Goal: Transaction & Acquisition: Obtain resource

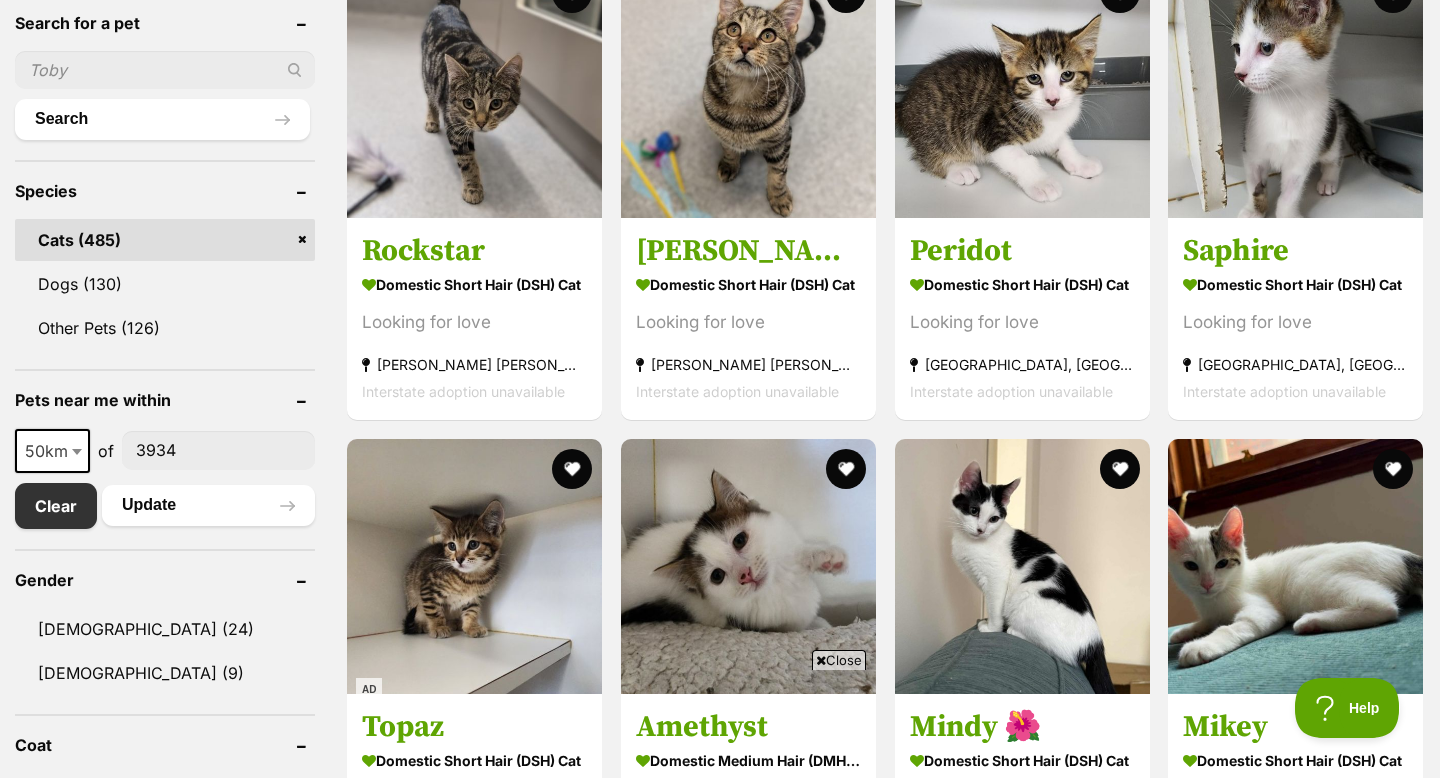
scroll to position [695, 0]
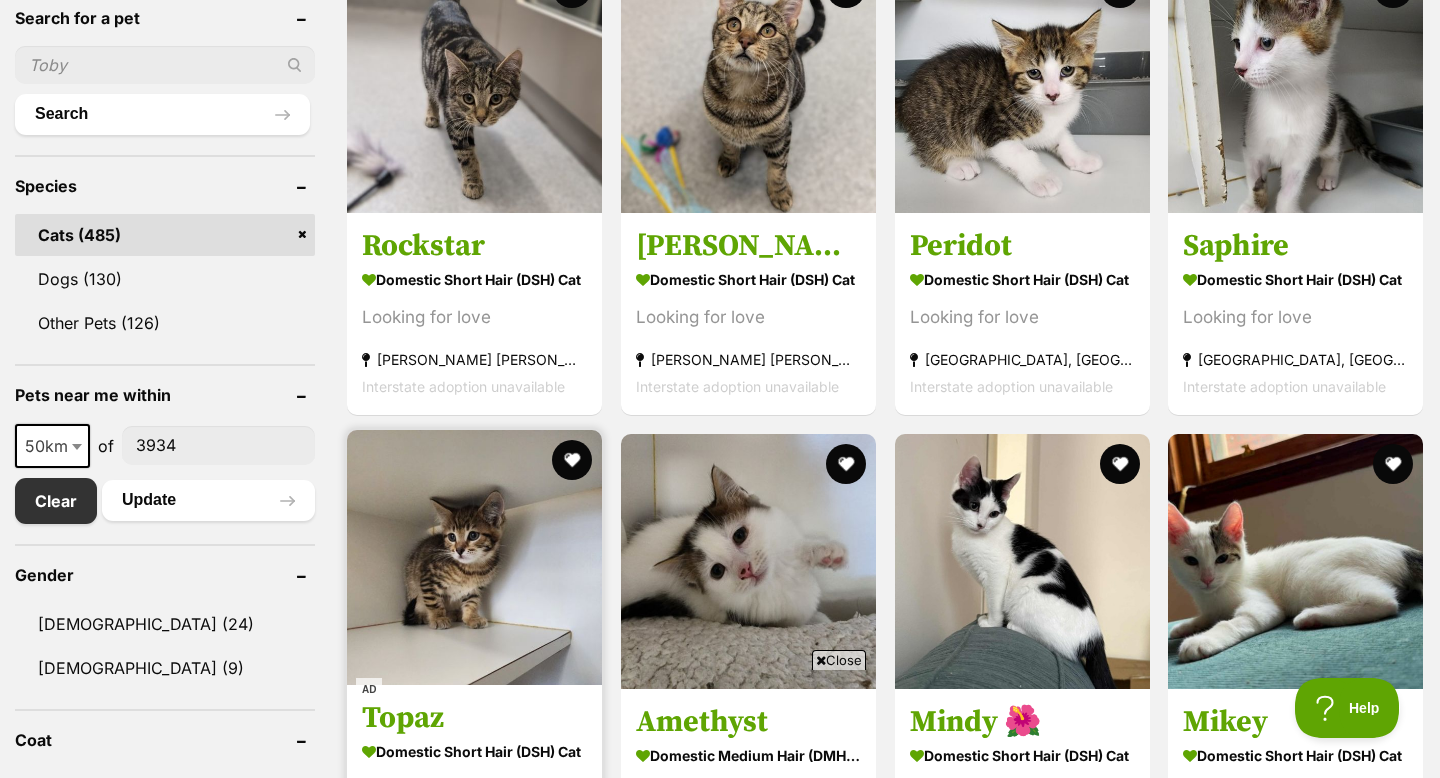
click at [508, 600] on img at bounding box center [474, 557] width 255 height 255
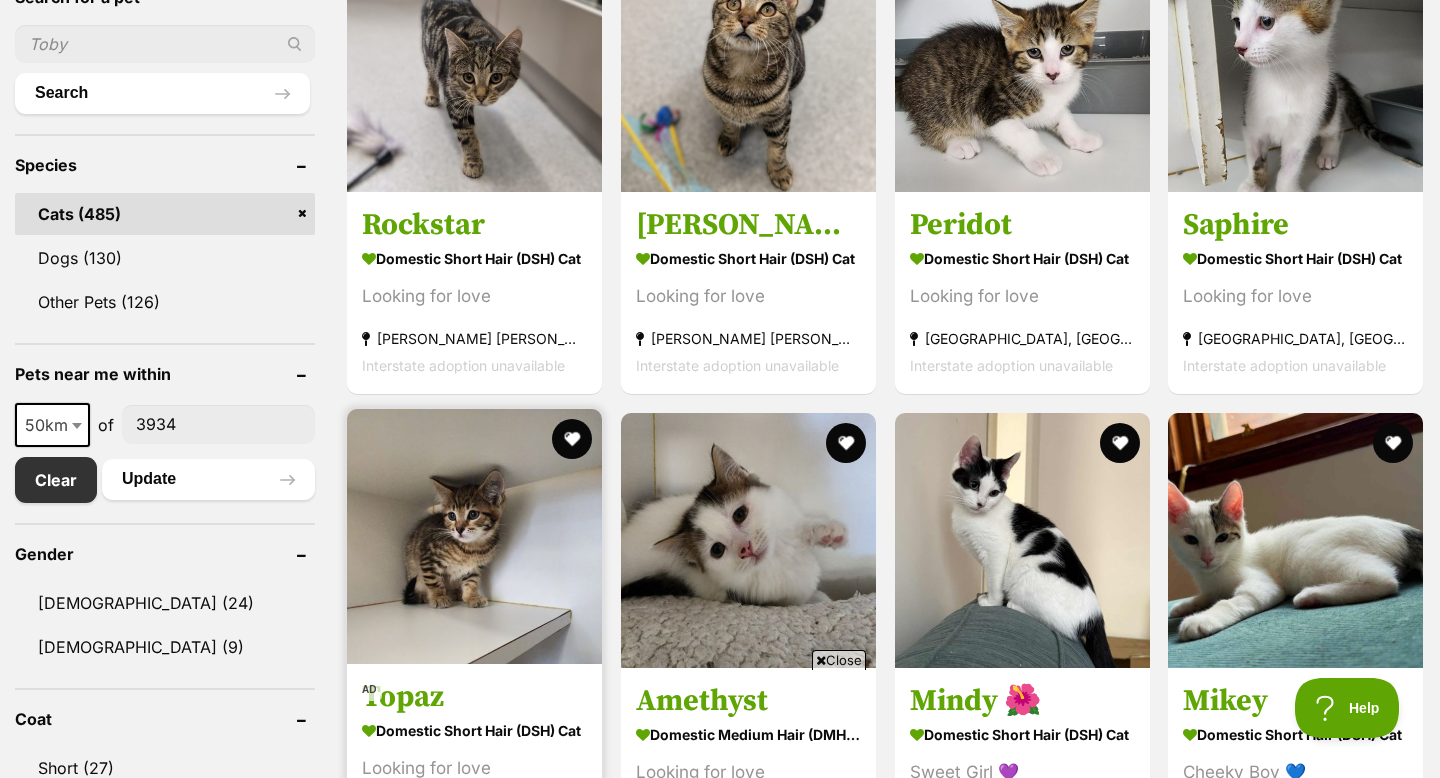
scroll to position [717, 0]
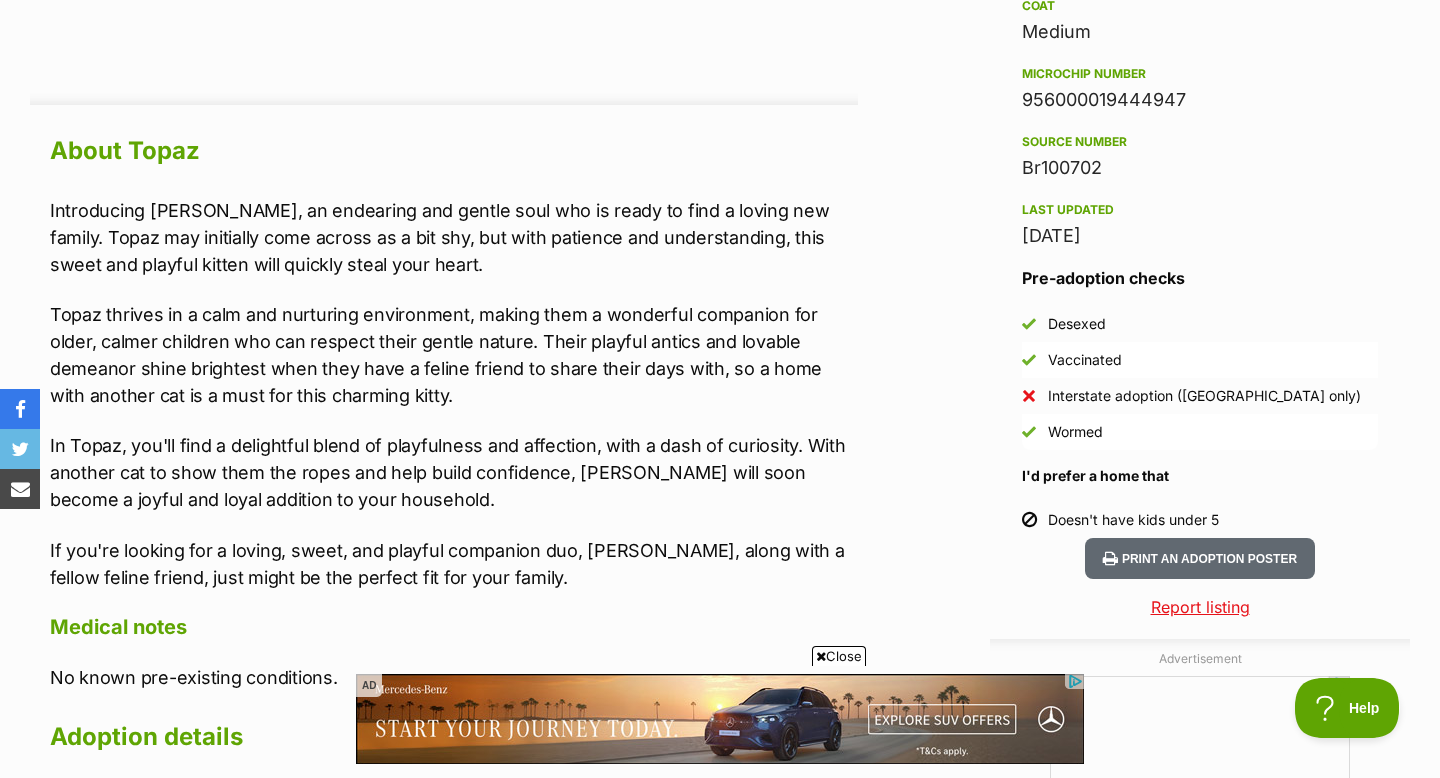
scroll to position [1663, 0]
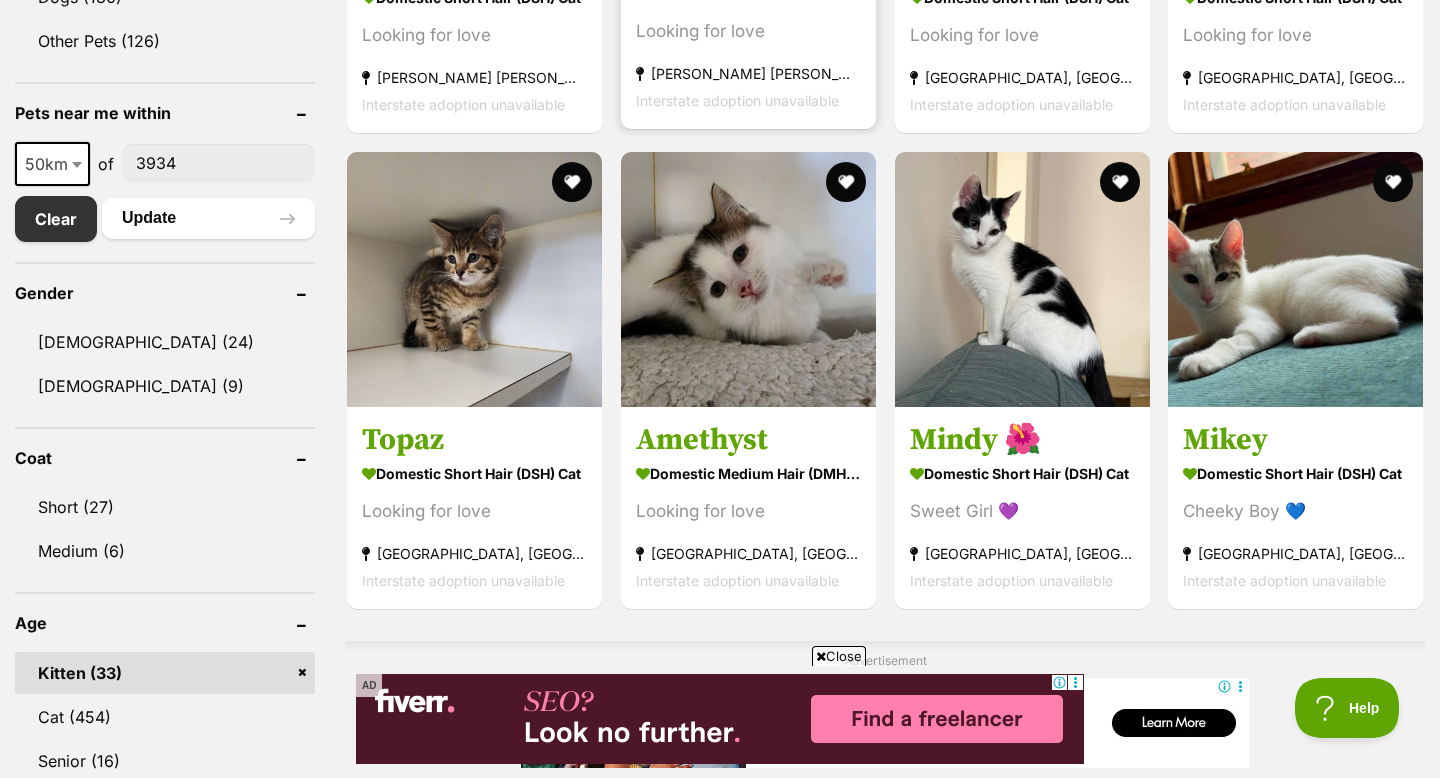
scroll to position [985, 0]
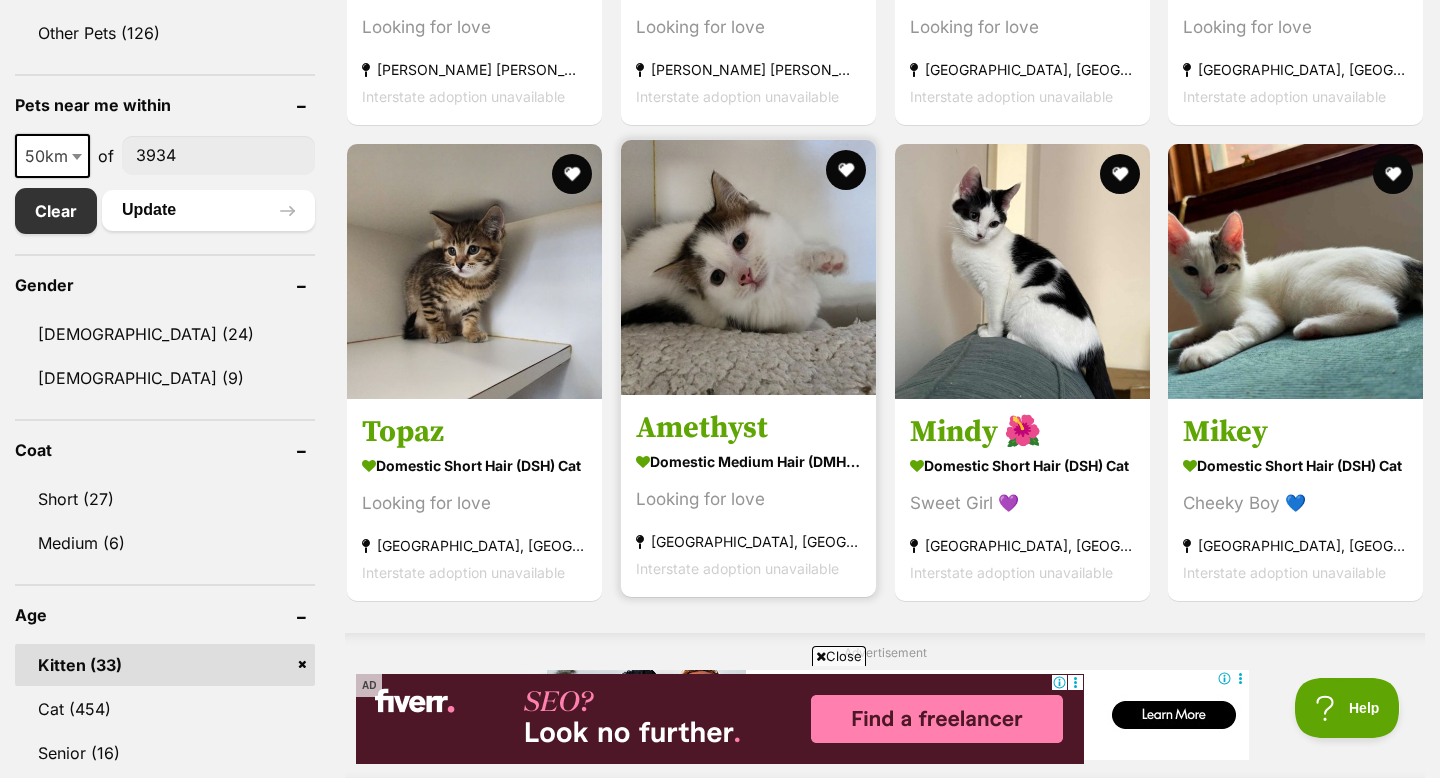
click at [731, 265] on img at bounding box center [748, 267] width 255 height 255
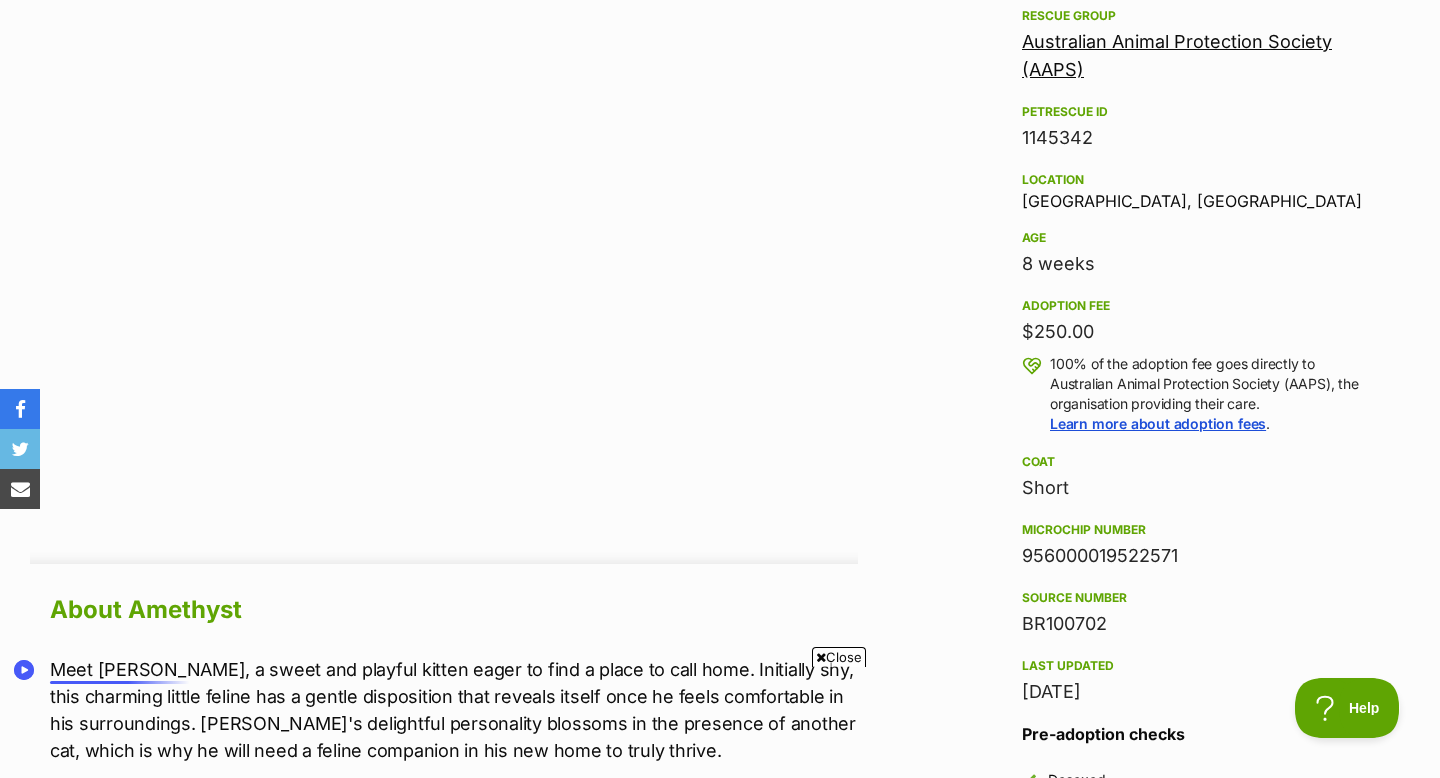
scroll to position [1860, 0]
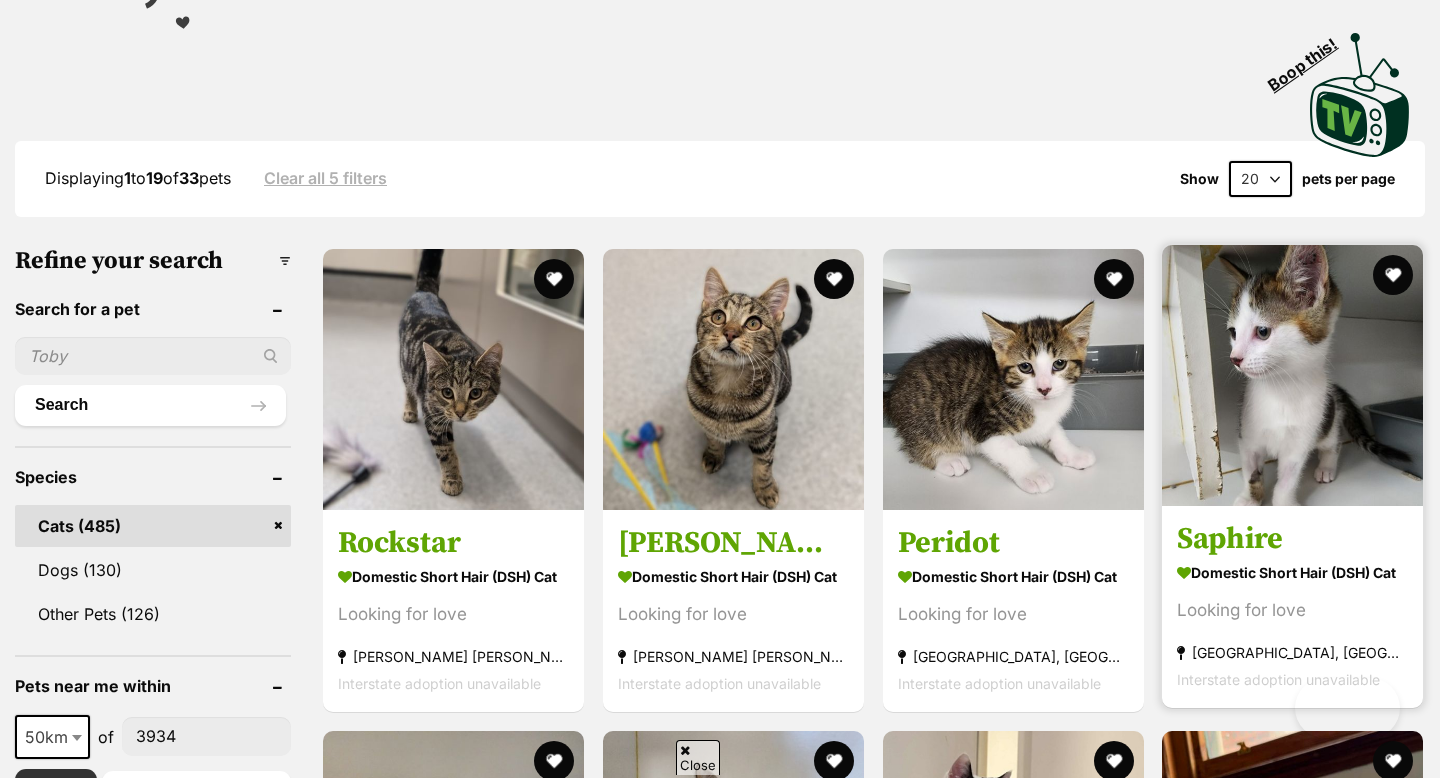
click at [1282, 420] on img at bounding box center [1292, 375] width 261 height 261
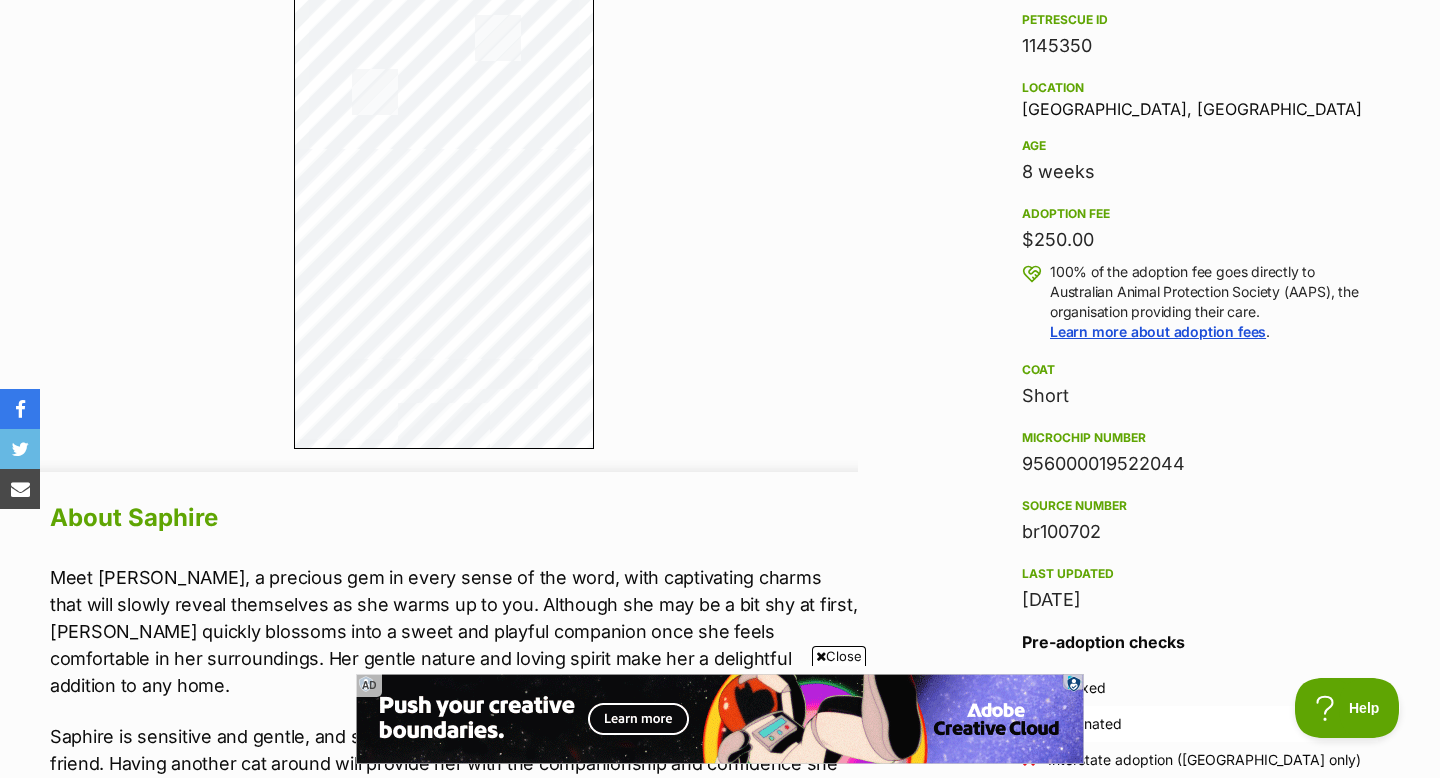
scroll to position [1093, 0]
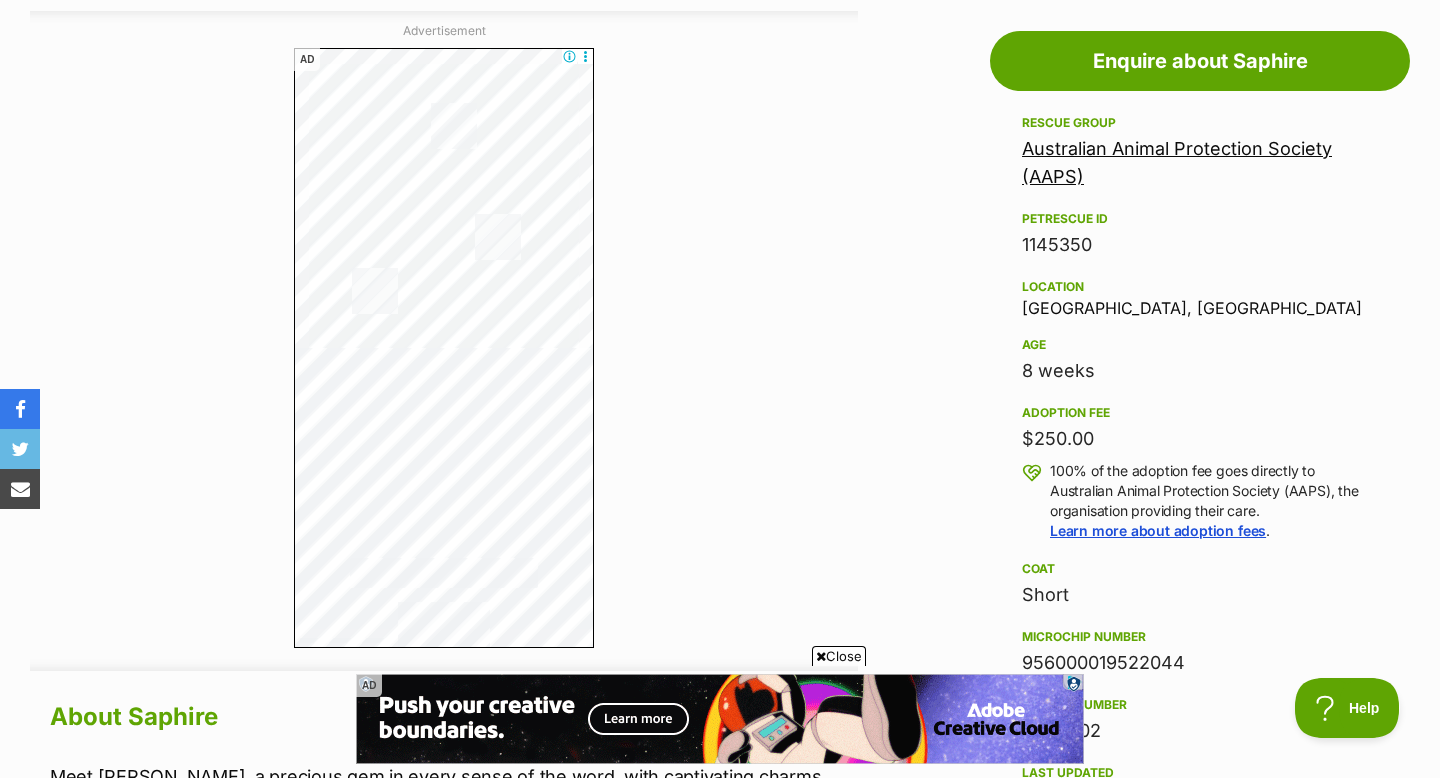
click at [1215, 152] on link "Australian Animal Protection Society (AAPS)" at bounding box center [1177, 162] width 310 height 49
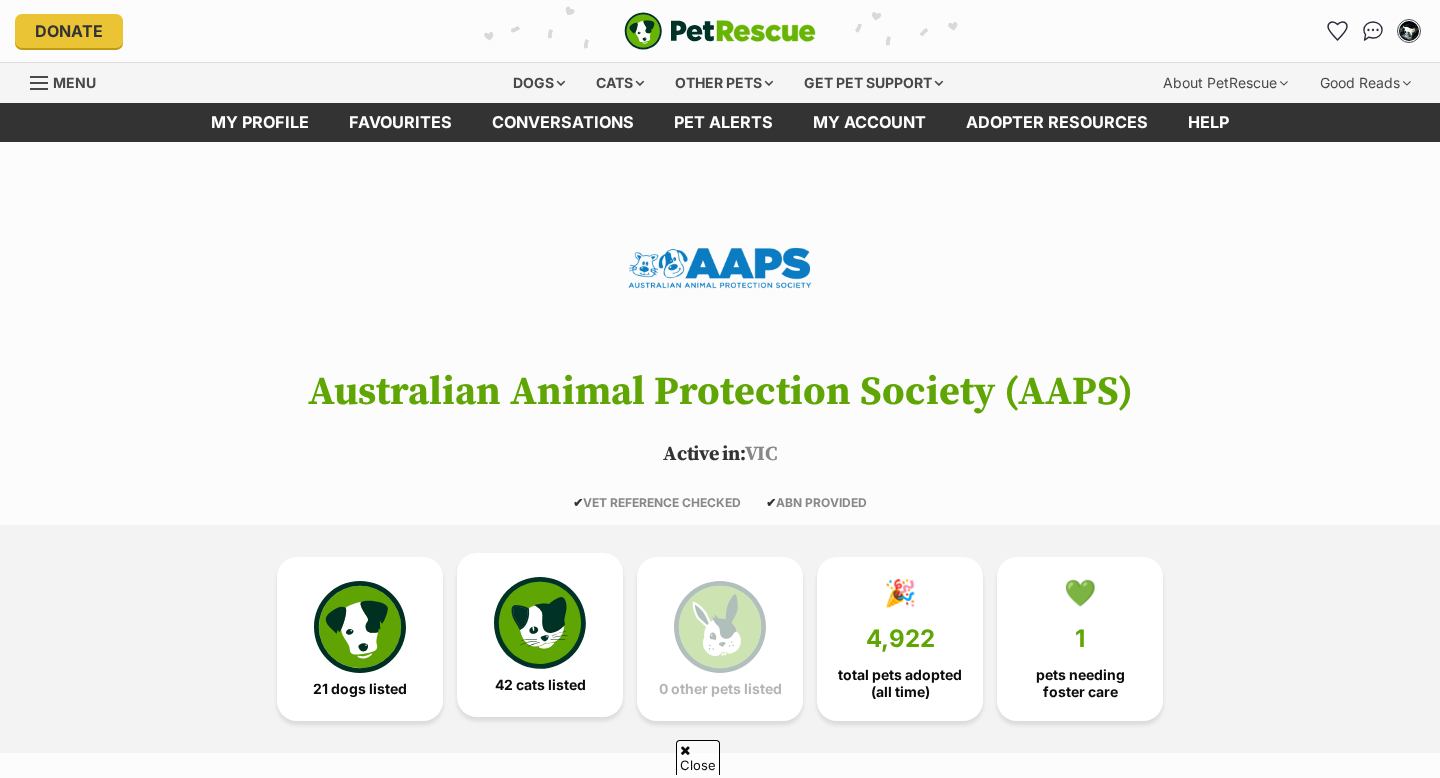
click at [564, 577] on img at bounding box center [540, 623] width 92 height 92
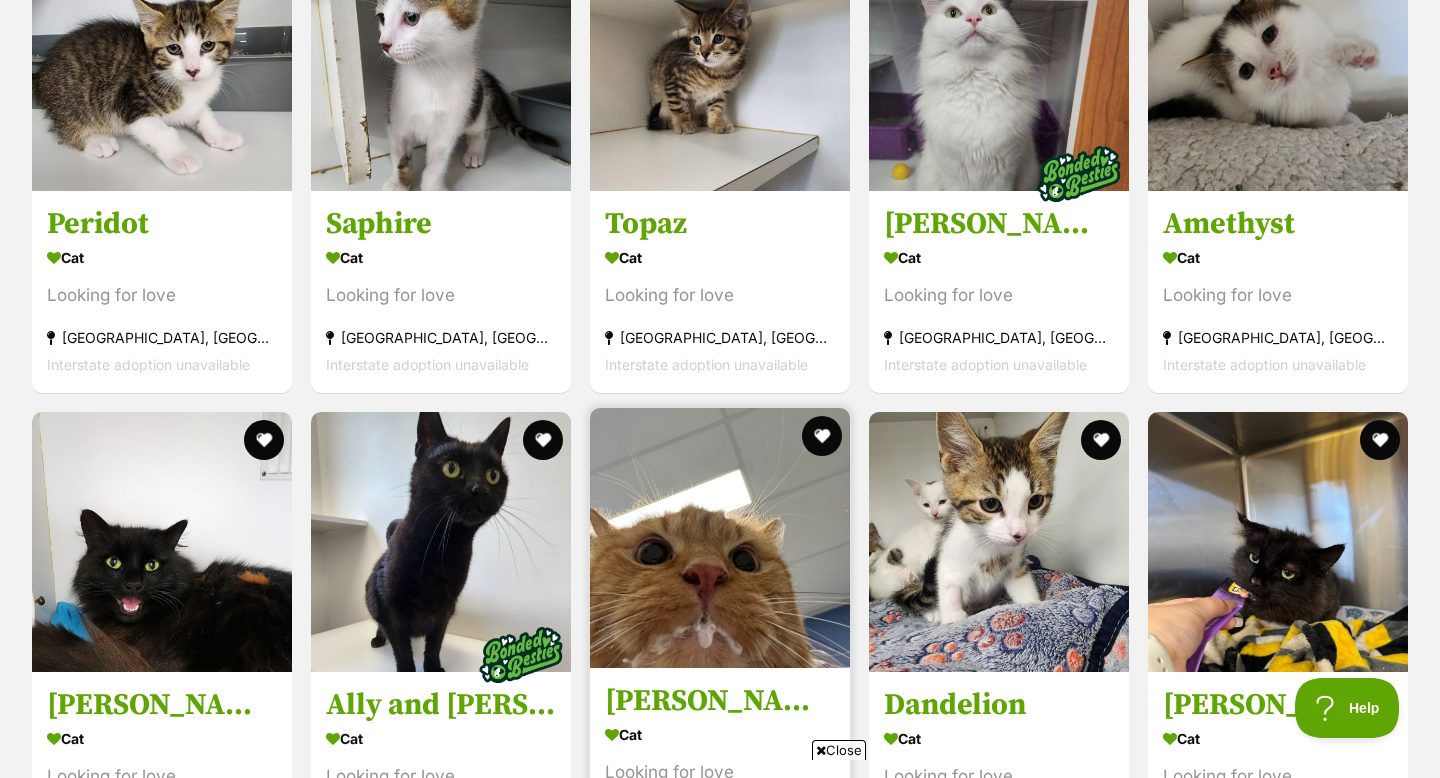
scroll to position [1993, 0]
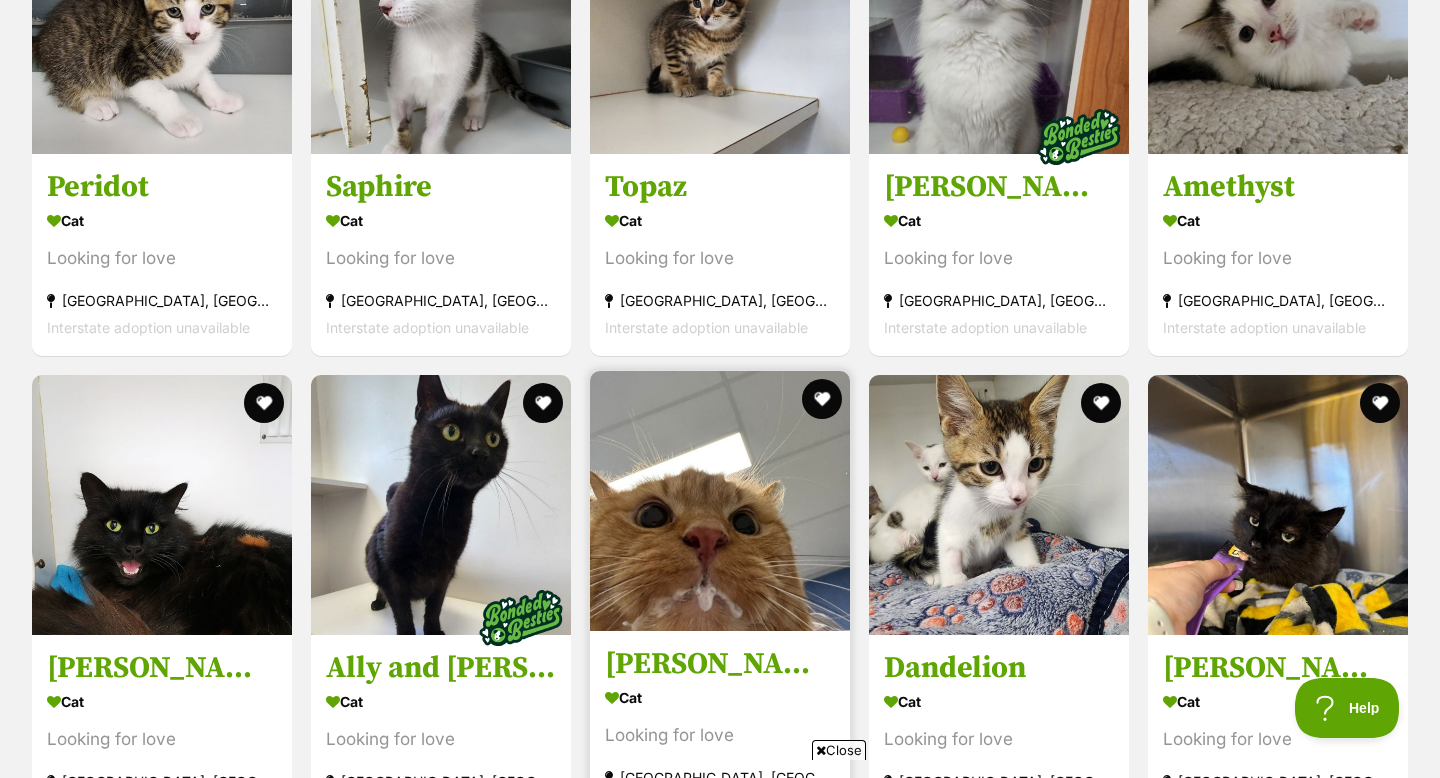
click at [729, 513] on img at bounding box center [720, 501] width 260 height 260
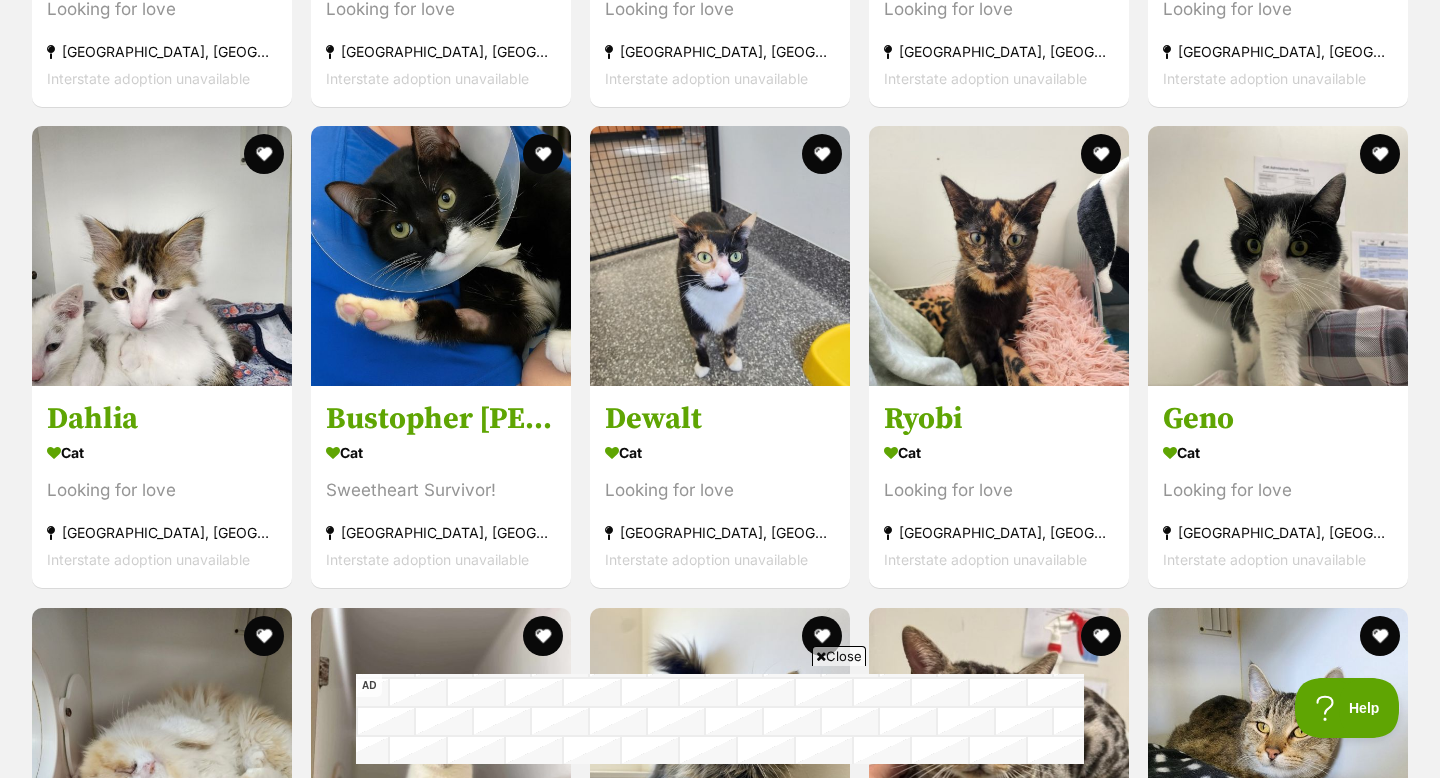
scroll to position [2730, 0]
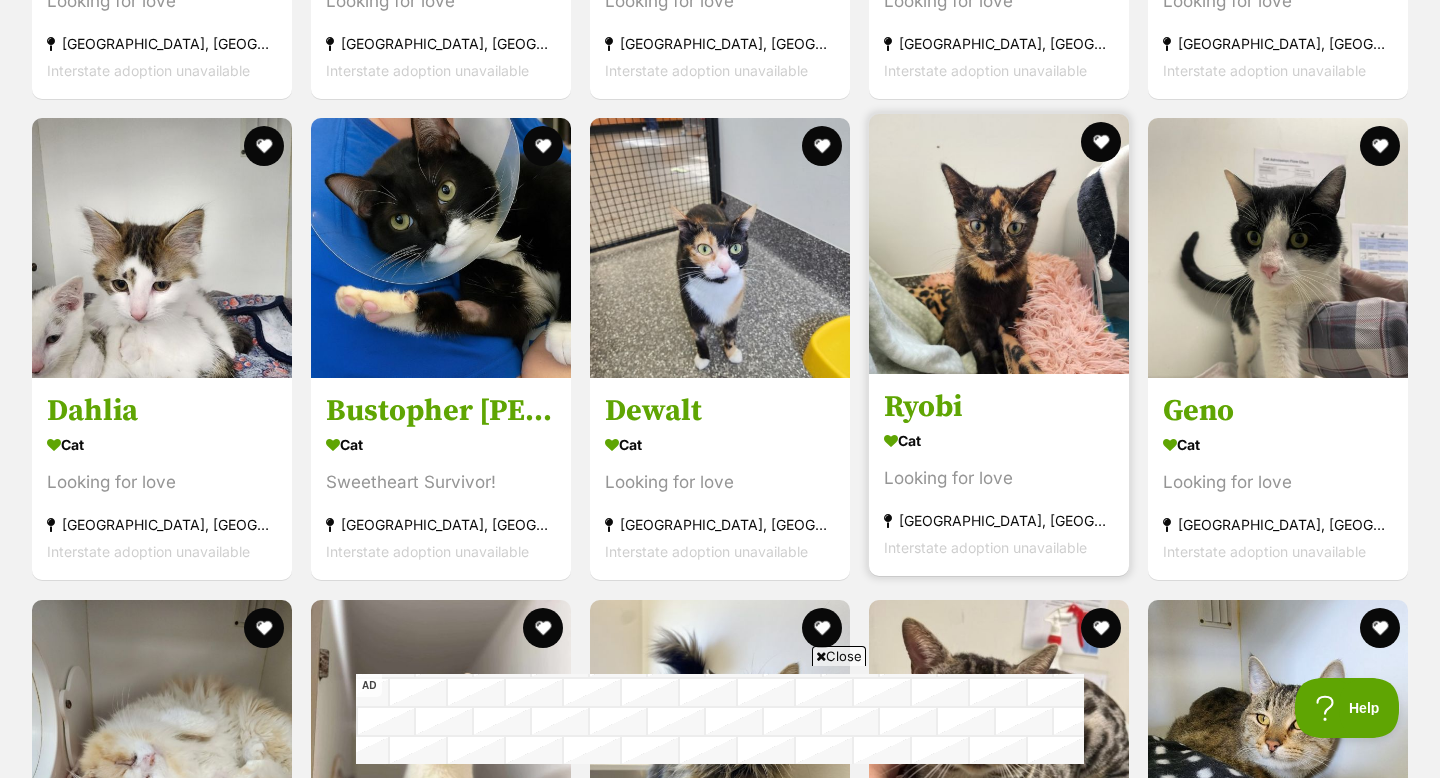
click at [951, 299] on img at bounding box center [999, 244] width 260 height 260
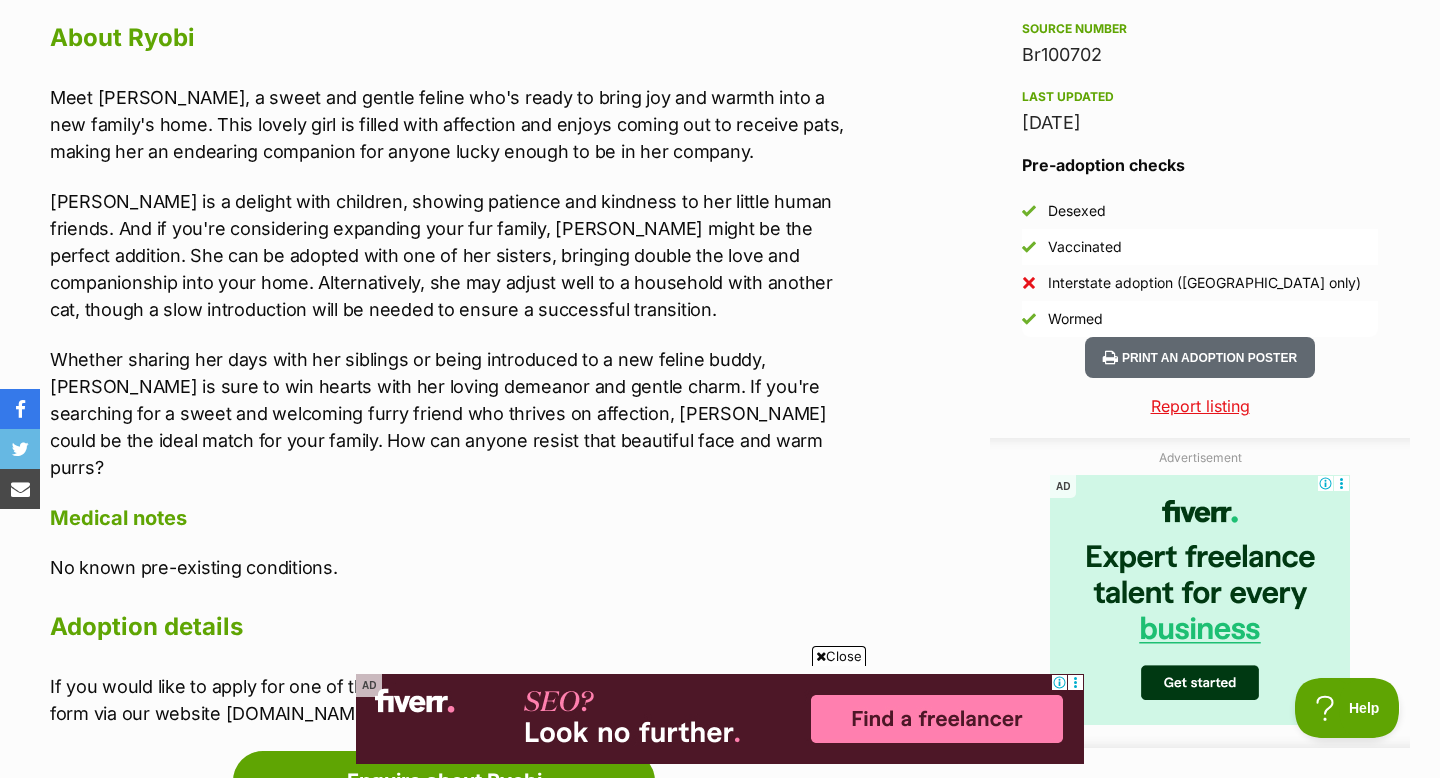
scroll to position [1775, 0]
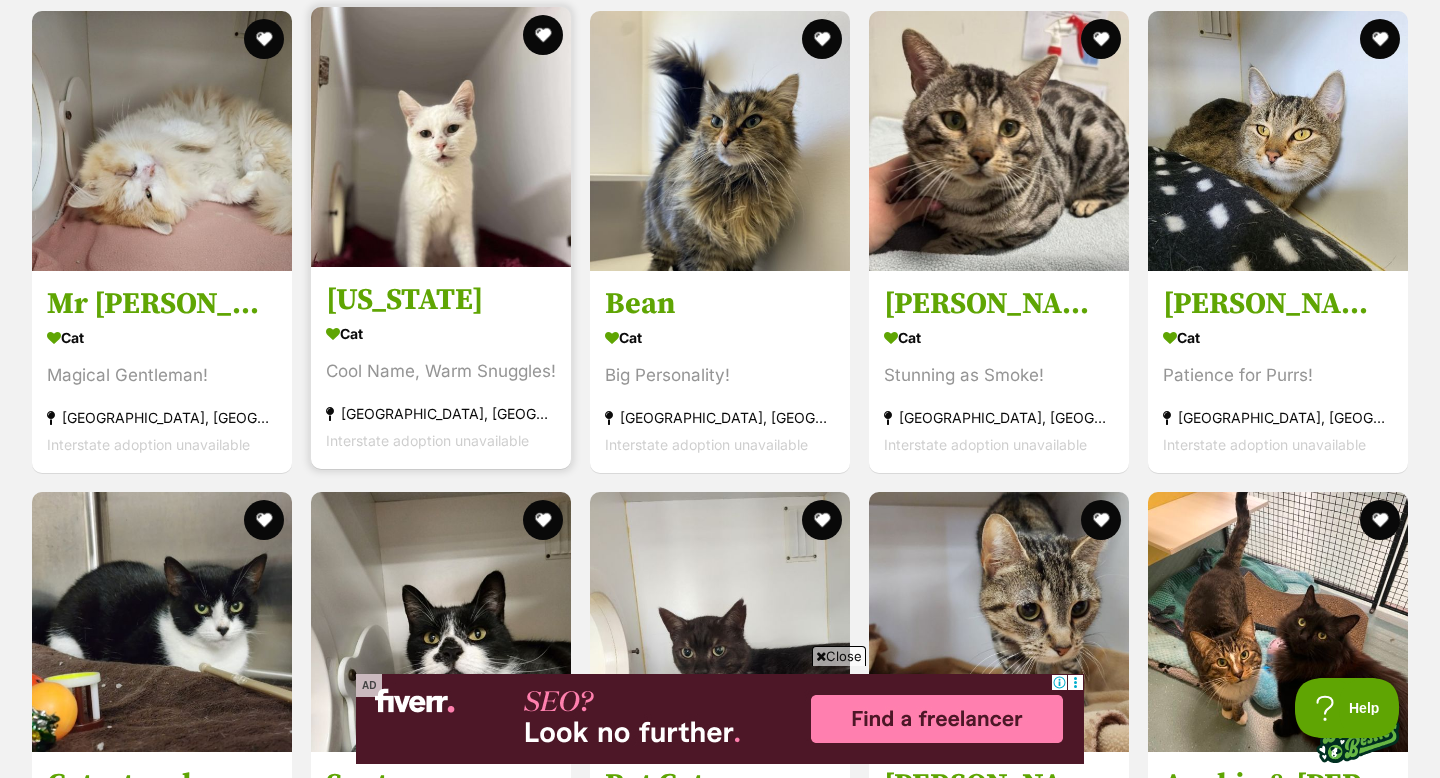
scroll to position [3321, 0]
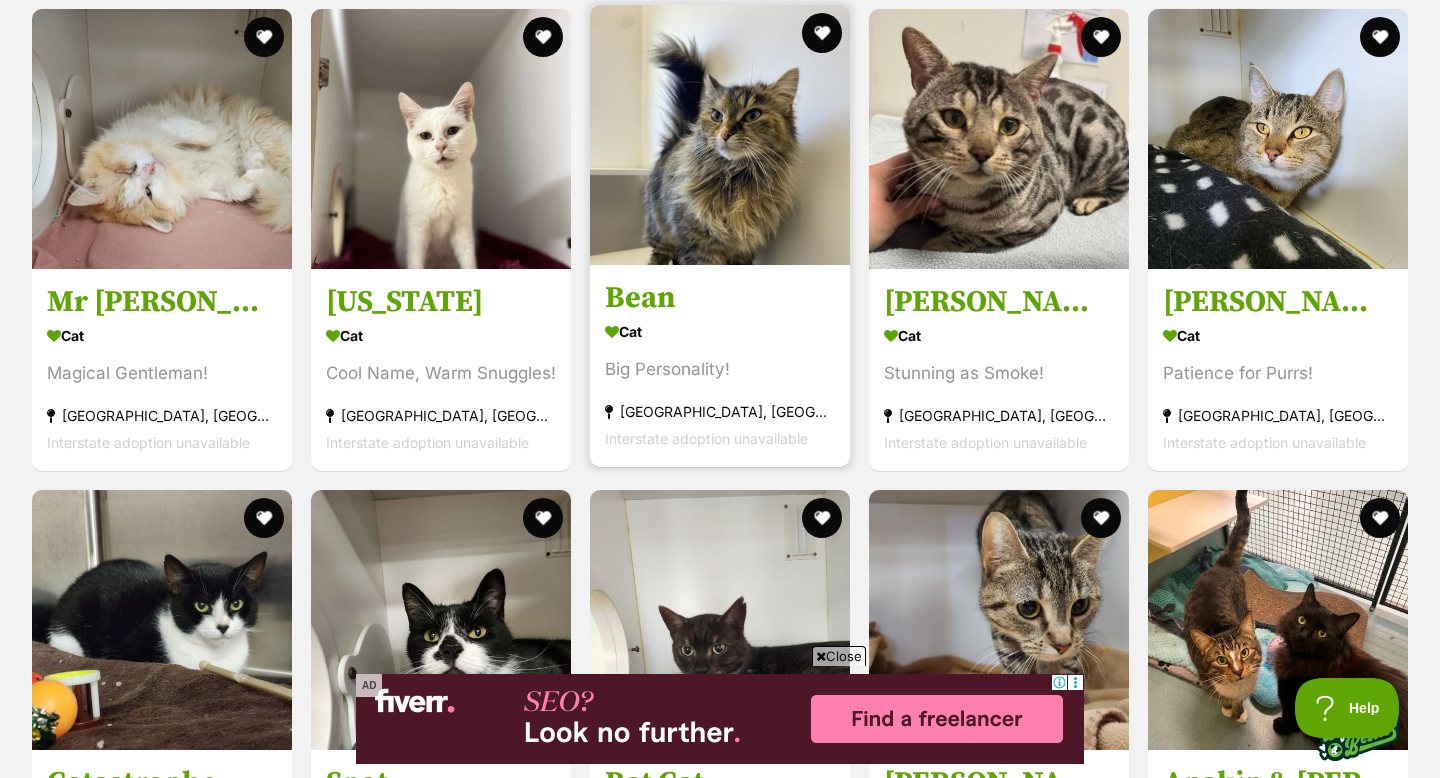
click at [743, 92] on img at bounding box center [720, 135] width 260 height 260
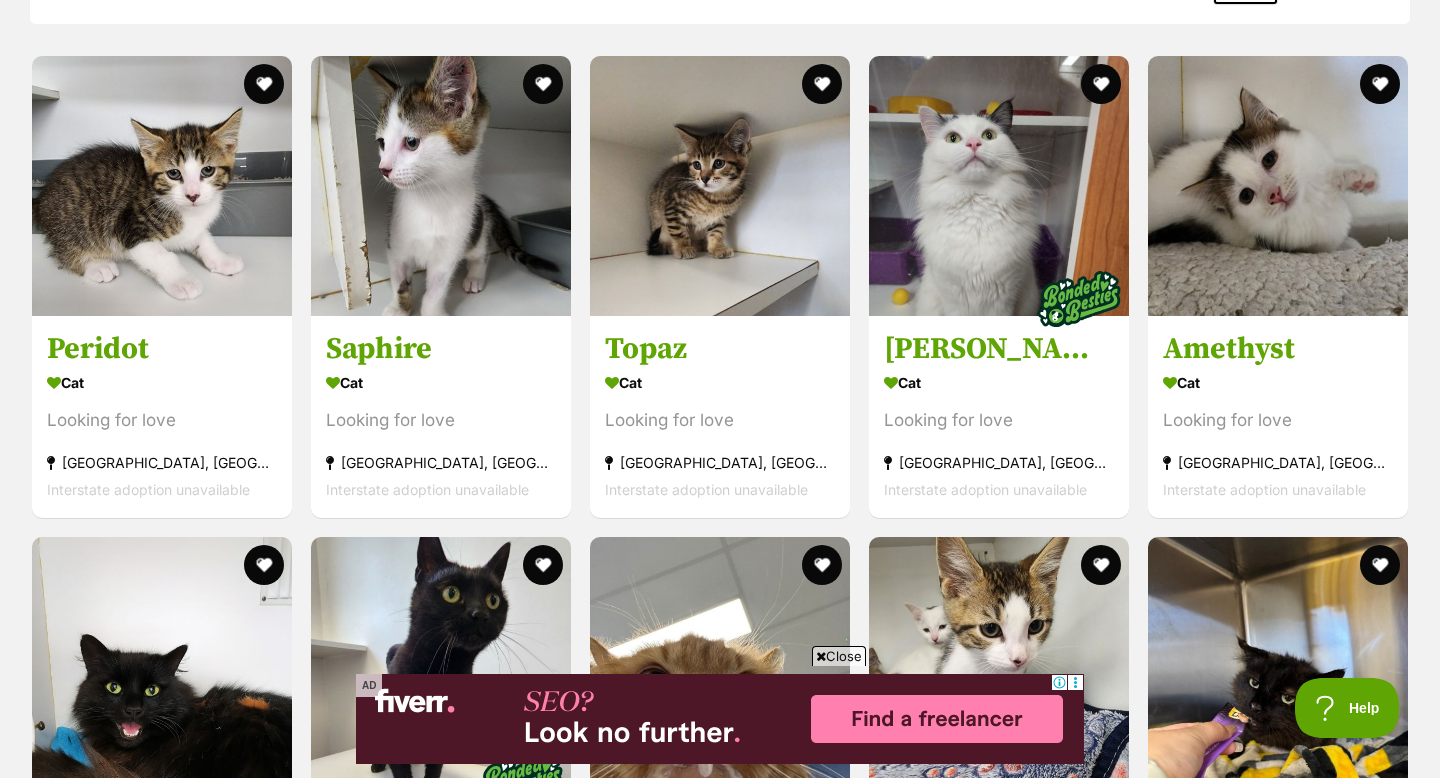
scroll to position [1829, 0]
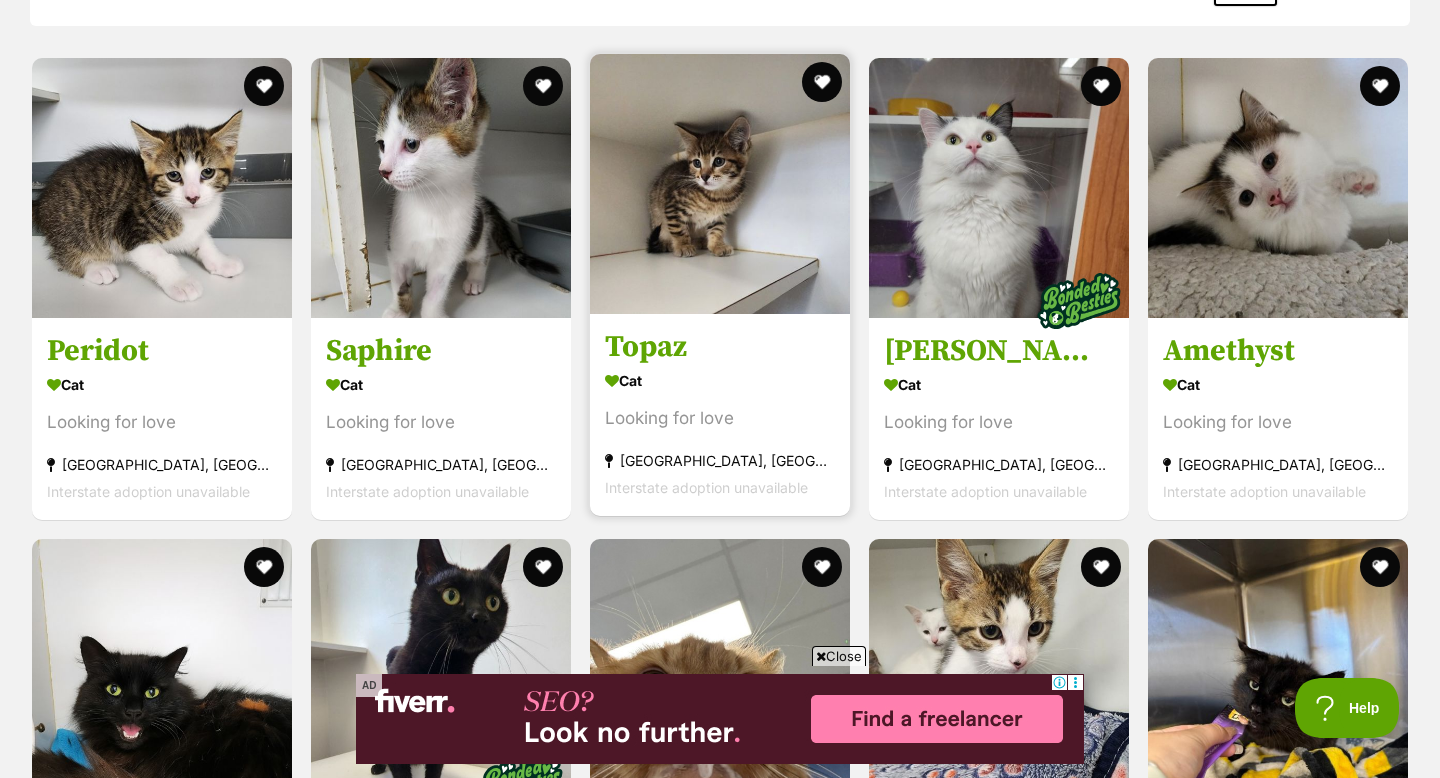
click at [650, 270] on img at bounding box center [720, 184] width 260 height 260
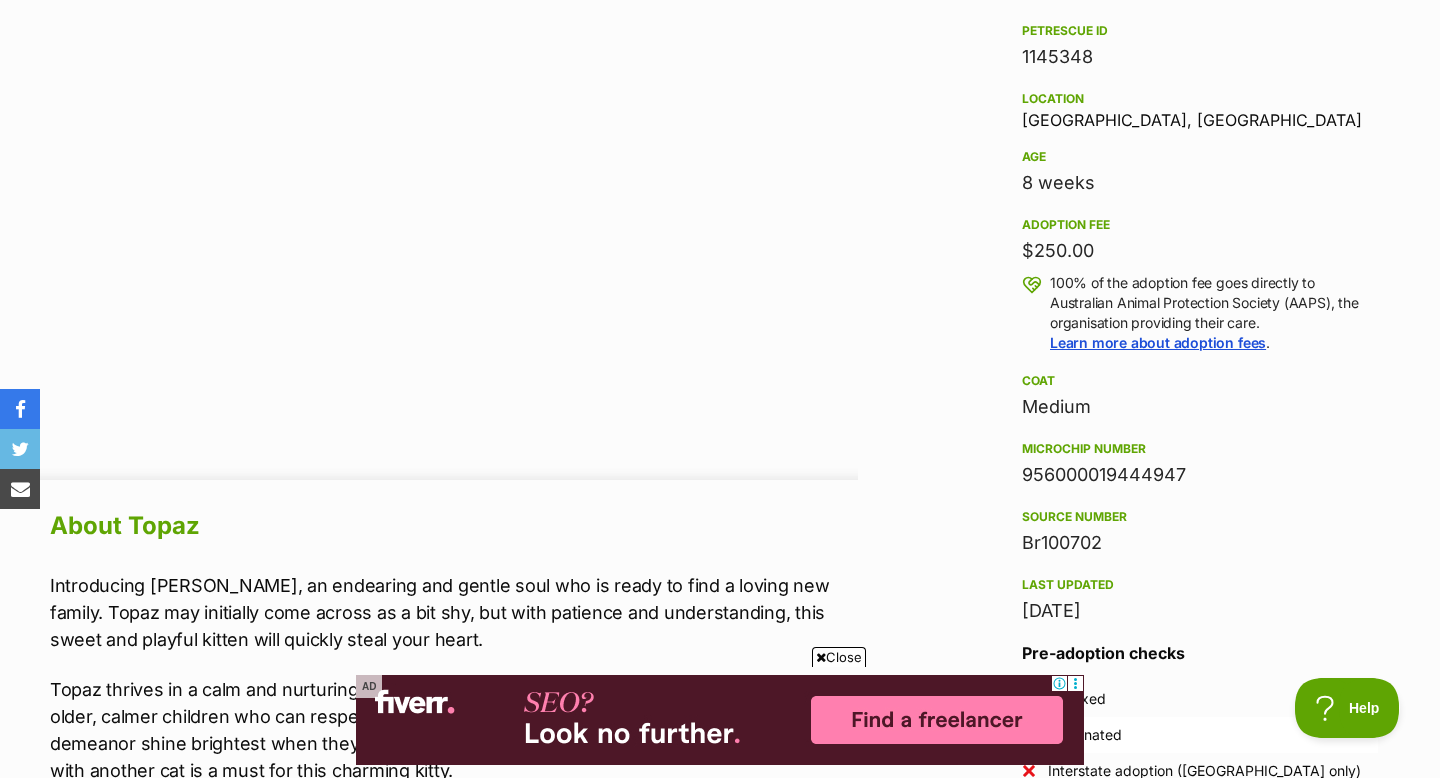
scroll to position [1364, 0]
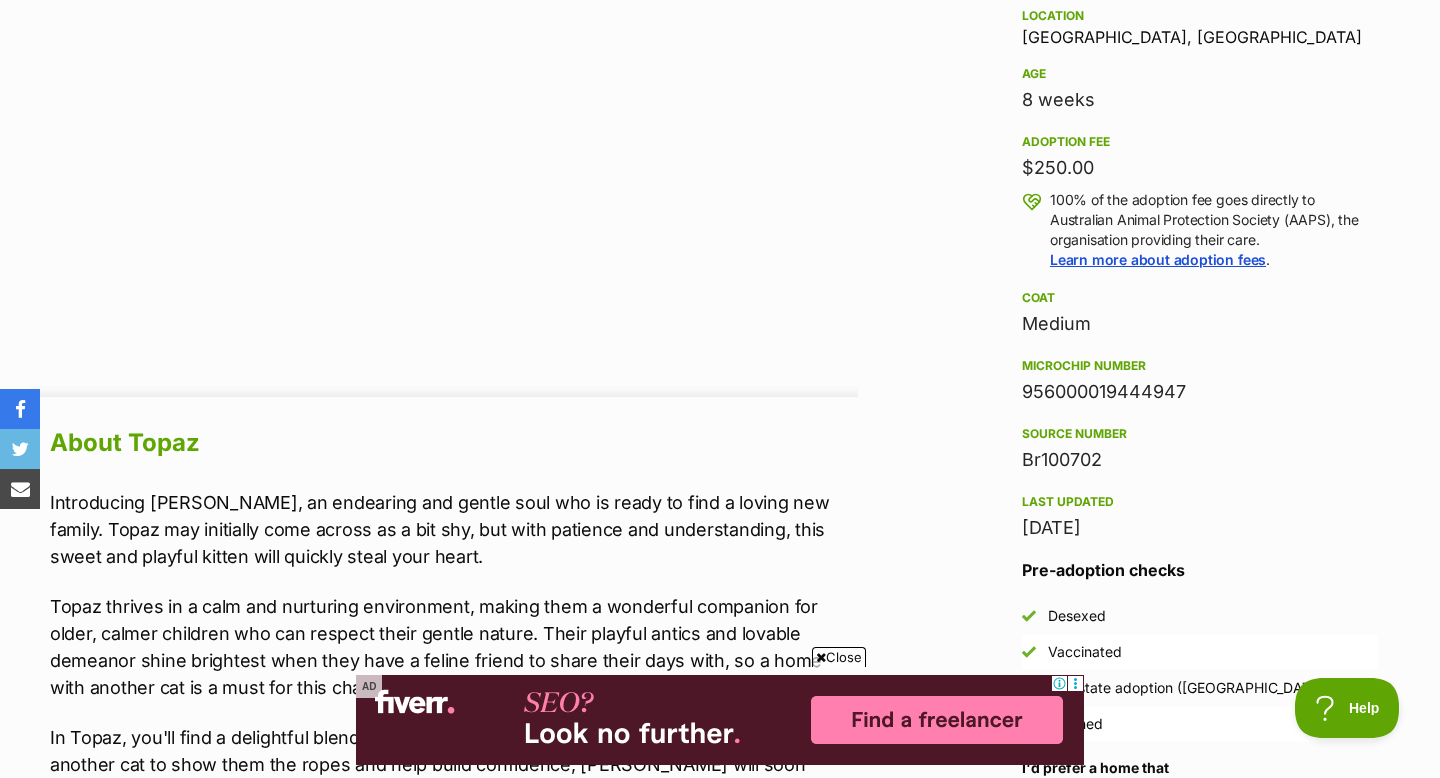
click at [0, 0] on section "Home > Rescue pet search > Adopt a cat > Cats available for adoption [GEOGRAPHI…" at bounding box center [720, 312] width 1440 height 3008
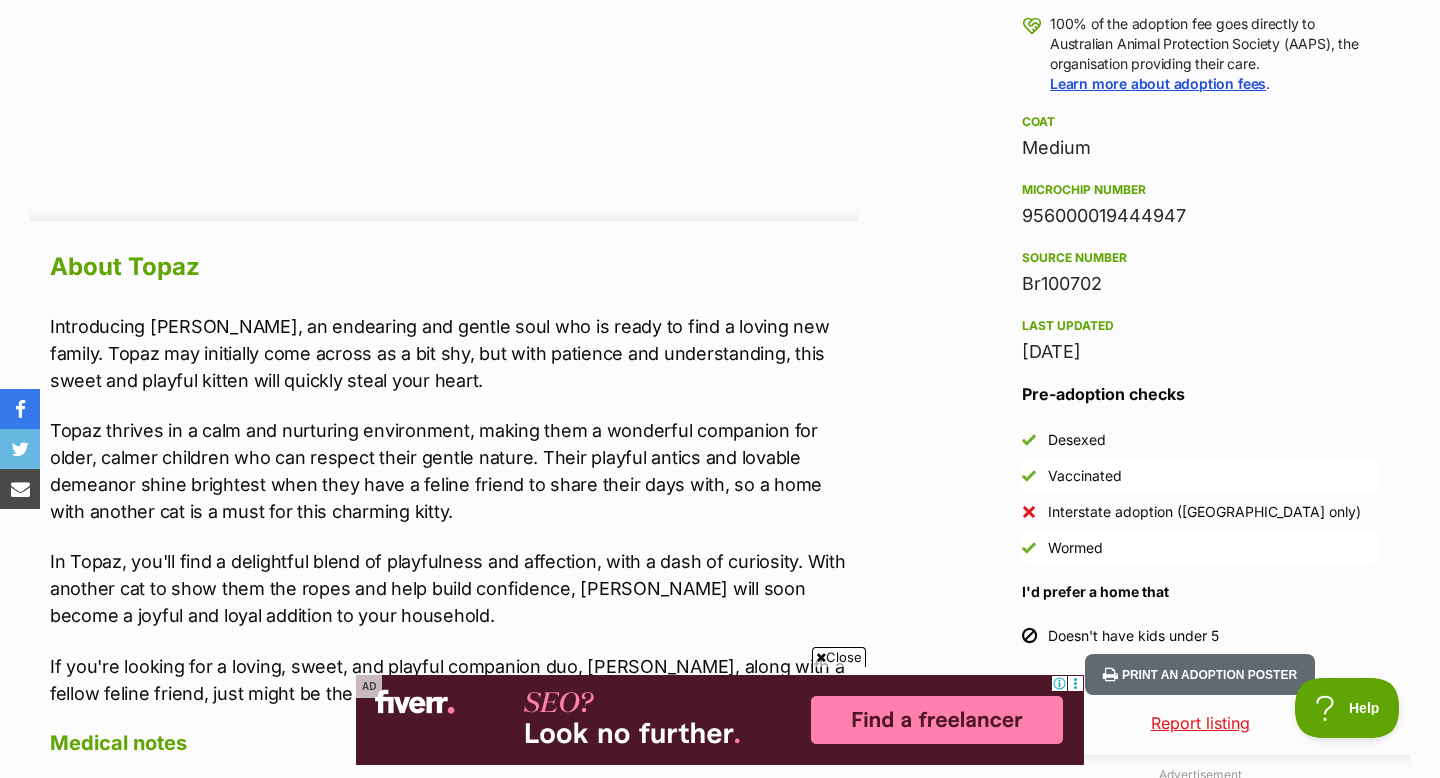
scroll to position [0, 0]
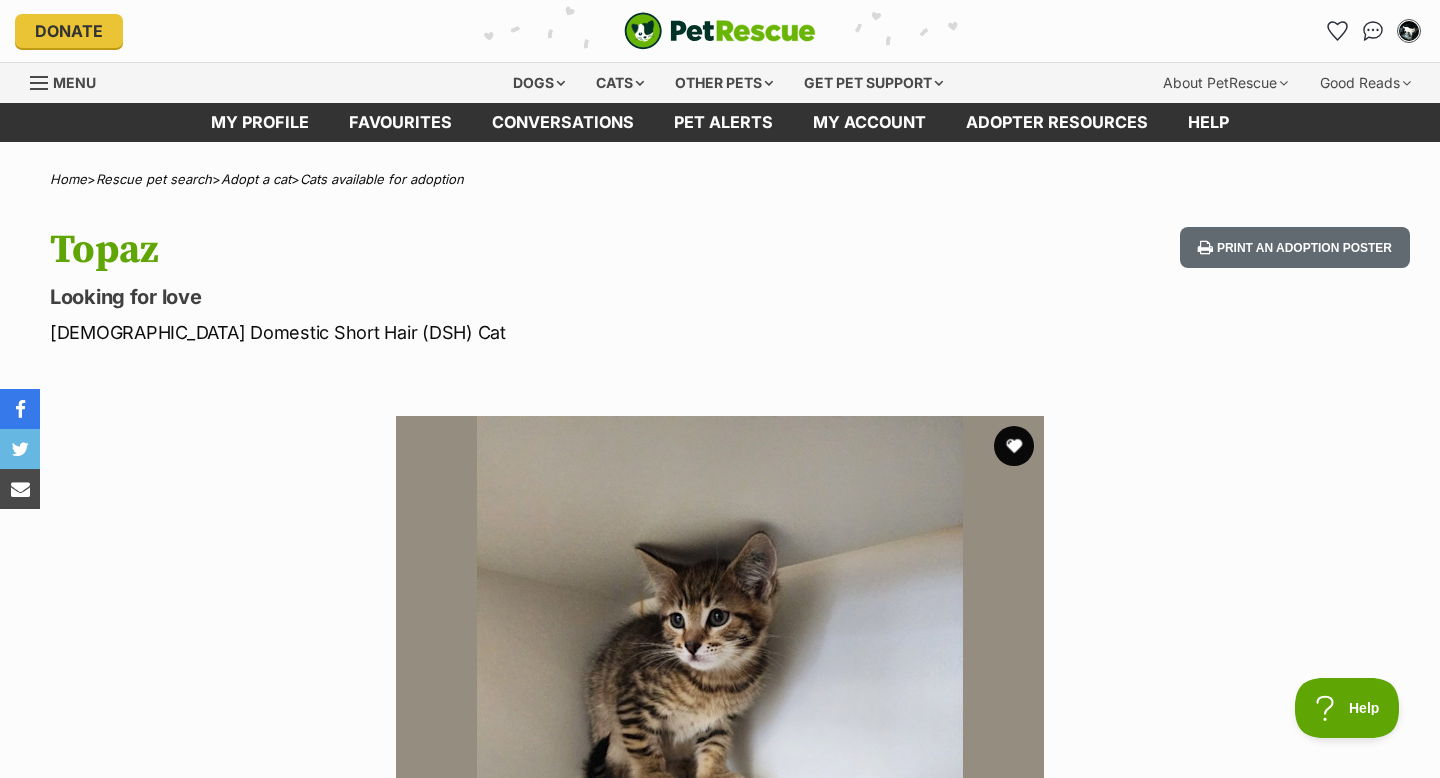
click at [831, 335] on p "[DEMOGRAPHIC_DATA] Domestic Short Hair (DSH) Cat" at bounding box center [464, 332] width 828 height 27
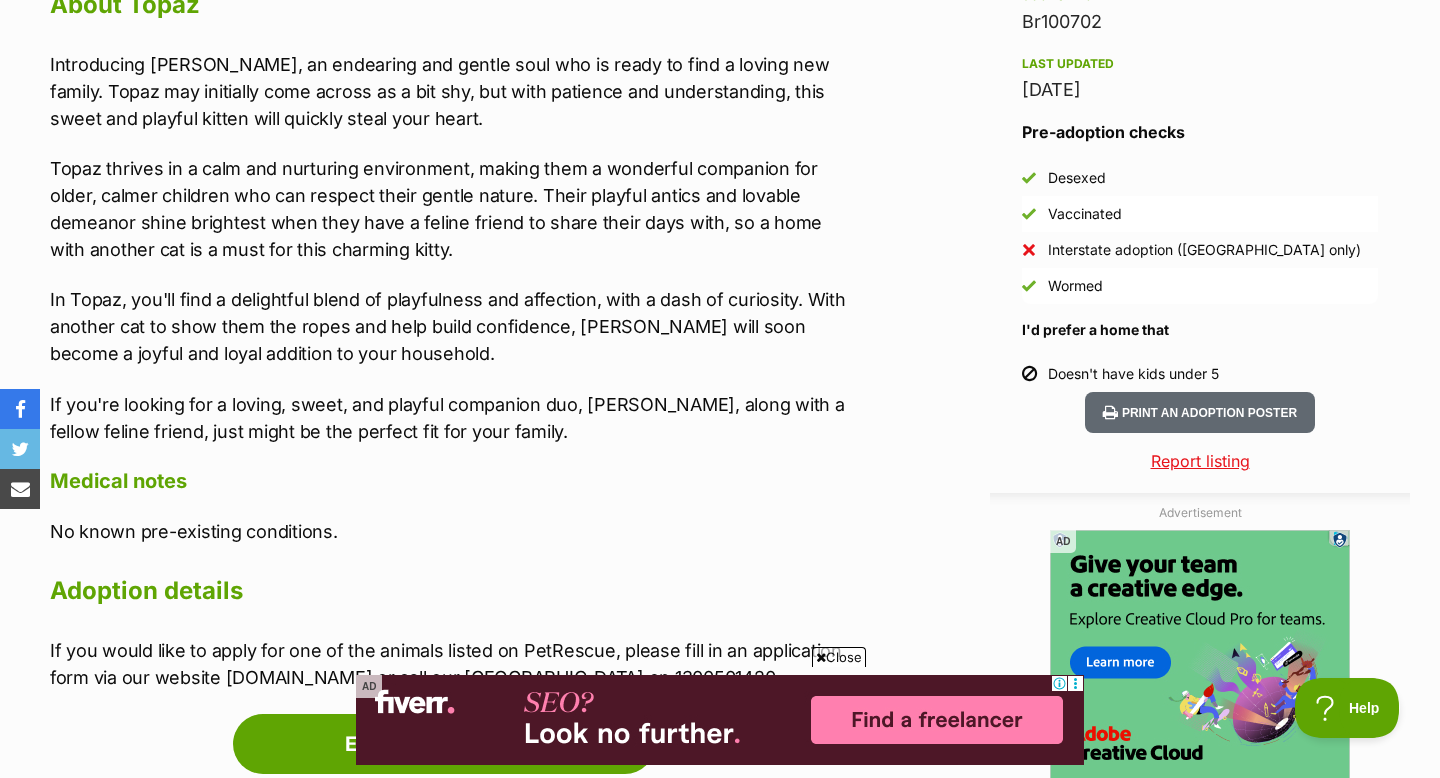
scroll to position [1807, 0]
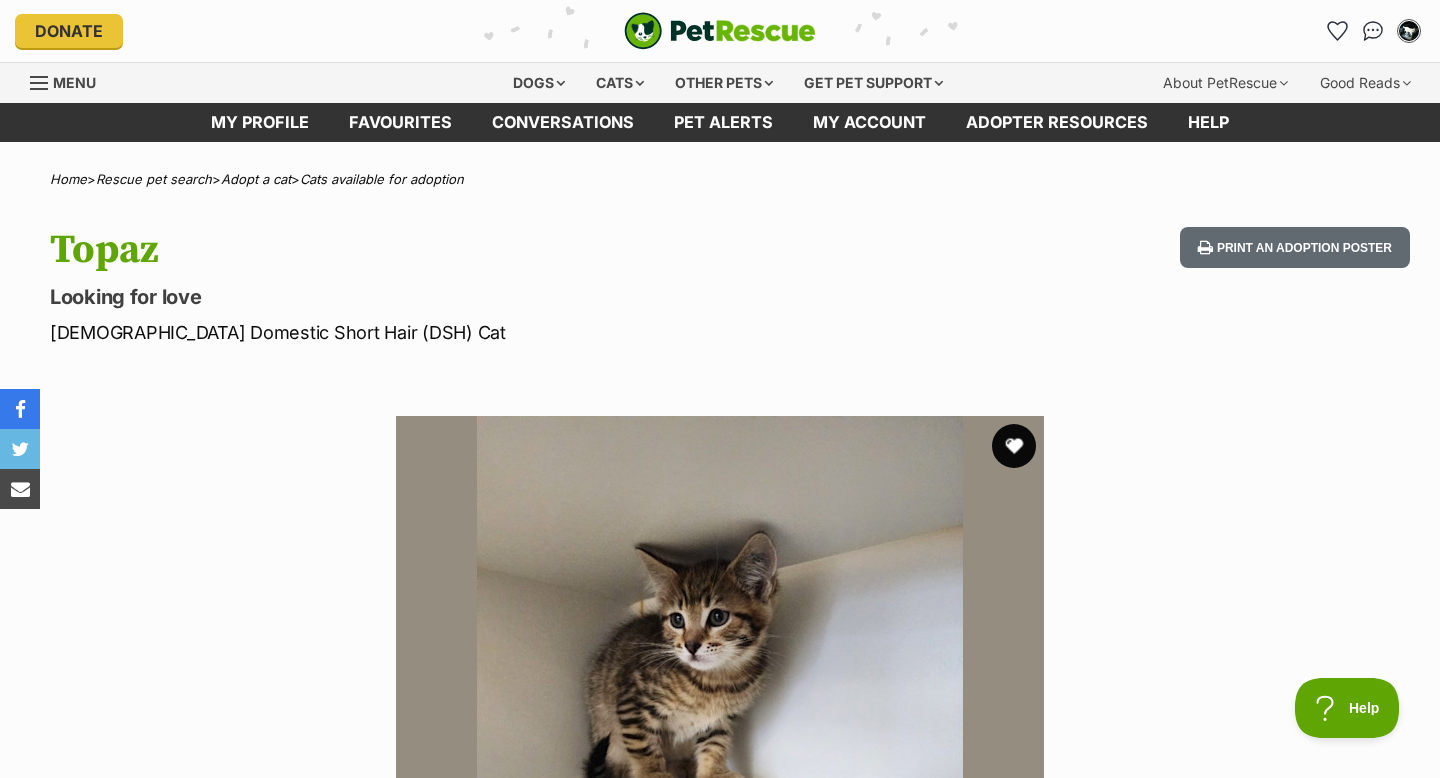
click at [1019, 443] on button "favourite" at bounding box center [1014, 446] width 44 height 44
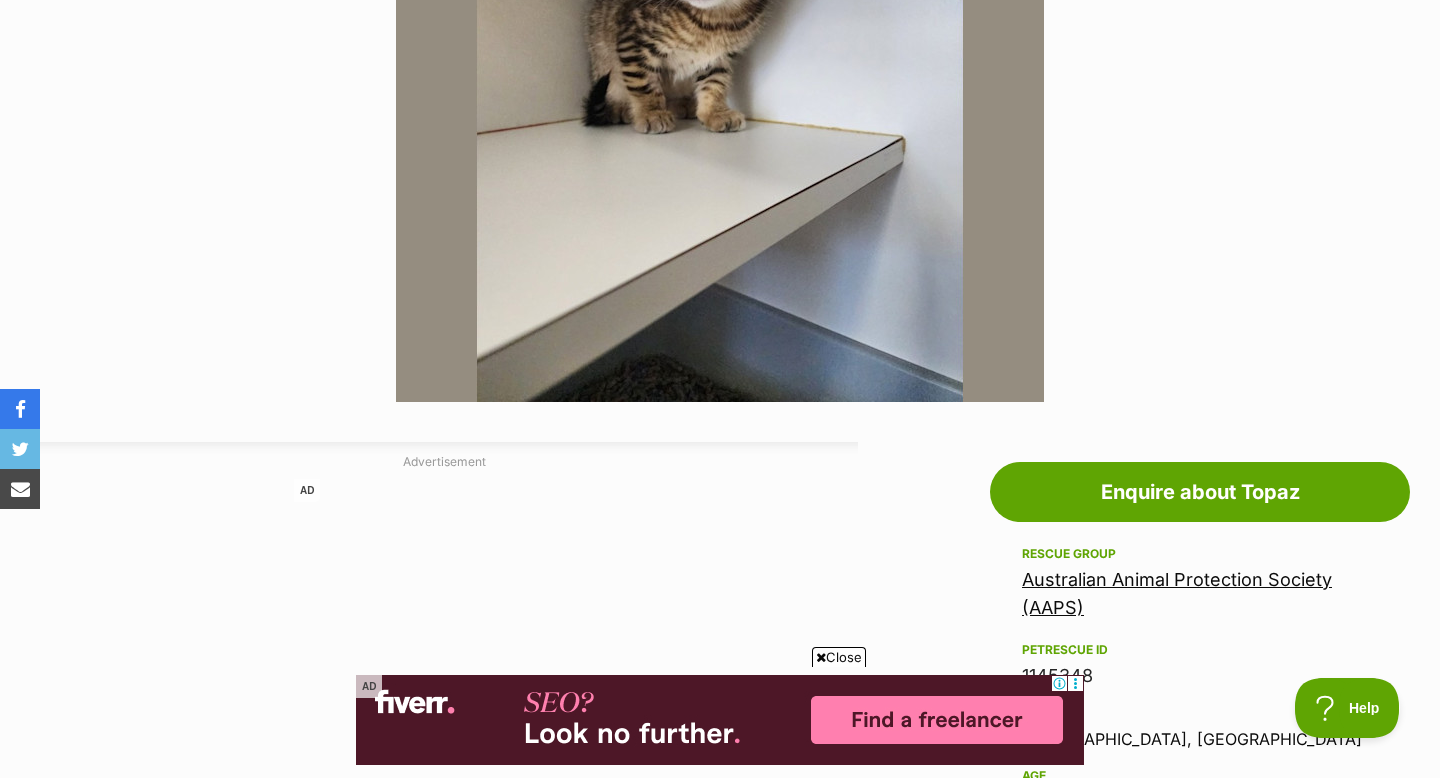
scroll to position [687, 0]
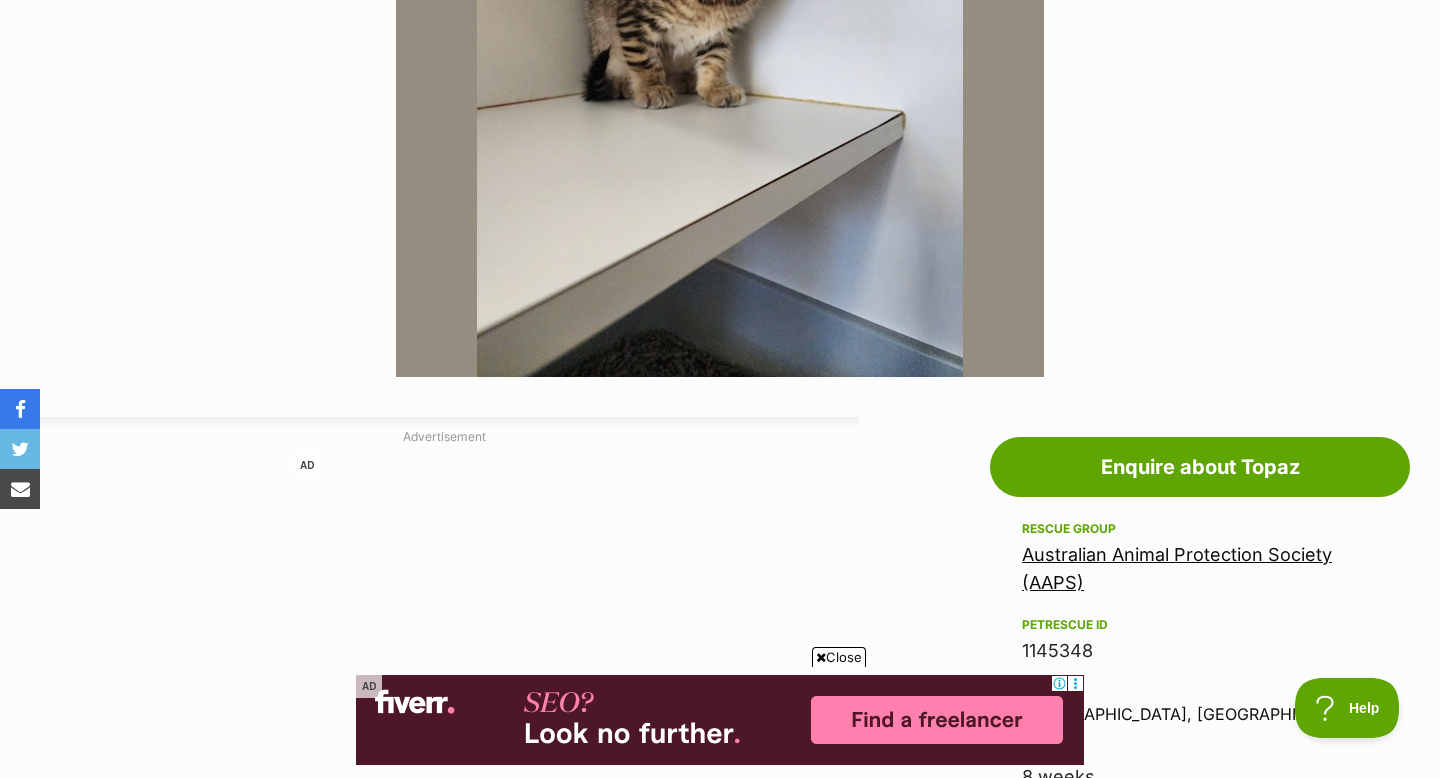
click at [1067, 552] on link "Australian Animal Protection Society (AAPS)" at bounding box center [1177, 568] width 310 height 49
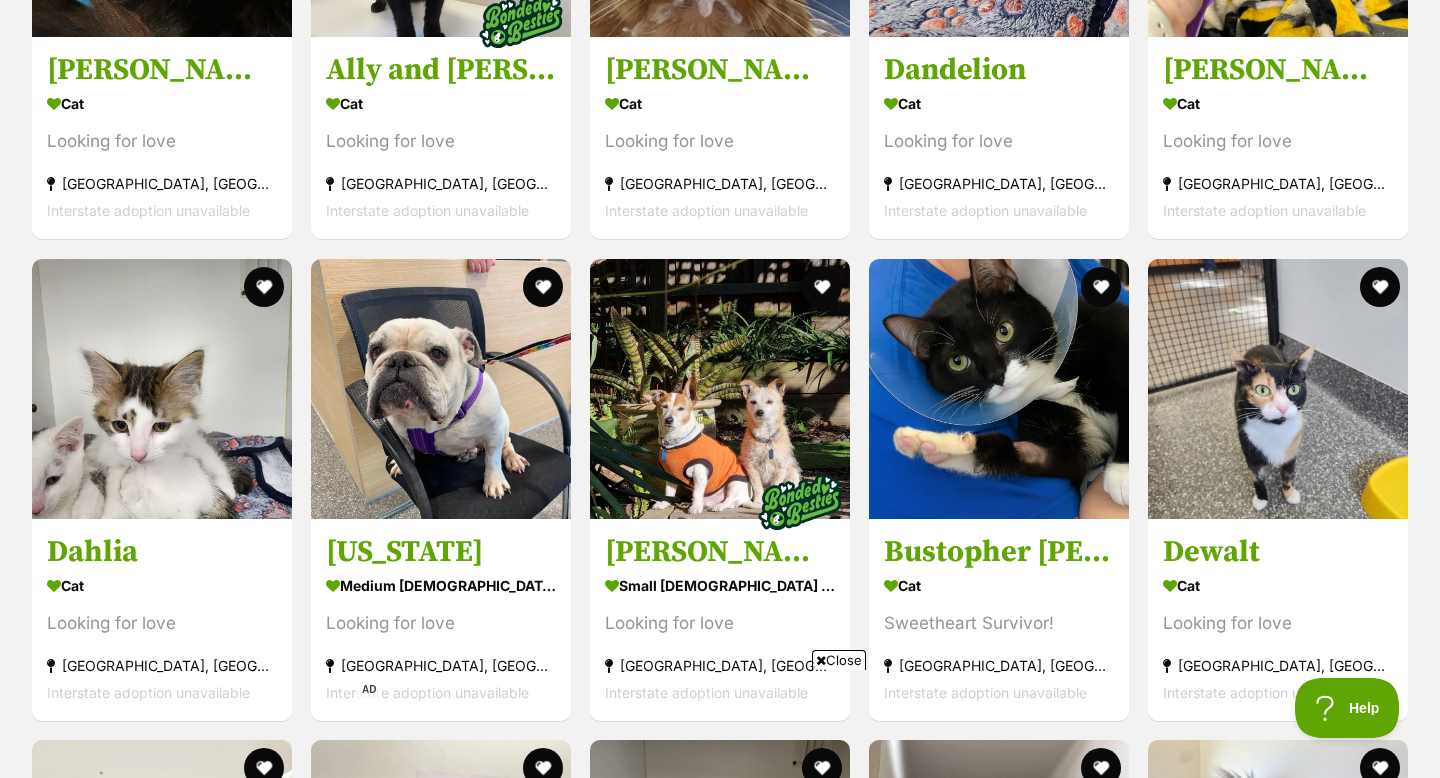
scroll to position [3043, 0]
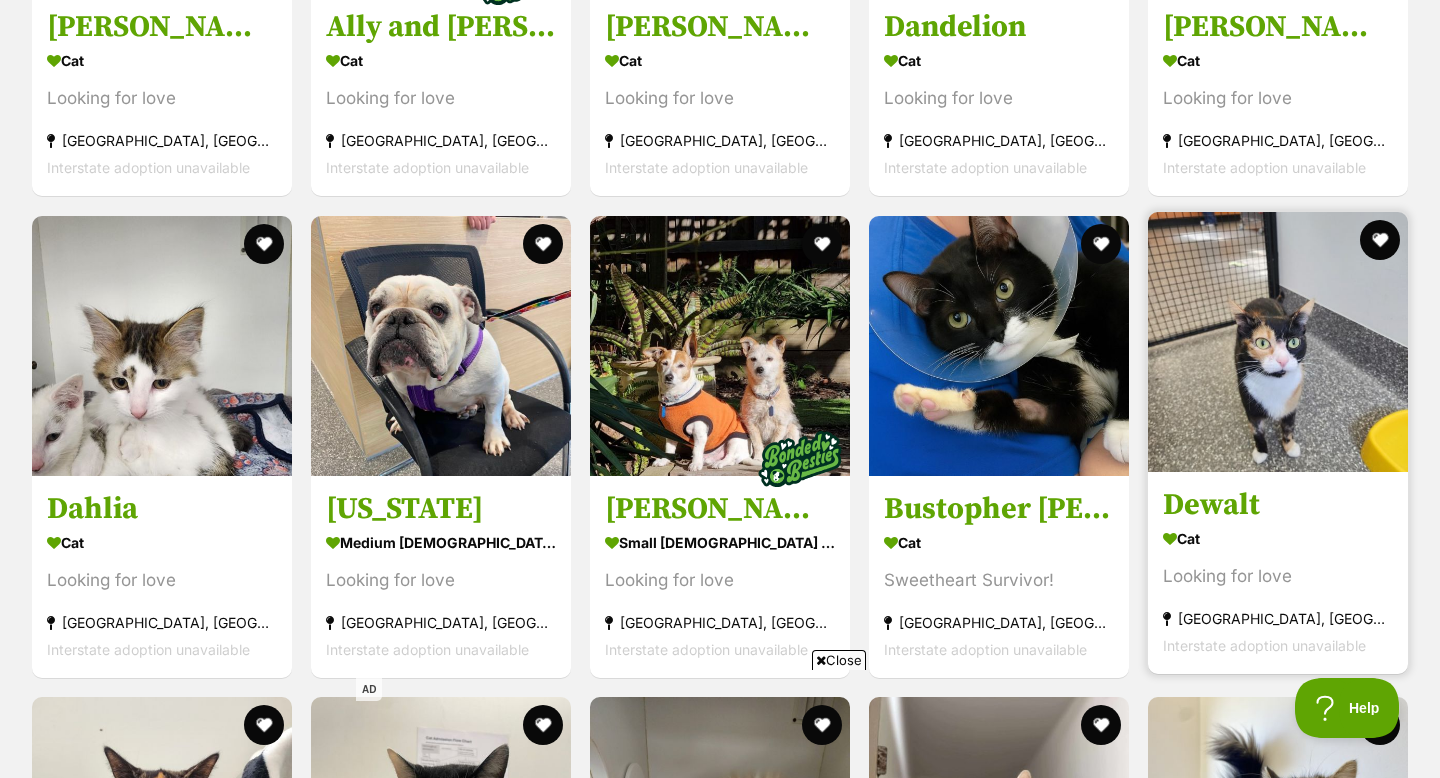
click at [1253, 457] on img at bounding box center [1278, 342] width 260 height 260
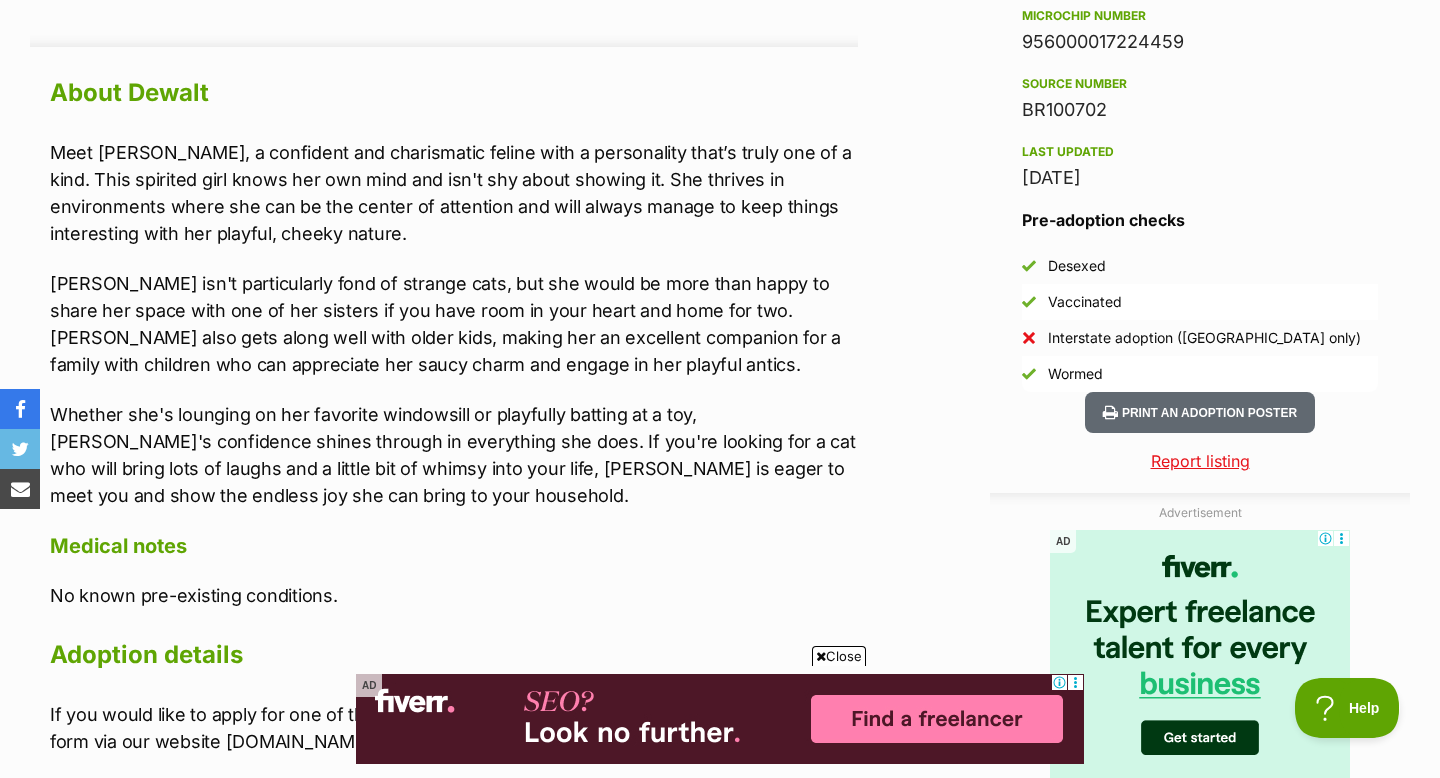
scroll to position [1718, 0]
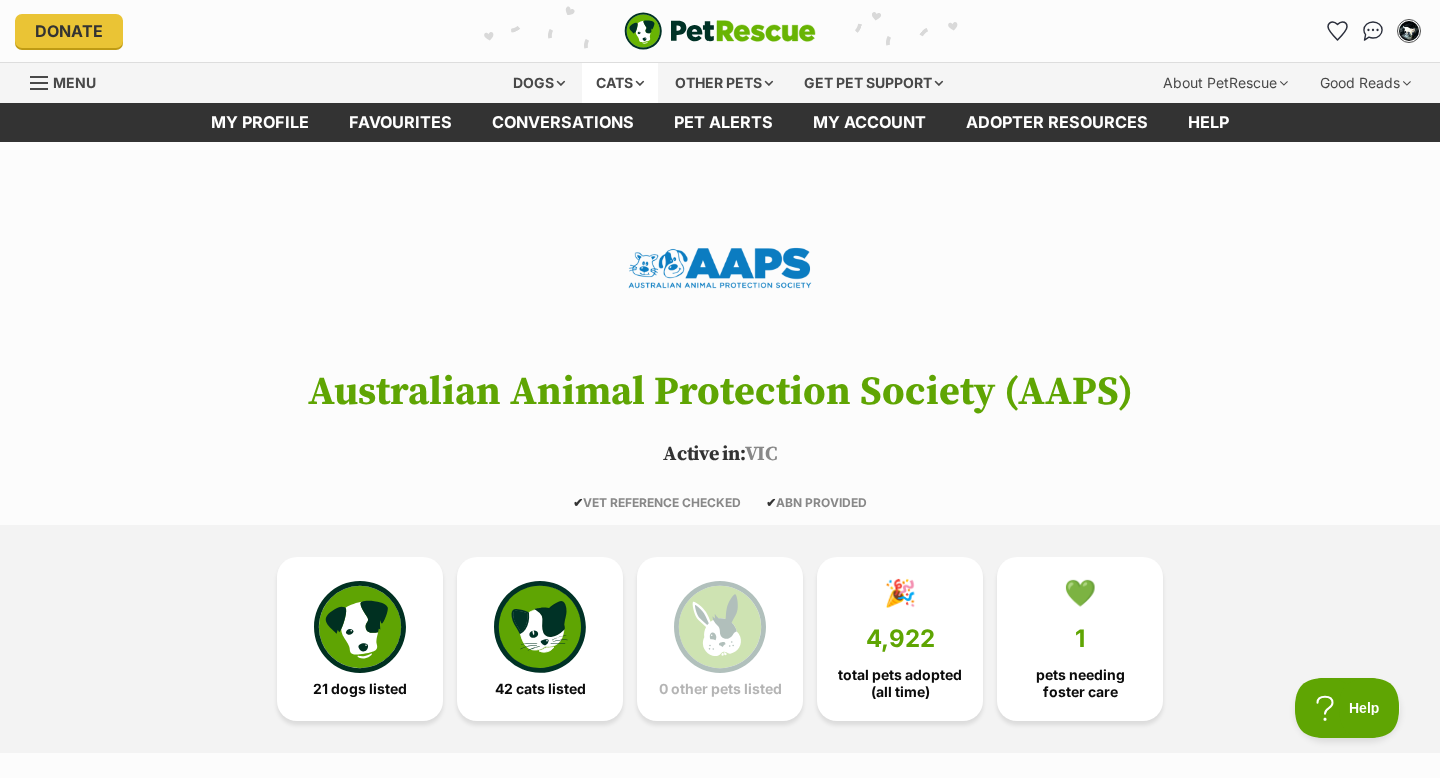
click at [590, 85] on div "Cats" at bounding box center [620, 83] width 76 height 40
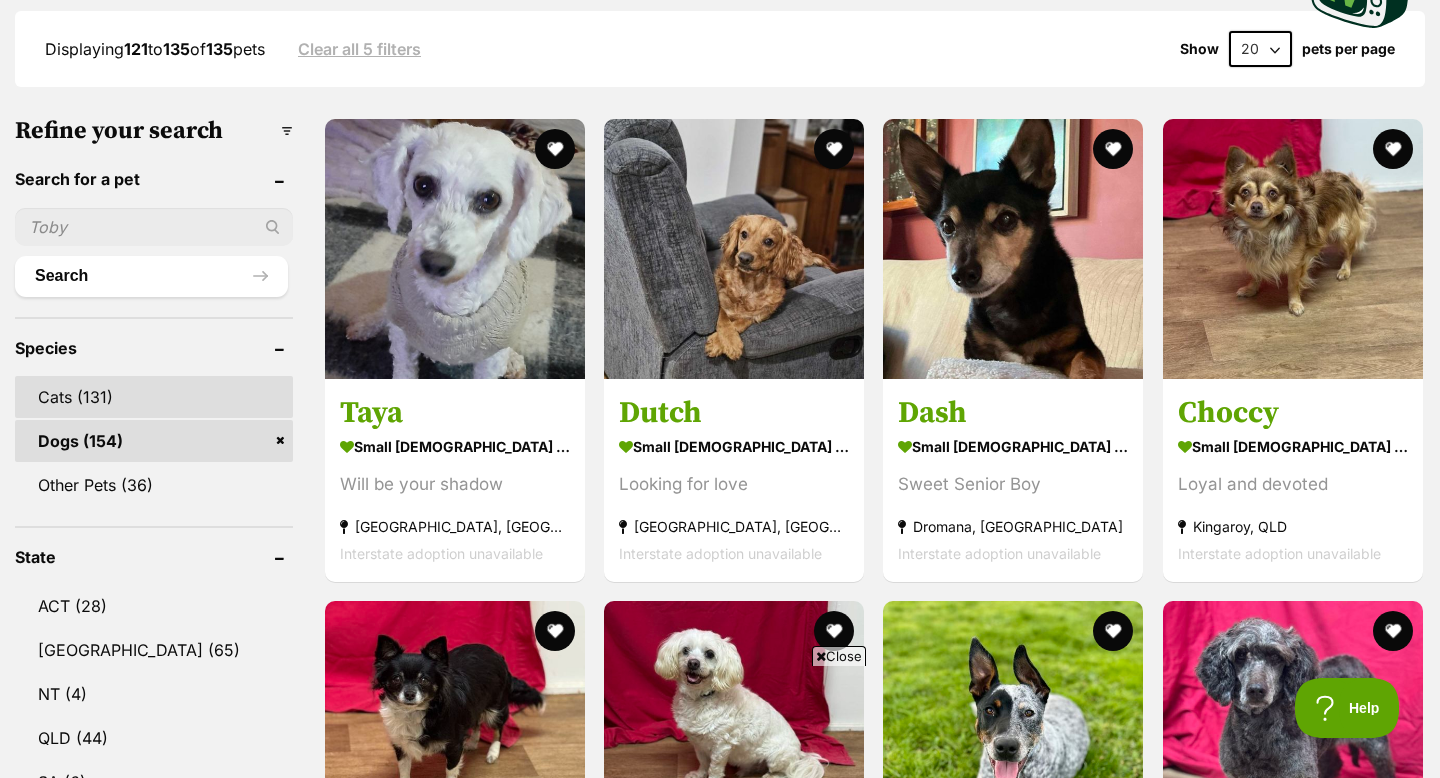
click at [131, 376] on link "Cats (131)" at bounding box center [154, 397] width 278 height 42
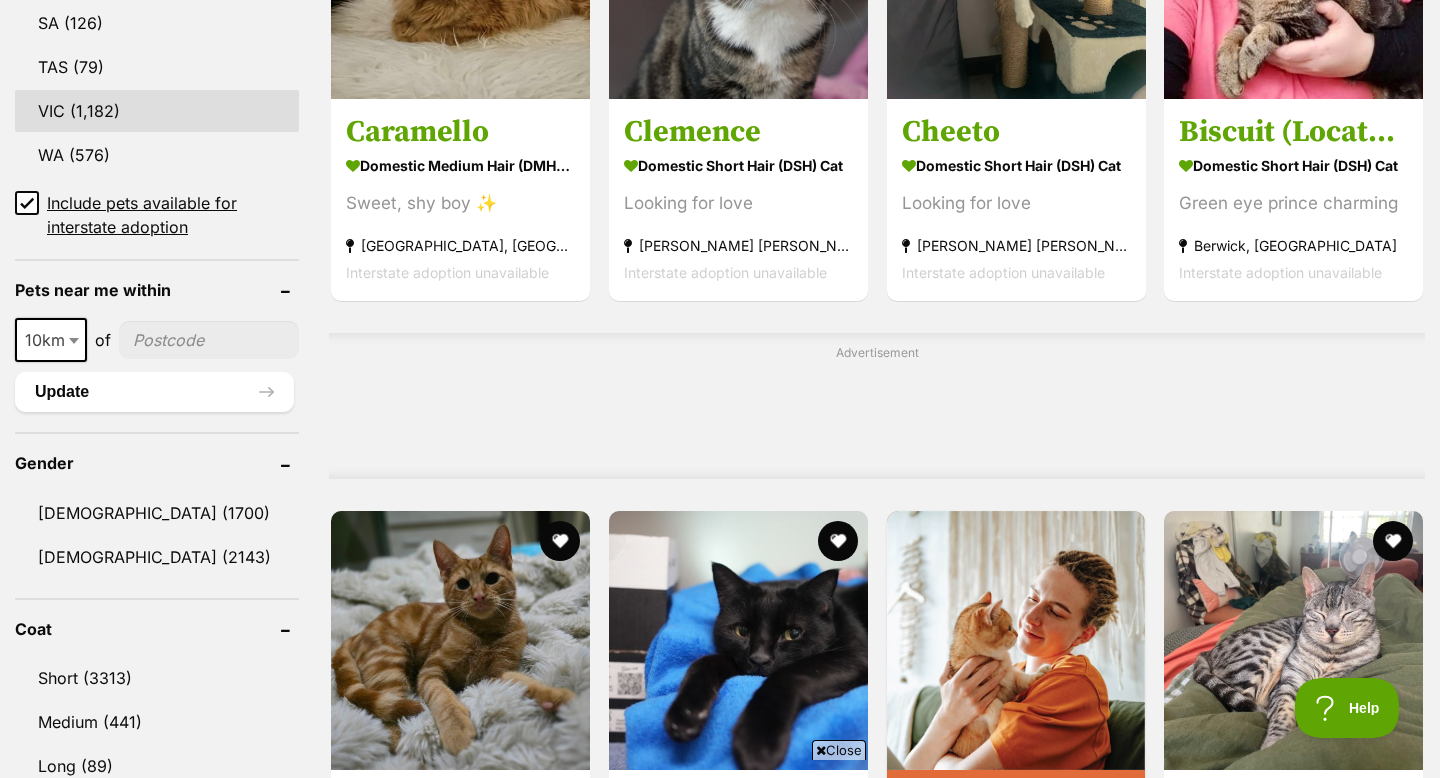
click at [68, 99] on link "VIC (1,182)" at bounding box center [157, 111] width 284 height 42
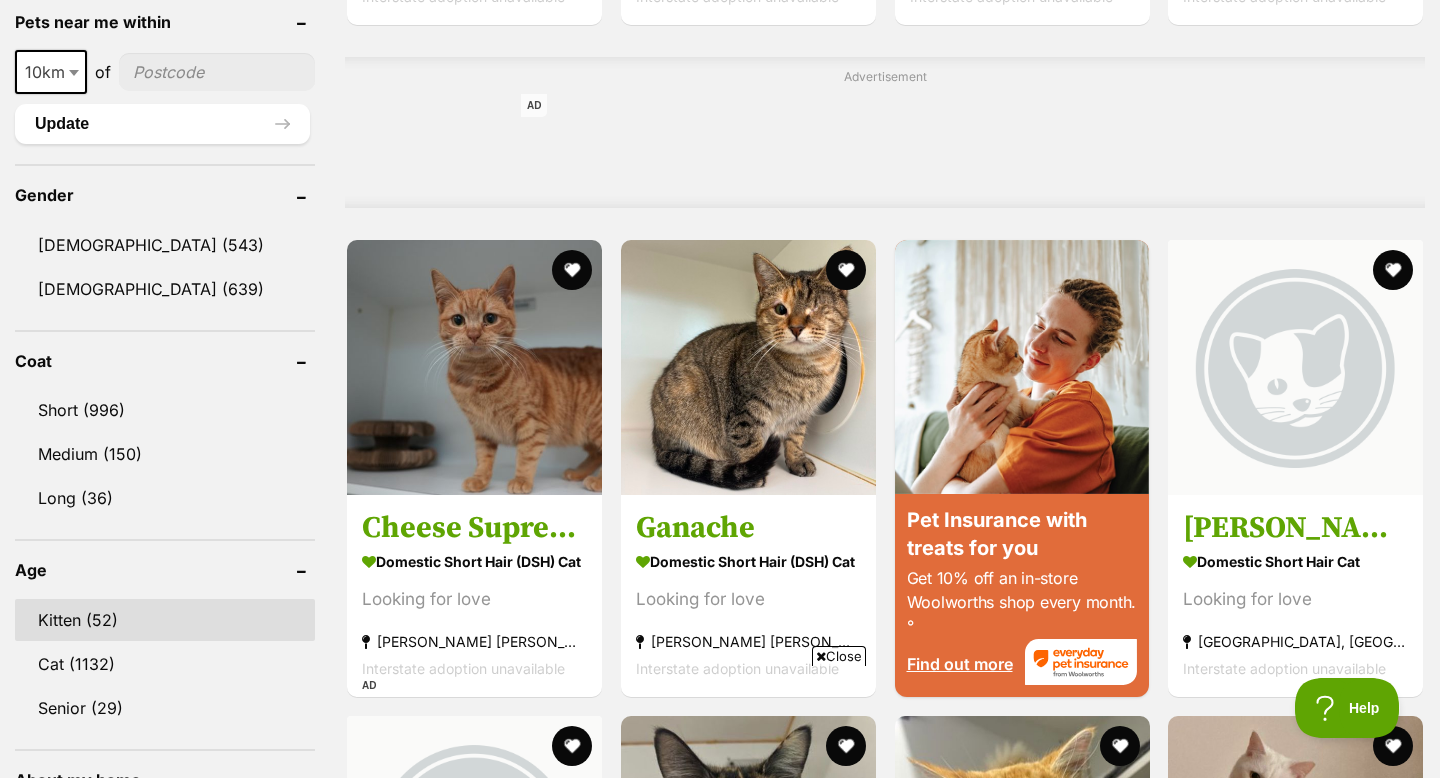
click at [133, 622] on link "Kitten (52)" at bounding box center [165, 620] width 300 height 42
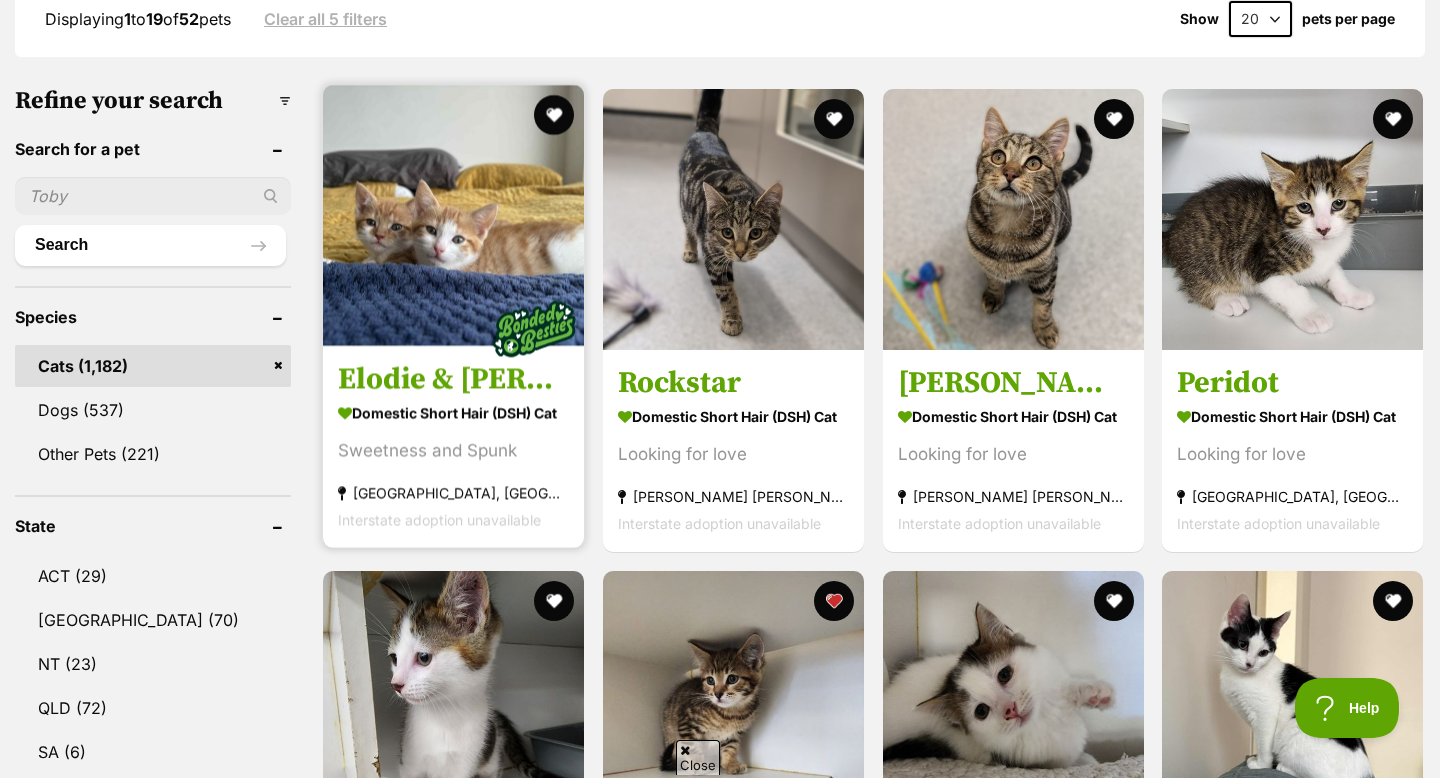
click at [480, 284] on img at bounding box center [453, 215] width 261 height 261
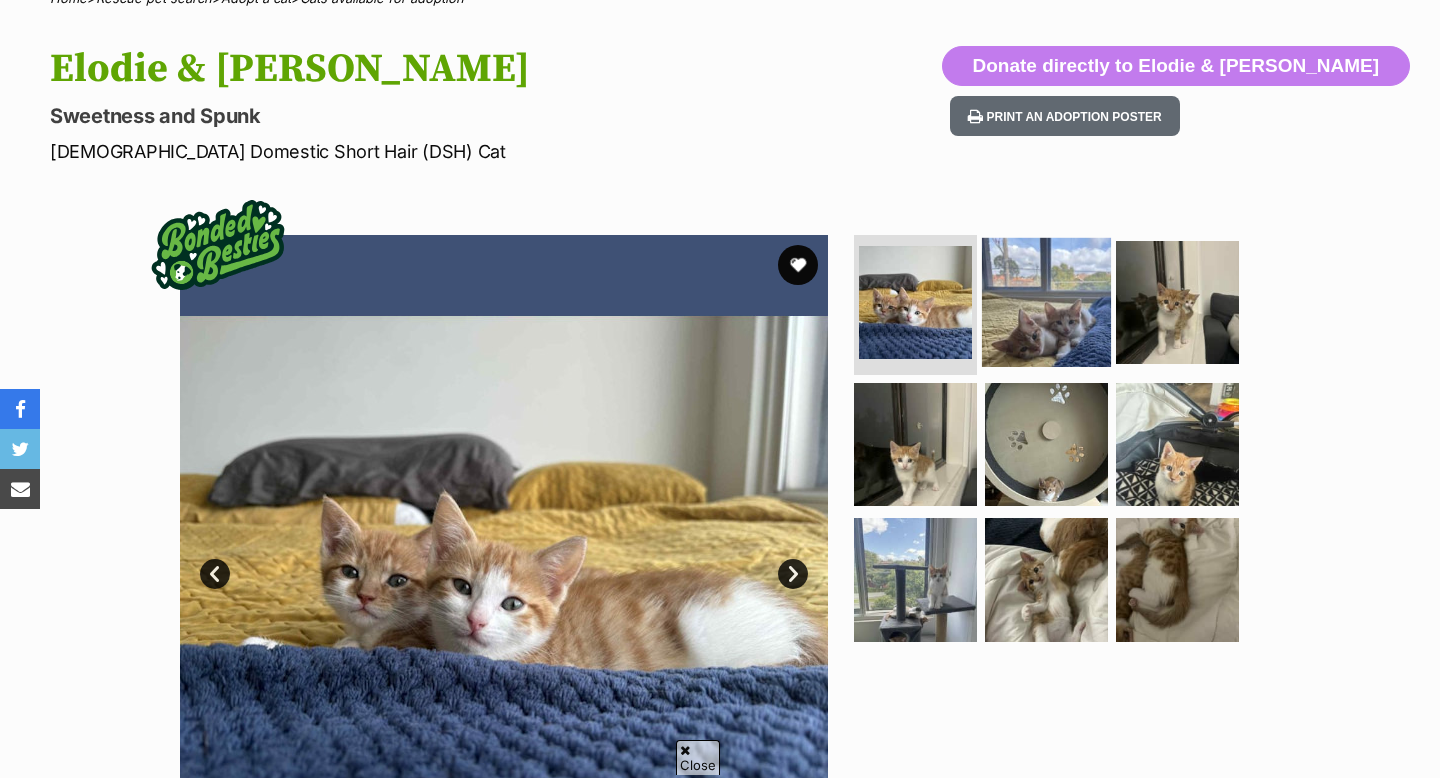
click at [1024, 335] on img at bounding box center [1046, 302] width 129 height 129
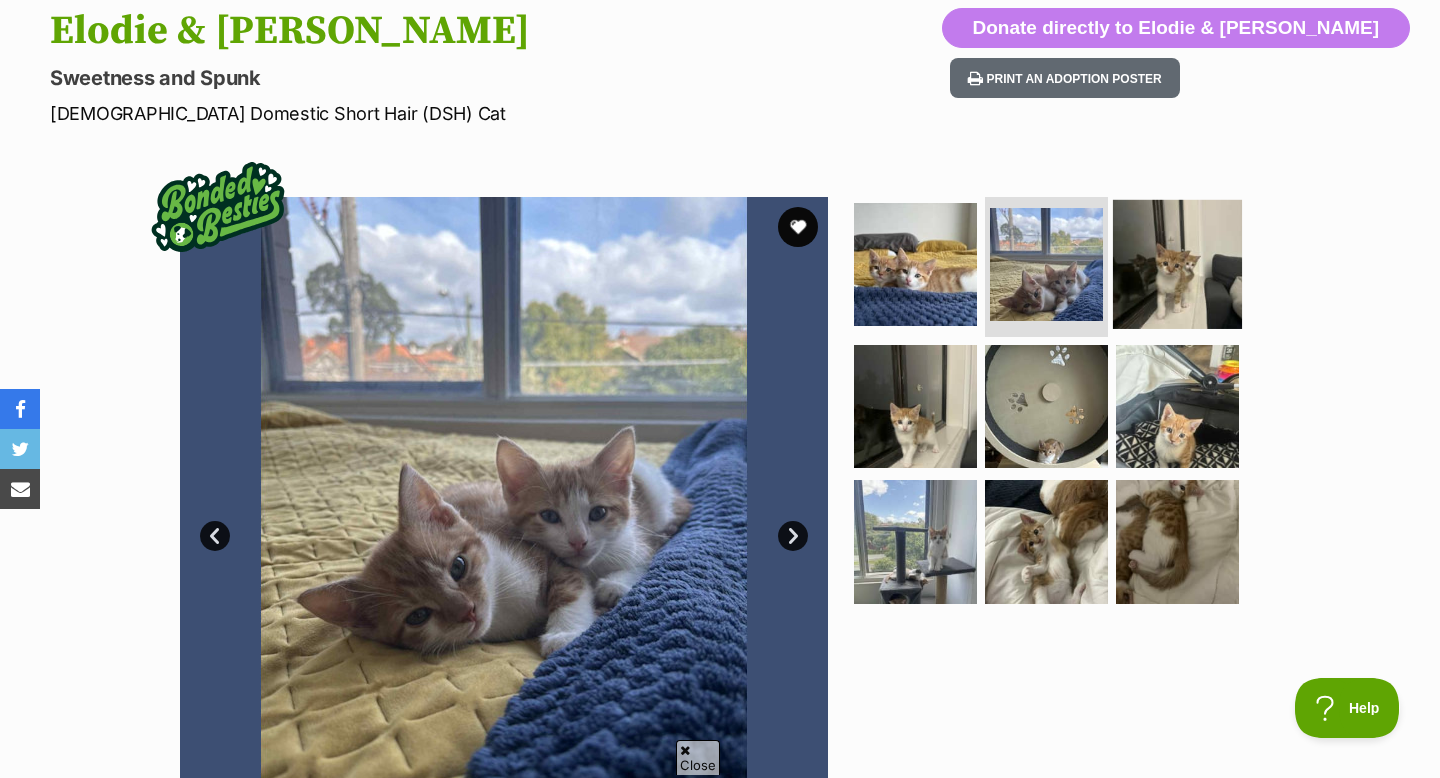
scroll to position [221, 0]
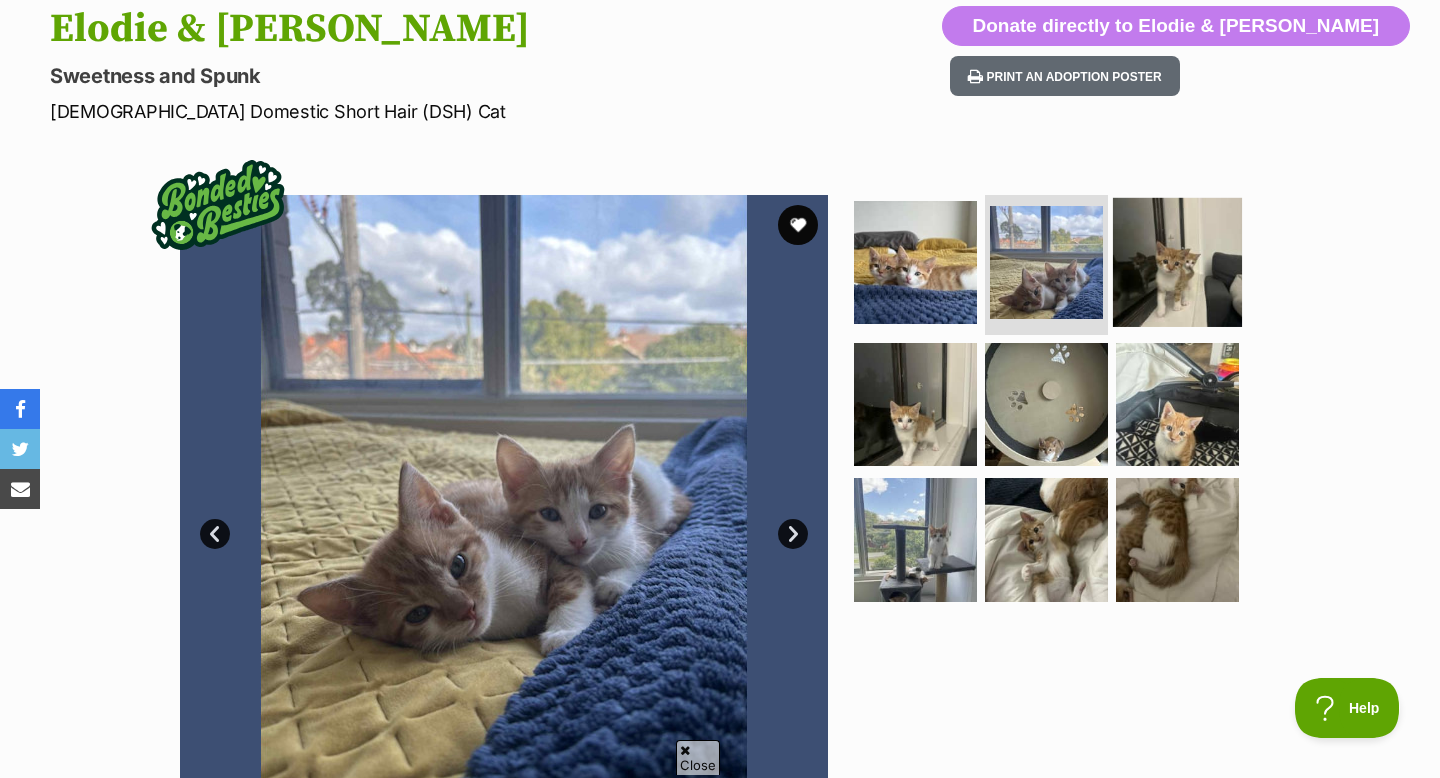
click at [1174, 249] on img at bounding box center [1177, 262] width 129 height 129
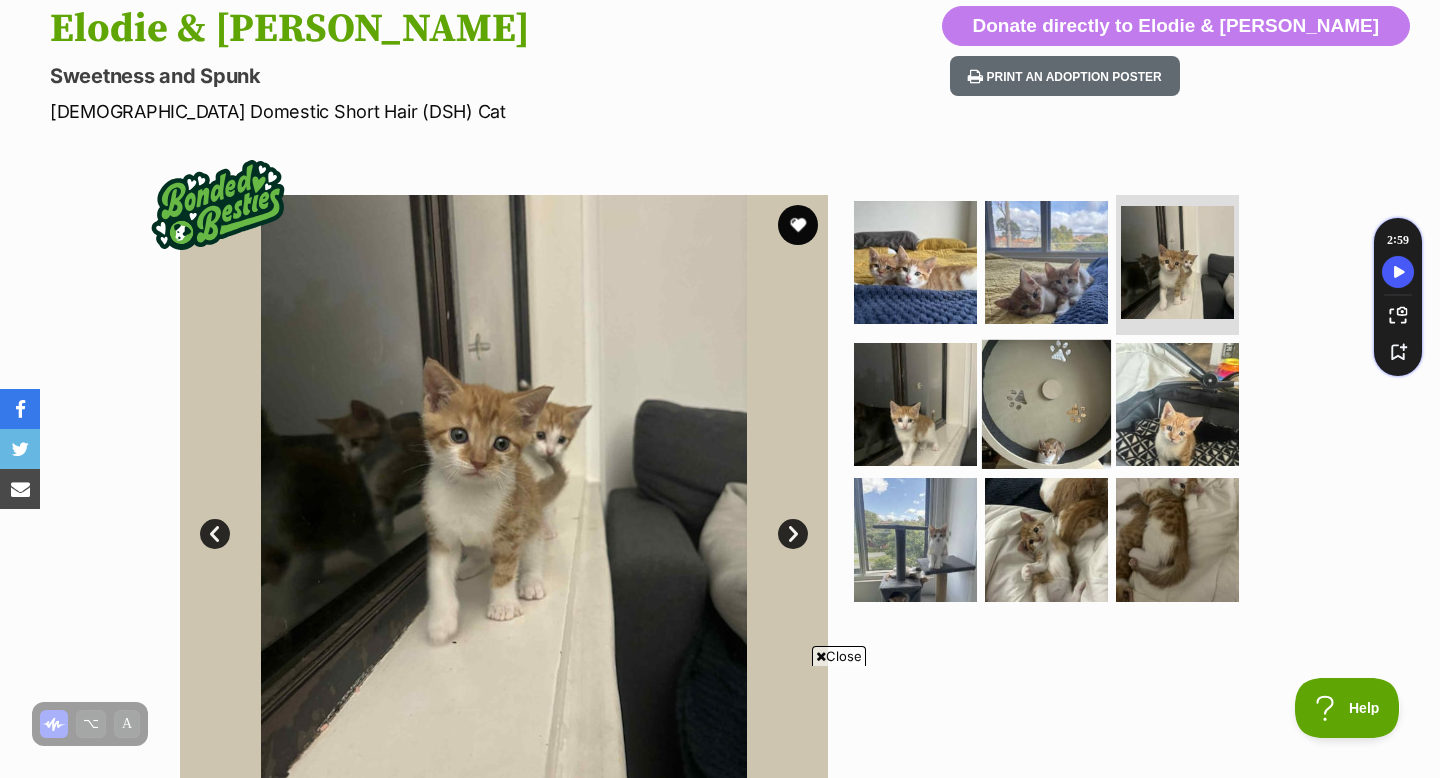
scroll to position [0, 0]
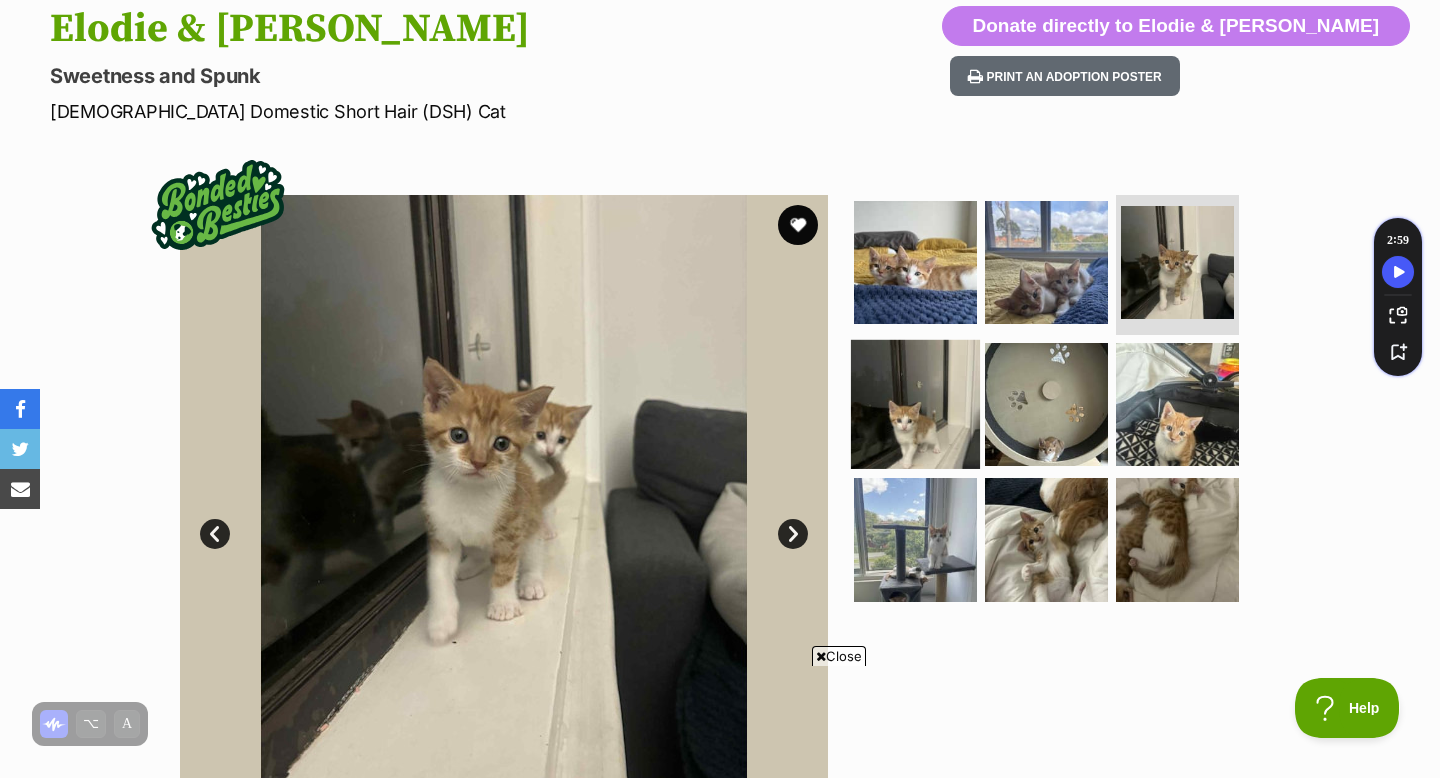
click at [957, 388] on img at bounding box center [915, 403] width 129 height 129
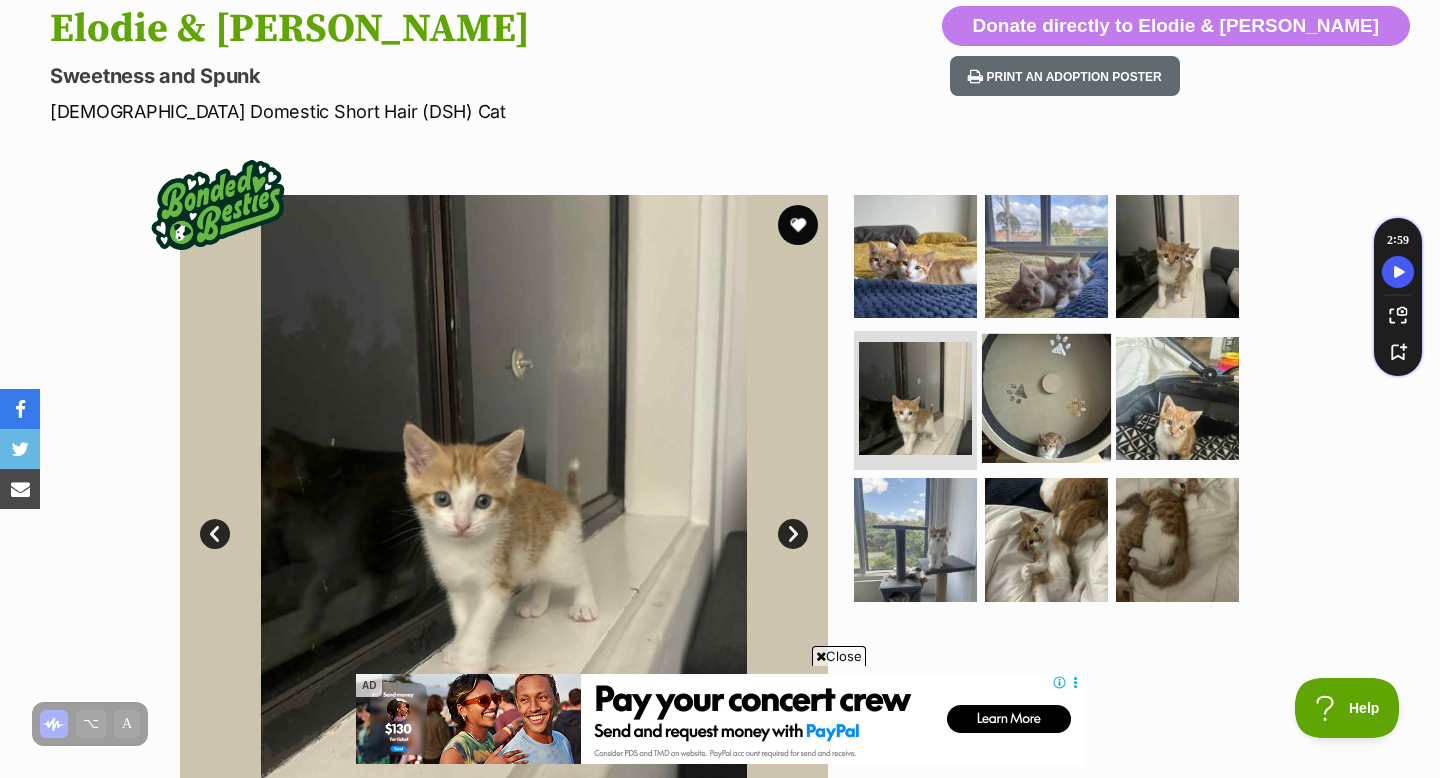
click at [996, 407] on img at bounding box center [1046, 397] width 129 height 129
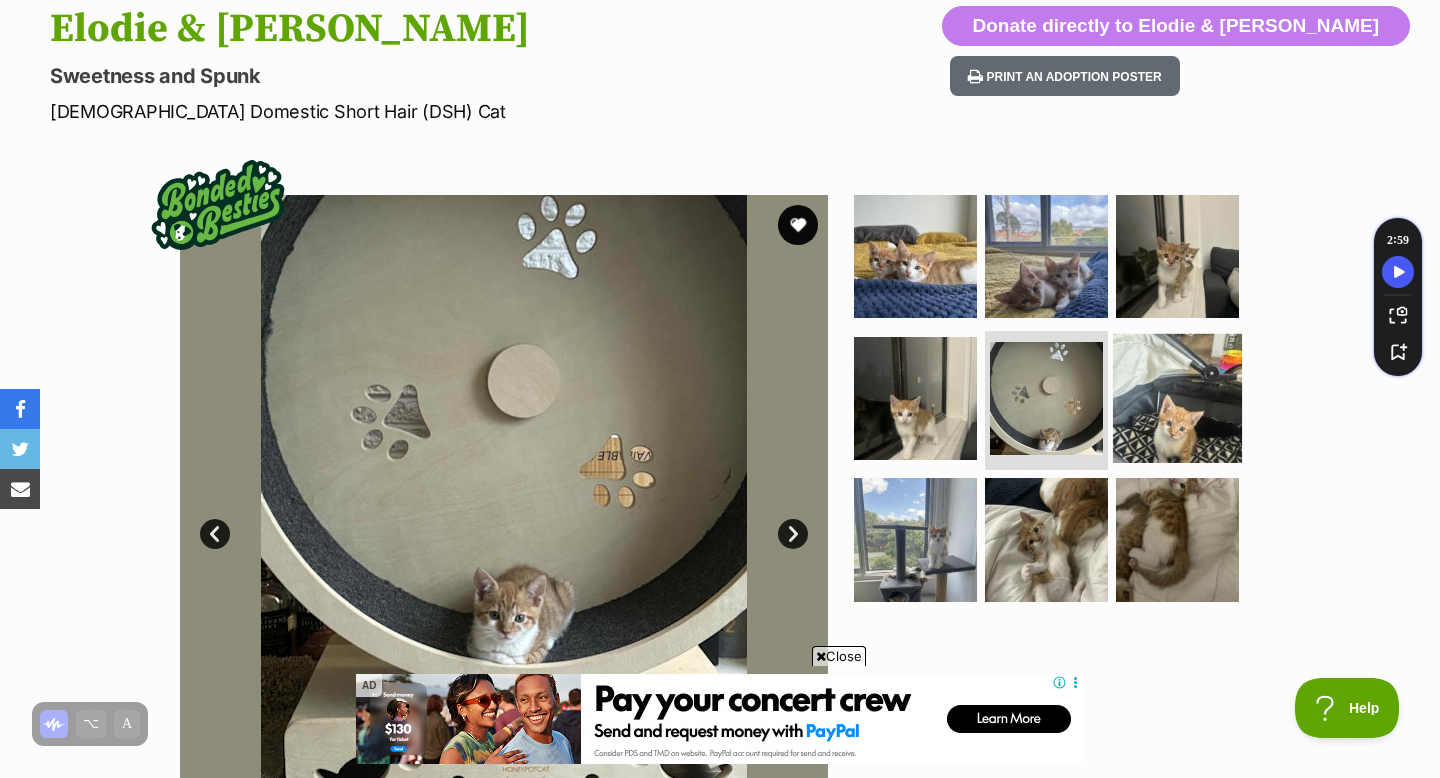
click at [1150, 420] on img at bounding box center [1177, 397] width 129 height 129
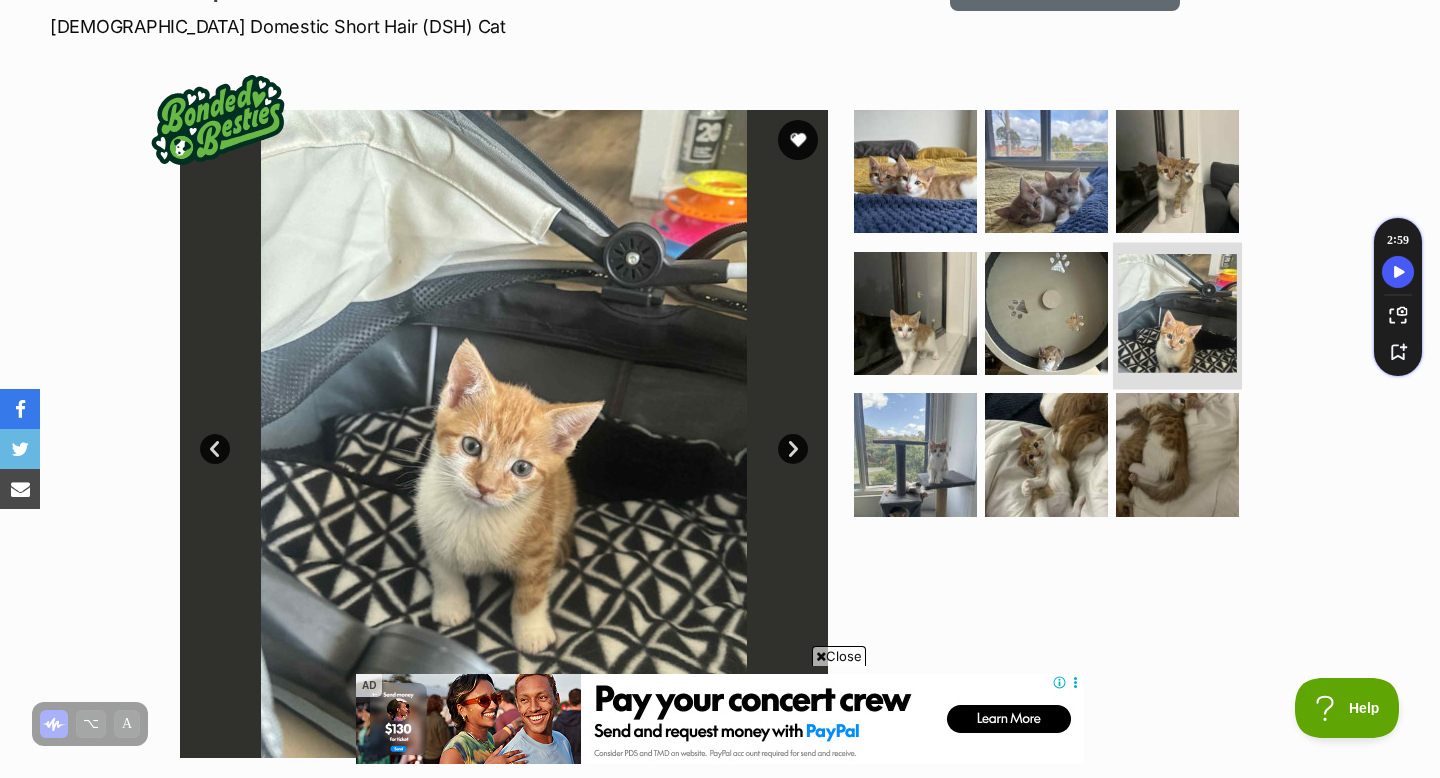
scroll to position [312, 0]
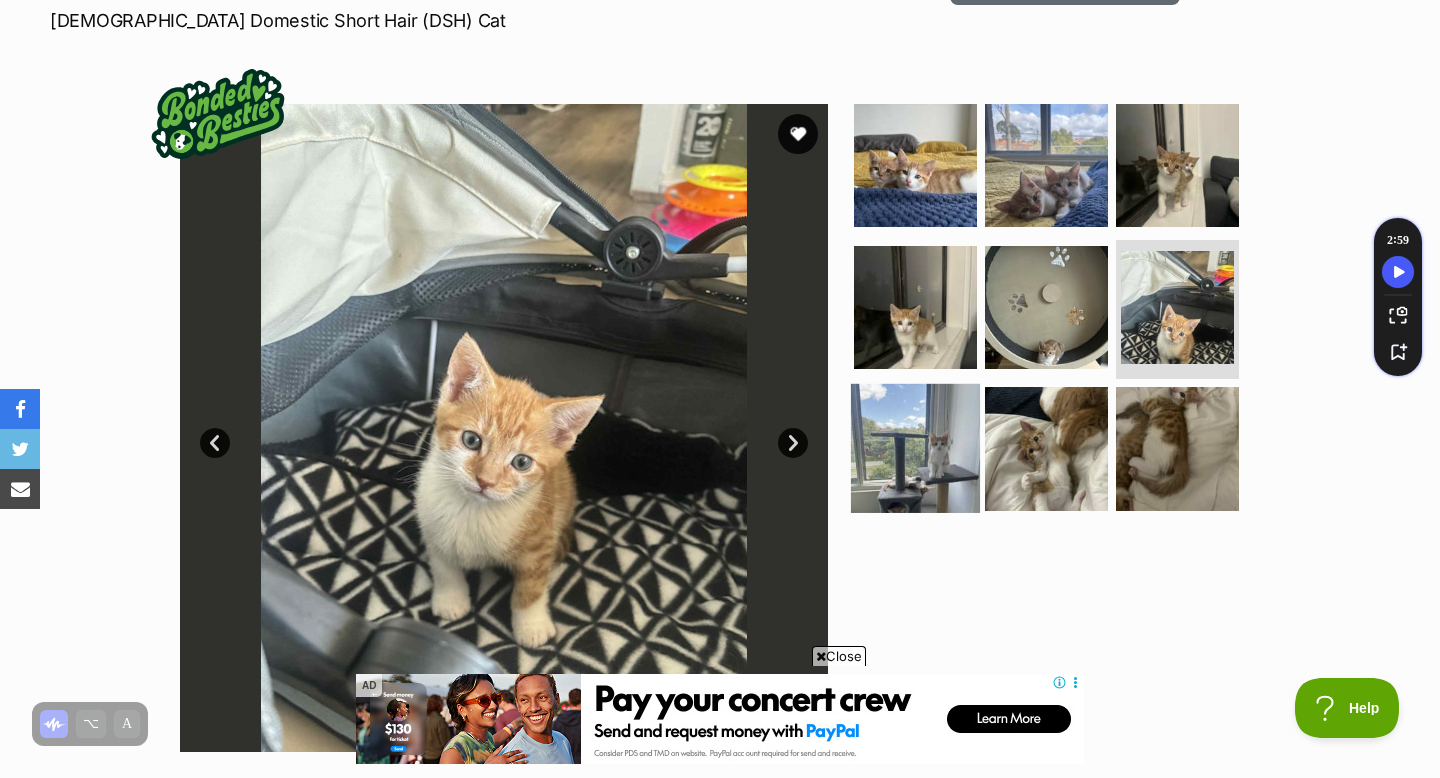
click at [911, 439] on img at bounding box center [915, 448] width 129 height 129
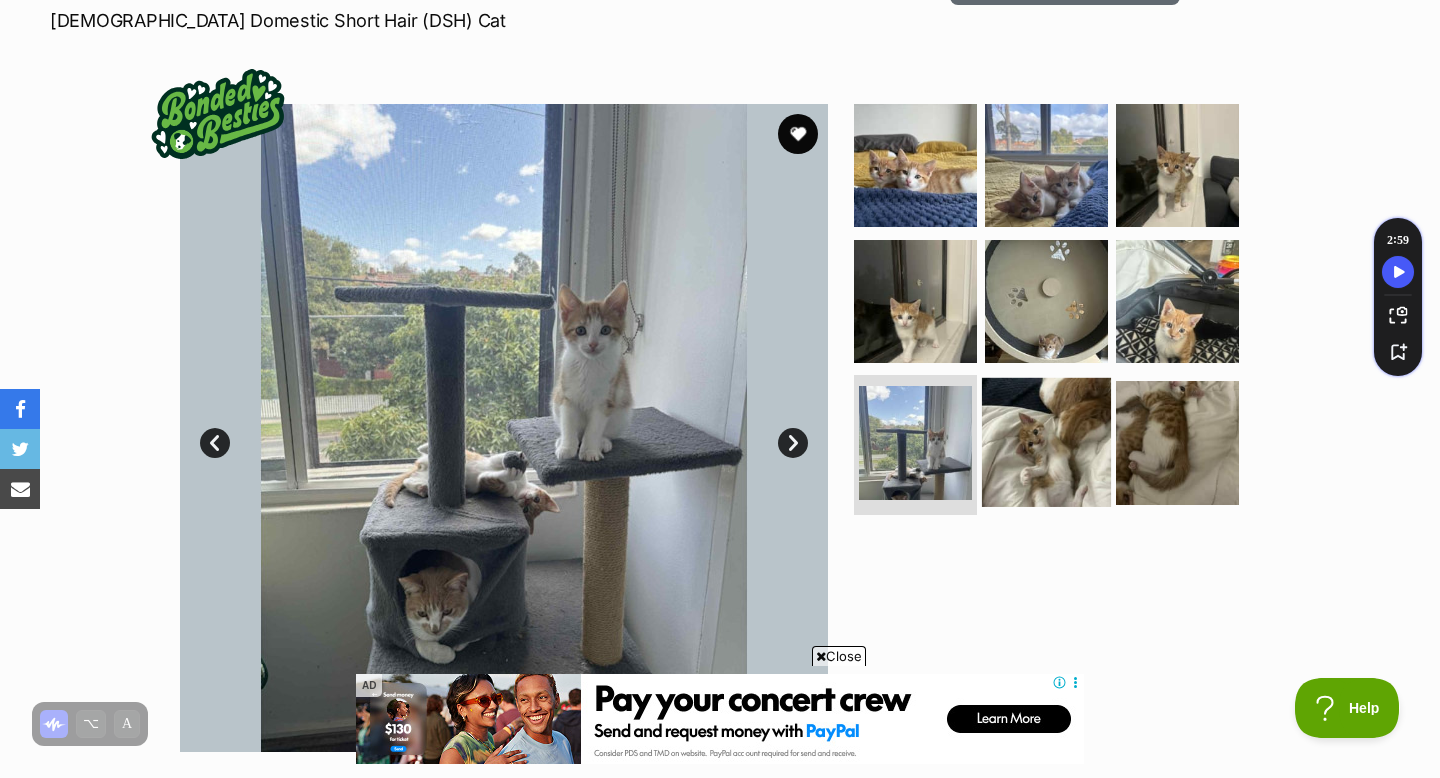
click at [1087, 457] on img at bounding box center [1046, 442] width 129 height 129
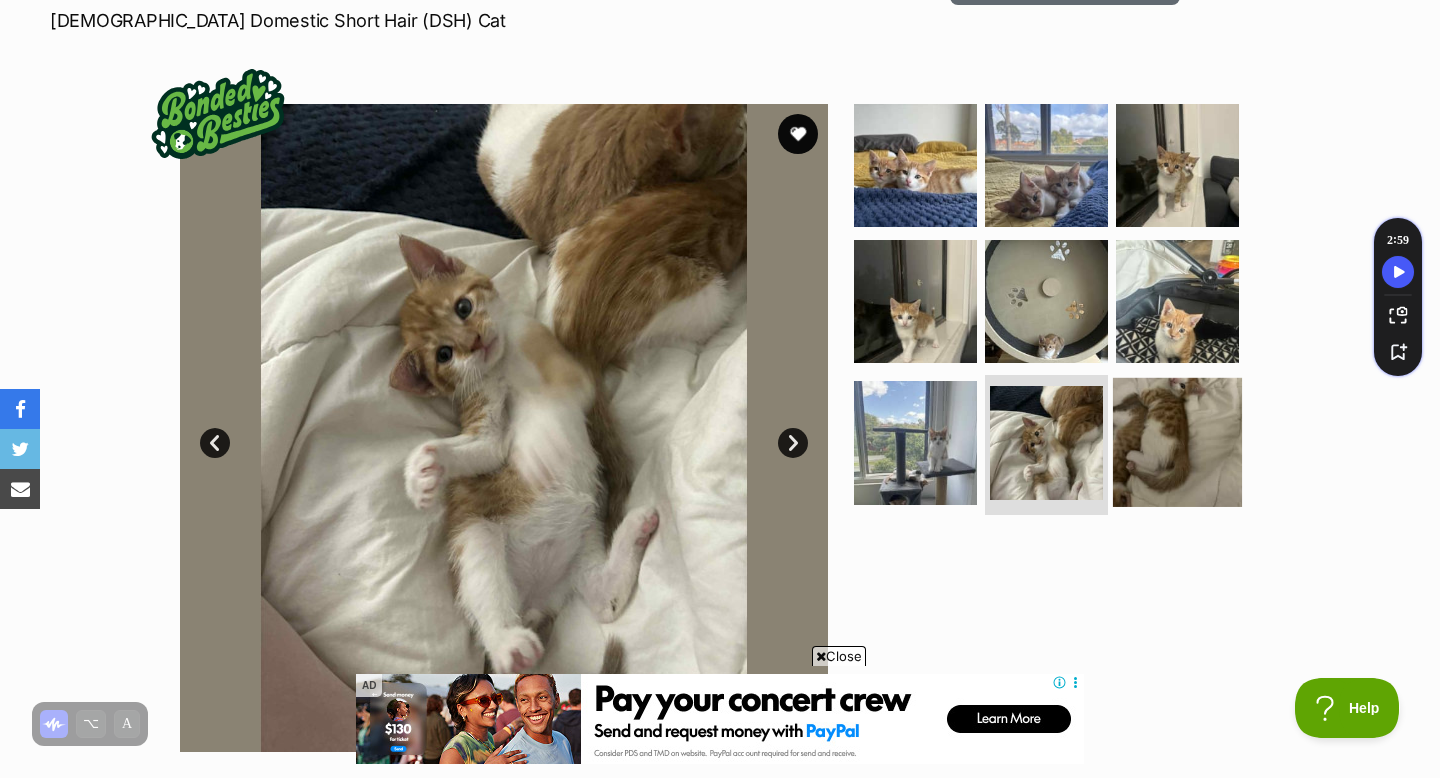
click at [1185, 446] on img at bounding box center [1177, 442] width 129 height 129
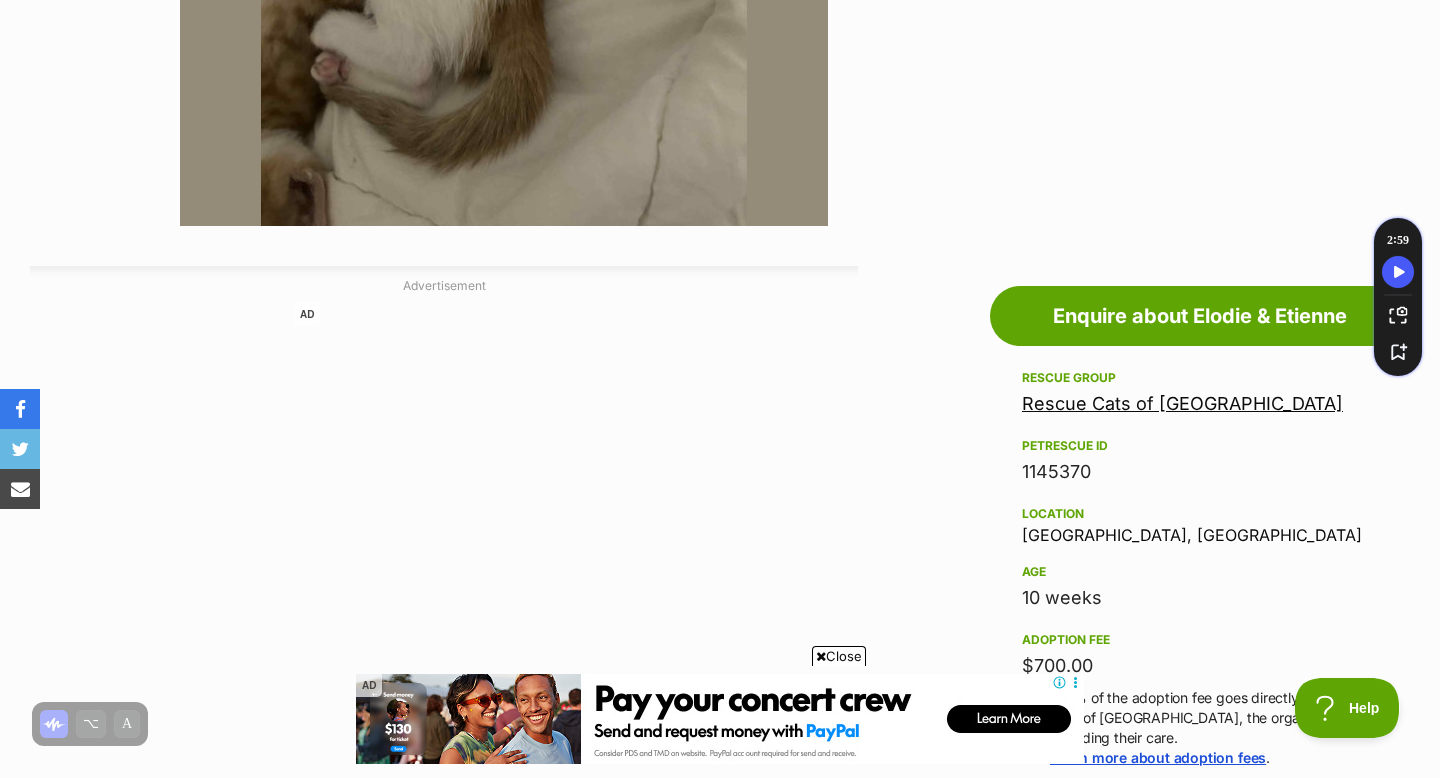
scroll to position [772, 0]
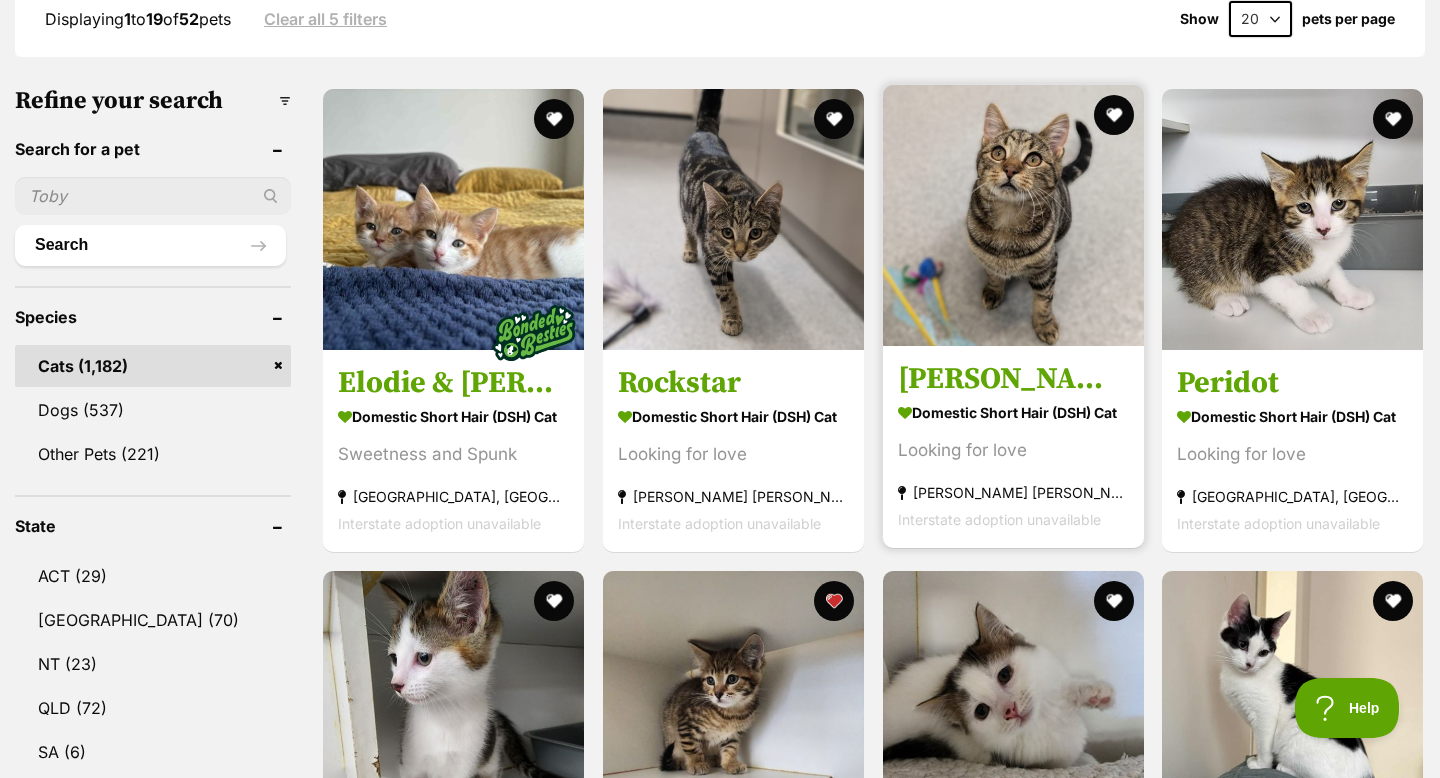
click at [1016, 306] on img at bounding box center [1013, 215] width 261 height 261
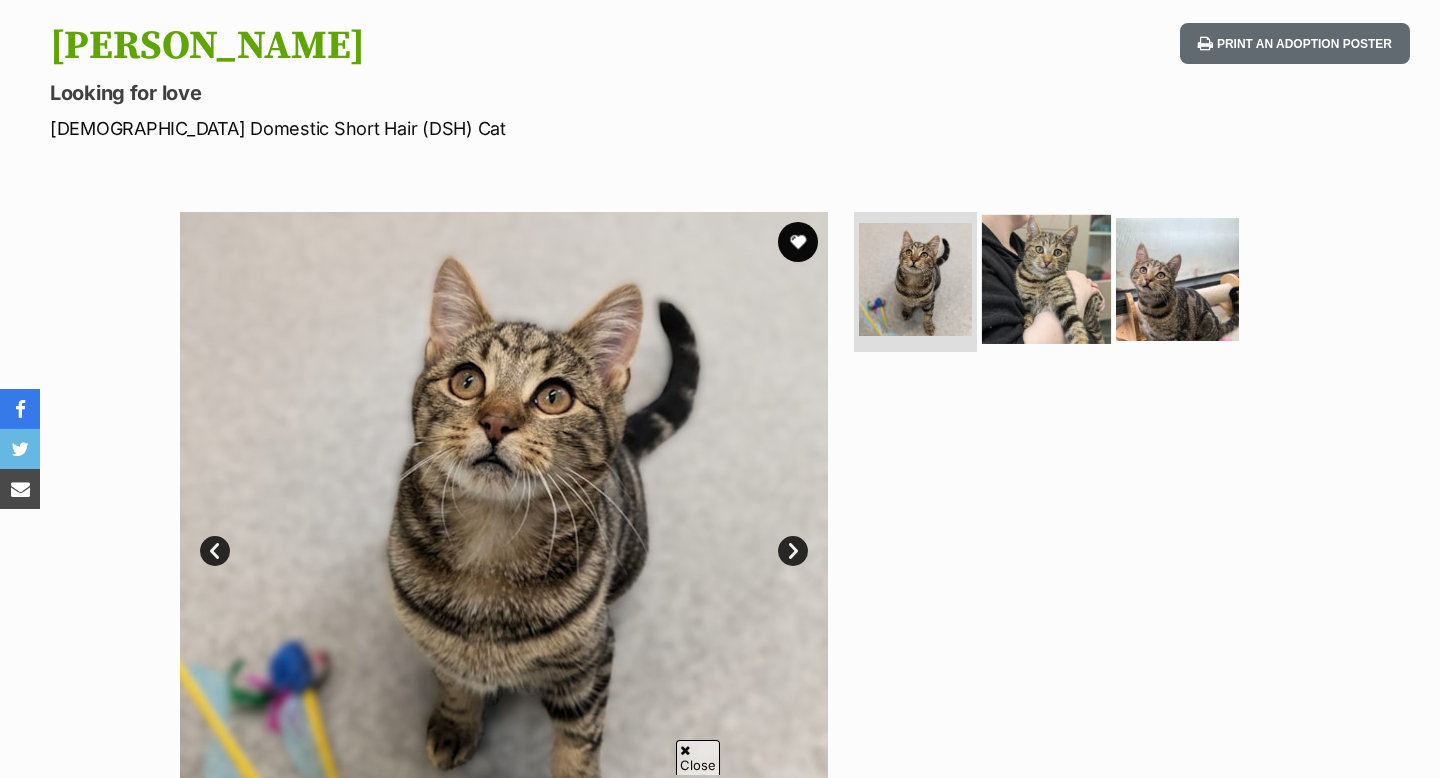
click at [1023, 307] on img at bounding box center [1046, 279] width 129 height 129
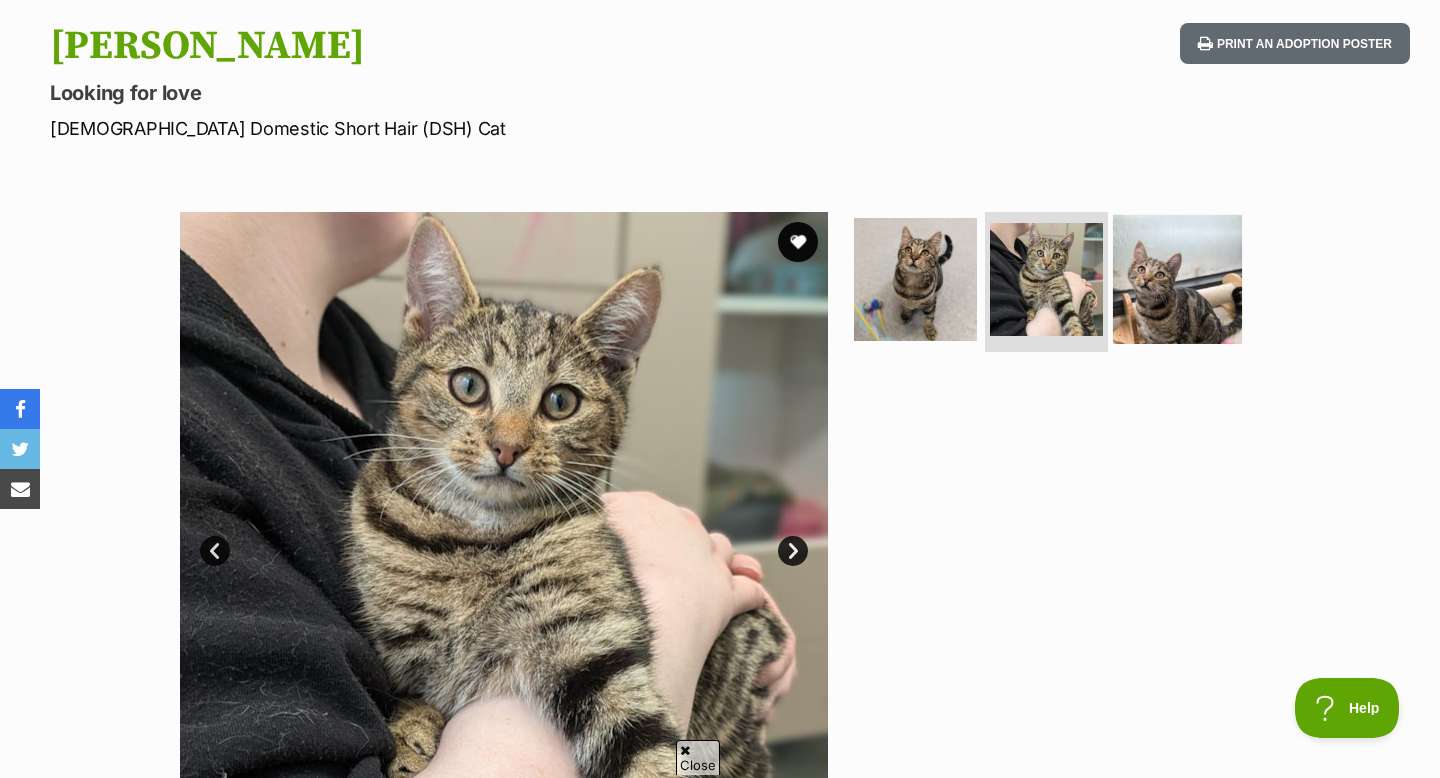
click at [1153, 305] on img at bounding box center [1177, 279] width 129 height 129
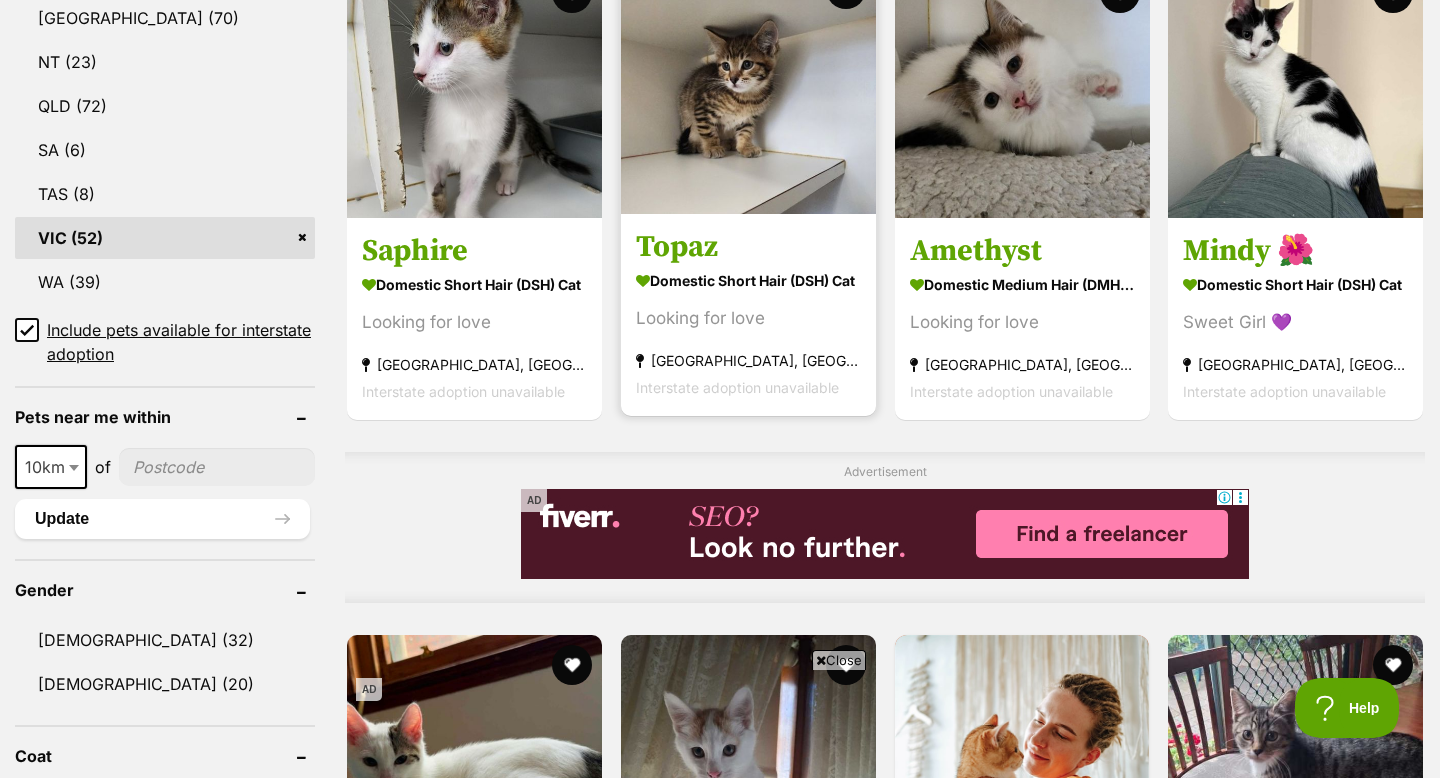
click at [730, 174] on img at bounding box center [748, 86] width 255 height 255
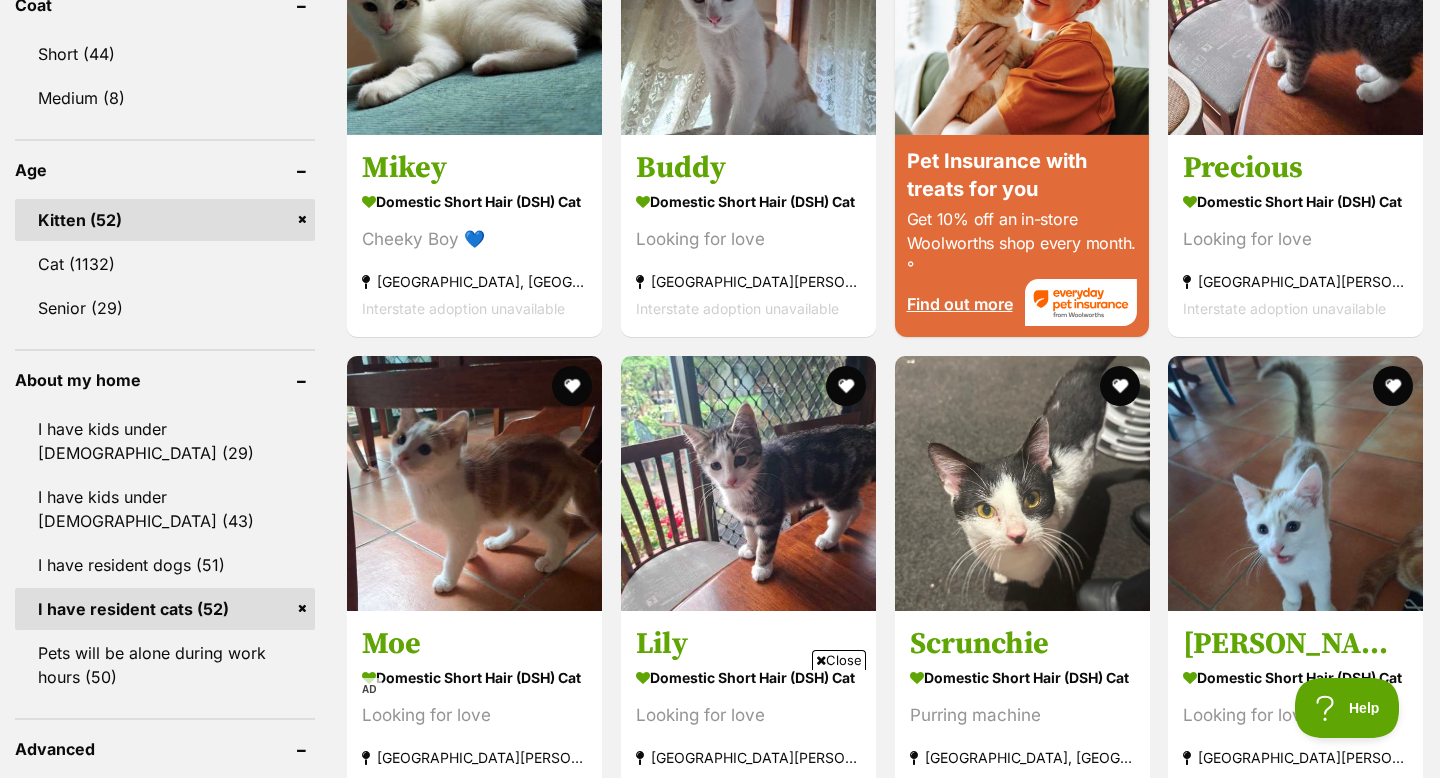
scroll to position [1917, 0]
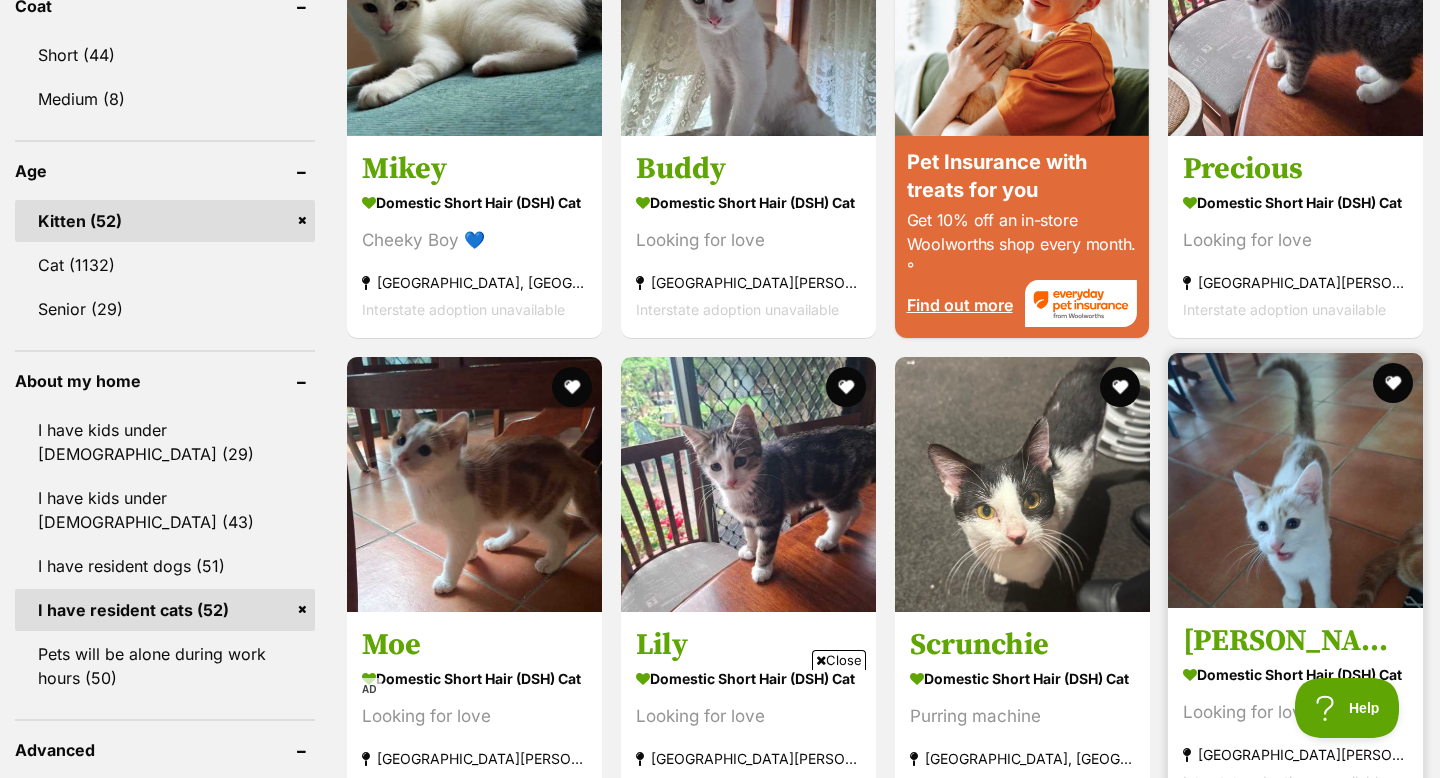
click at [1327, 490] on img at bounding box center [1295, 480] width 255 height 255
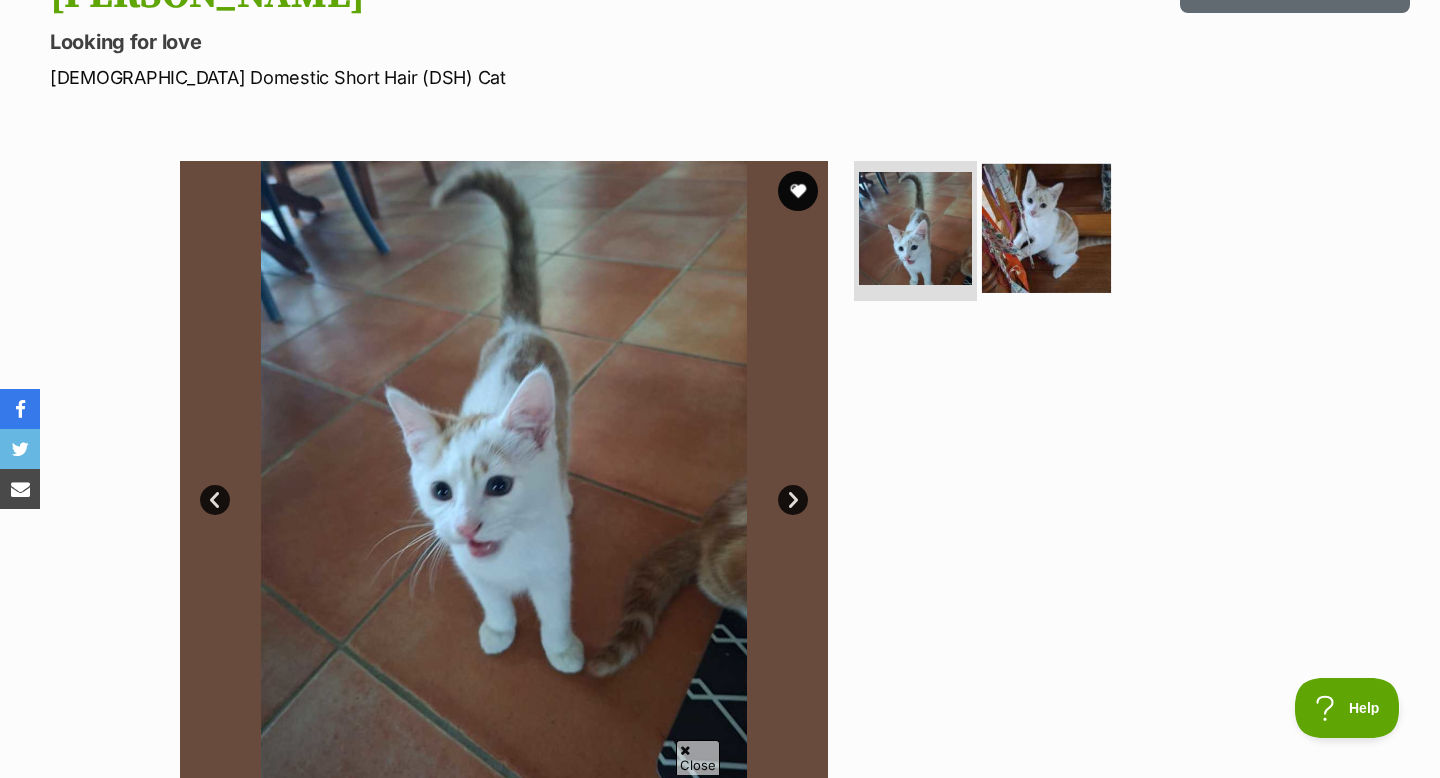
click at [1079, 258] on img at bounding box center [1046, 228] width 129 height 129
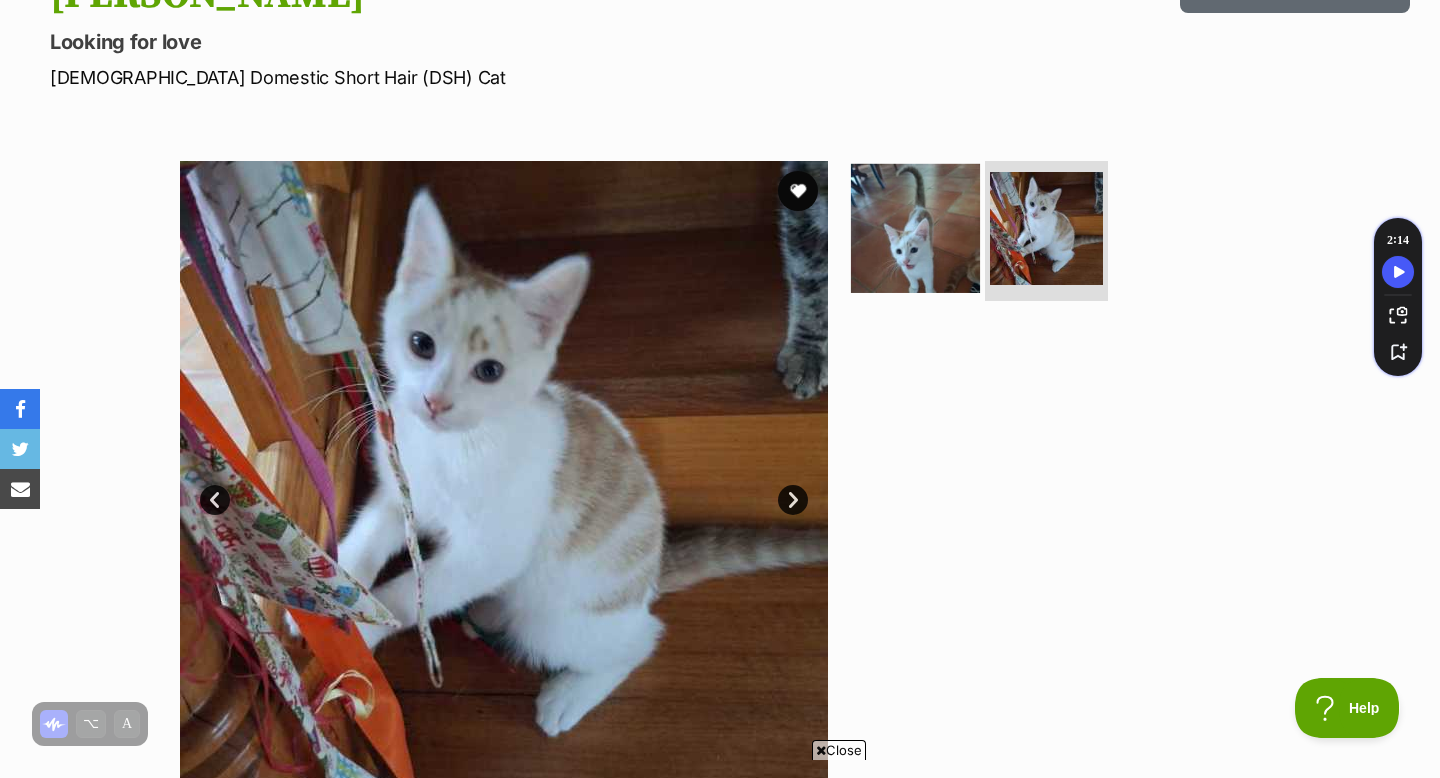
click at [902, 226] on img at bounding box center [915, 228] width 129 height 129
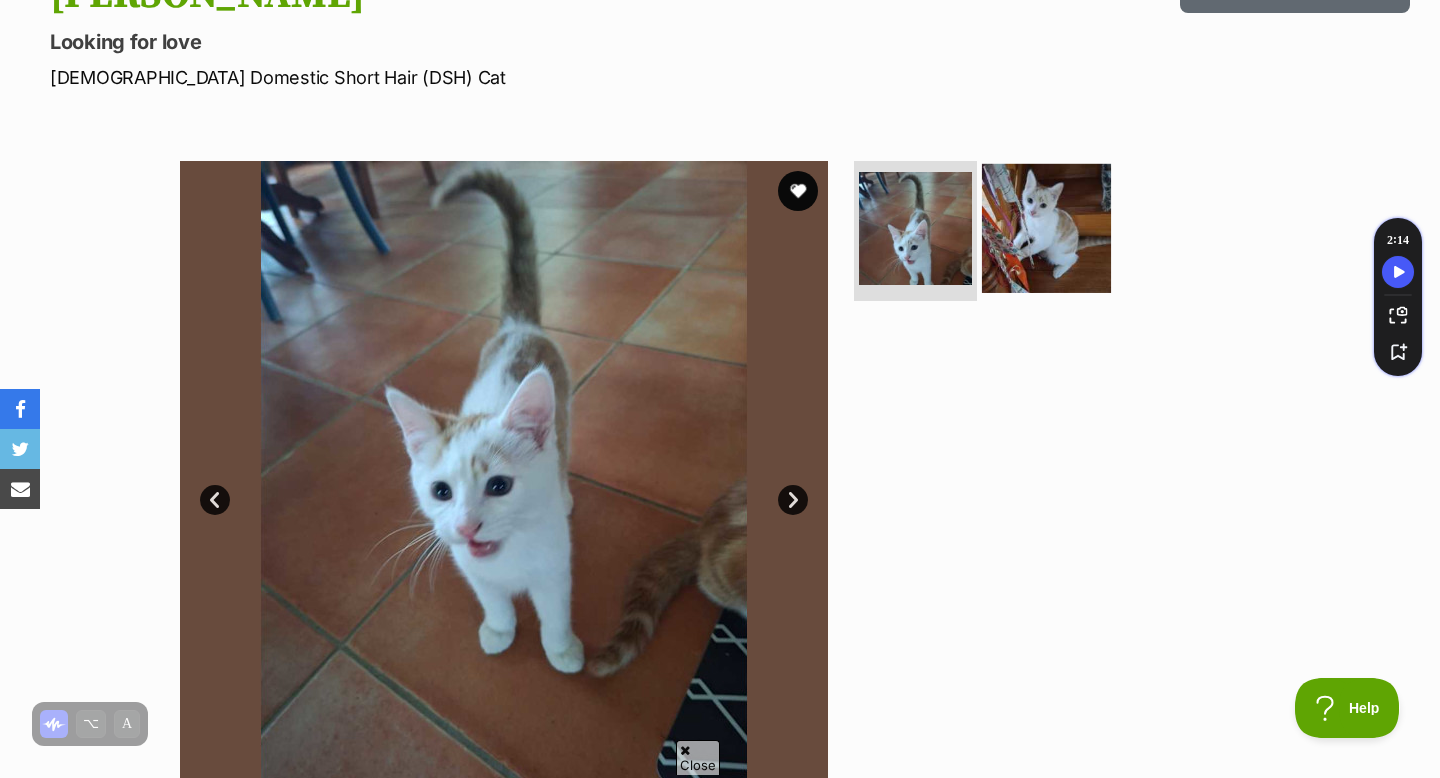
click at [1007, 227] on img at bounding box center [1046, 228] width 129 height 129
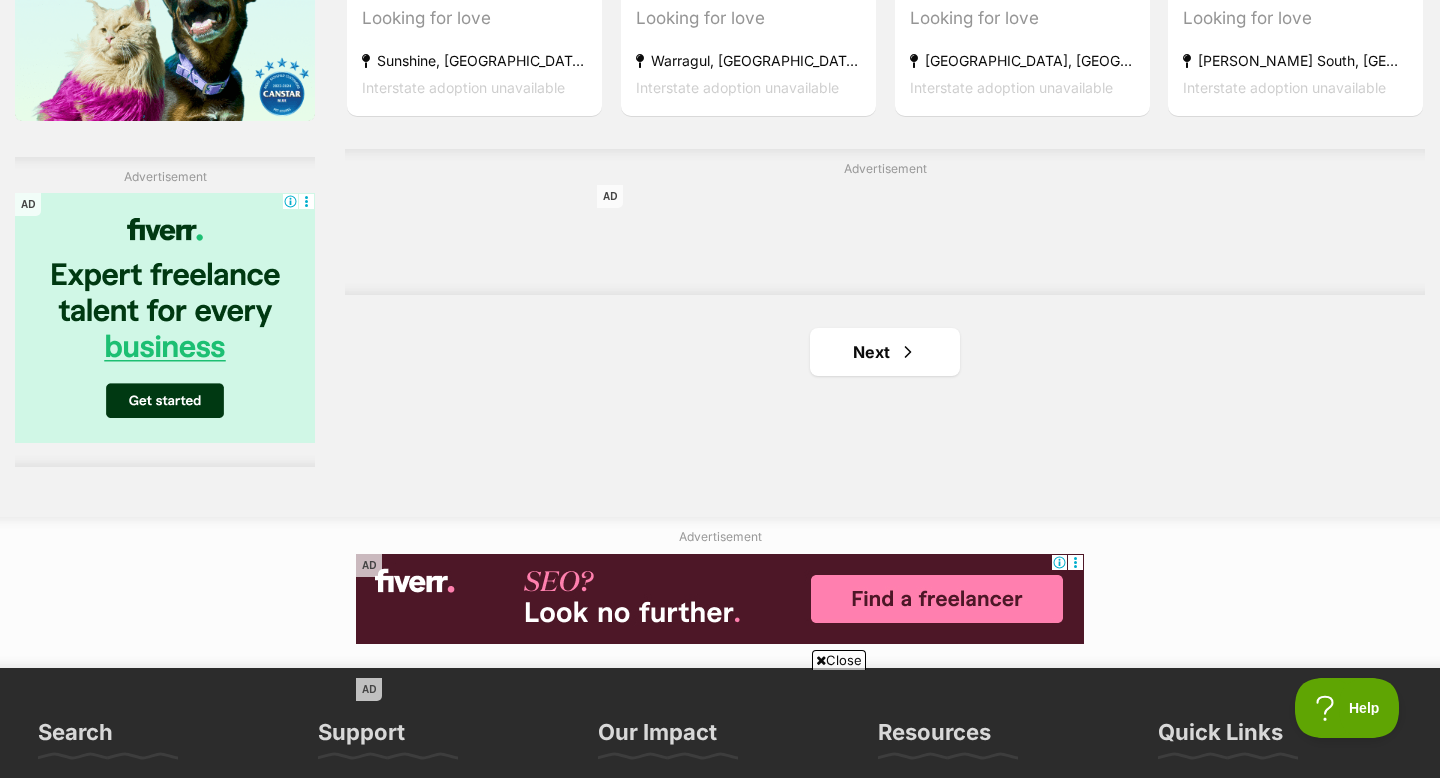
scroll to position [3304, 0]
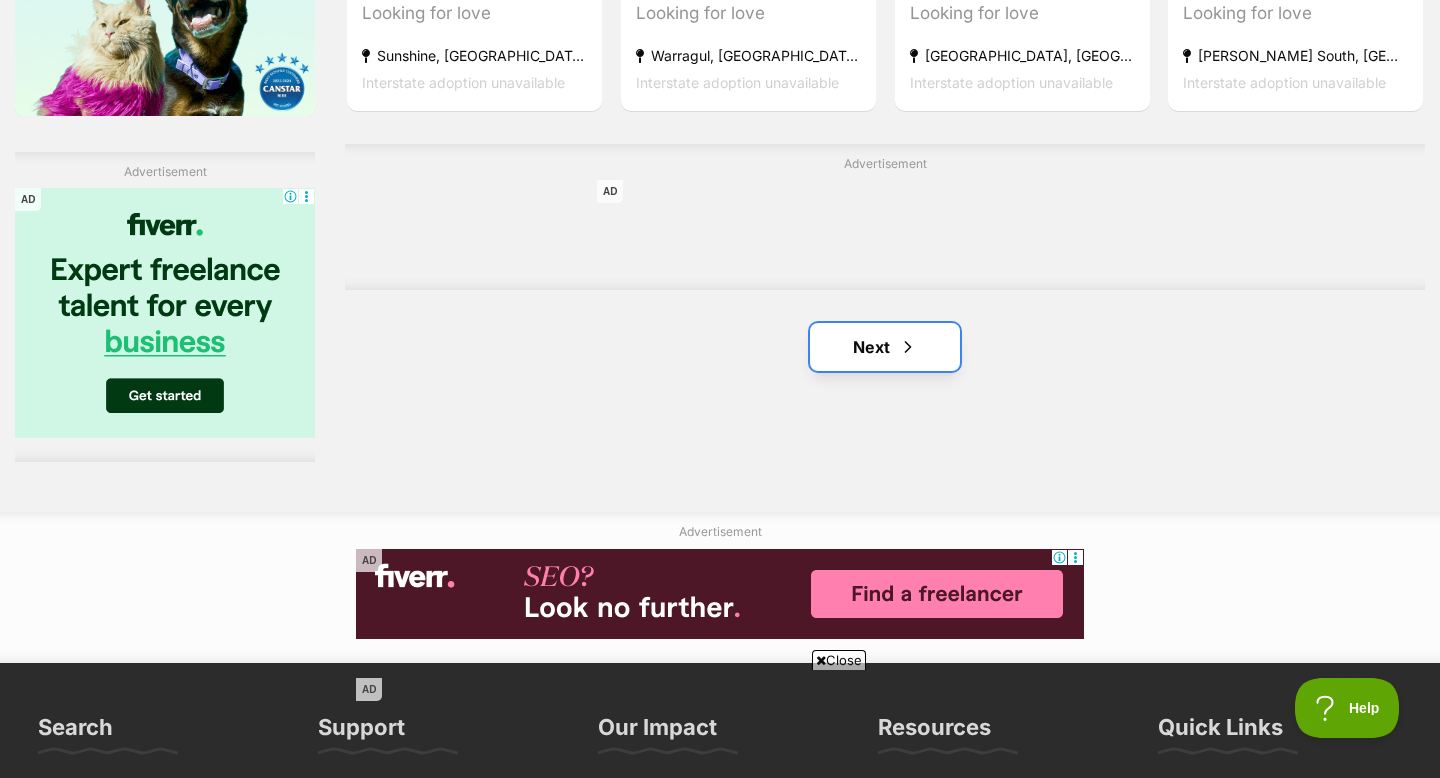
click at [916, 354] on span "Next page" at bounding box center [908, 347] width 20 height 24
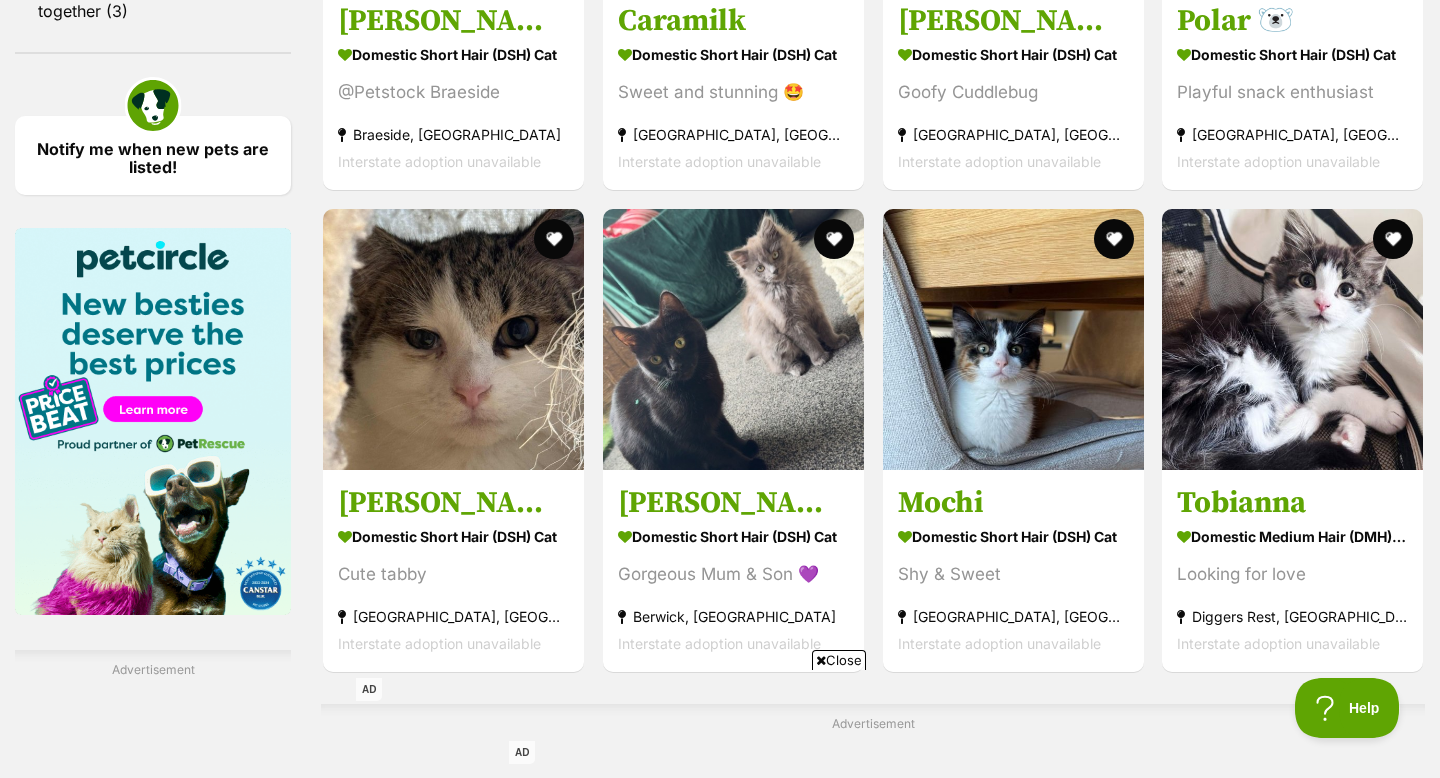
scroll to position [2776, 0]
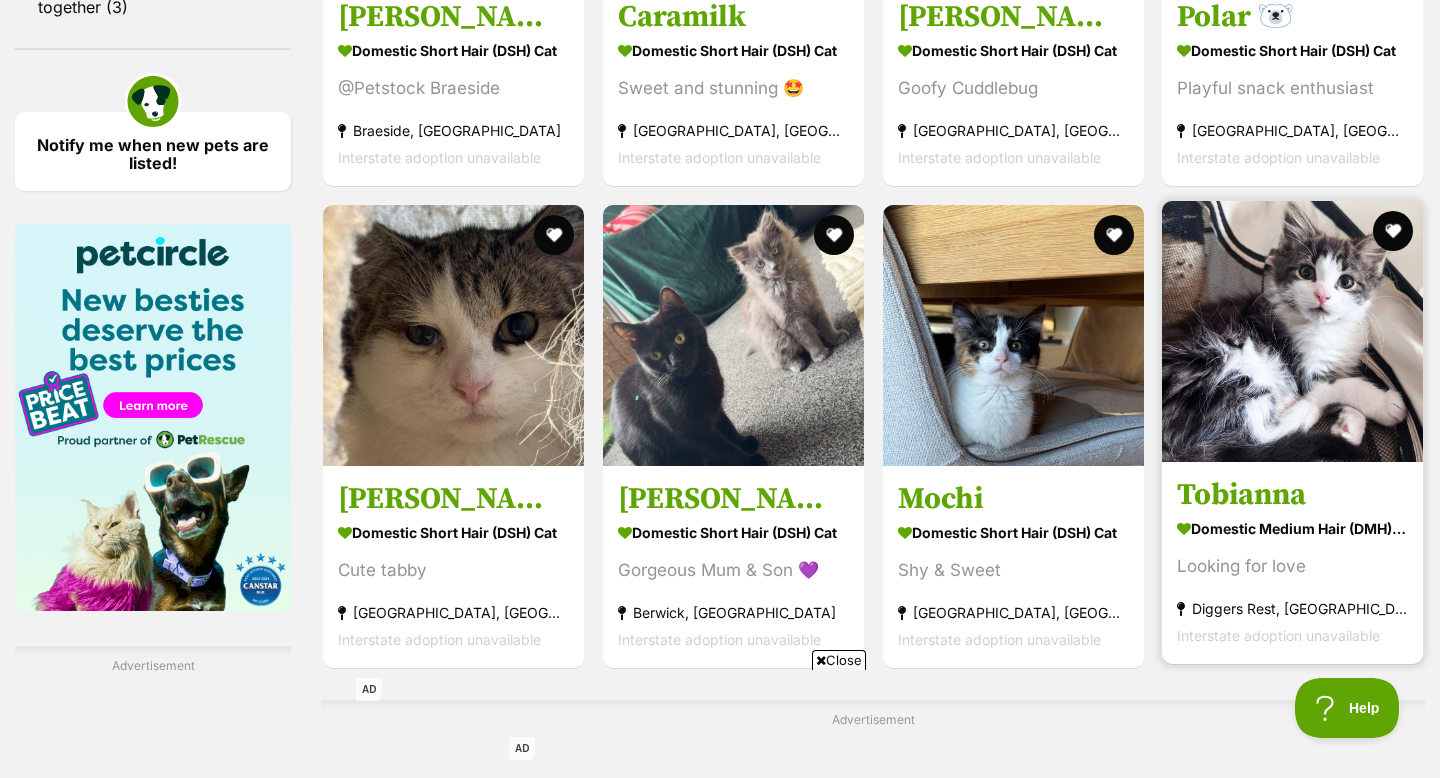
click at [1180, 366] on img at bounding box center [1292, 331] width 261 height 261
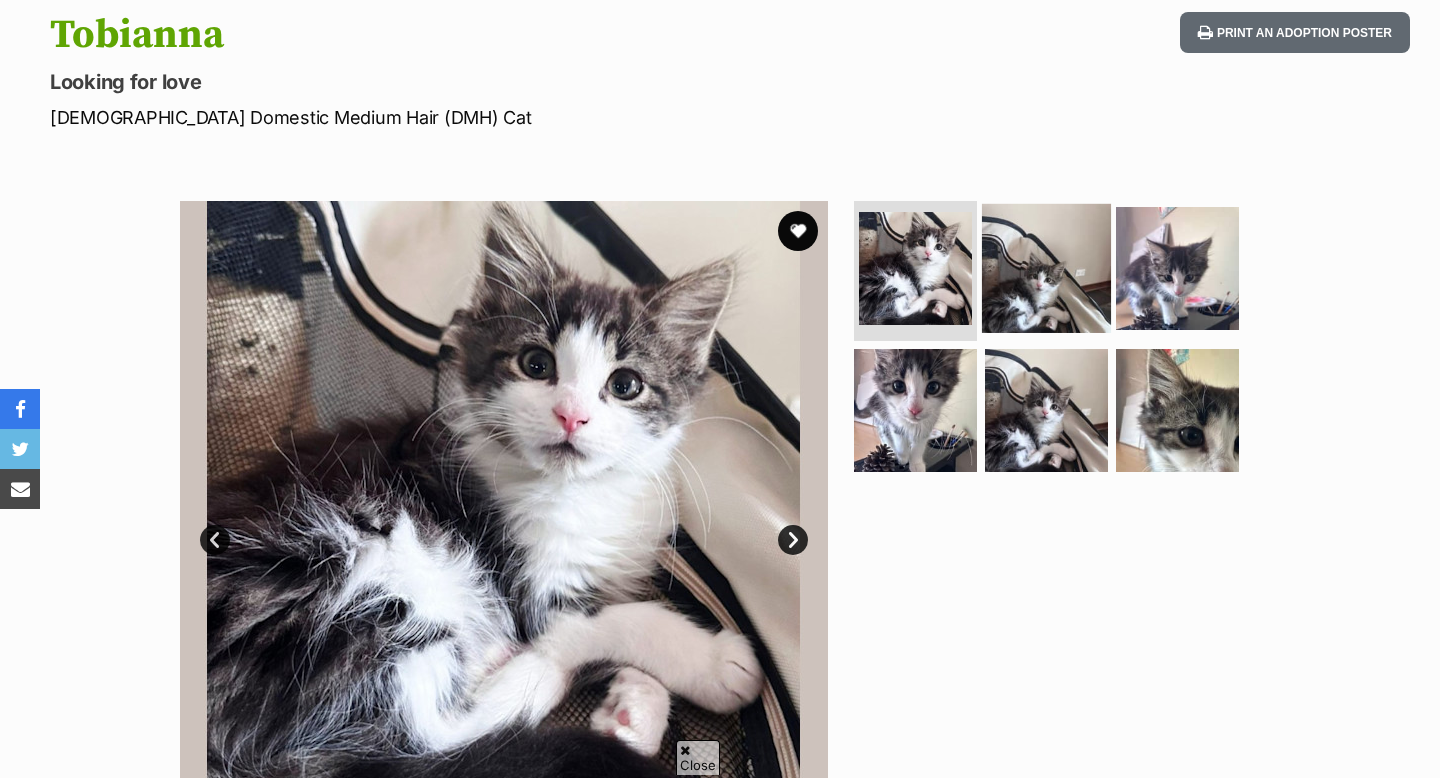
click at [1034, 290] on img at bounding box center [1046, 268] width 129 height 129
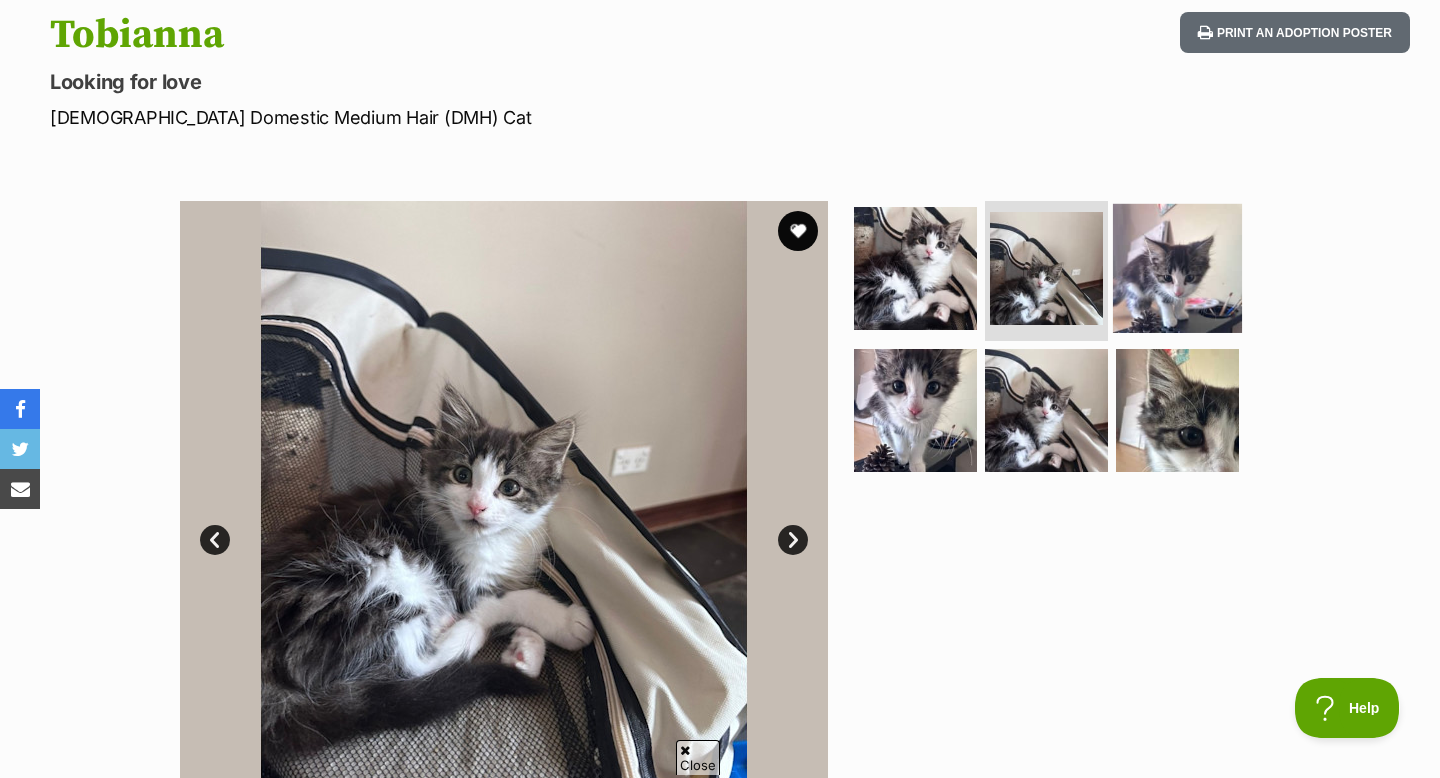
click at [1228, 285] on img at bounding box center [1177, 268] width 129 height 129
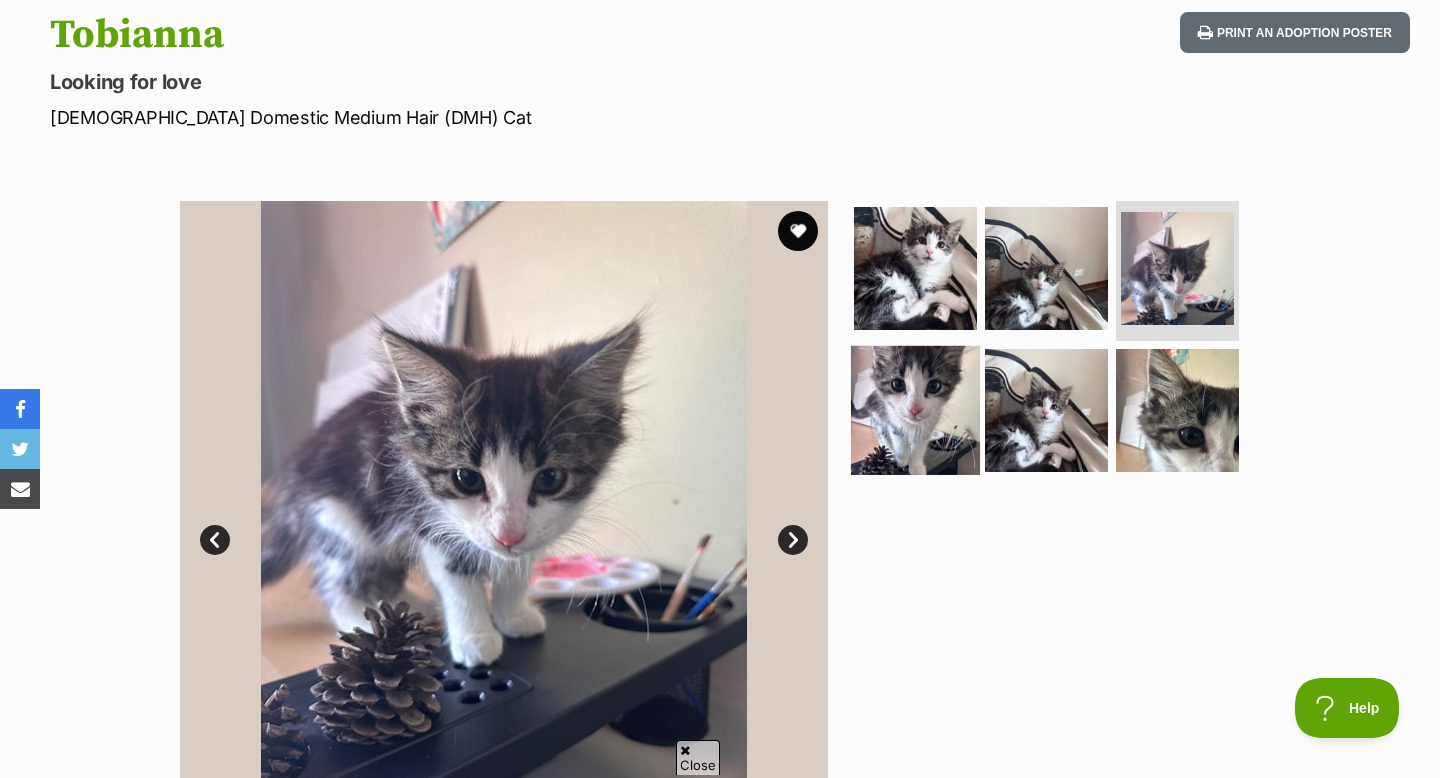
click at [864, 384] on img at bounding box center [915, 409] width 129 height 129
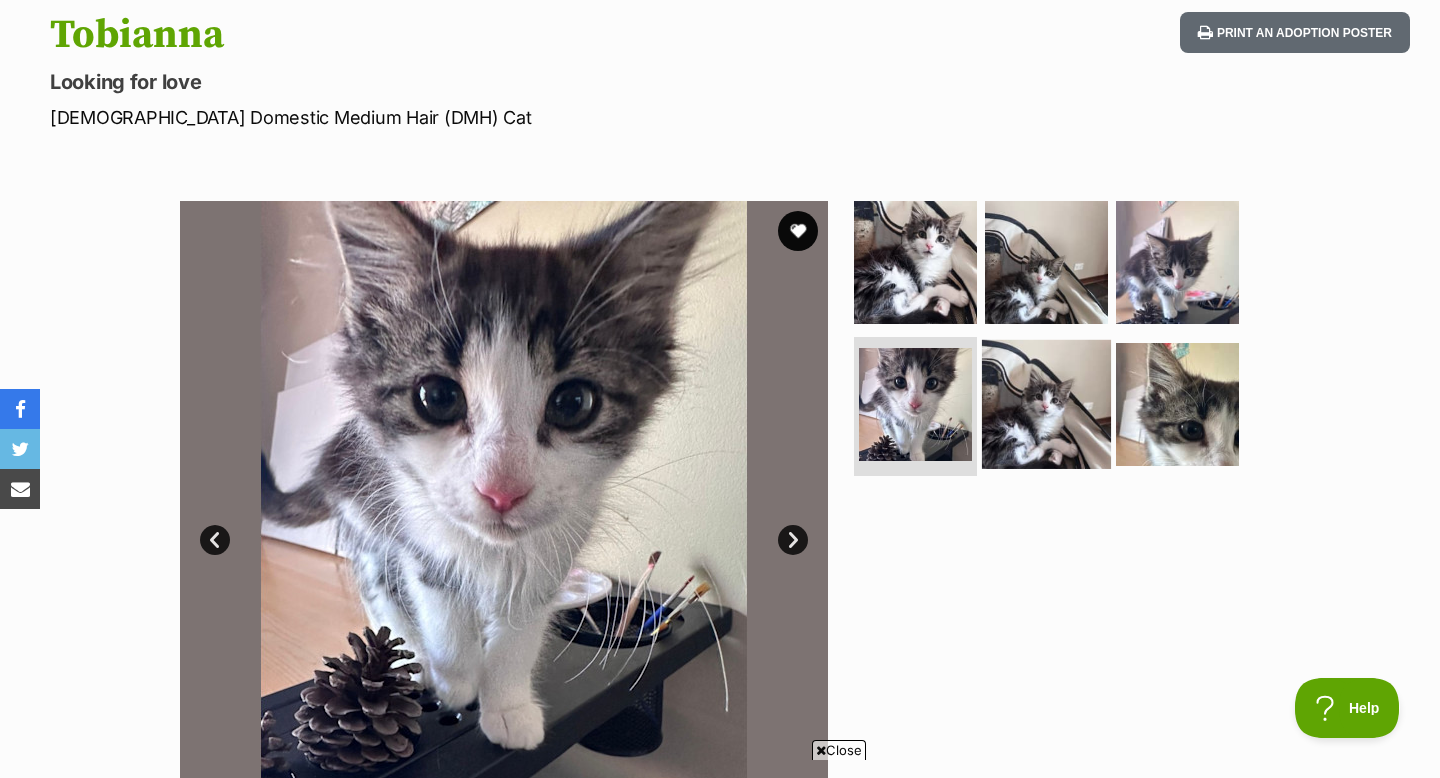
click at [992, 411] on img at bounding box center [1046, 403] width 129 height 129
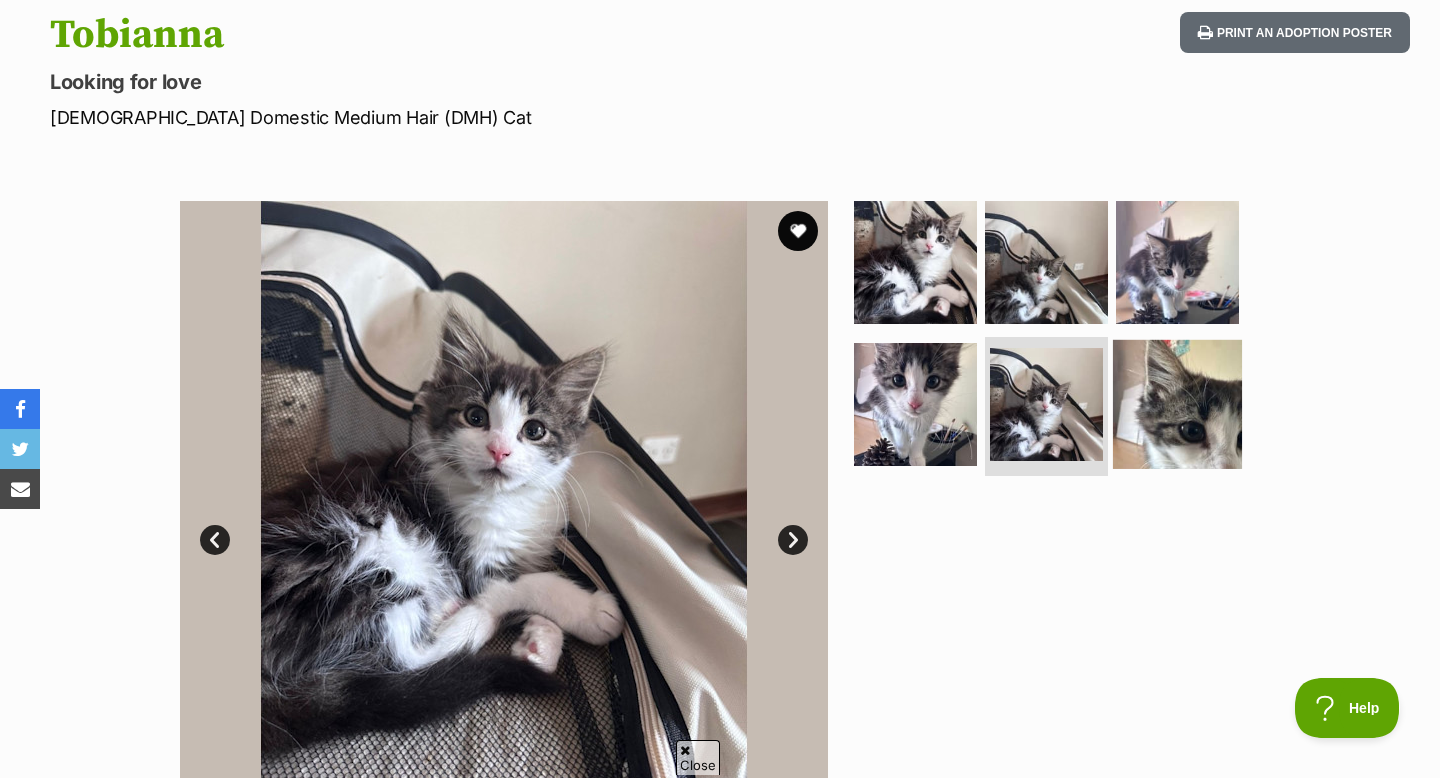
click at [1184, 412] on img at bounding box center [1177, 403] width 129 height 129
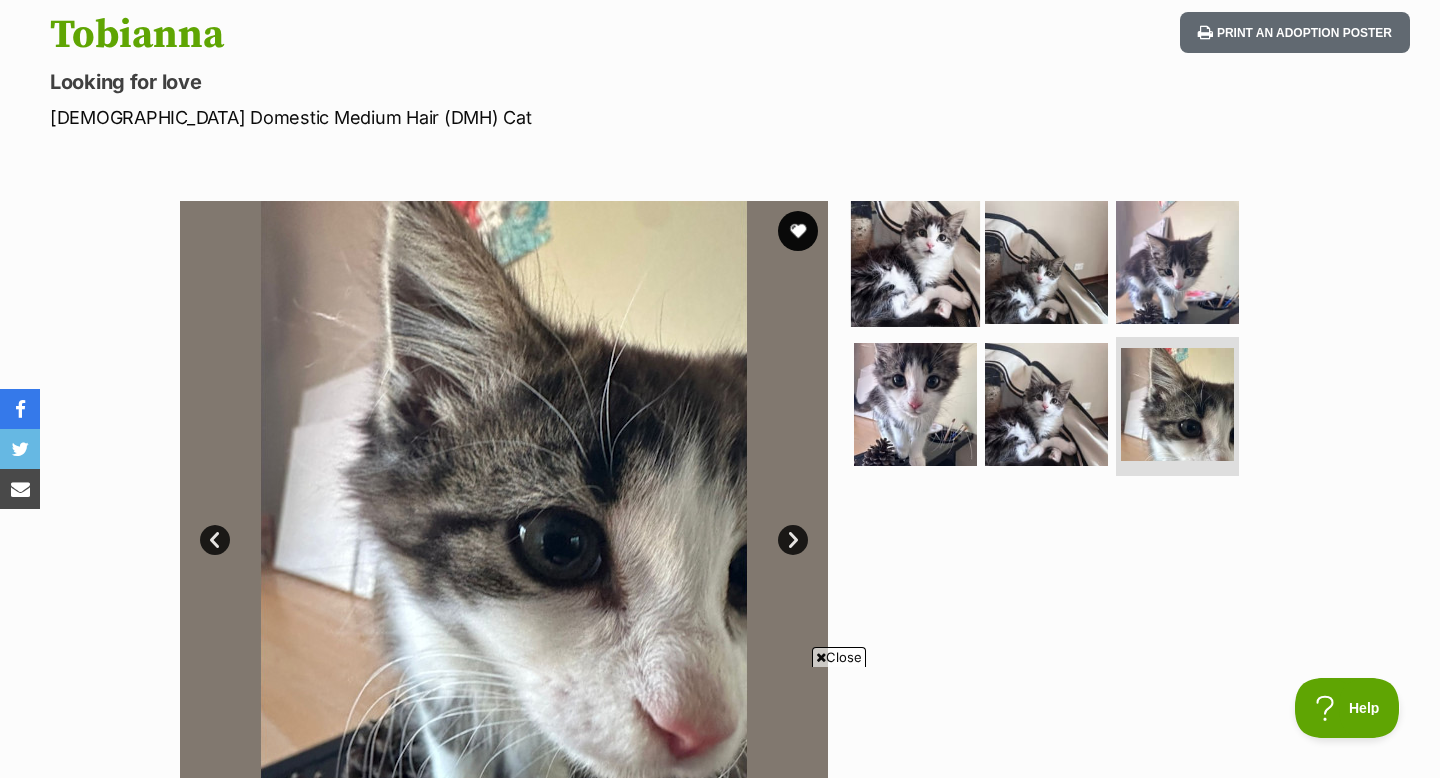
click at [959, 297] on img at bounding box center [915, 262] width 129 height 129
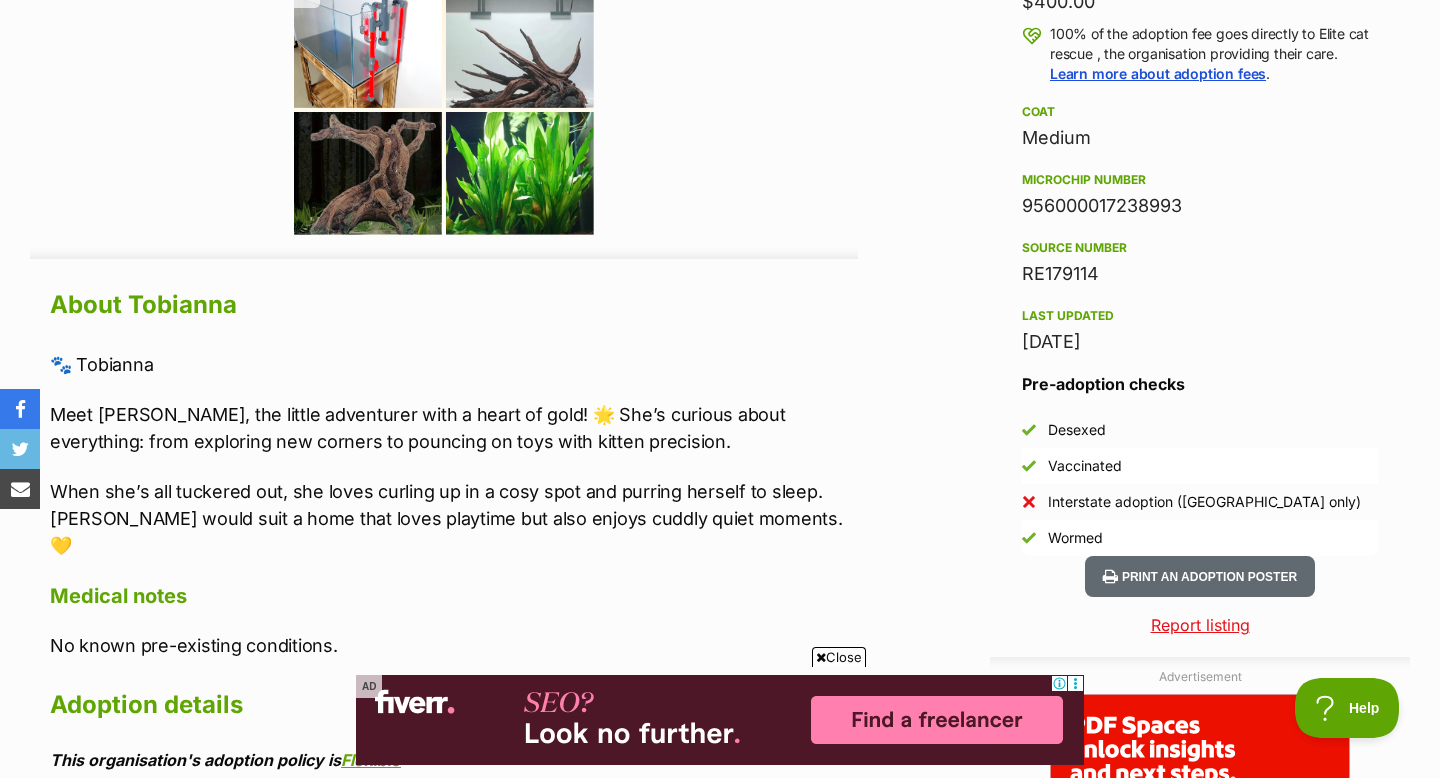
scroll to position [1504, 0]
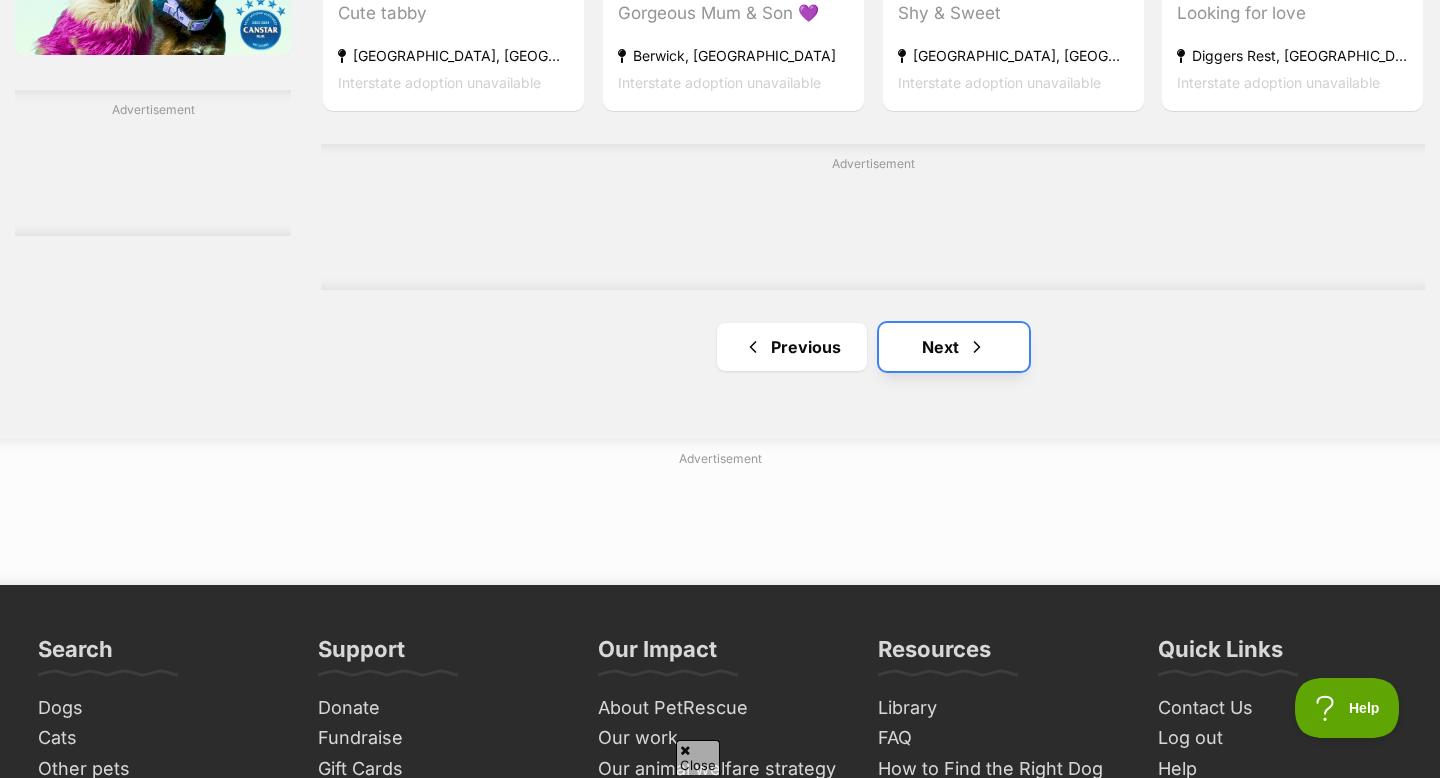
click at [914, 353] on link "Next" at bounding box center [954, 347] width 150 height 48
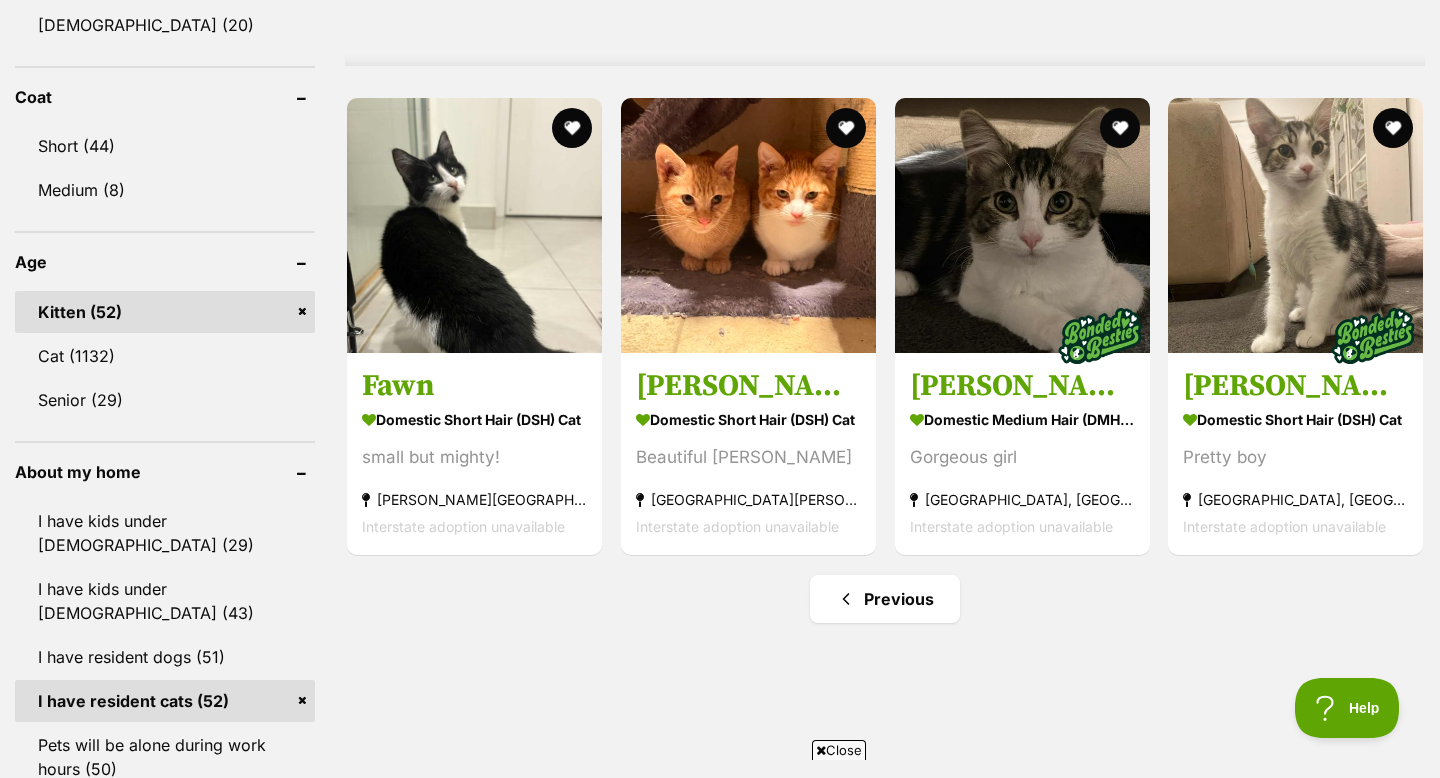
scroll to position [1828, 0]
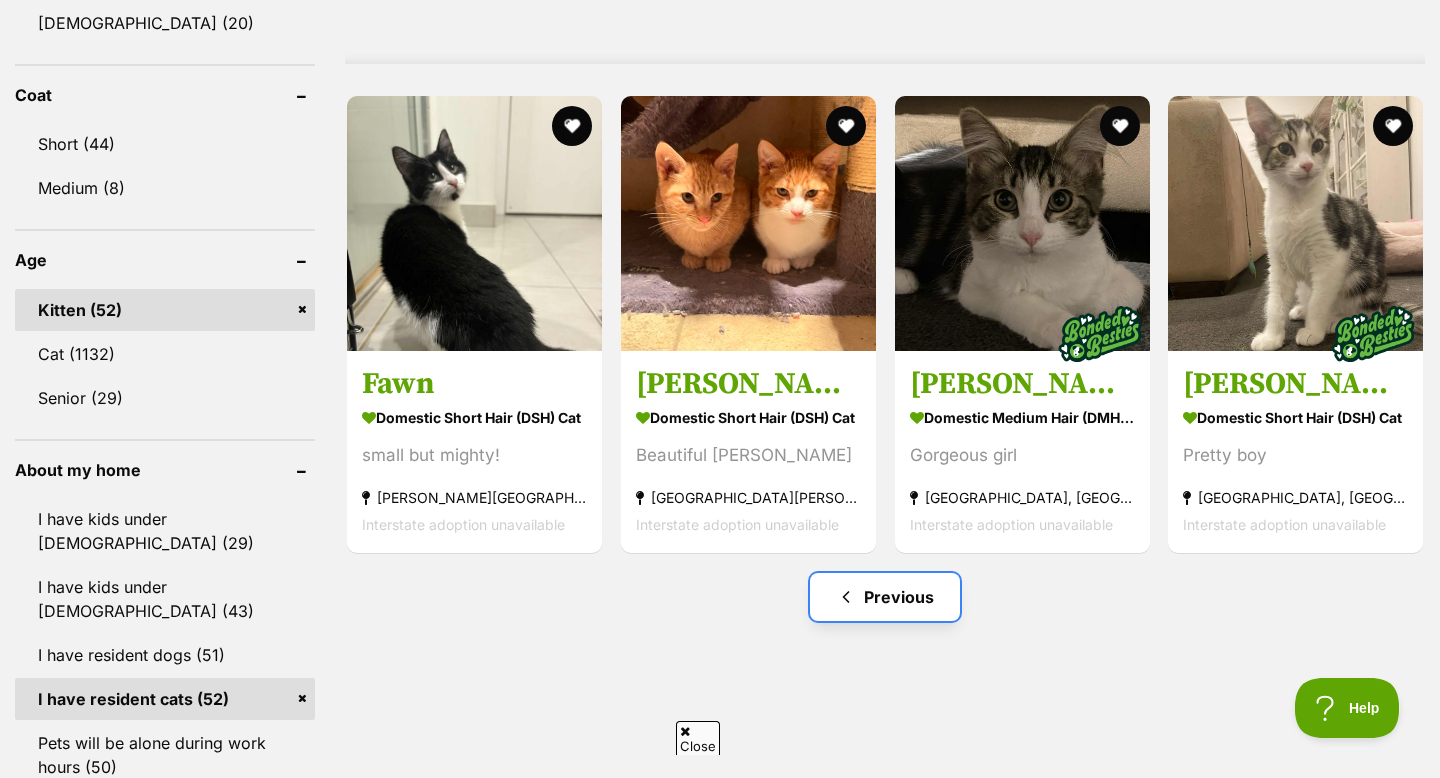
click at [853, 593] on span "Previous page" at bounding box center [846, 597] width 20 height 24
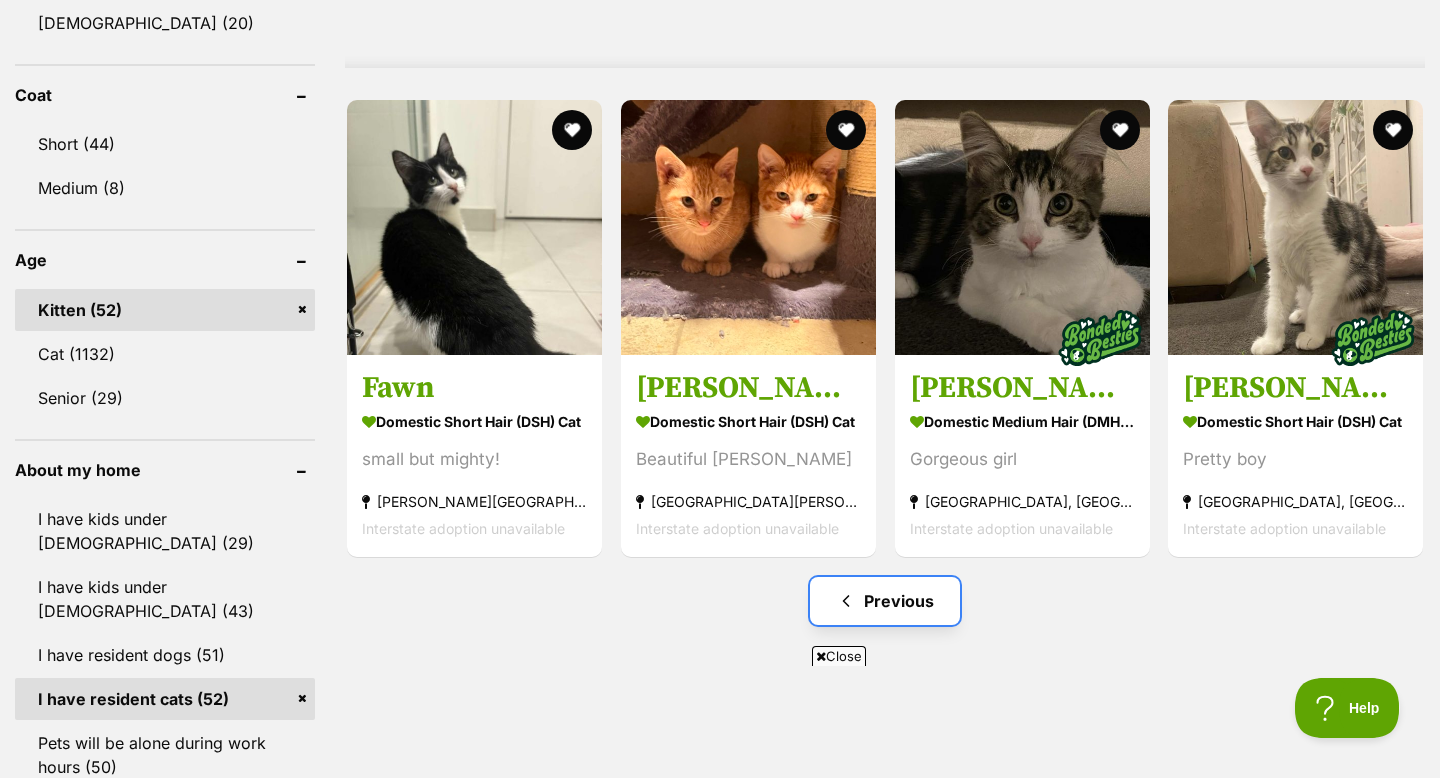
scroll to position [0, 0]
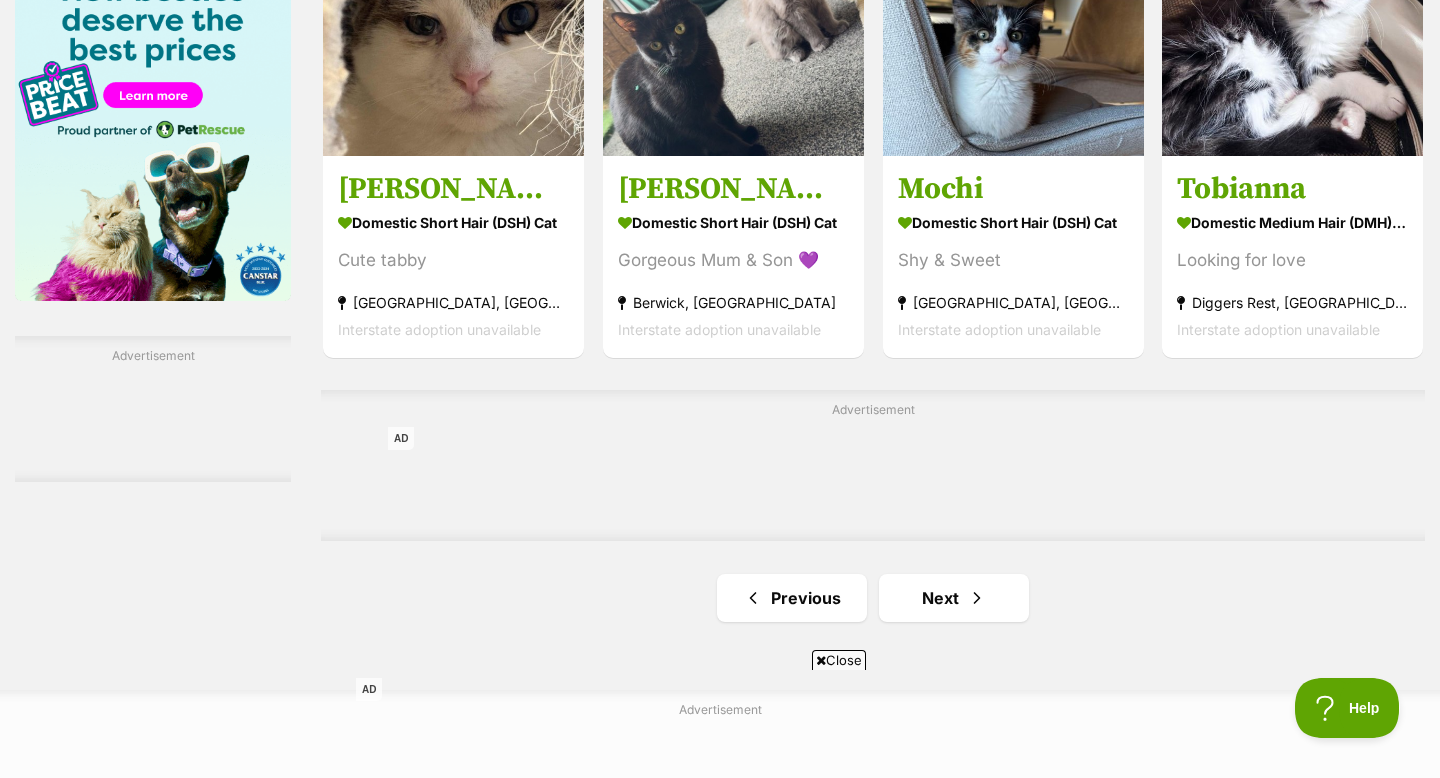
scroll to position [3089, 0]
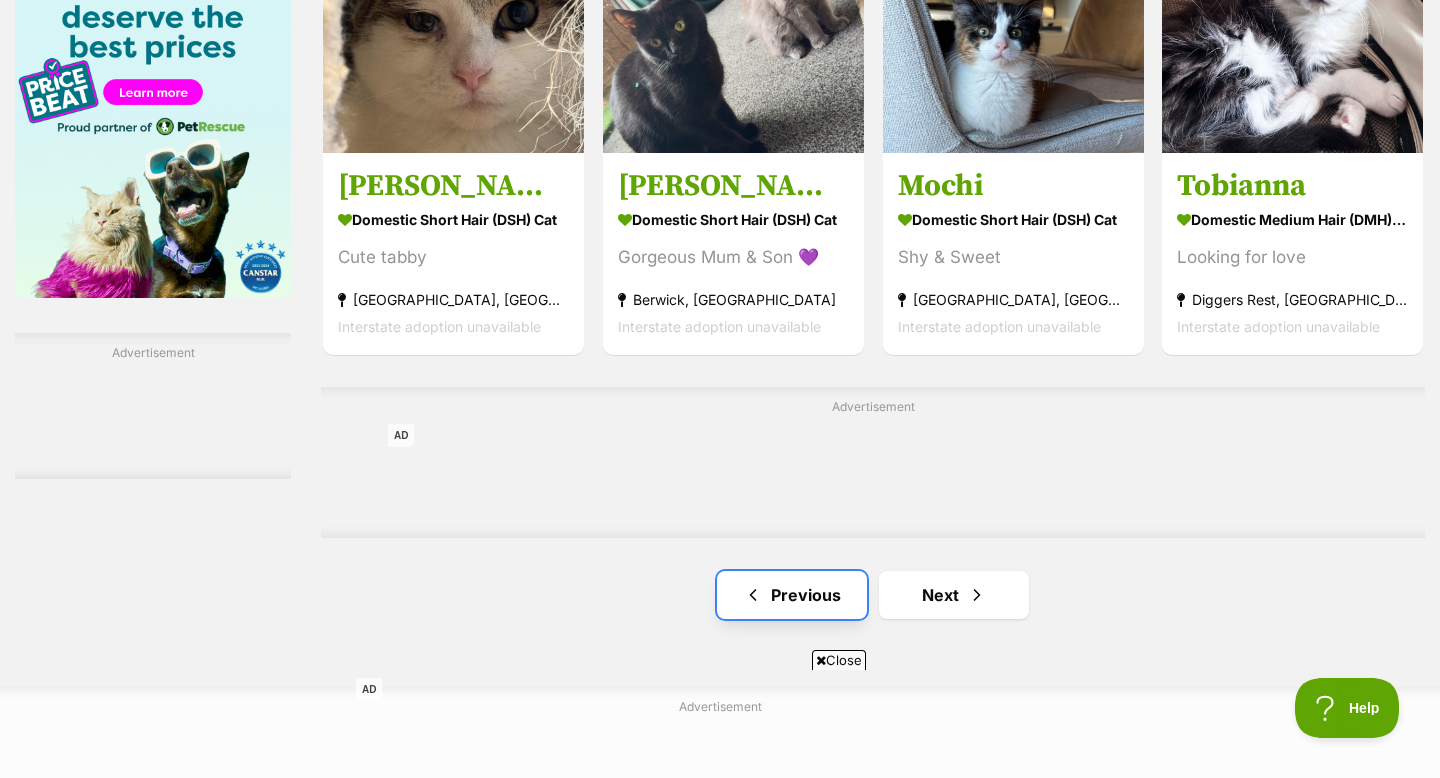
click at [812, 592] on link "Previous" at bounding box center [792, 595] width 150 height 48
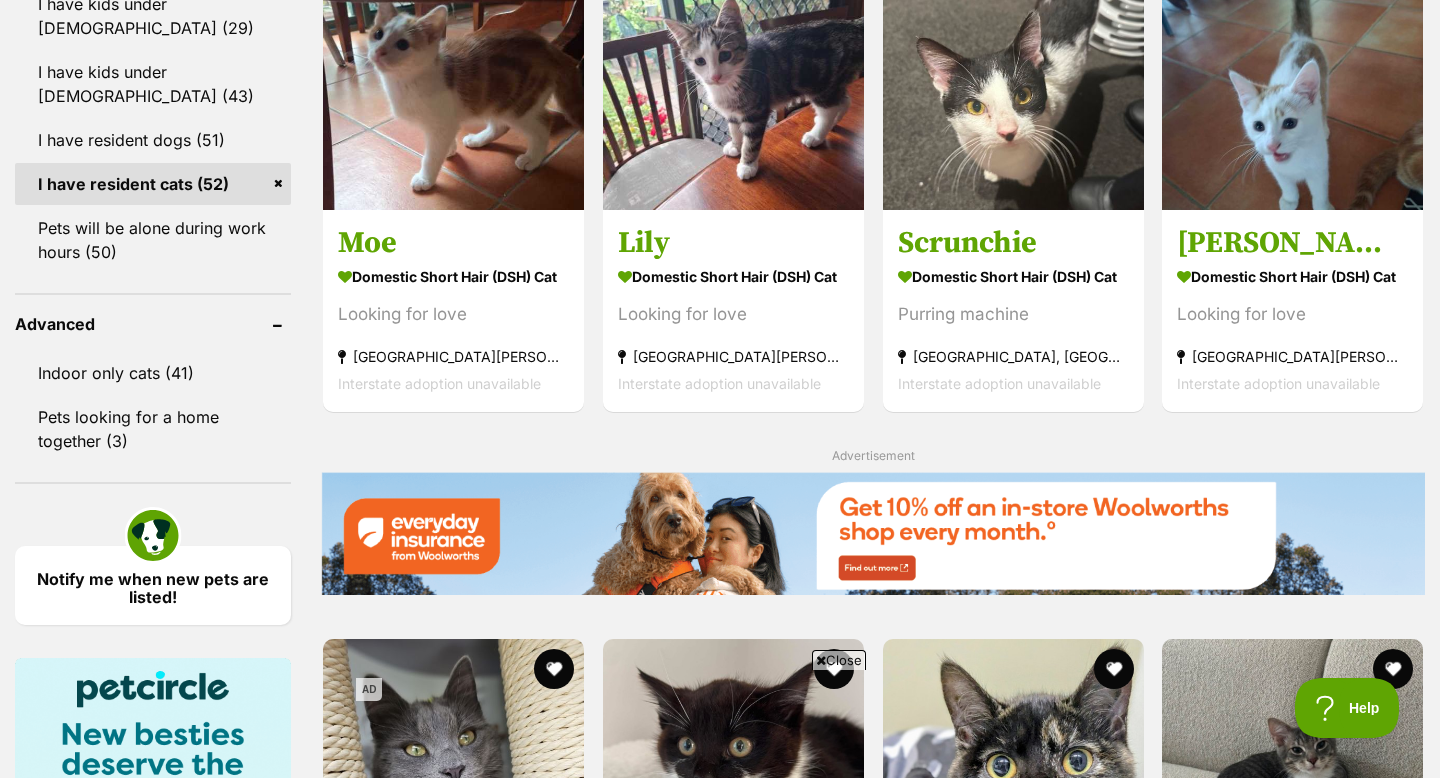
scroll to position [2336, 0]
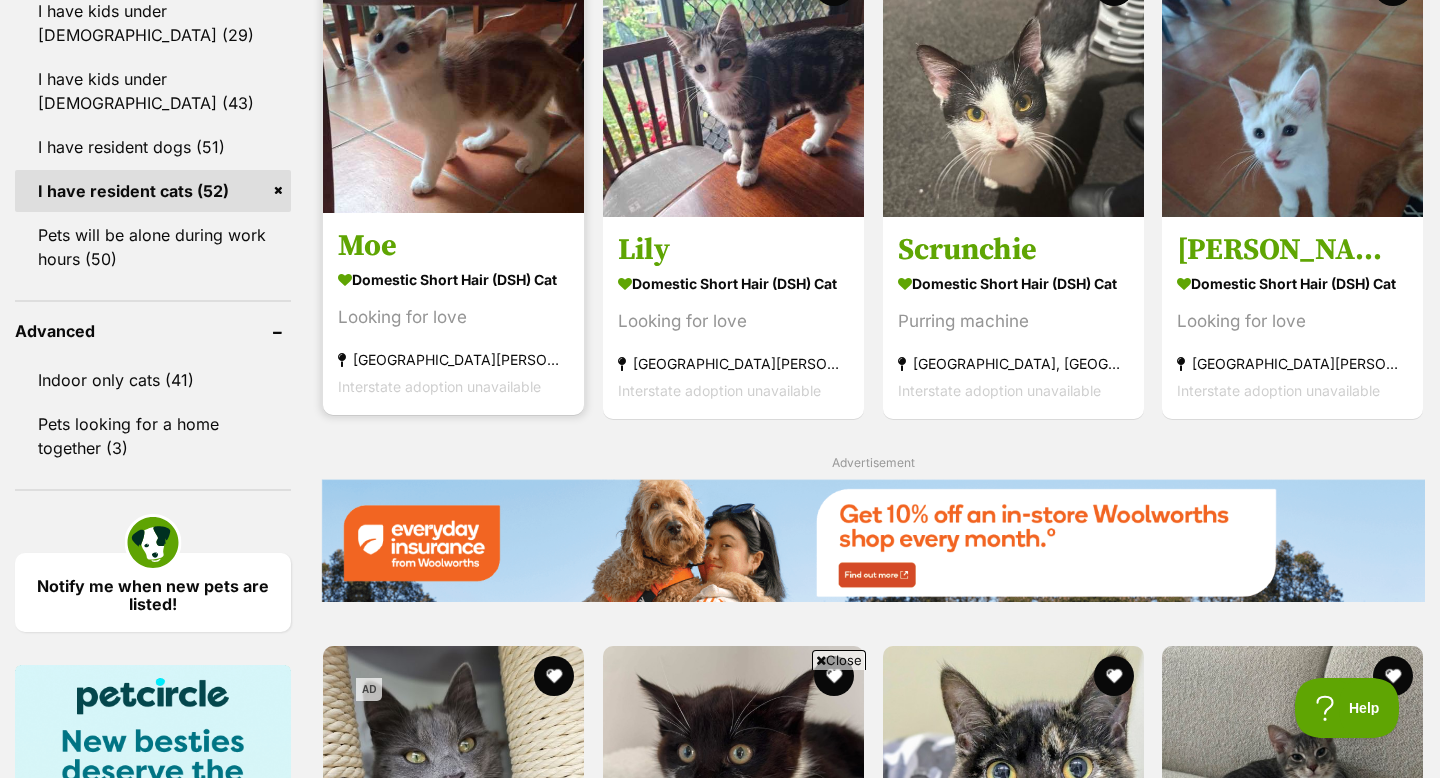
click at [485, 191] on img at bounding box center [453, 82] width 261 height 261
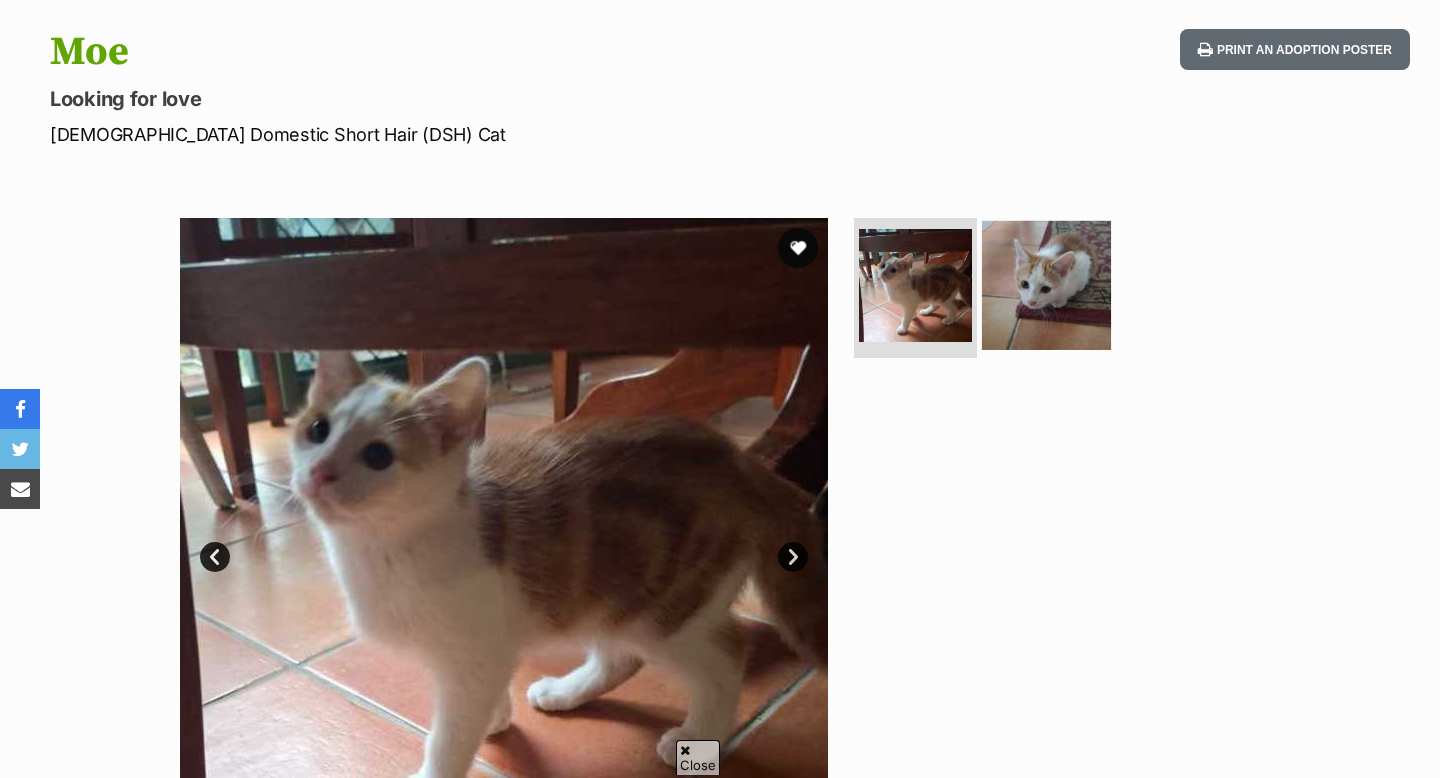
click at [1027, 313] on img at bounding box center [1046, 285] width 129 height 129
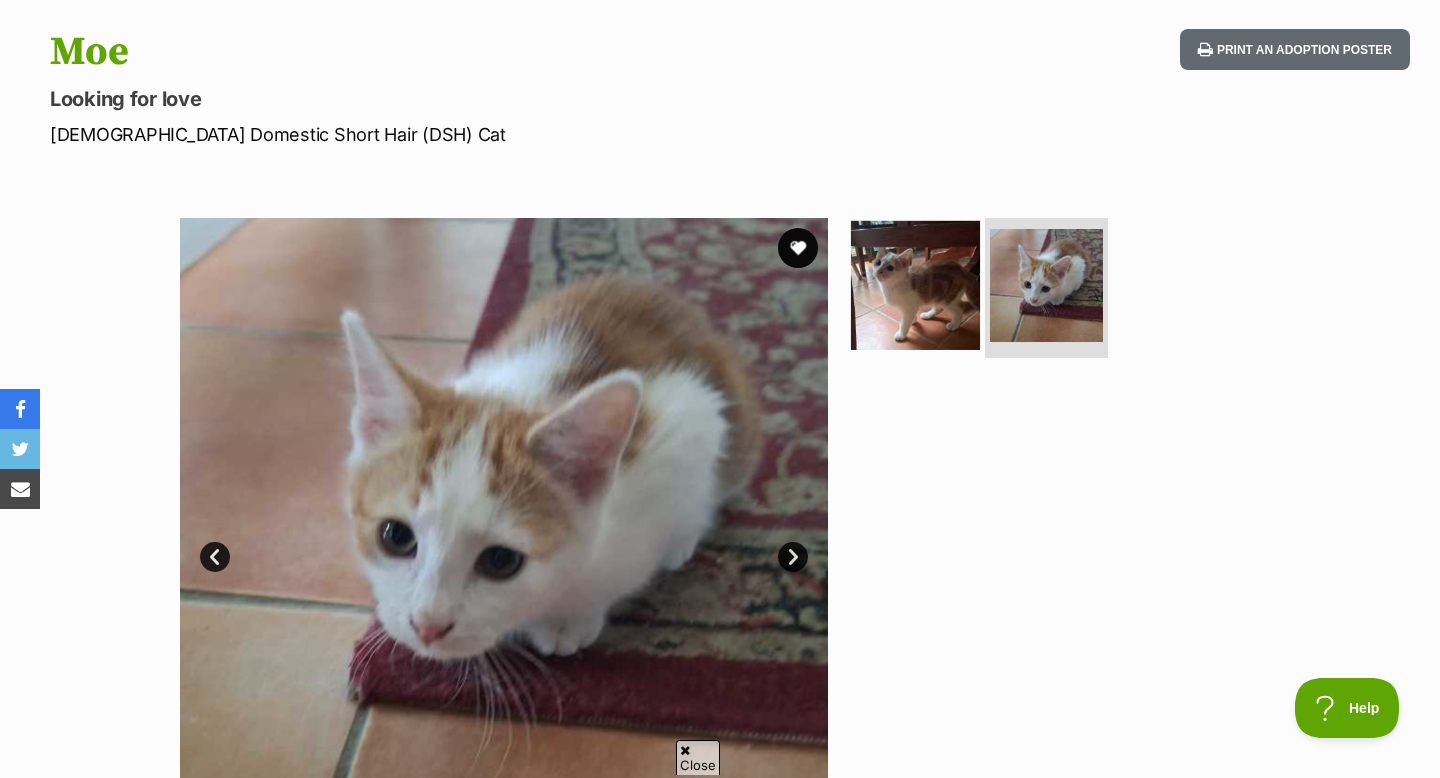
click at [929, 307] on img at bounding box center [915, 285] width 129 height 129
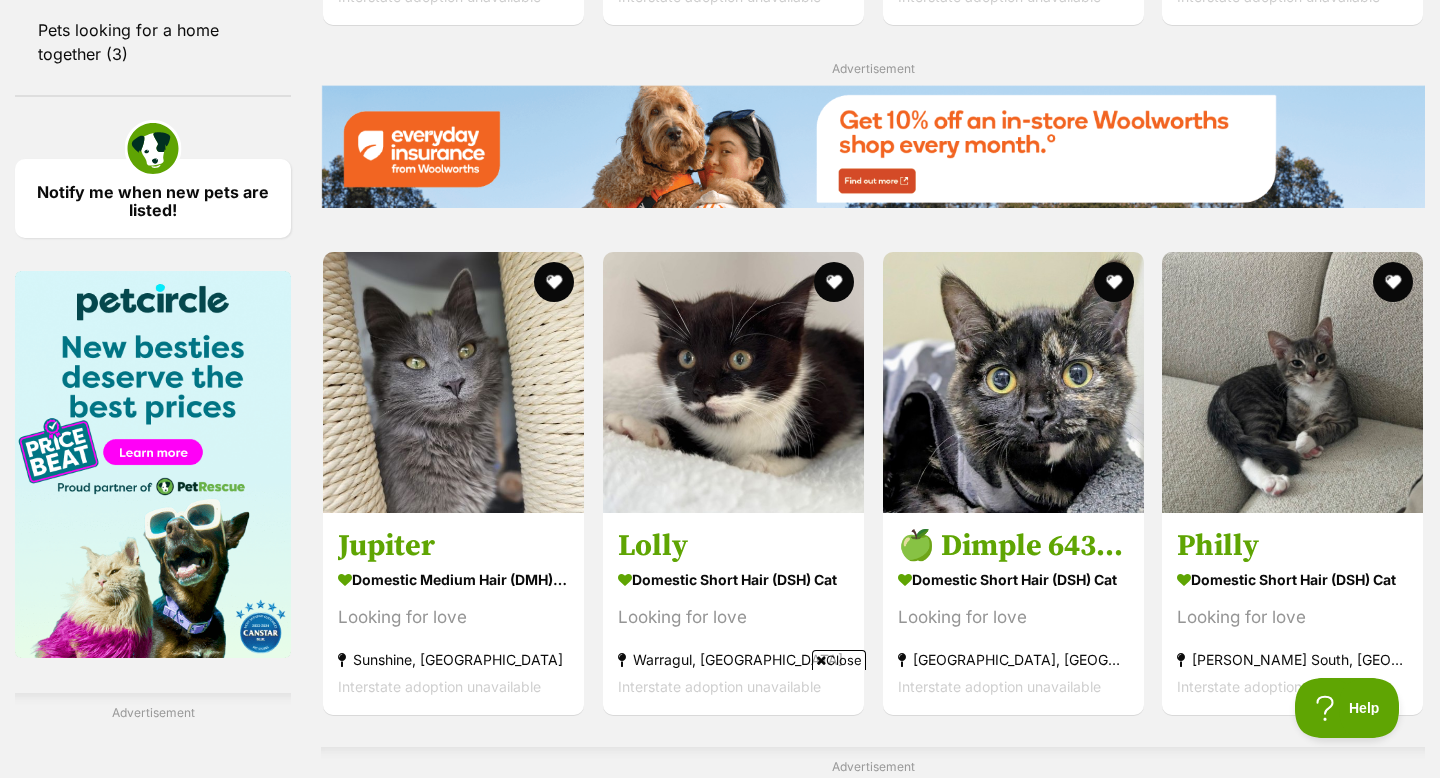
scroll to position [2741, 0]
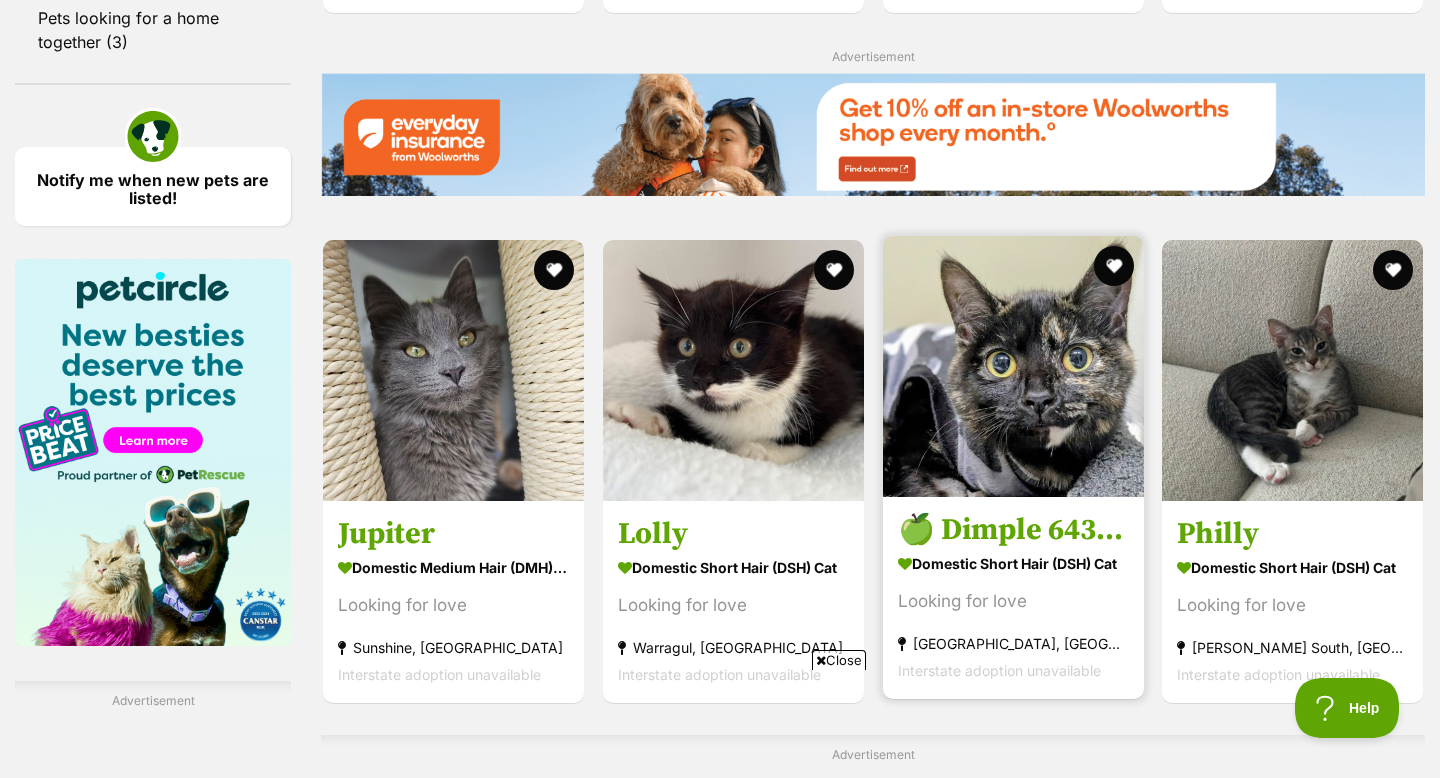
click at [986, 360] on img at bounding box center [1013, 366] width 261 height 261
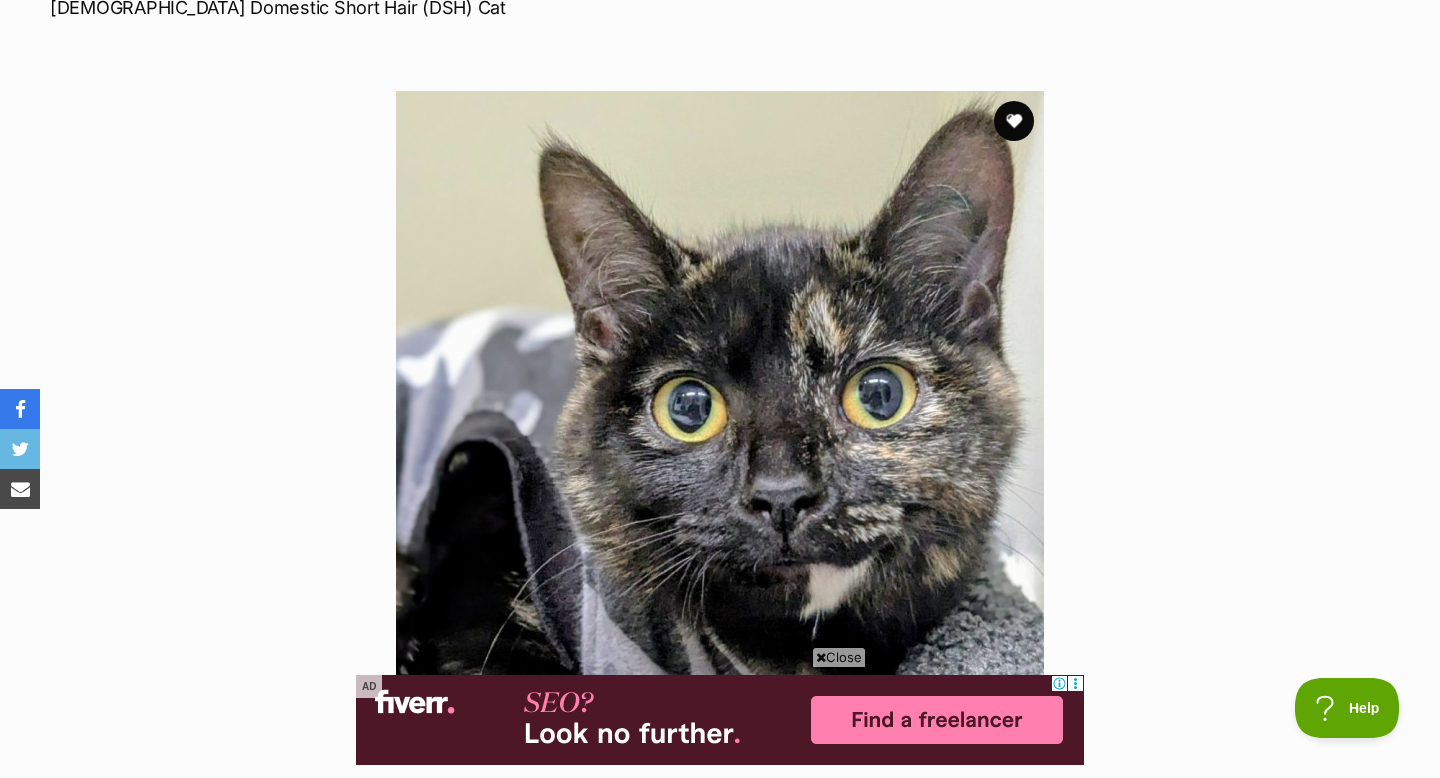
scroll to position [333, 0]
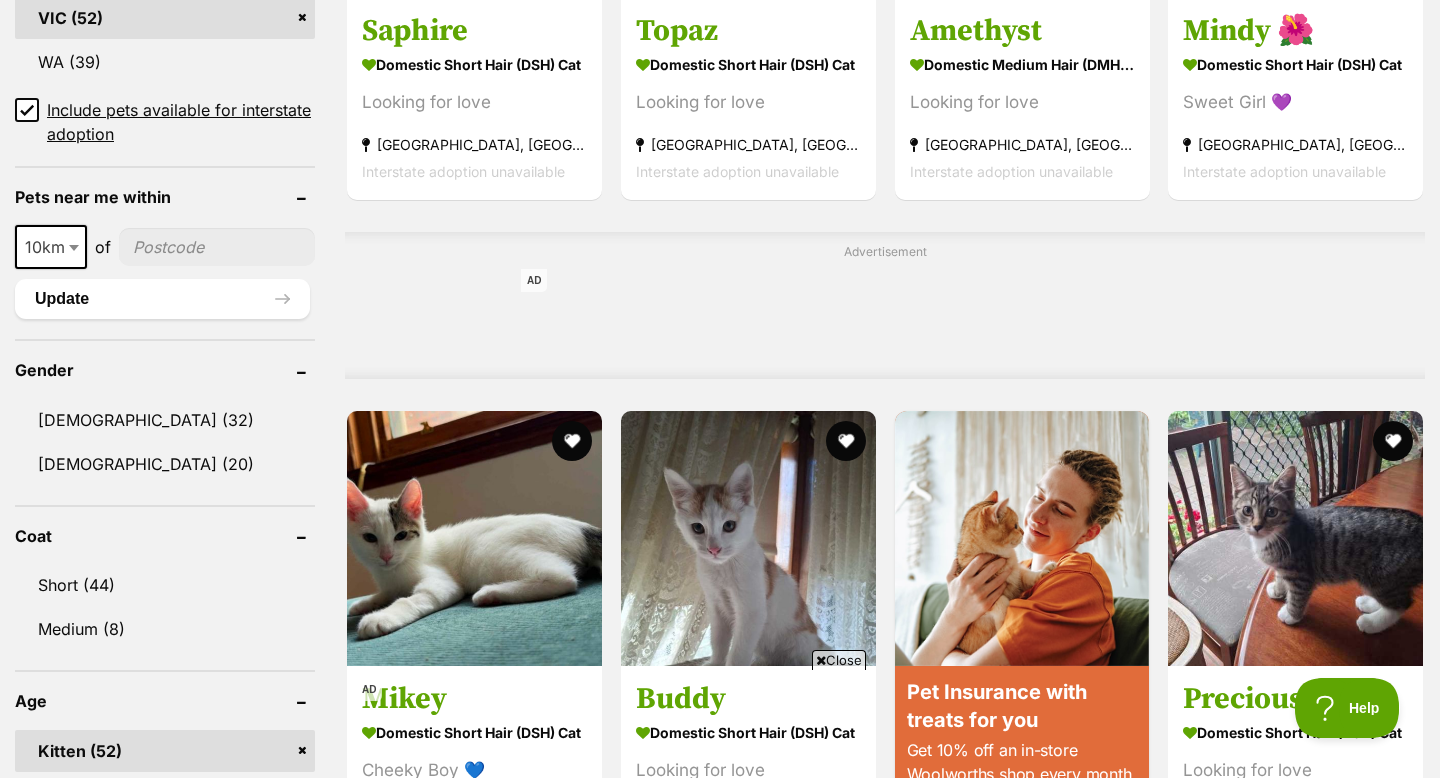
scroll to position [1378, 0]
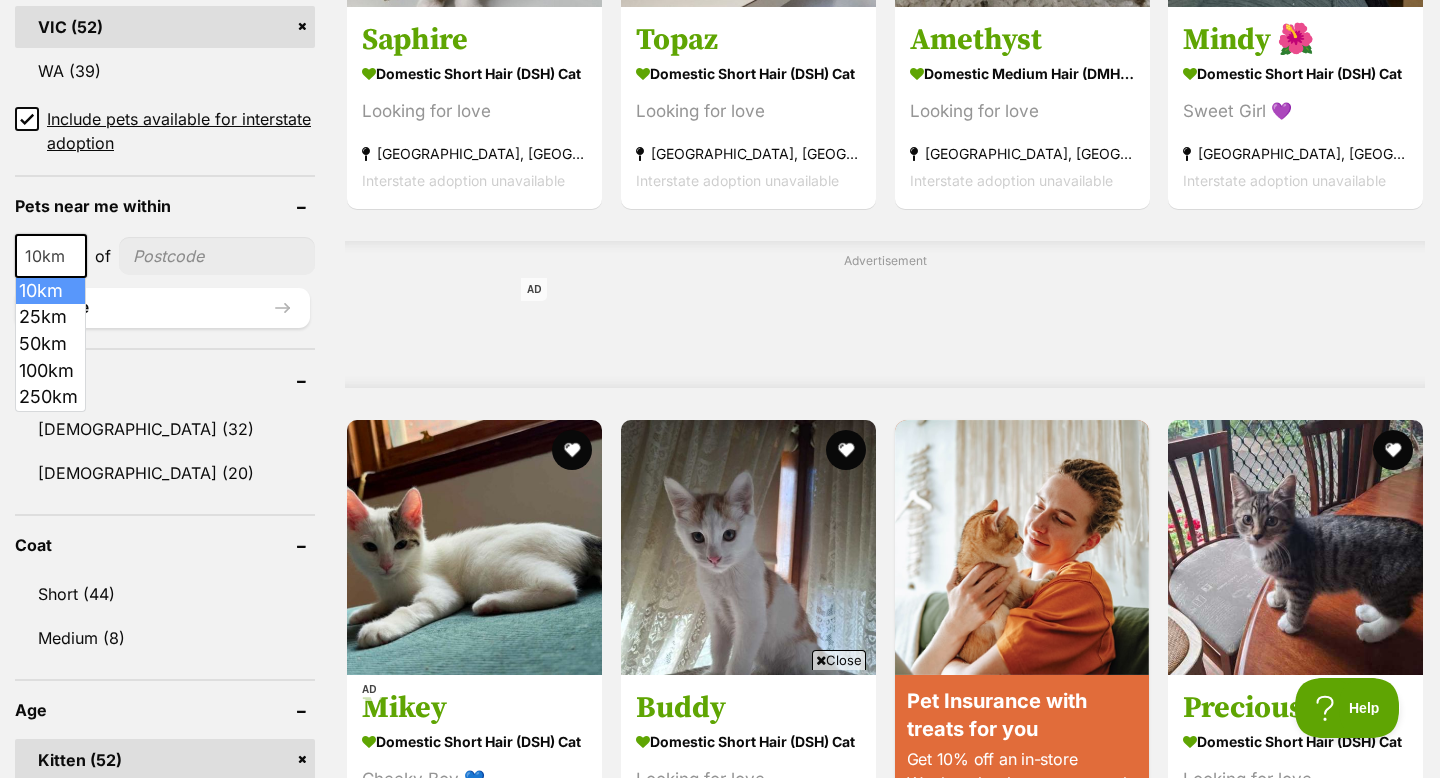
click at [58, 253] on span "10km" at bounding box center [51, 256] width 68 height 28
select select "100"
click at [164, 255] on input"] "postcode" at bounding box center [222, 256] width 186 height 38
type input"] "3934"
click at [155, 309] on button "Update" at bounding box center [162, 308] width 295 height 40
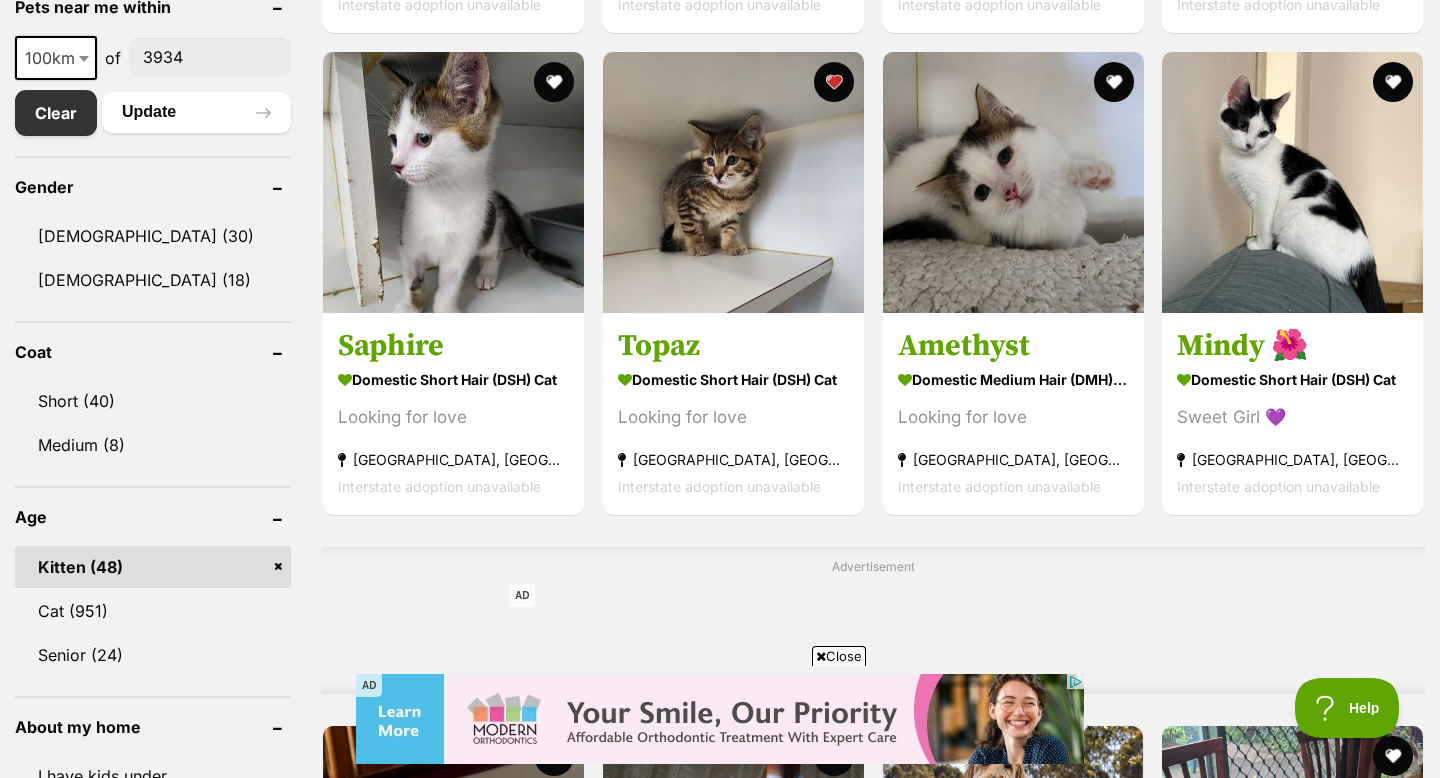
scroll to position [1070, 0]
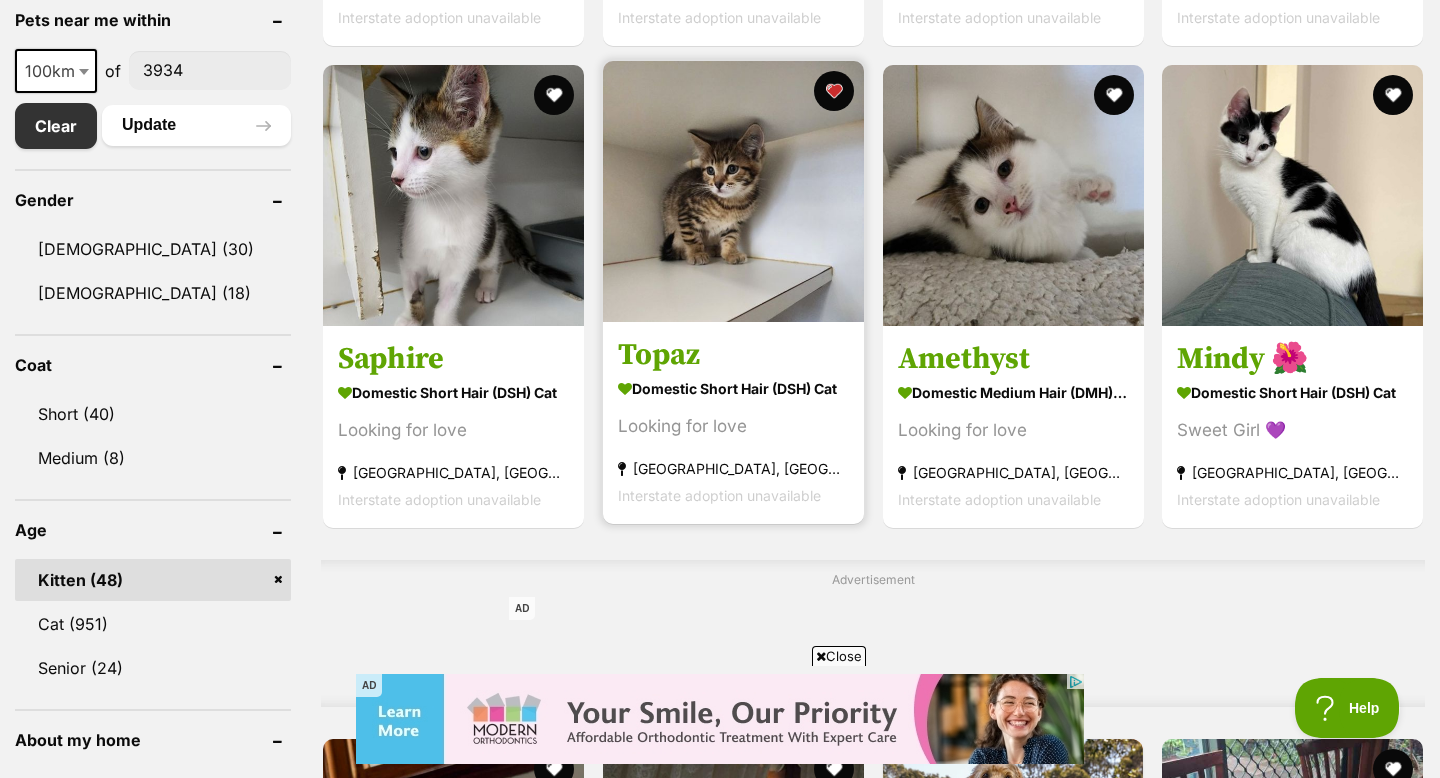
click at [692, 224] on img at bounding box center [733, 191] width 261 height 261
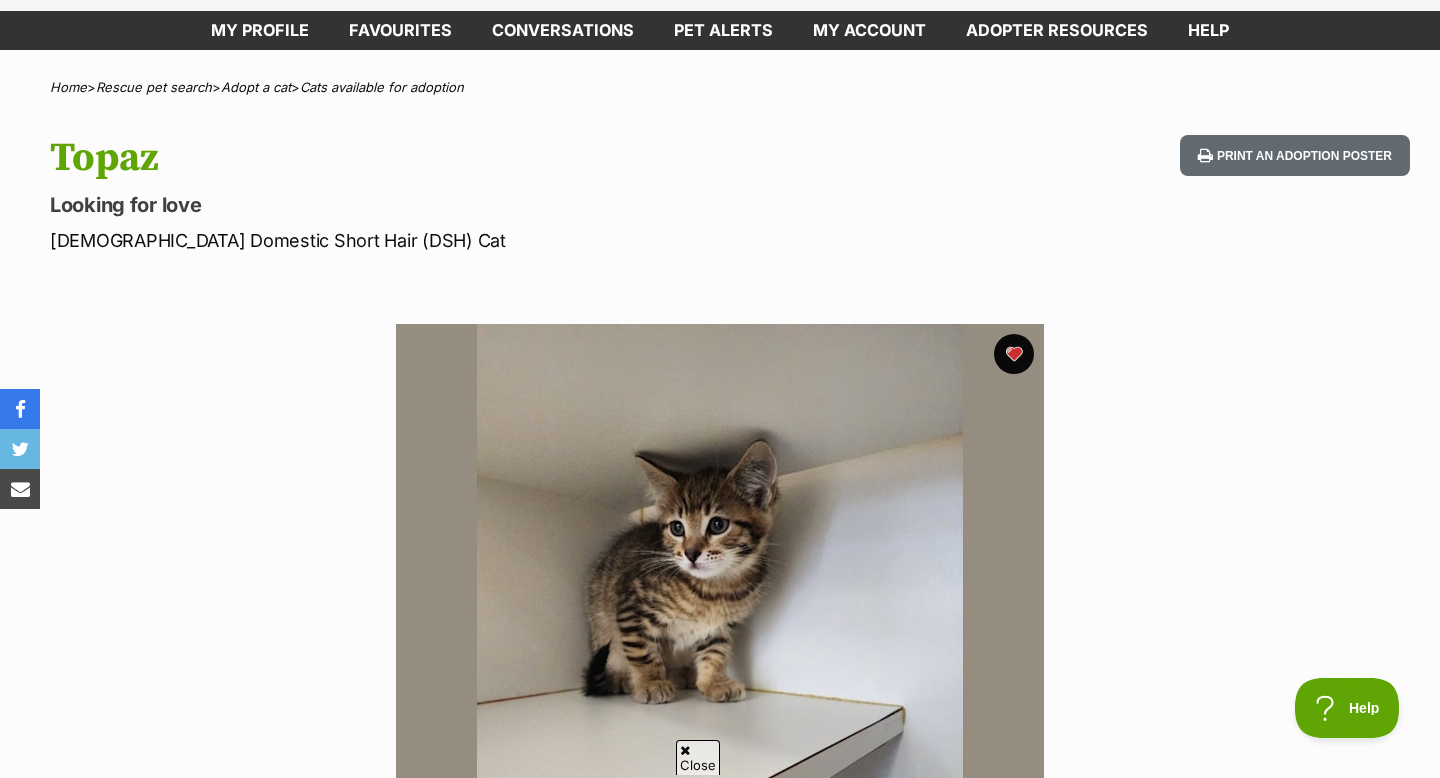
scroll to position [94, 0]
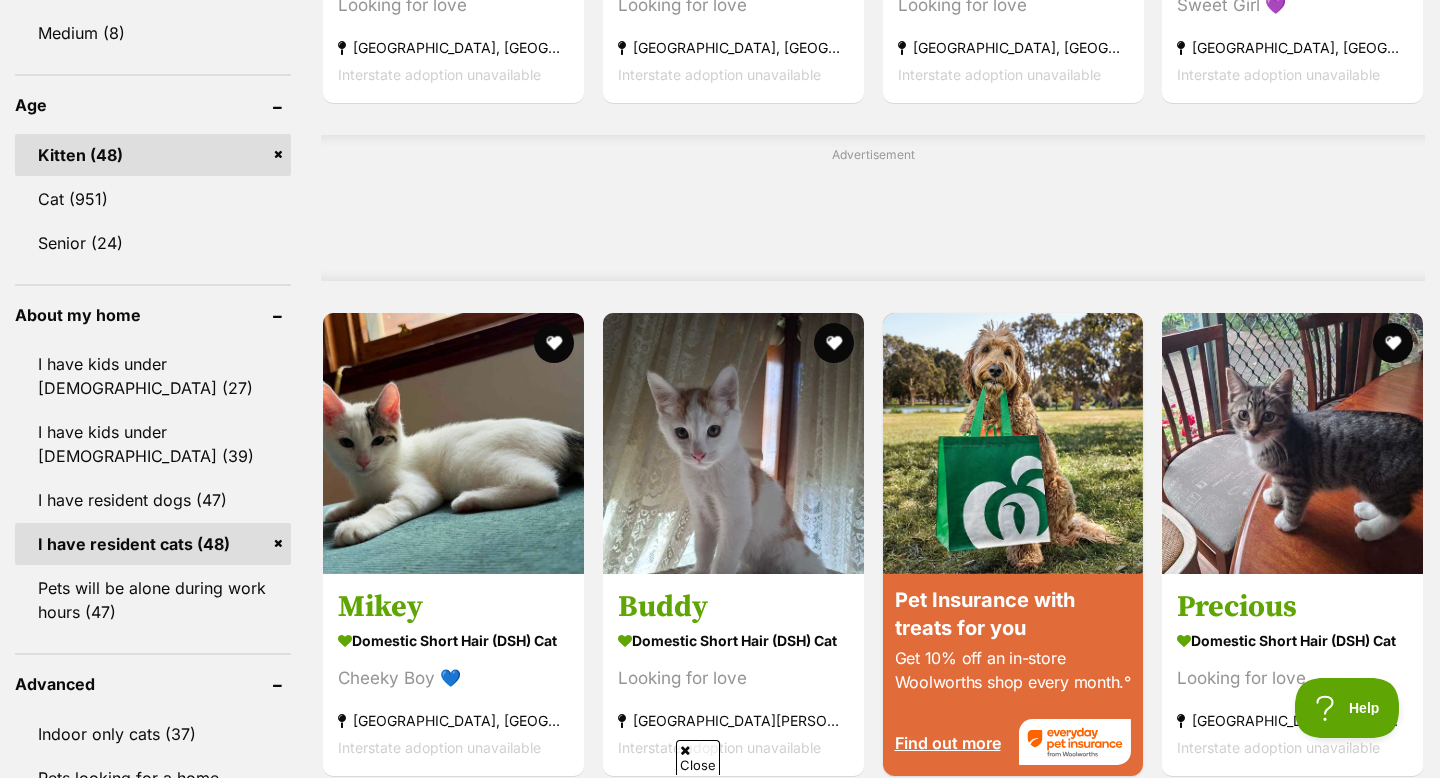
click at [408, 199] on div "Advertisement" at bounding box center [873, 208] width 1104 height 146
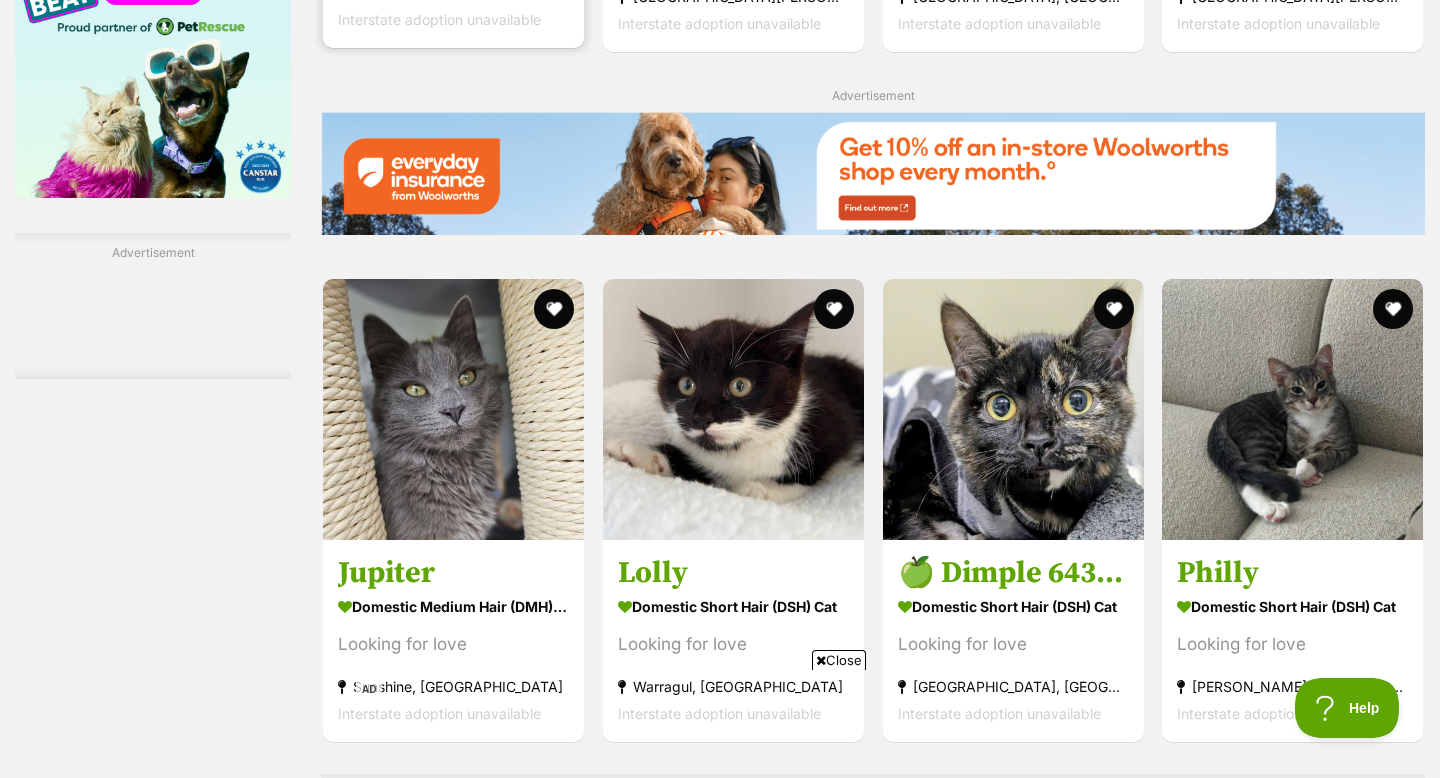
scroll to position [2704, 0]
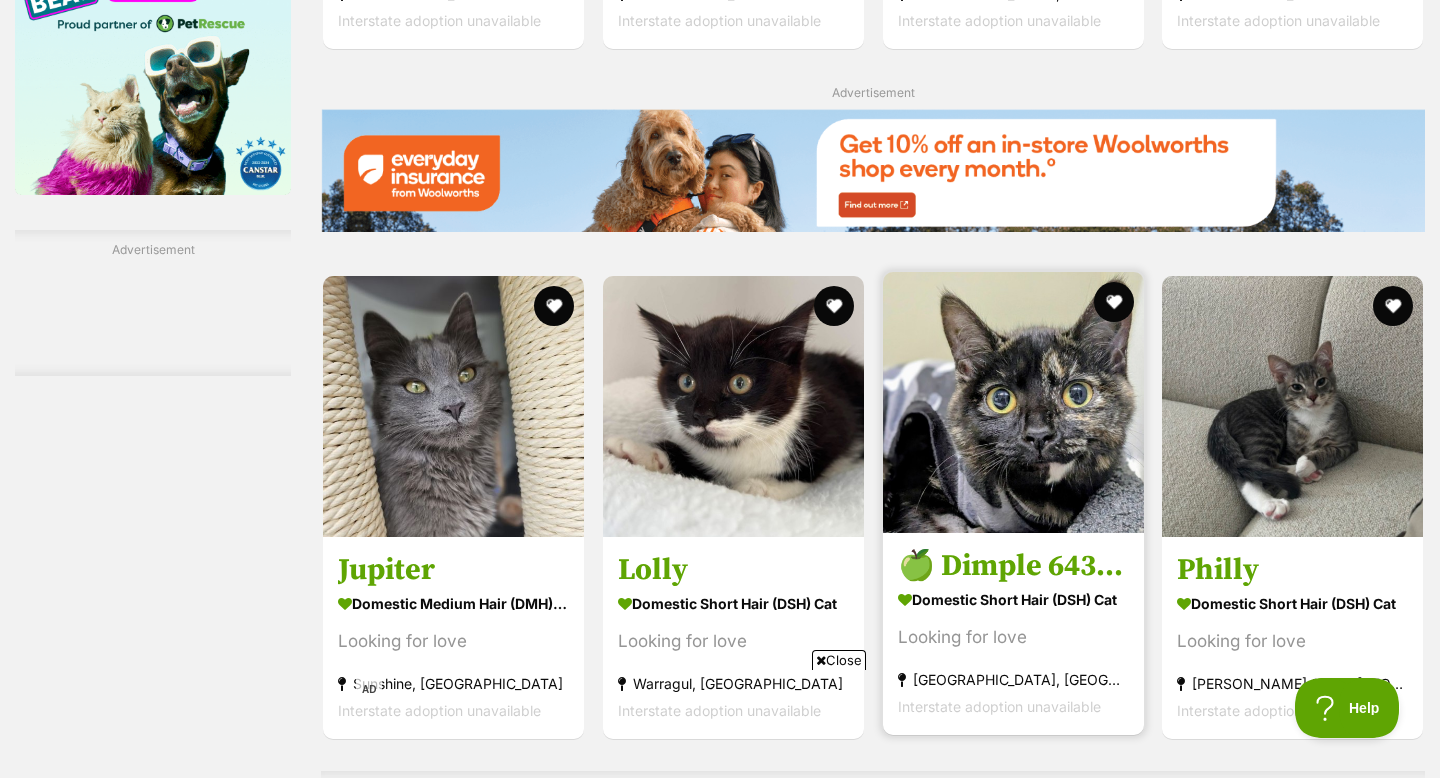
click at [941, 457] on img at bounding box center [1013, 402] width 261 height 261
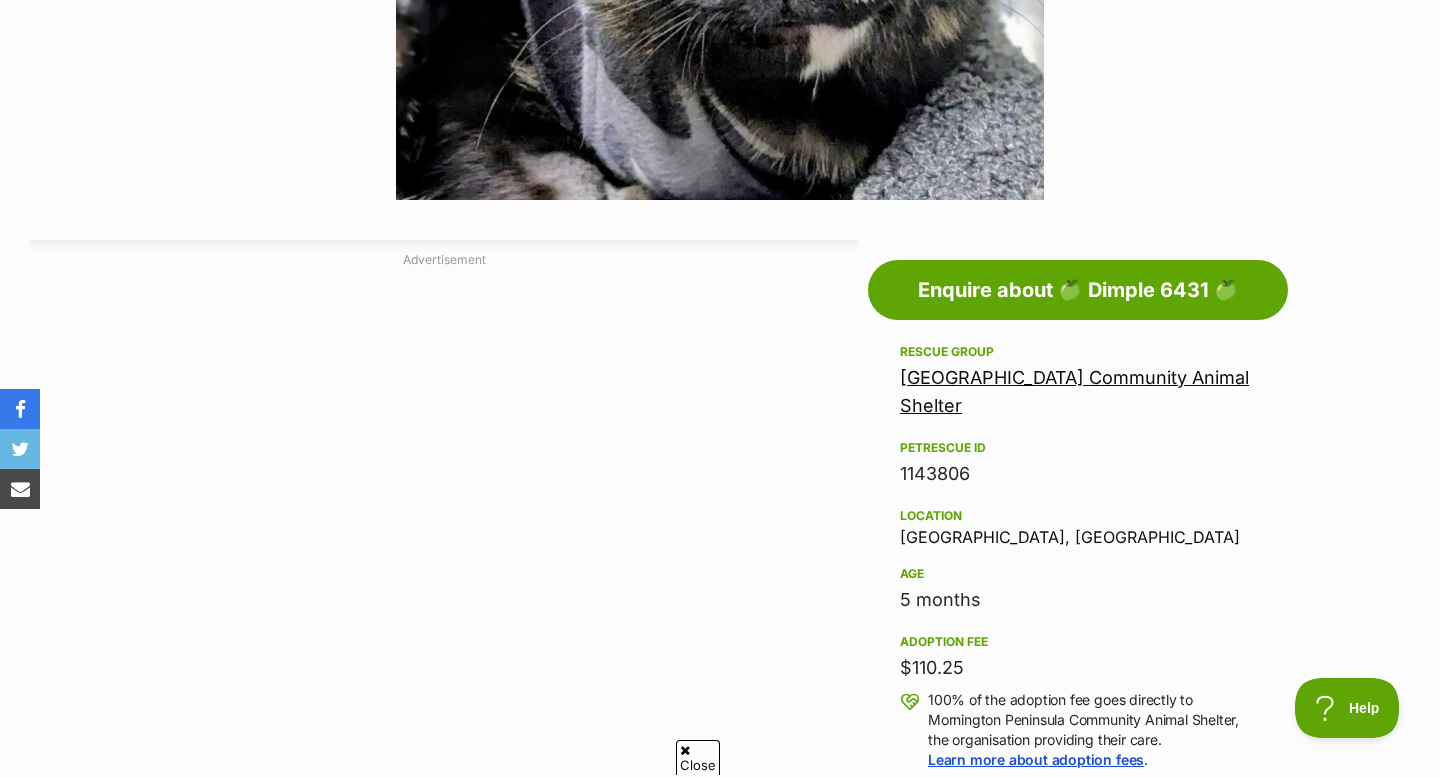
scroll to position [867, 0]
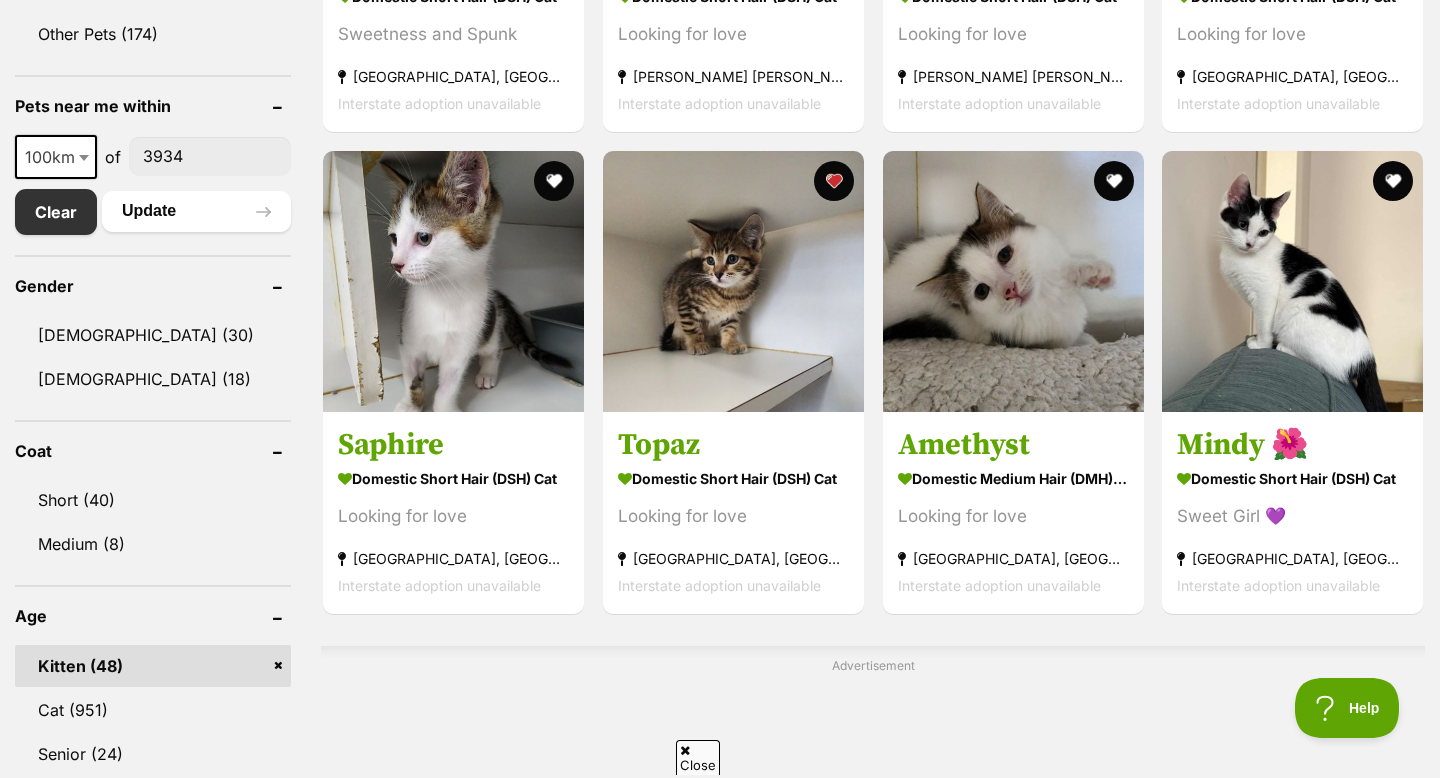
scroll to position [981, 0]
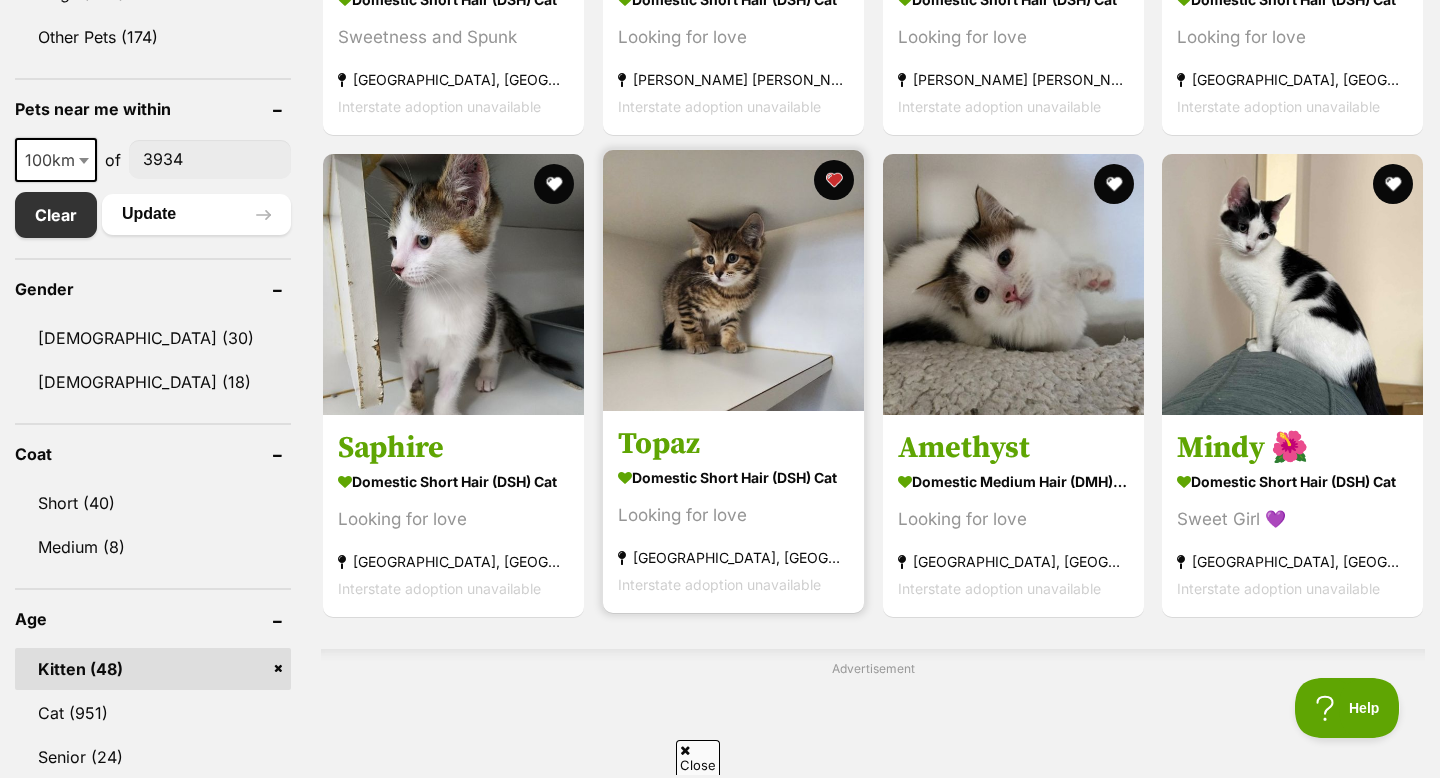
click at [720, 328] on img at bounding box center [733, 280] width 261 height 261
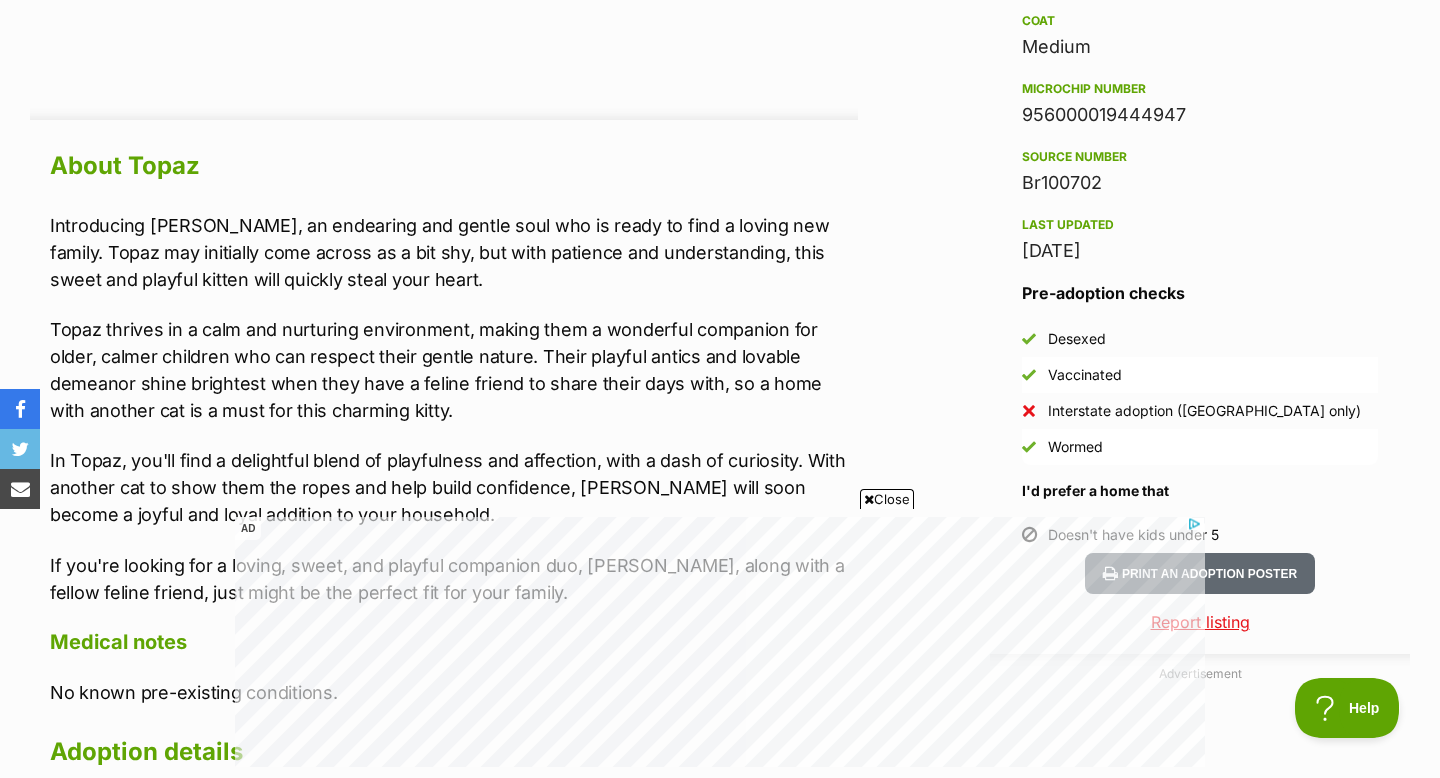
scroll to position [1656, 0]
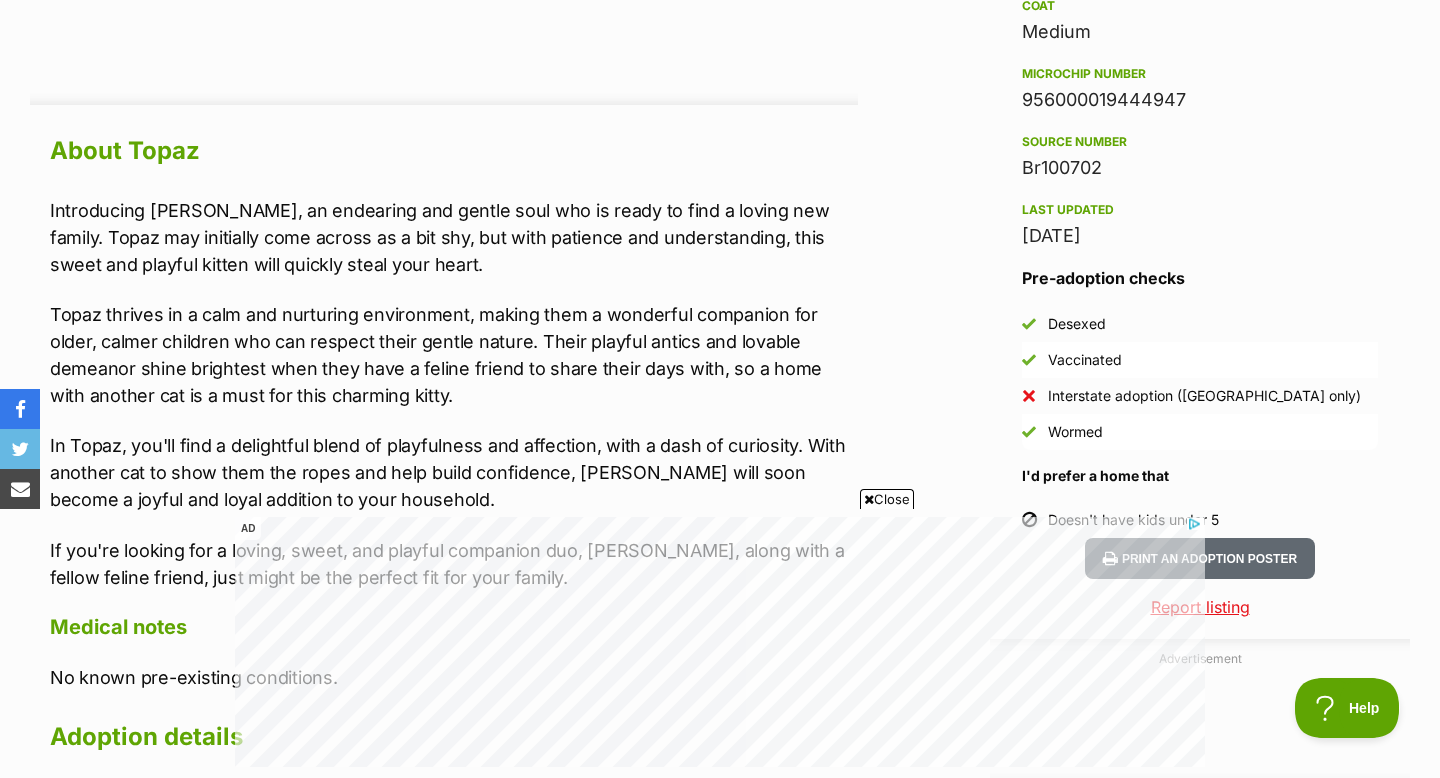
click at [891, 499] on span "Close" at bounding box center [887, 499] width 54 height 20
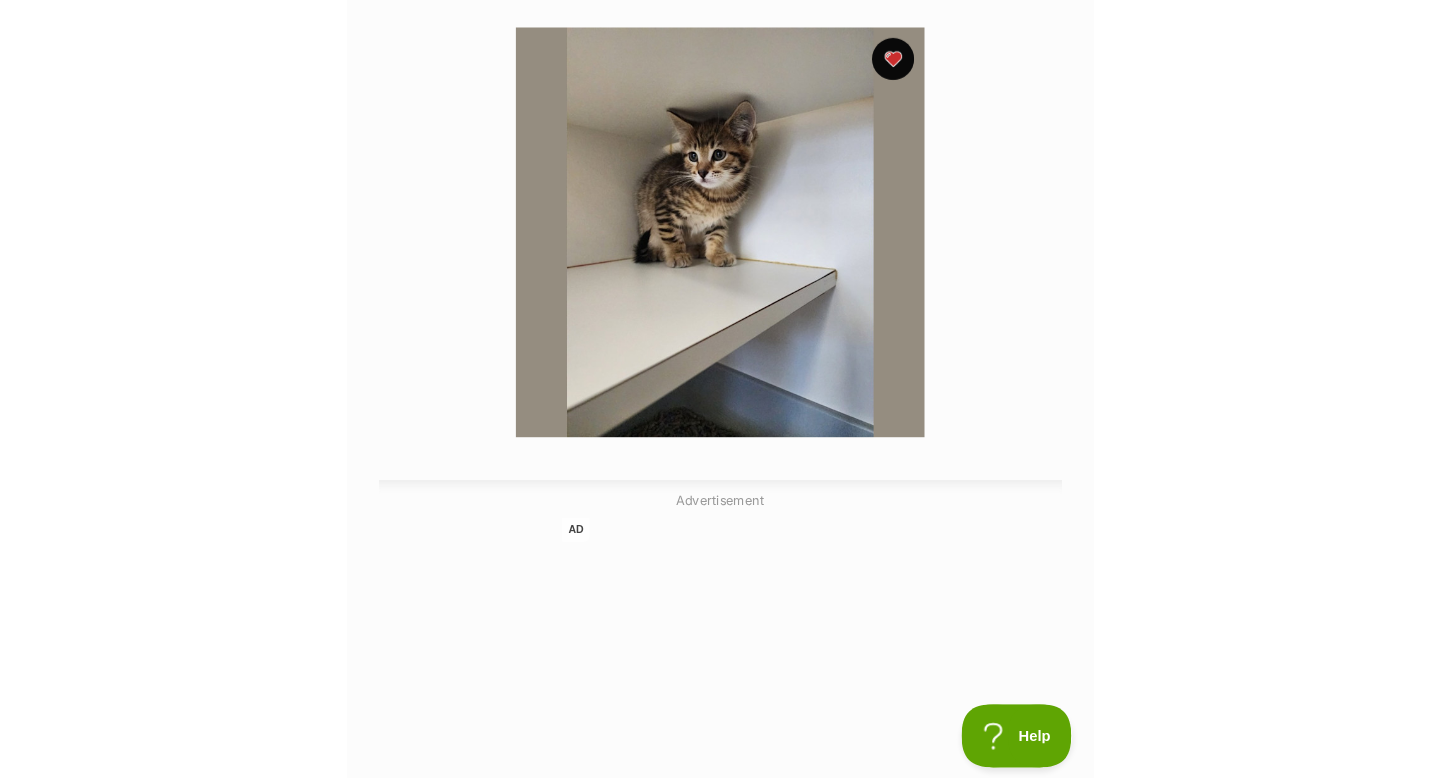
scroll to position [385, 0]
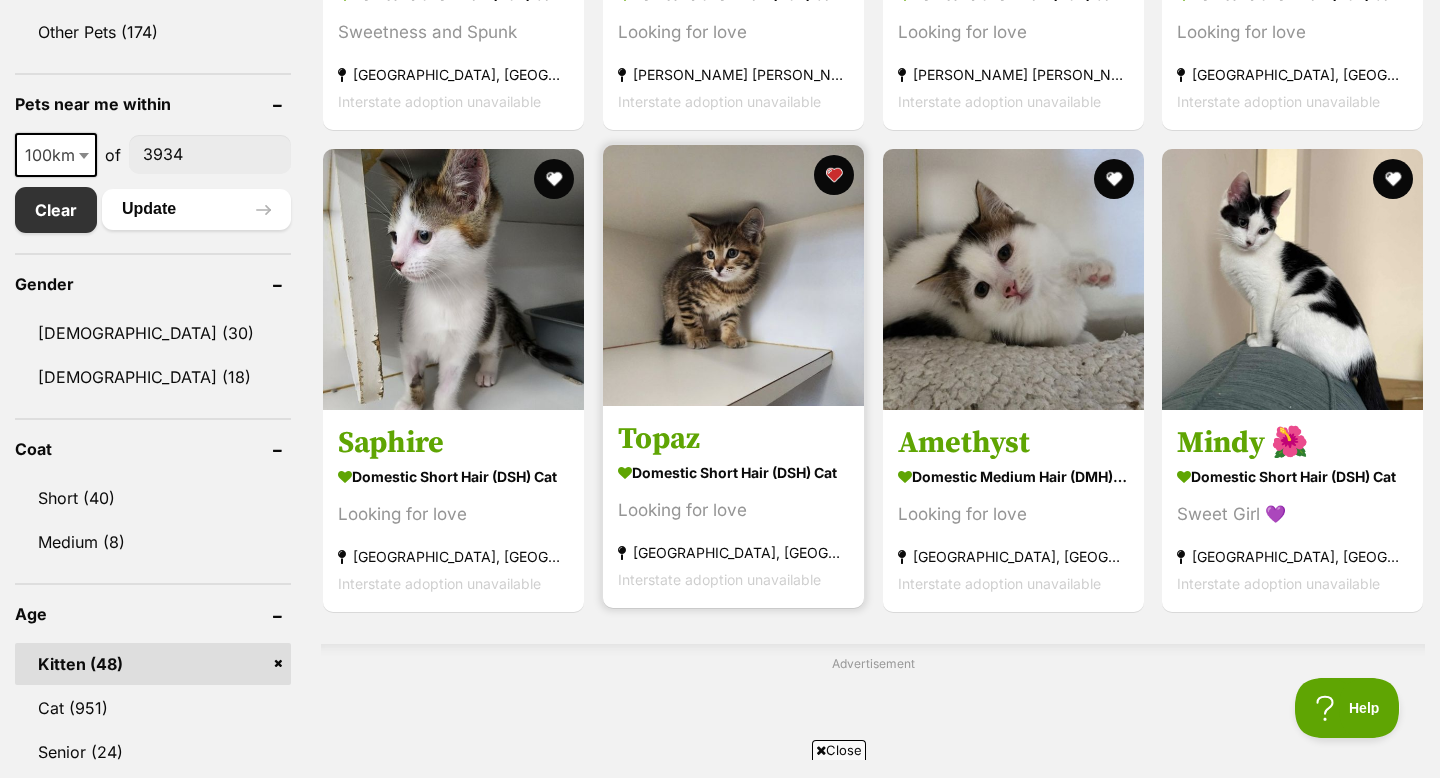
click at [745, 282] on img at bounding box center [733, 275] width 261 height 261
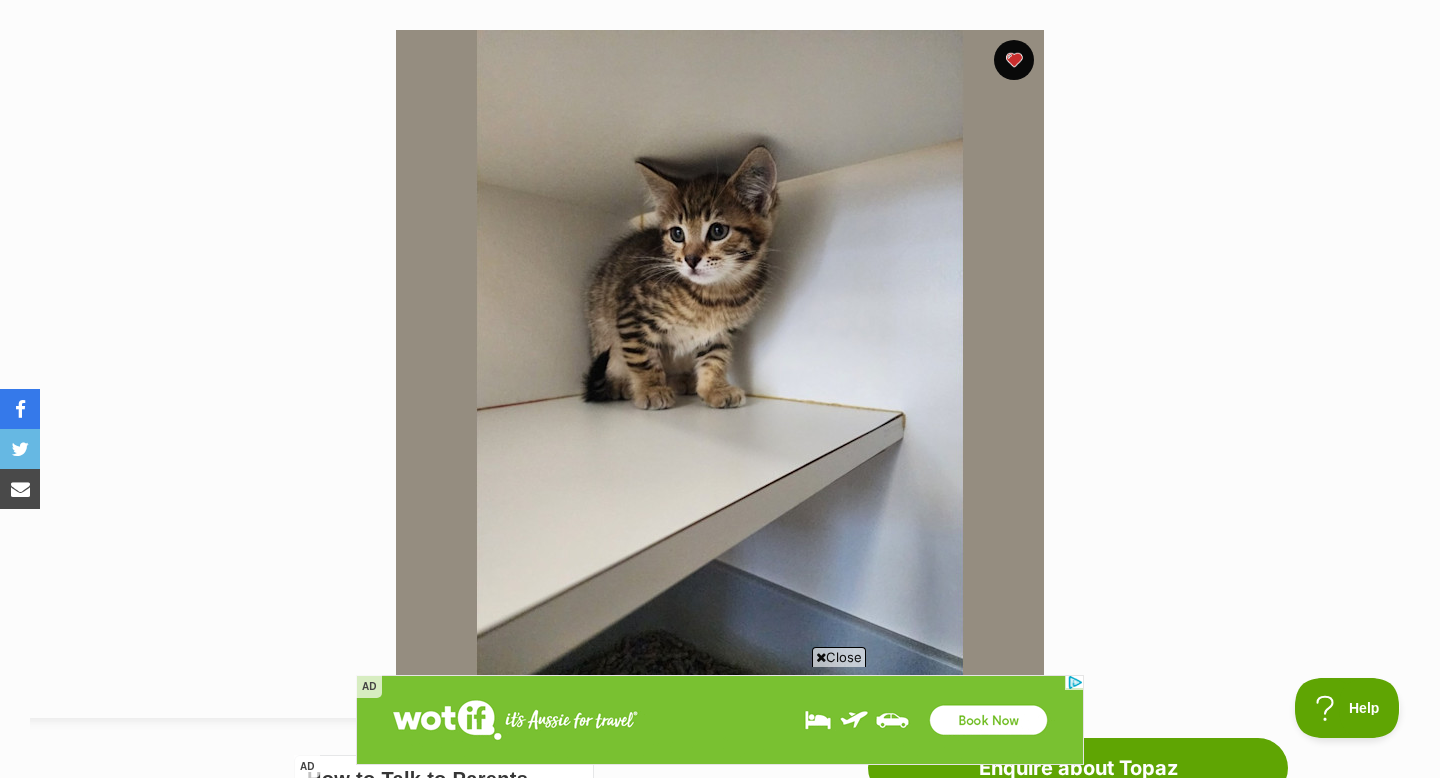
scroll to position [369, 0]
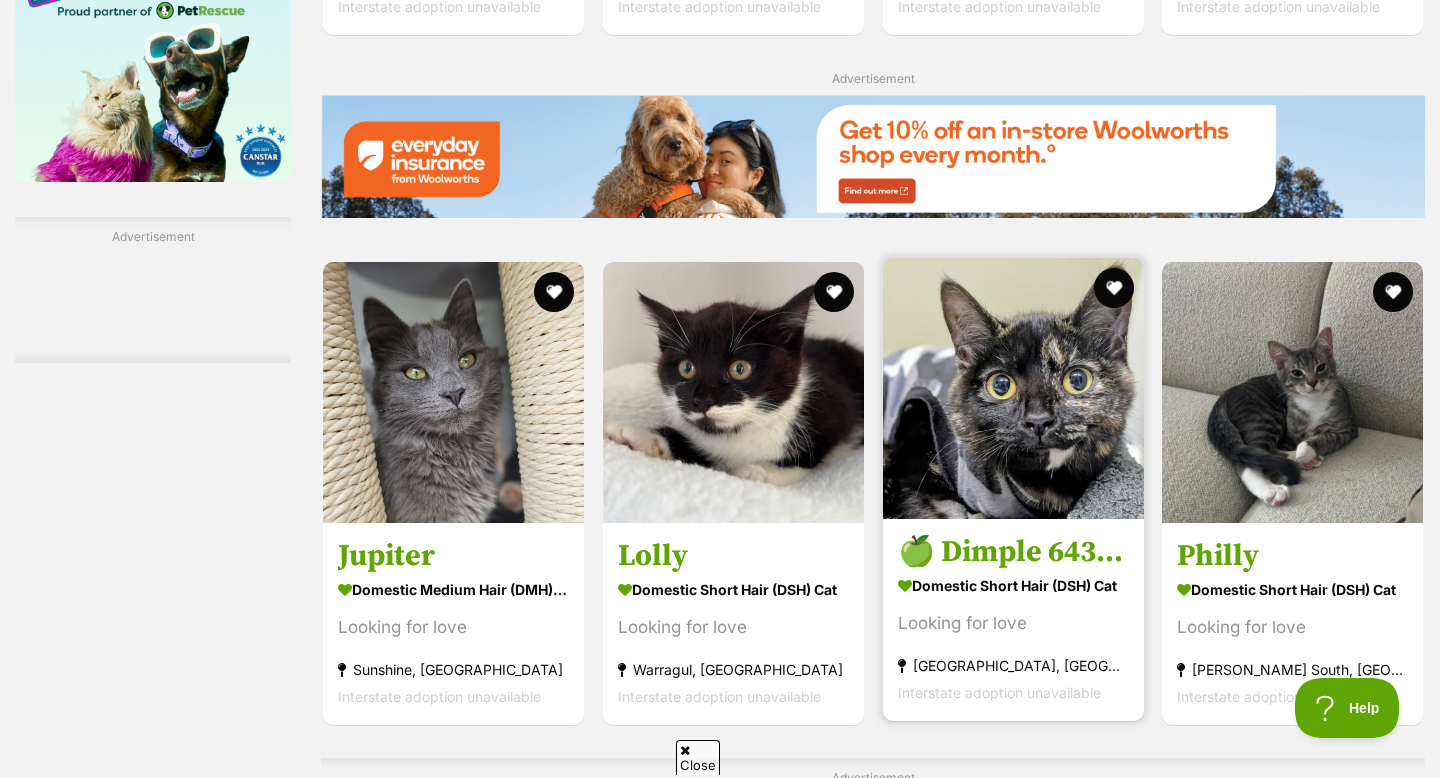
click at [937, 470] on img at bounding box center [1013, 388] width 261 height 261
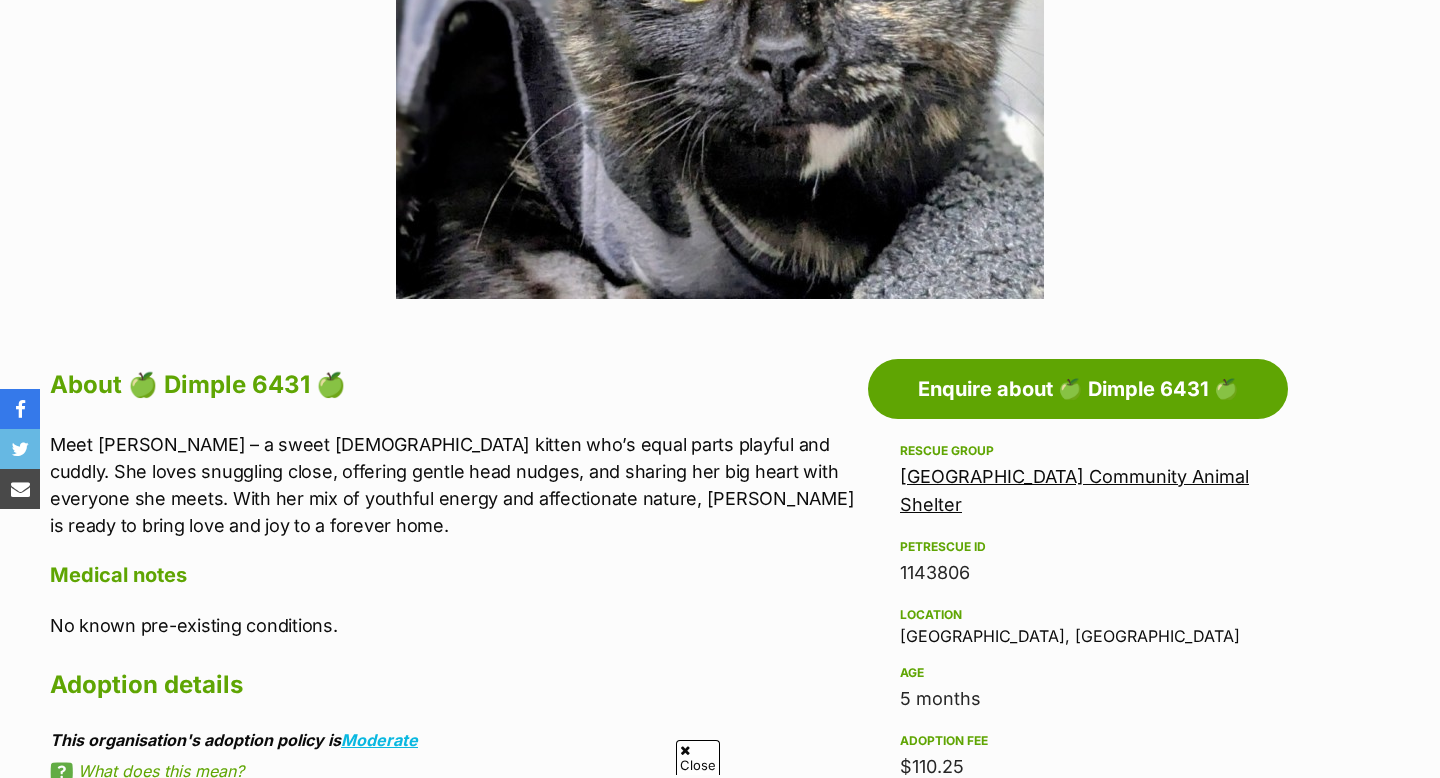
click at [950, 487] on link "[GEOGRAPHIC_DATA] Community Animal Shelter" at bounding box center [1074, 490] width 349 height 49
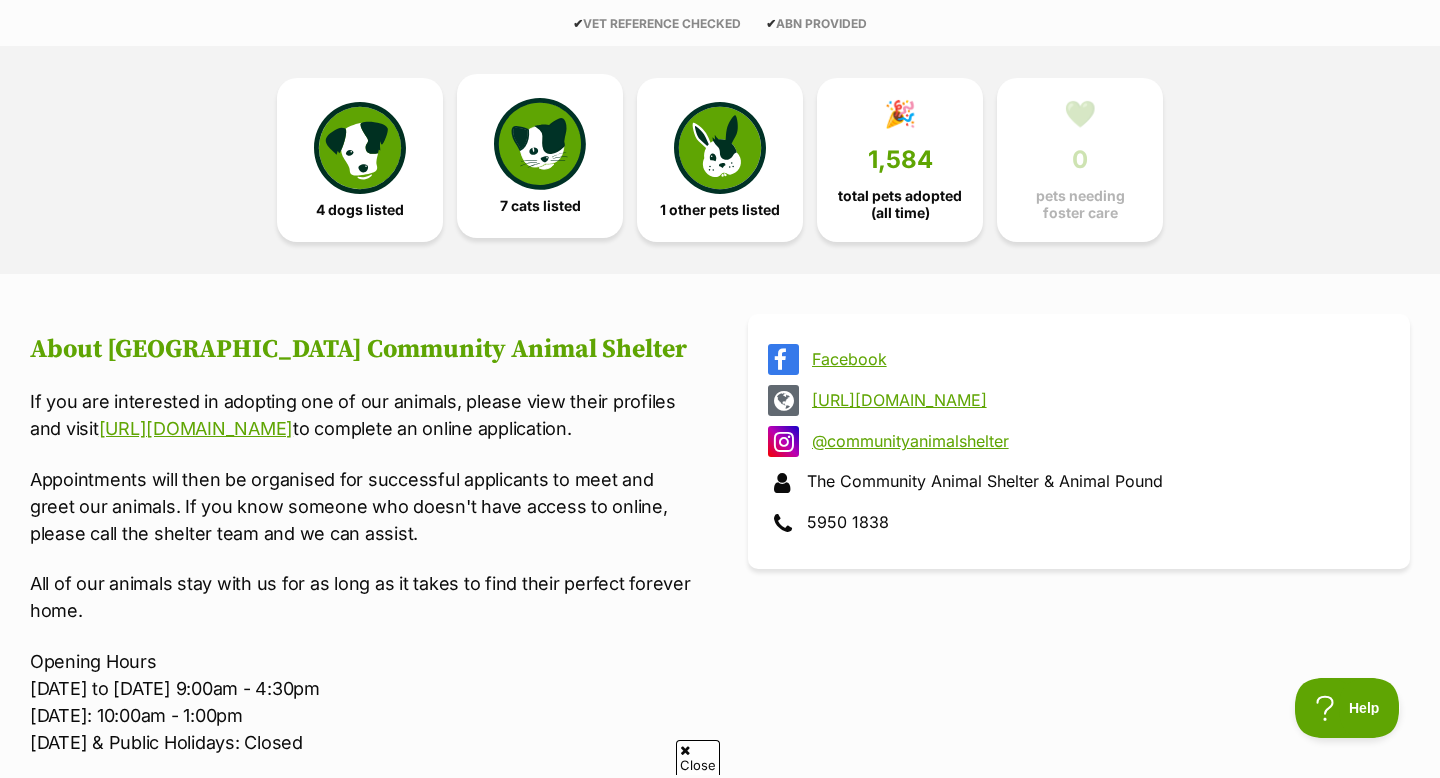
click at [529, 169] on img at bounding box center [540, 144] width 92 height 92
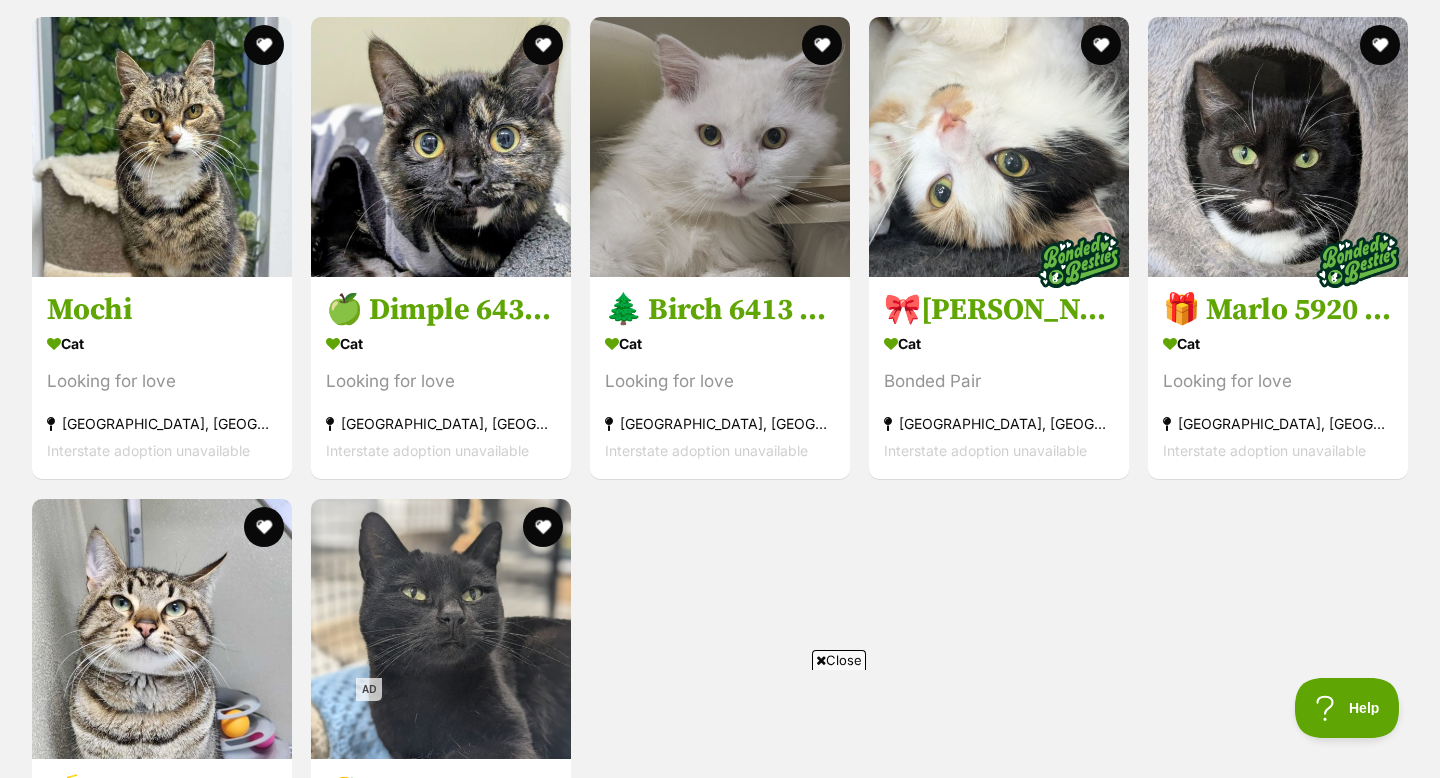
scroll to position [2246, 0]
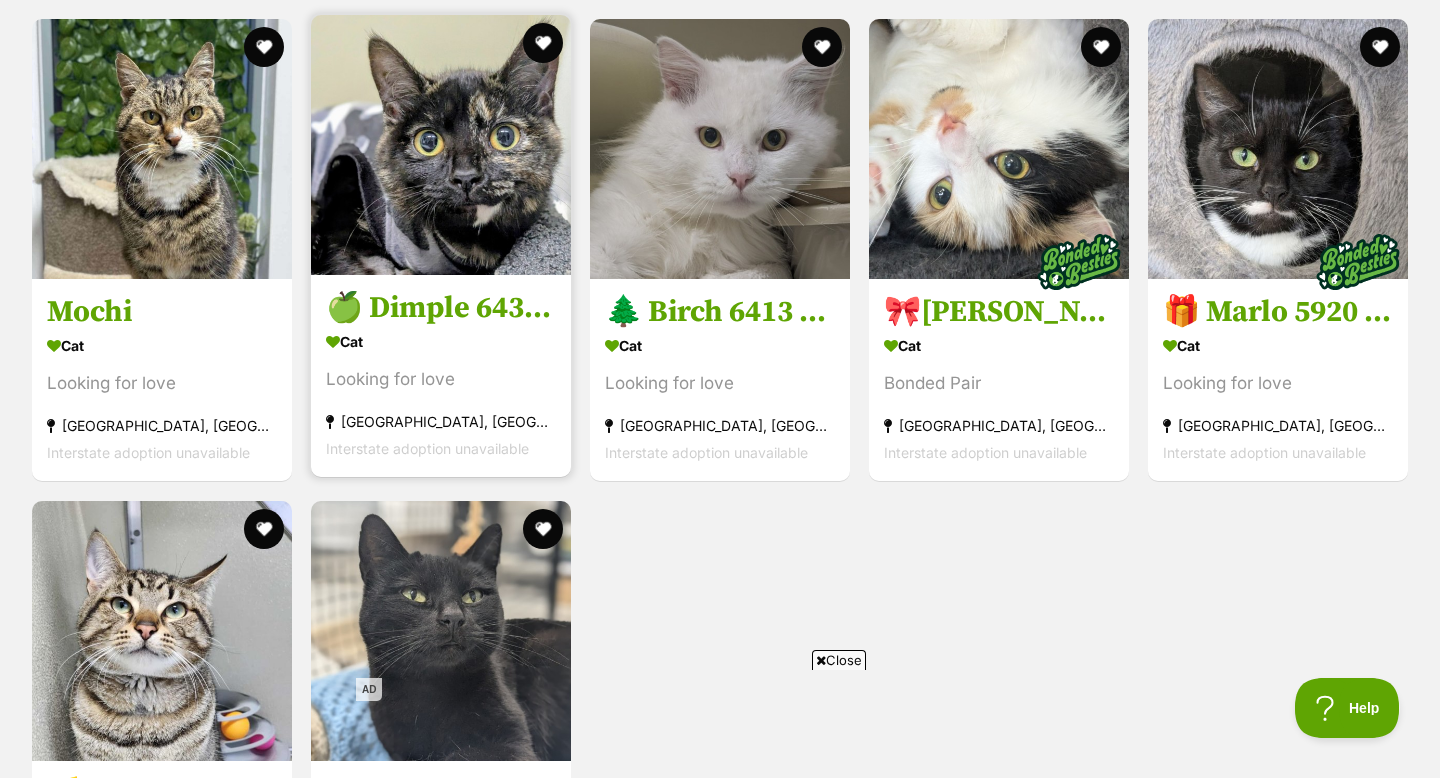
click at [446, 279] on link at bounding box center [441, 269] width 260 height 20
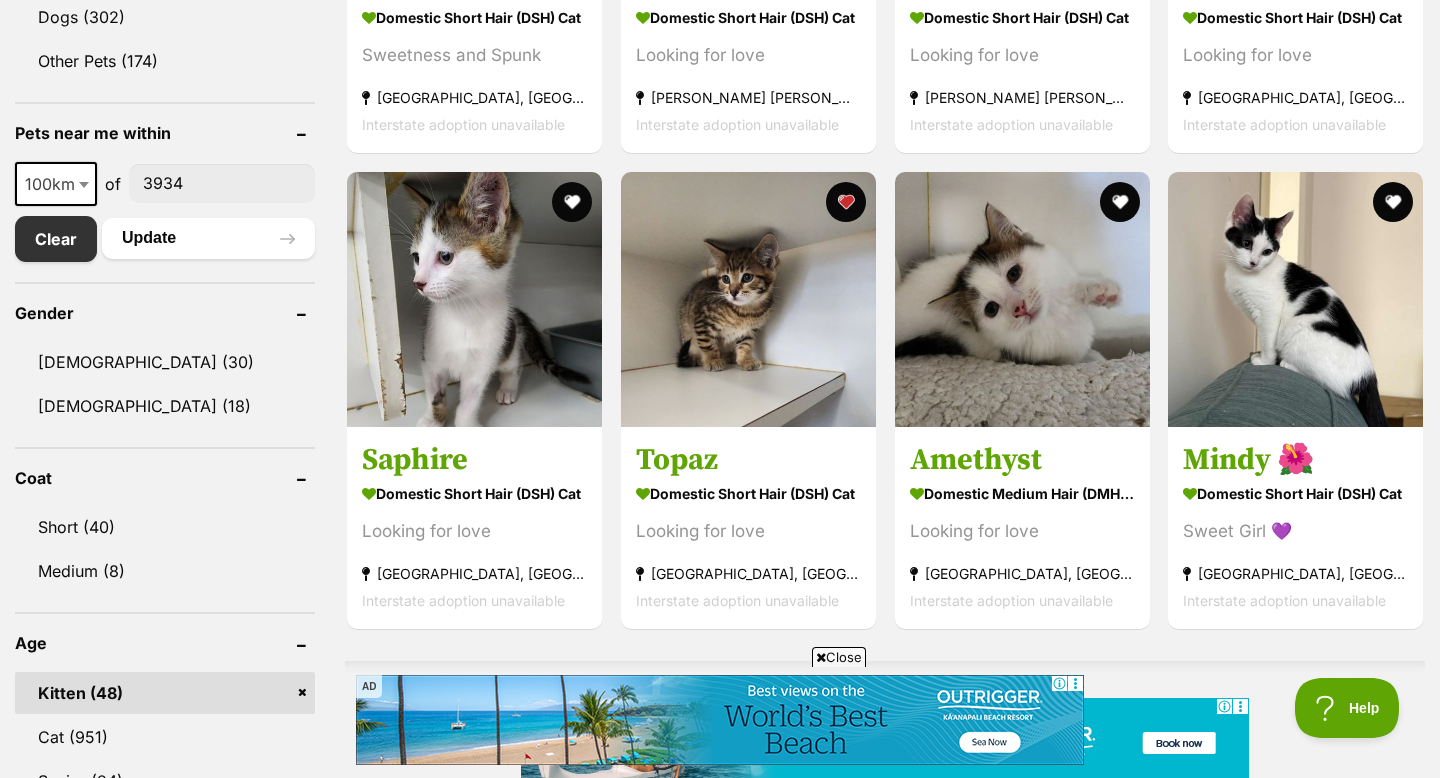
scroll to position [964, 0]
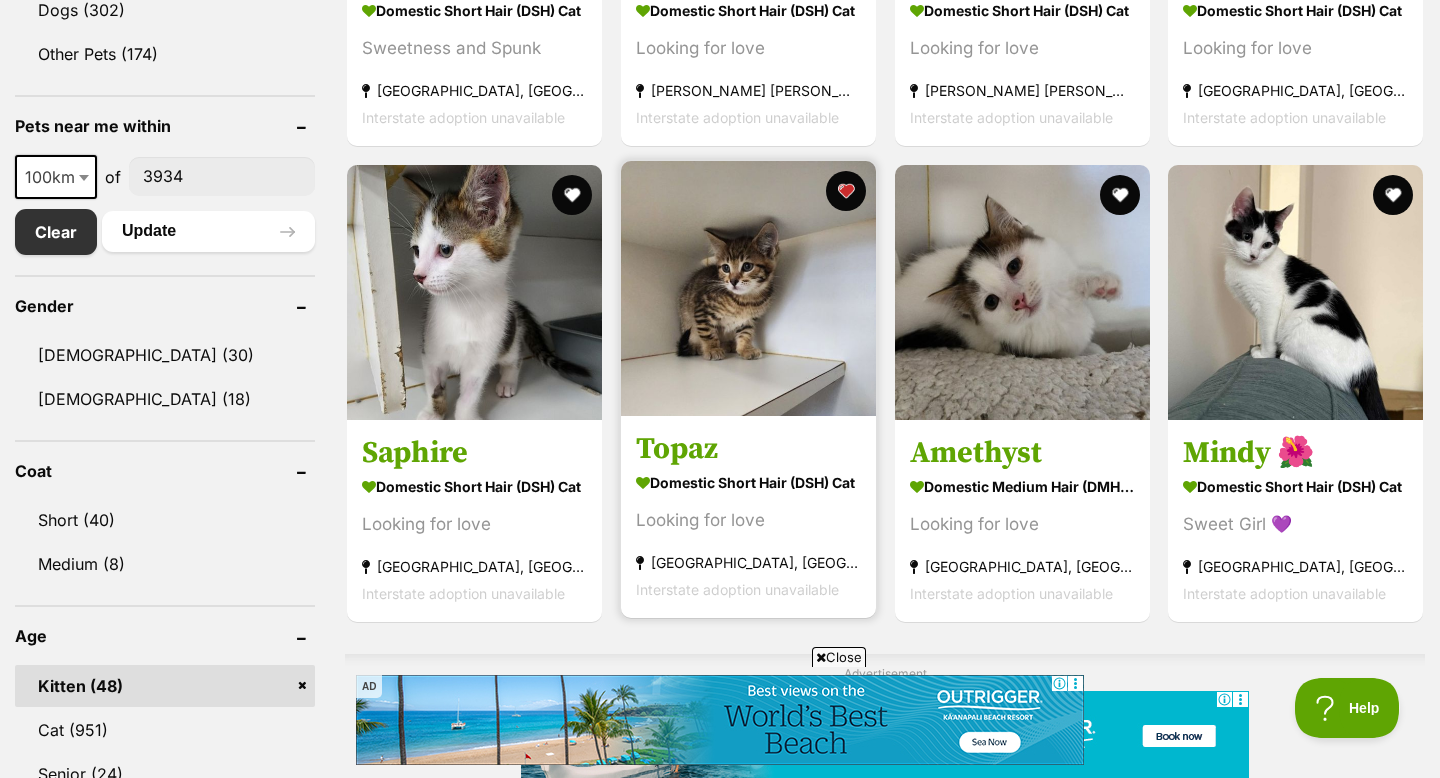
click at [686, 258] on img at bounding box center [748, 288] width 255 height 255
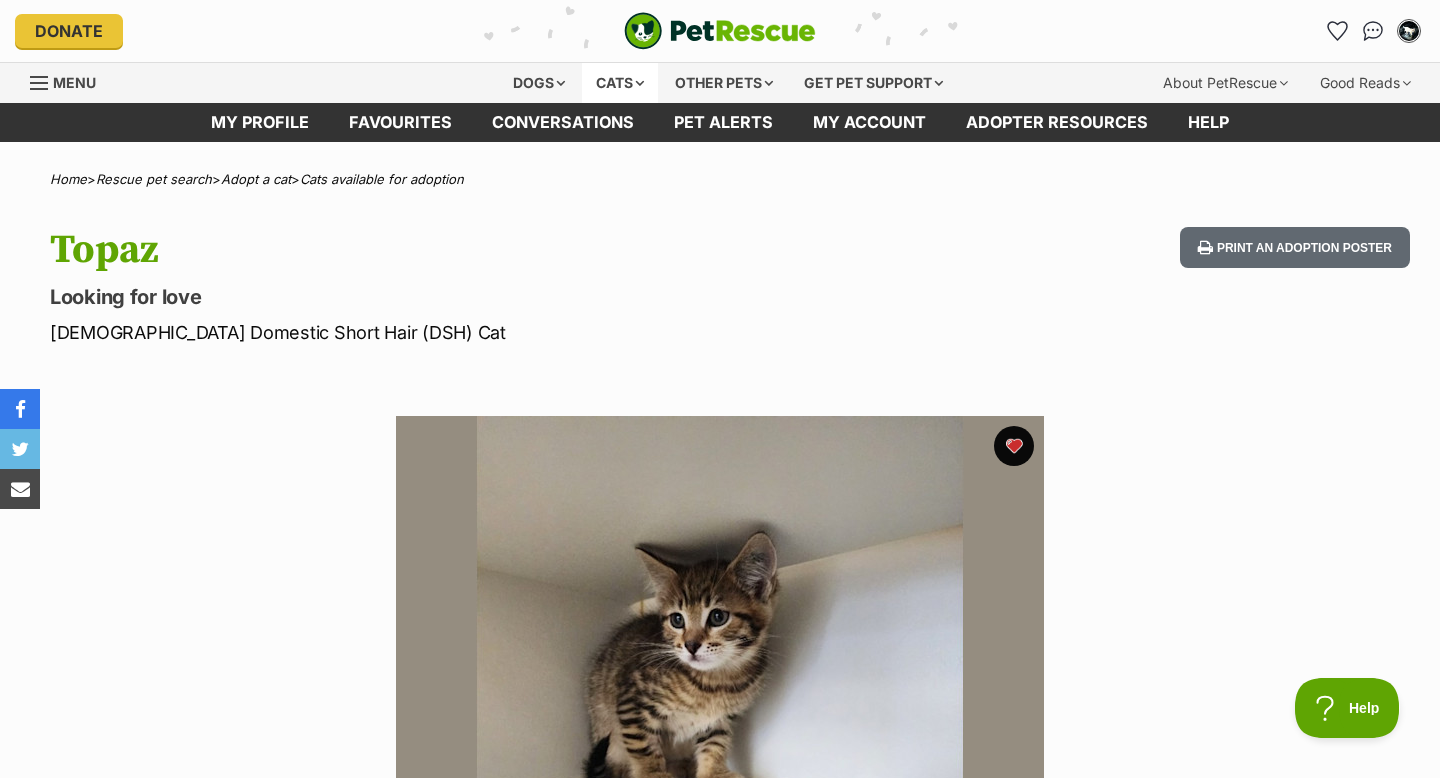
click at [621, 84] on div "Cats" at bounding box center [620, 83] width 76 height 40
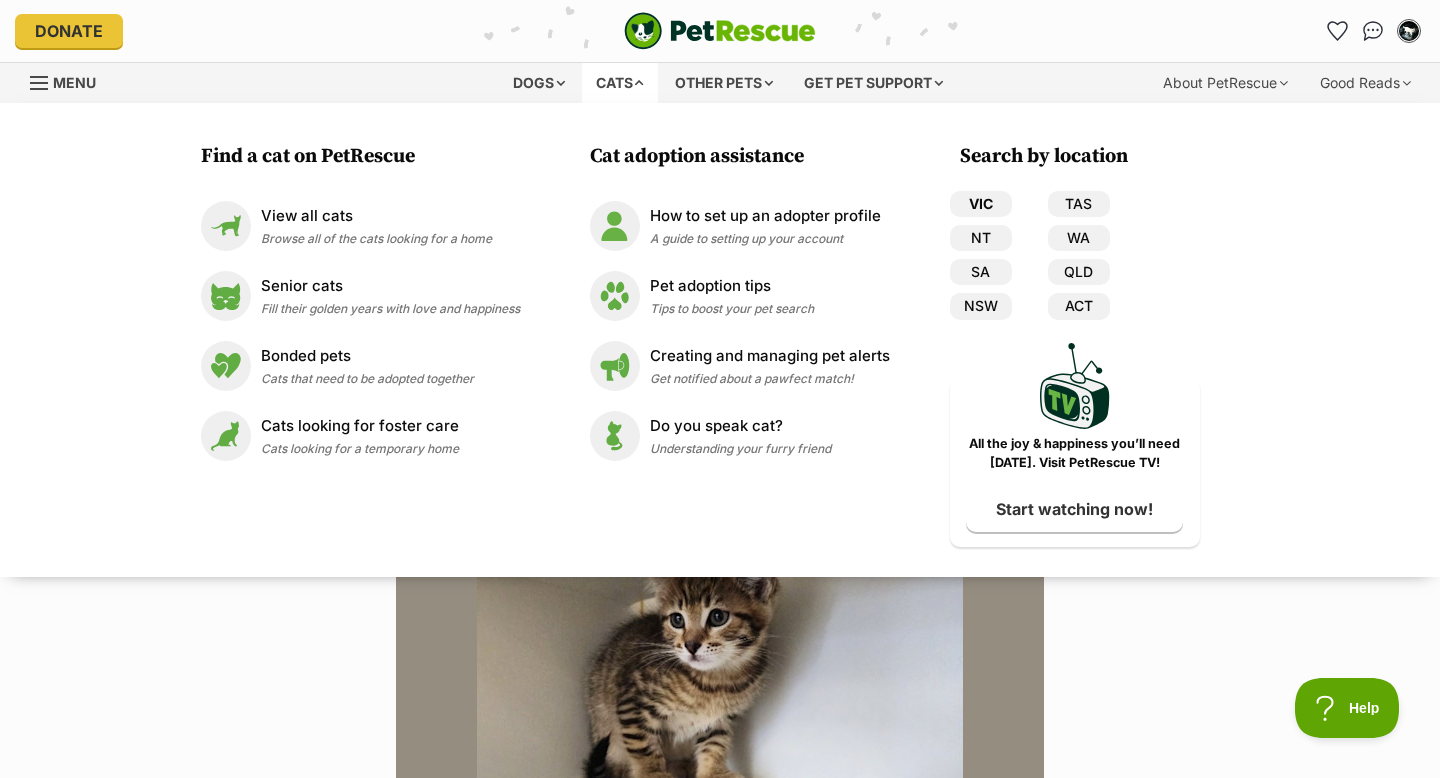
click at [992, 204] on link "VIC" at bounding box center [981, 204] width 62 height 26
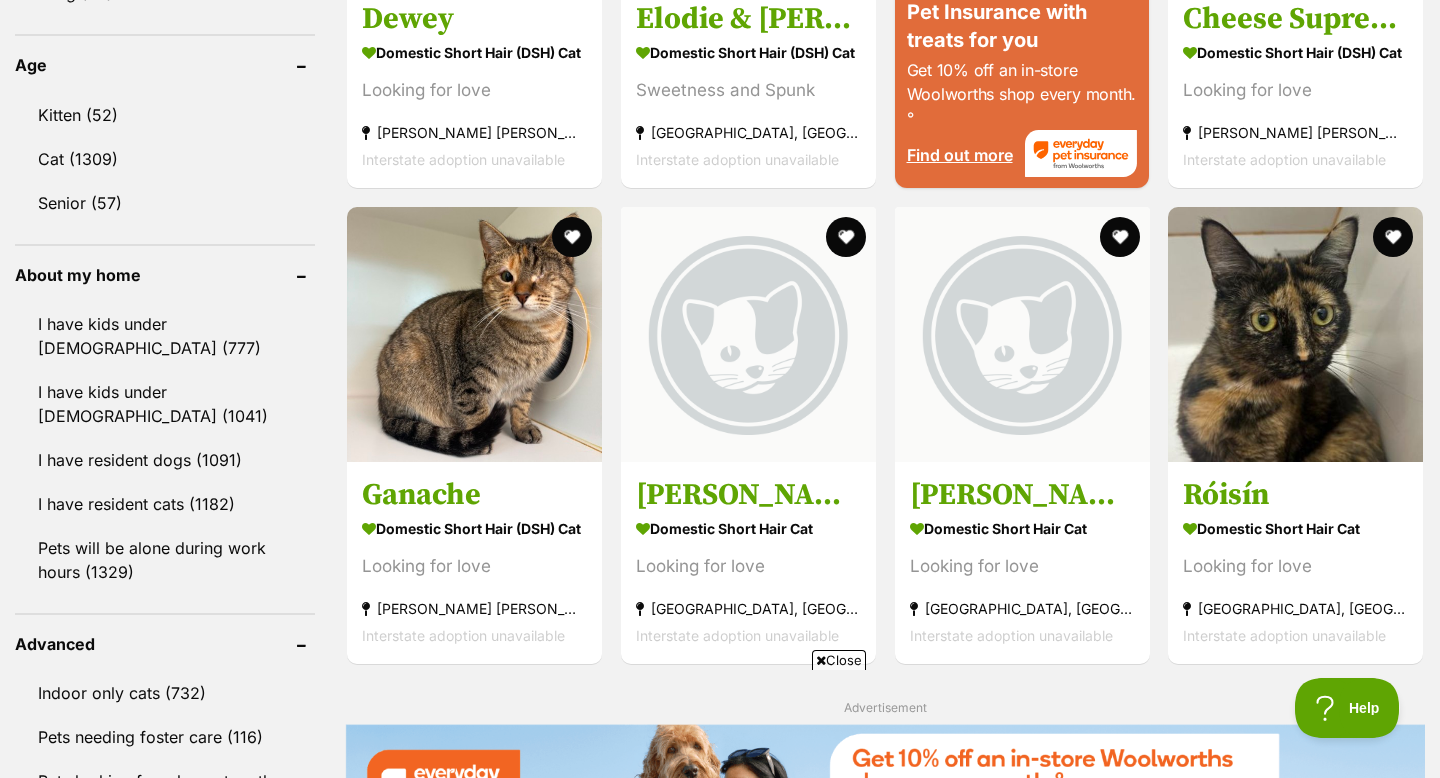
scroll to position [2080, 0]
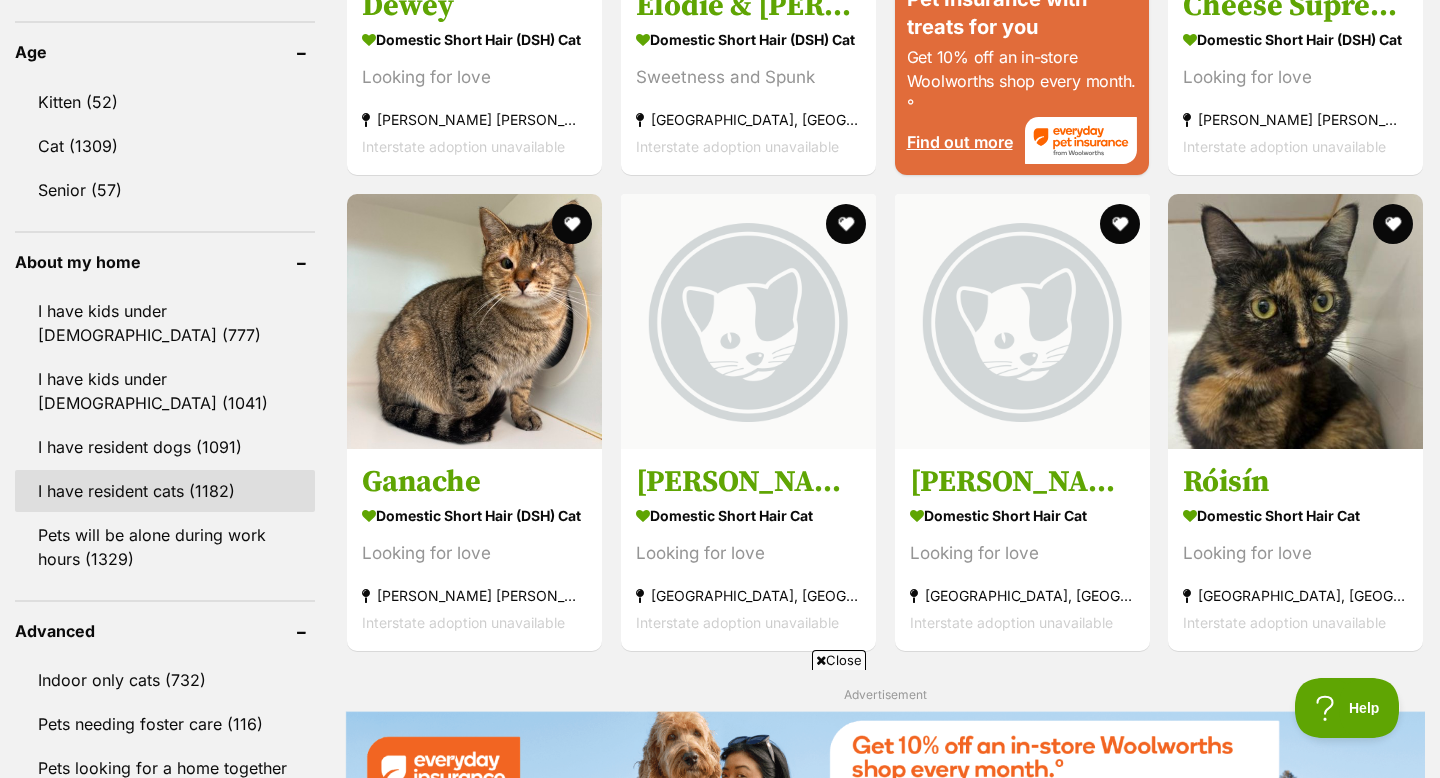
click at [183, 477] on link "I have resident cats (1182)" at bounding box center [165, 491] width 300 height 42
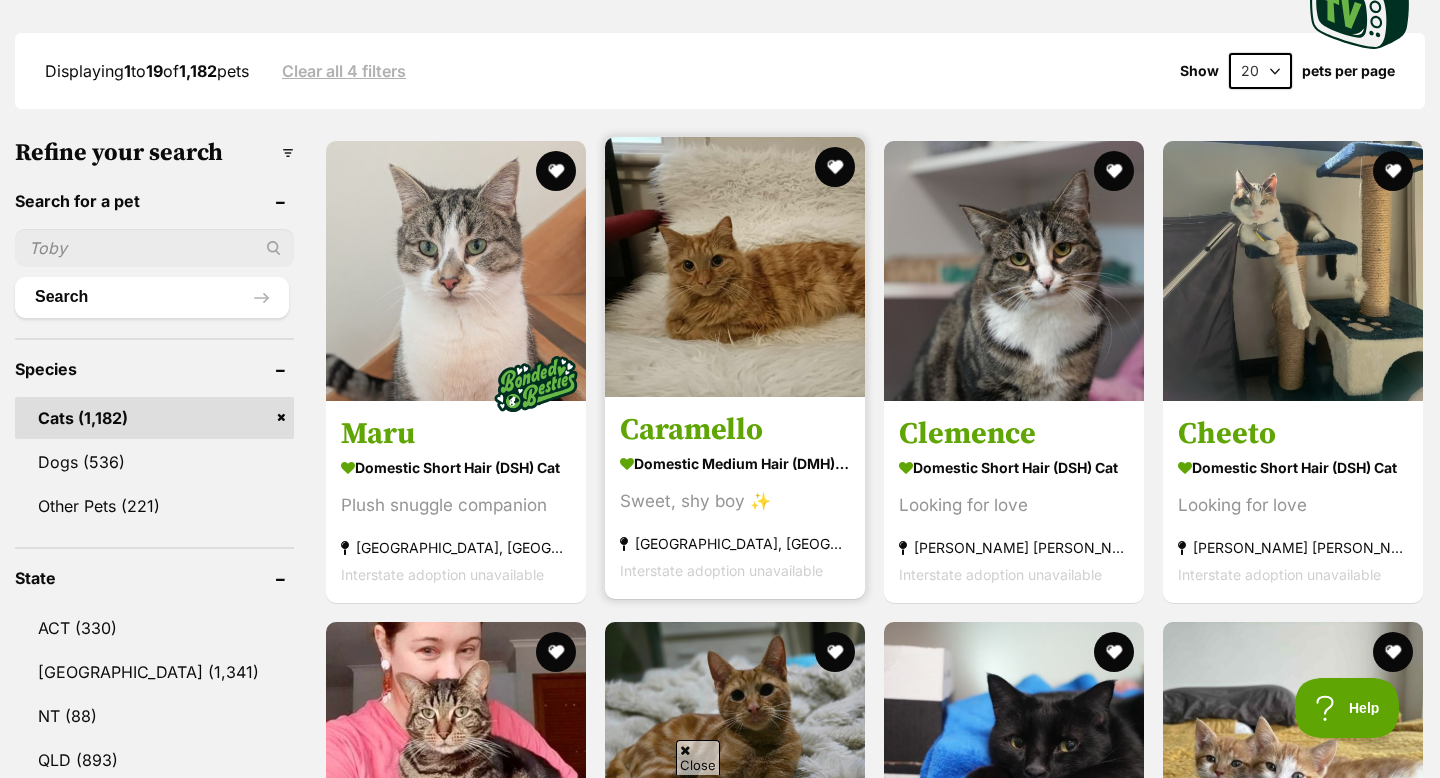
click at [679, 240] on img at bounding box center [735, 267] width 260 height 260
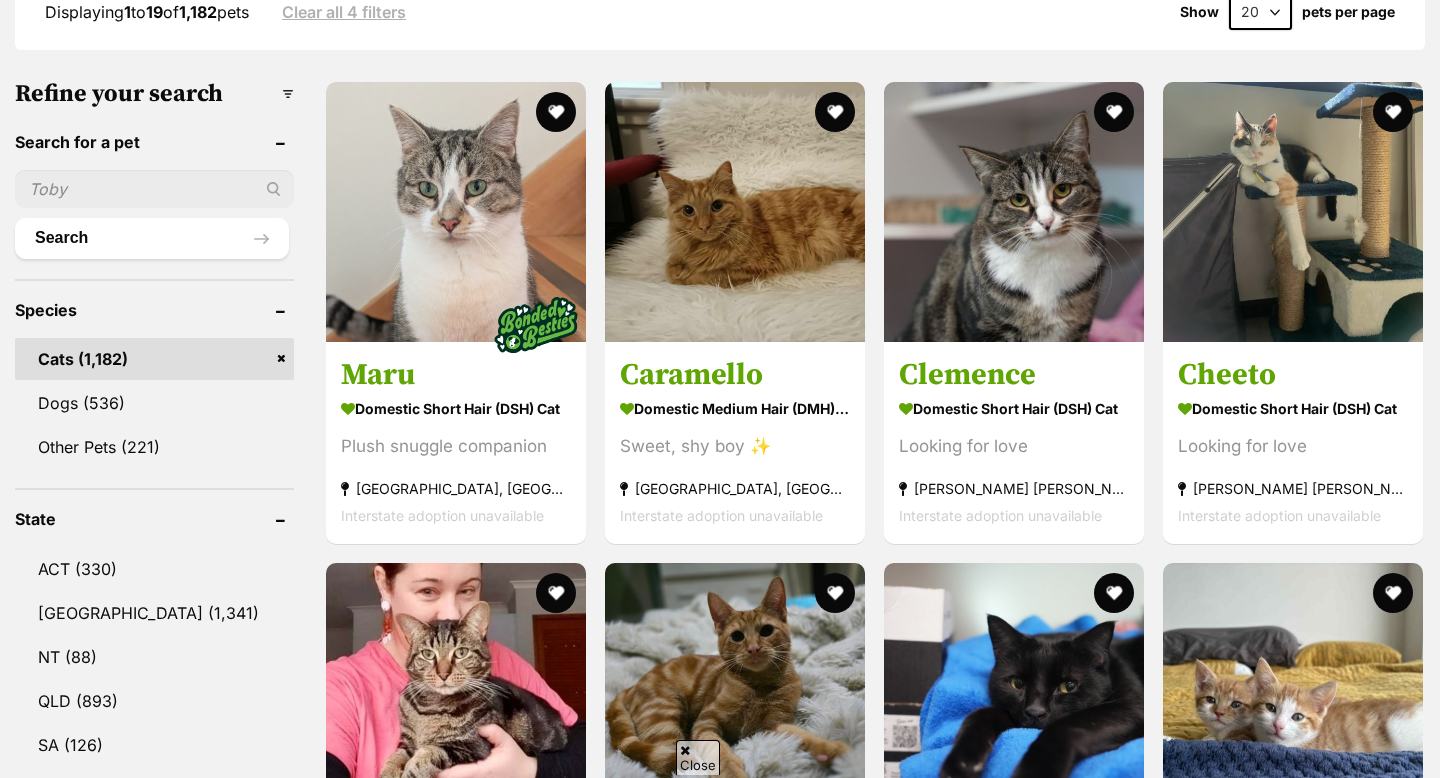
scroll to position [573, 0]
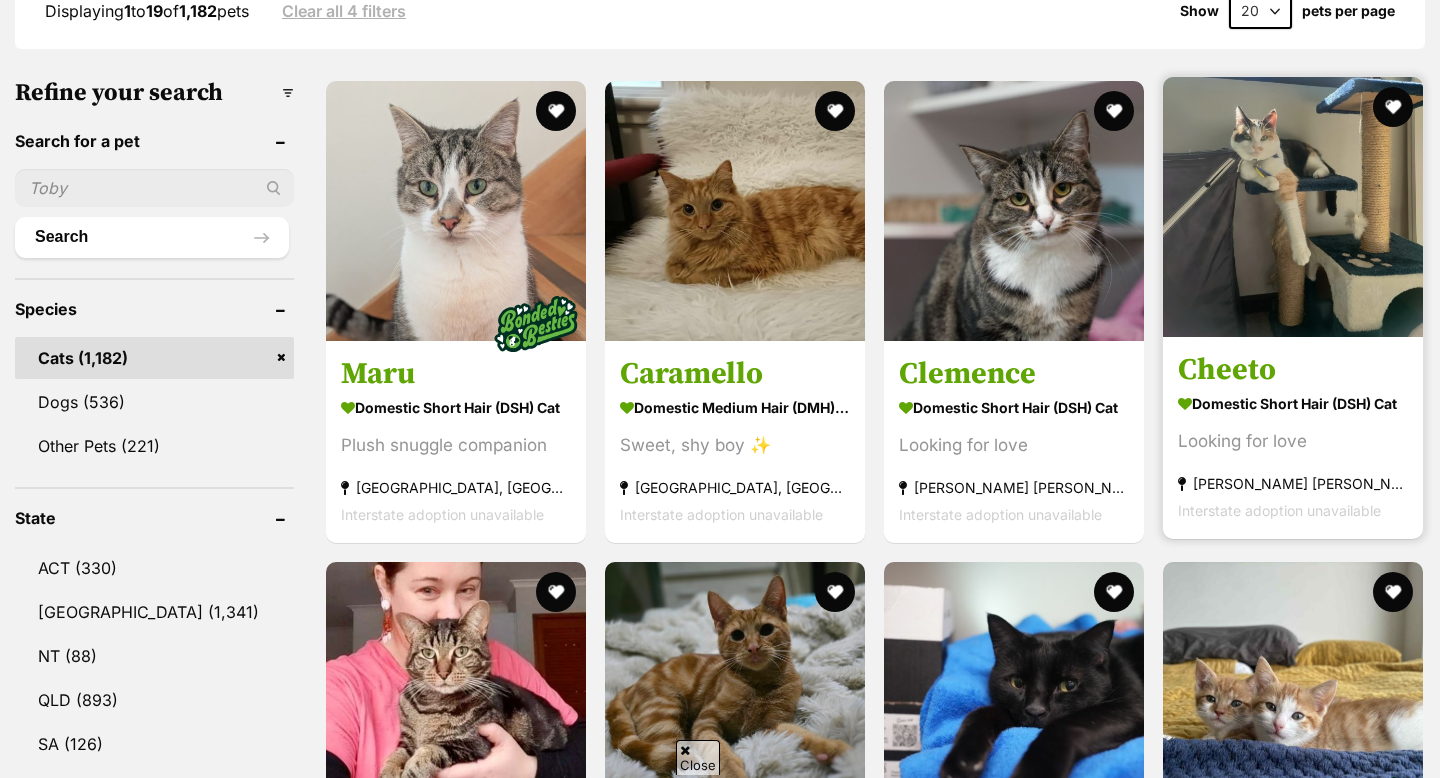
click at [1253, 299] on img at bounding box center [1293, 207] width 260 height 260
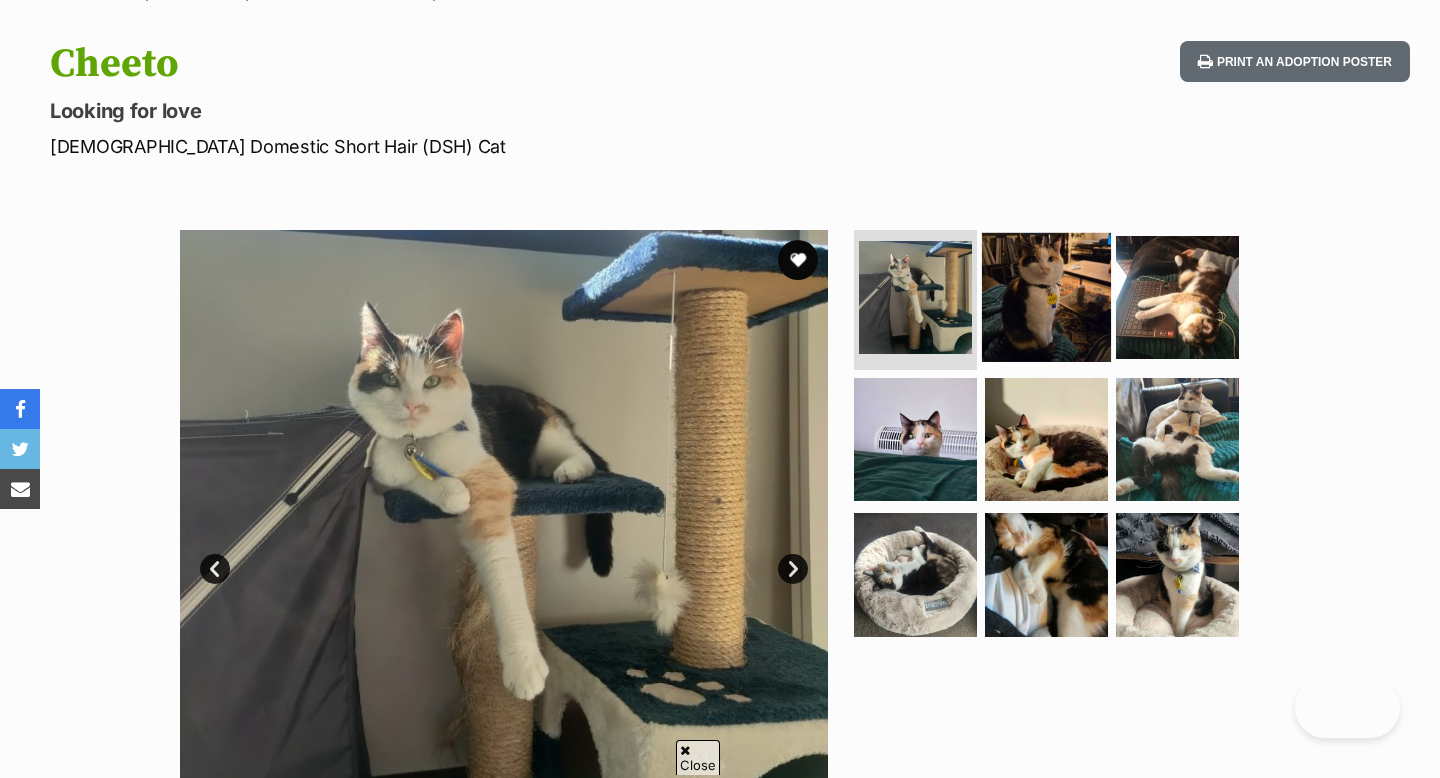
click at [1062, 300] on img at bounding box center [1046, 297] width 129 height 129
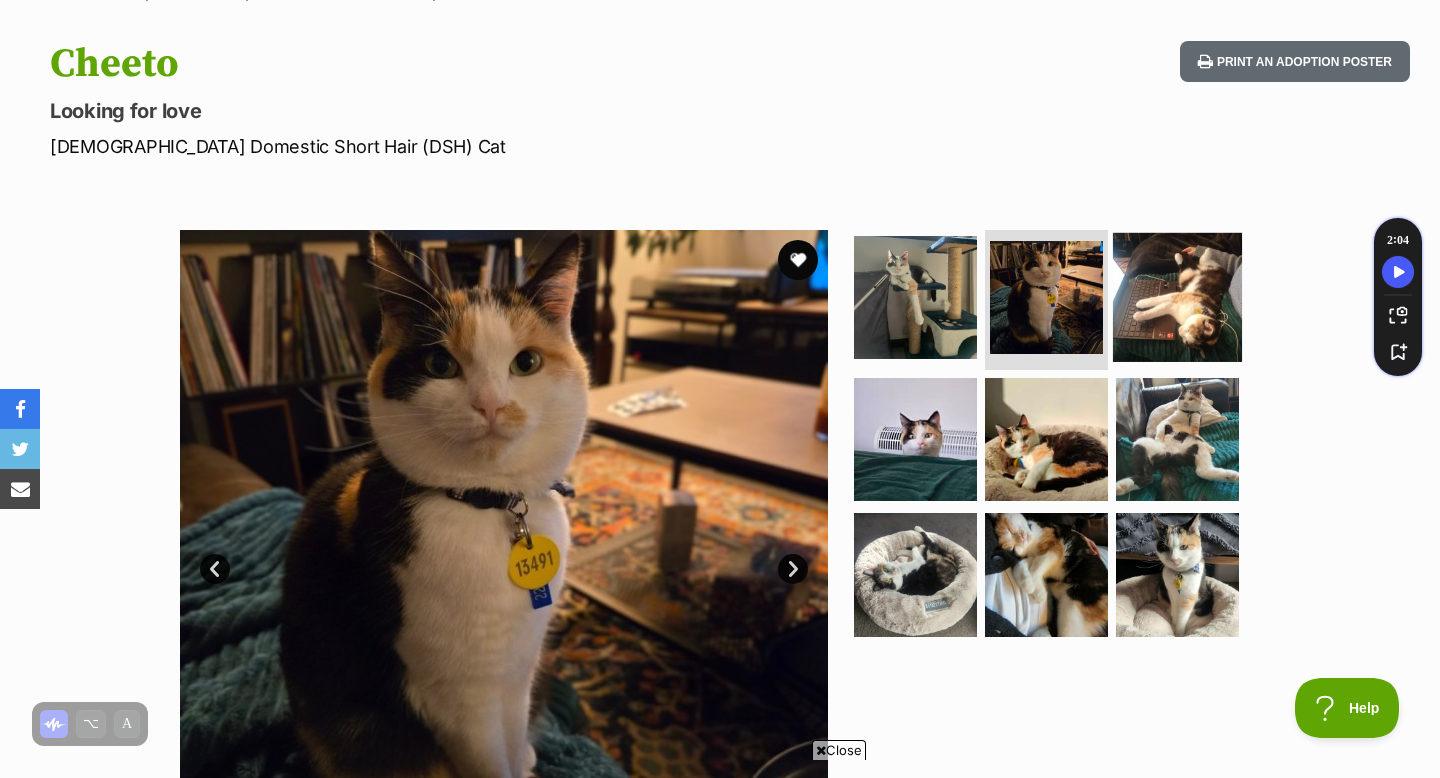
click at [1156, 300] on img at bounding box center [1177, 297] width 129 height 129
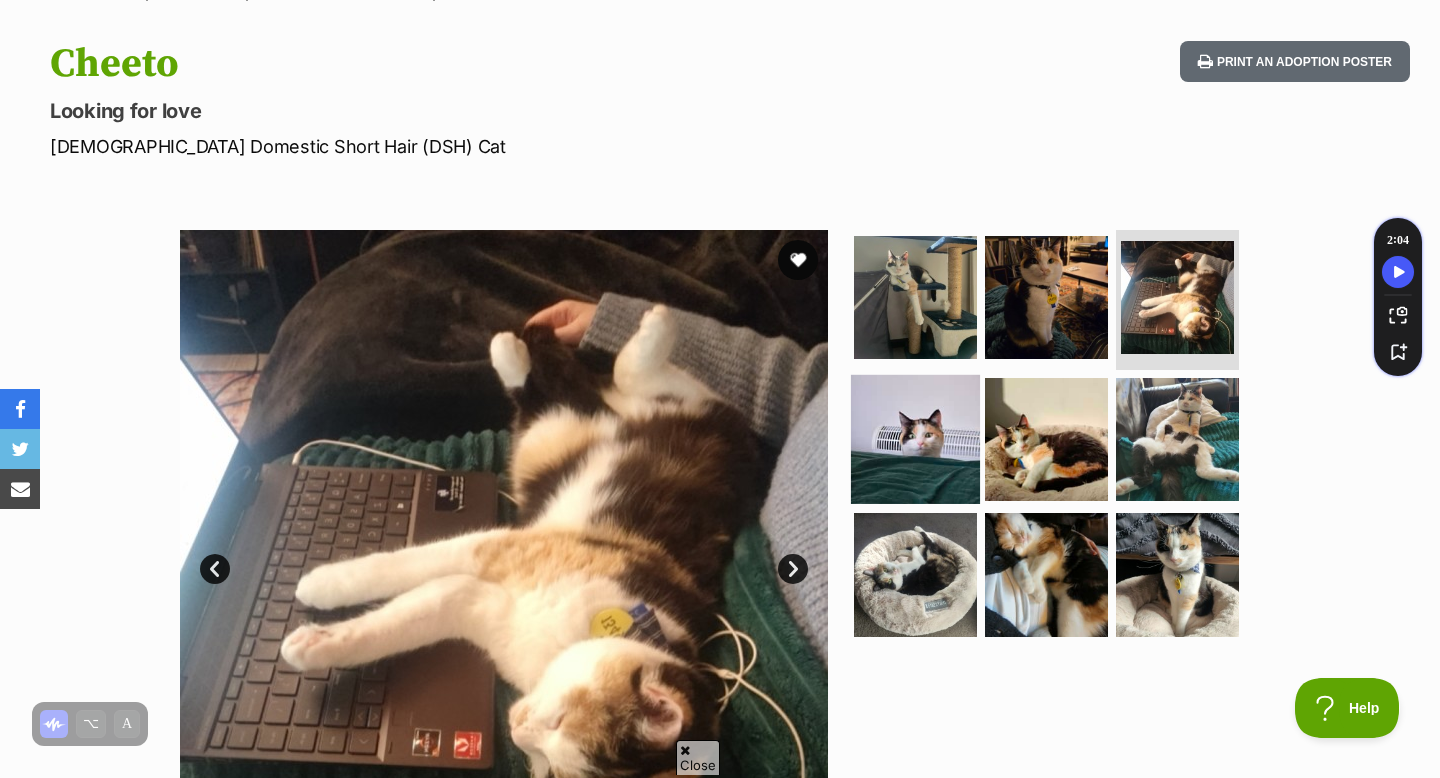
click at [919, 417] on img at bounding box center [915, 438] width 129 height 129
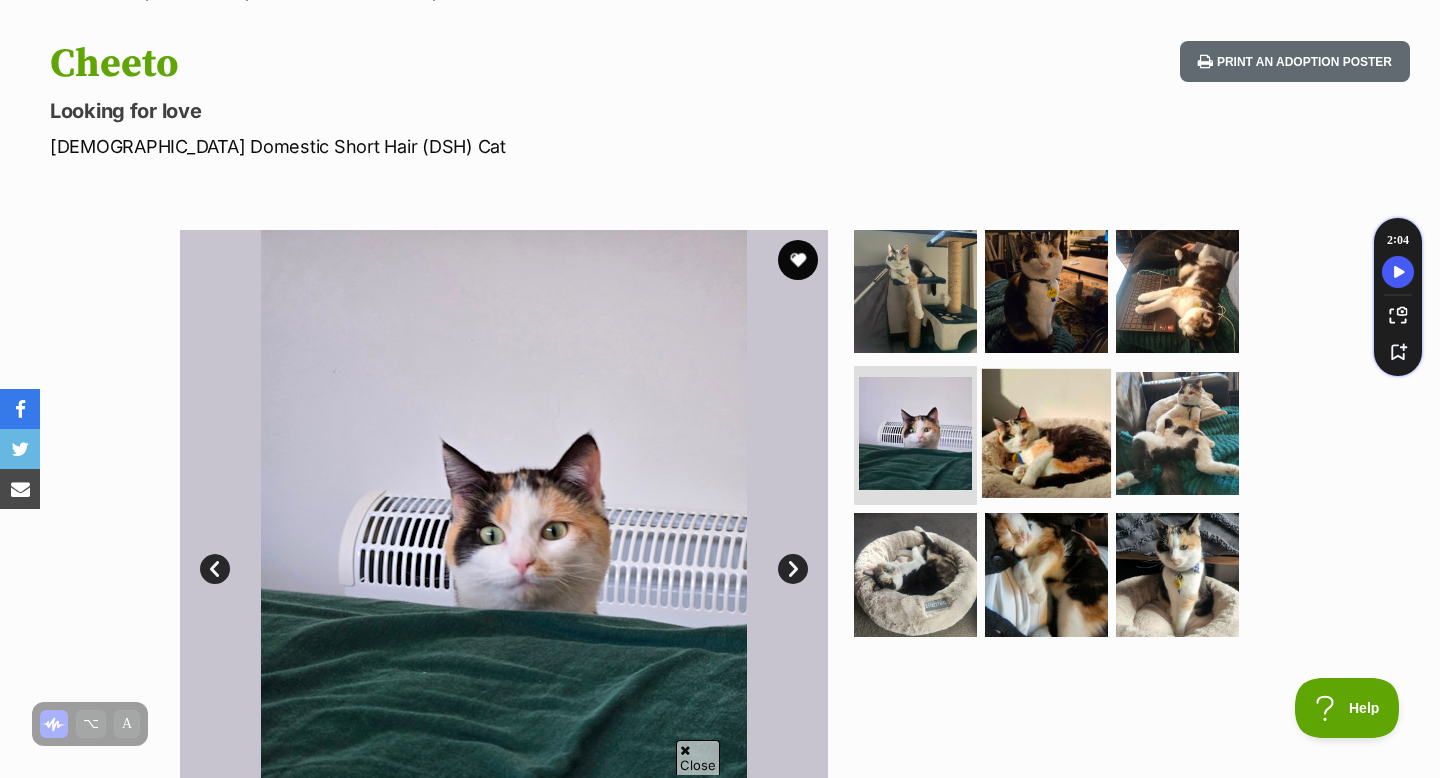
click at [1010, 437] on img at bounding box center [1046, 432] width 129 height 129
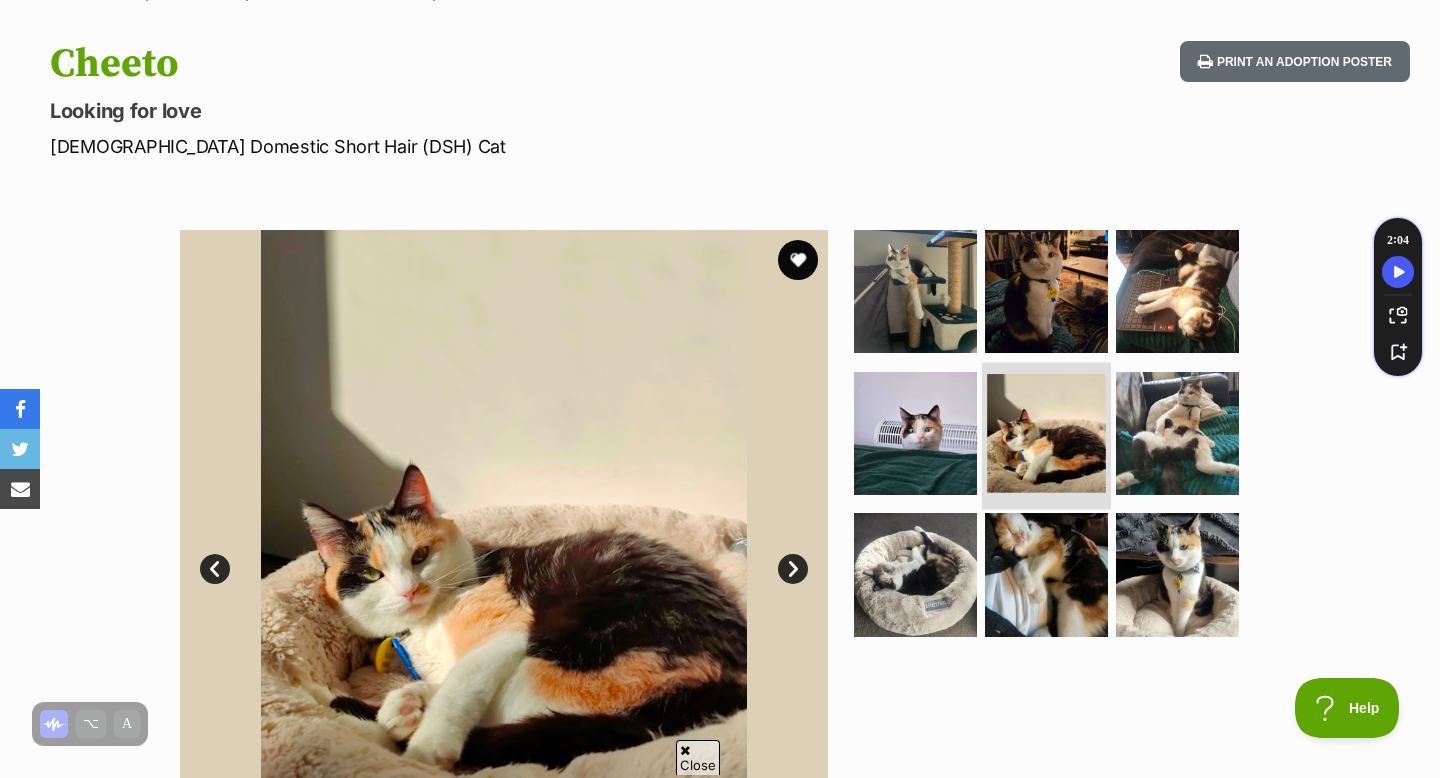
click at [1082, 448] on img at bounding box center [1046, 433] width 119 height 119
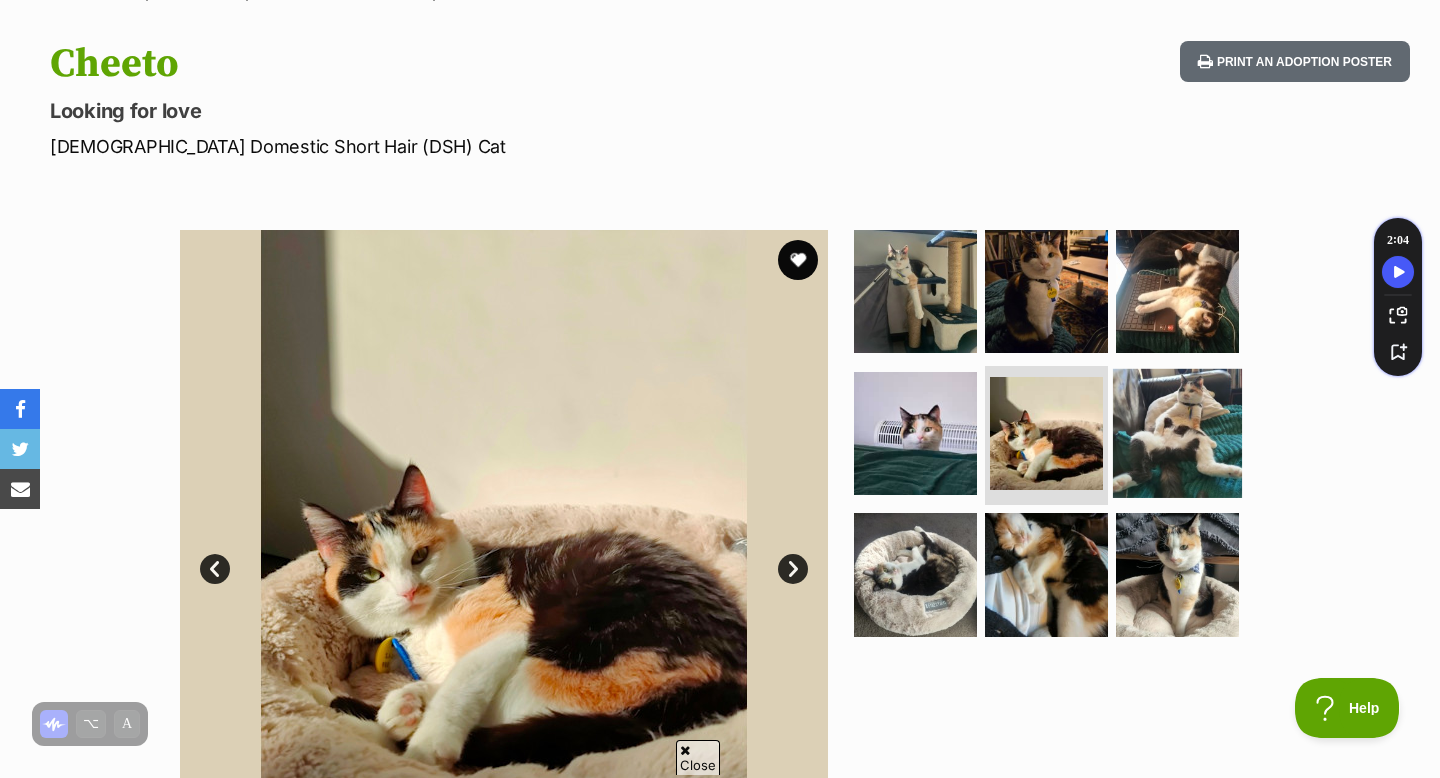
click at [1119, 450] on img at bounding box center [1177, 432] width 129 height 129
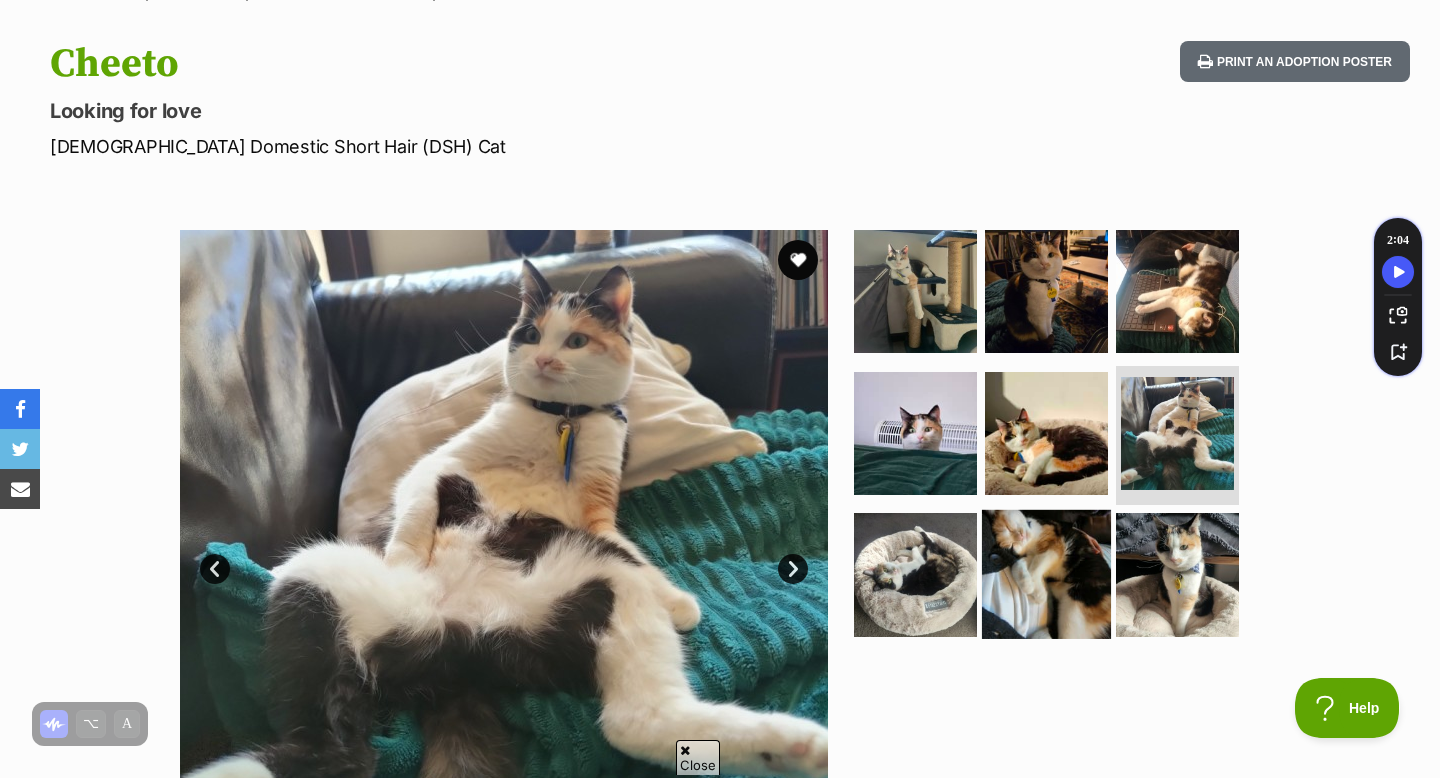
click at [991, 541] on img at bounding box center [1046, 574] width 129 height 129
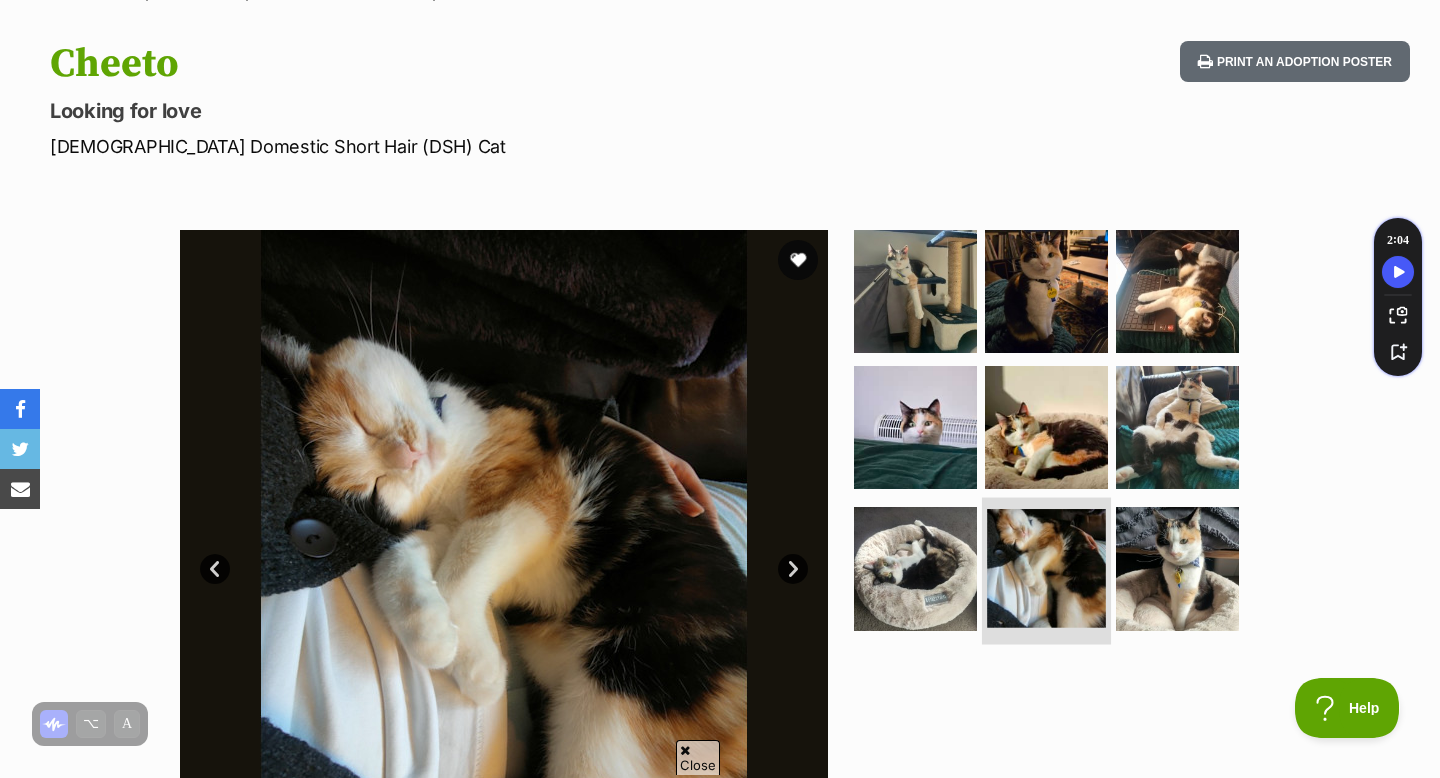
click at [1099, 559] on img at bounding box center [1046, 568] width 119 height 119
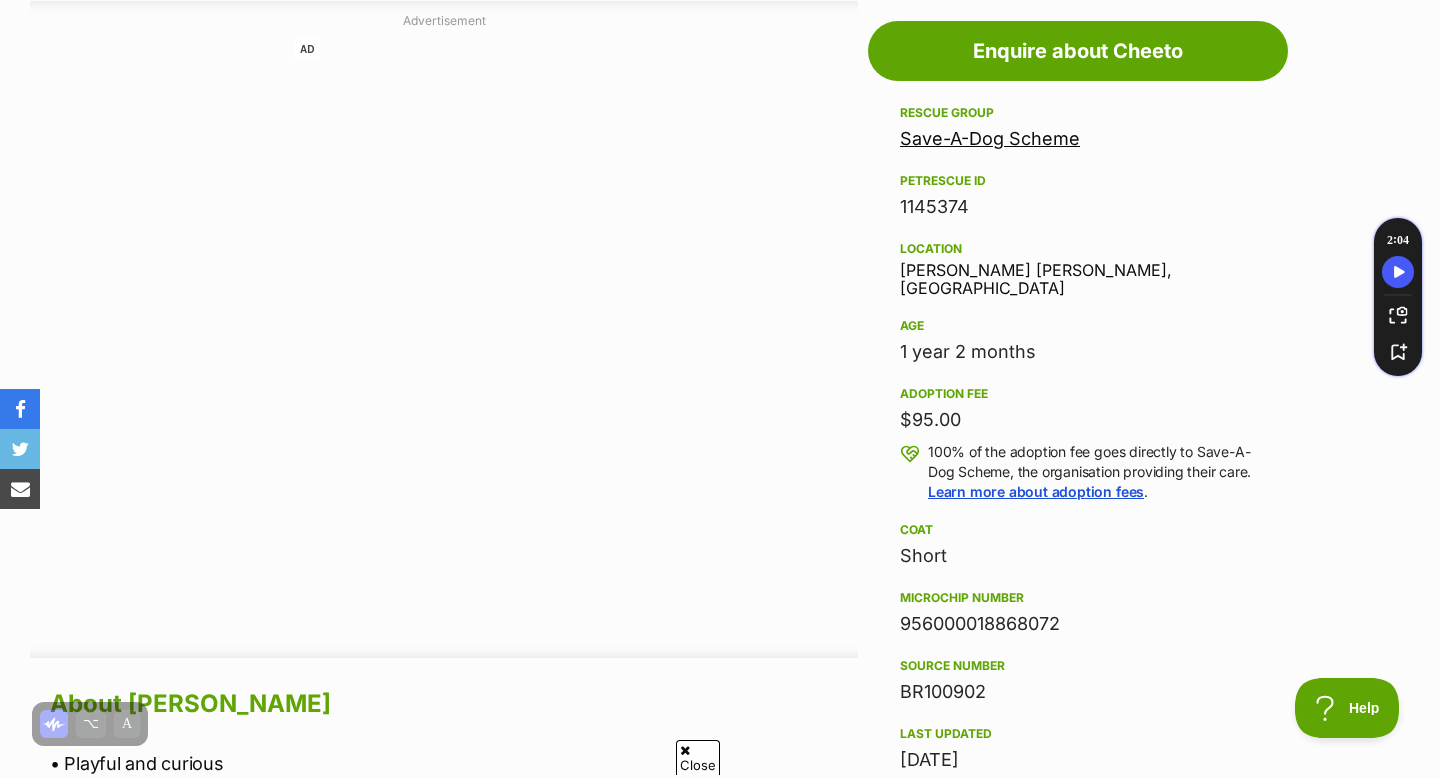
scroll to position [1105, 0]
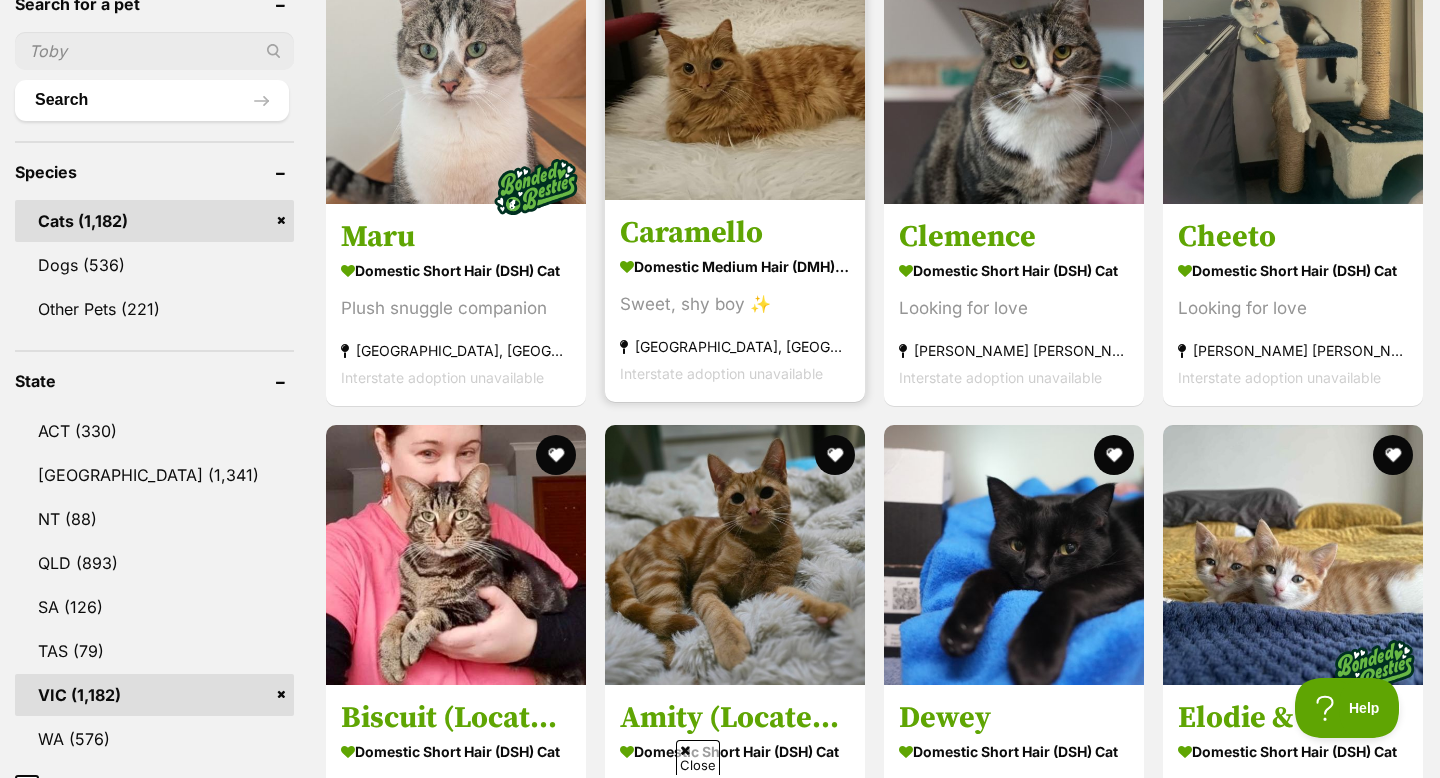
scroll to position [879, 0]
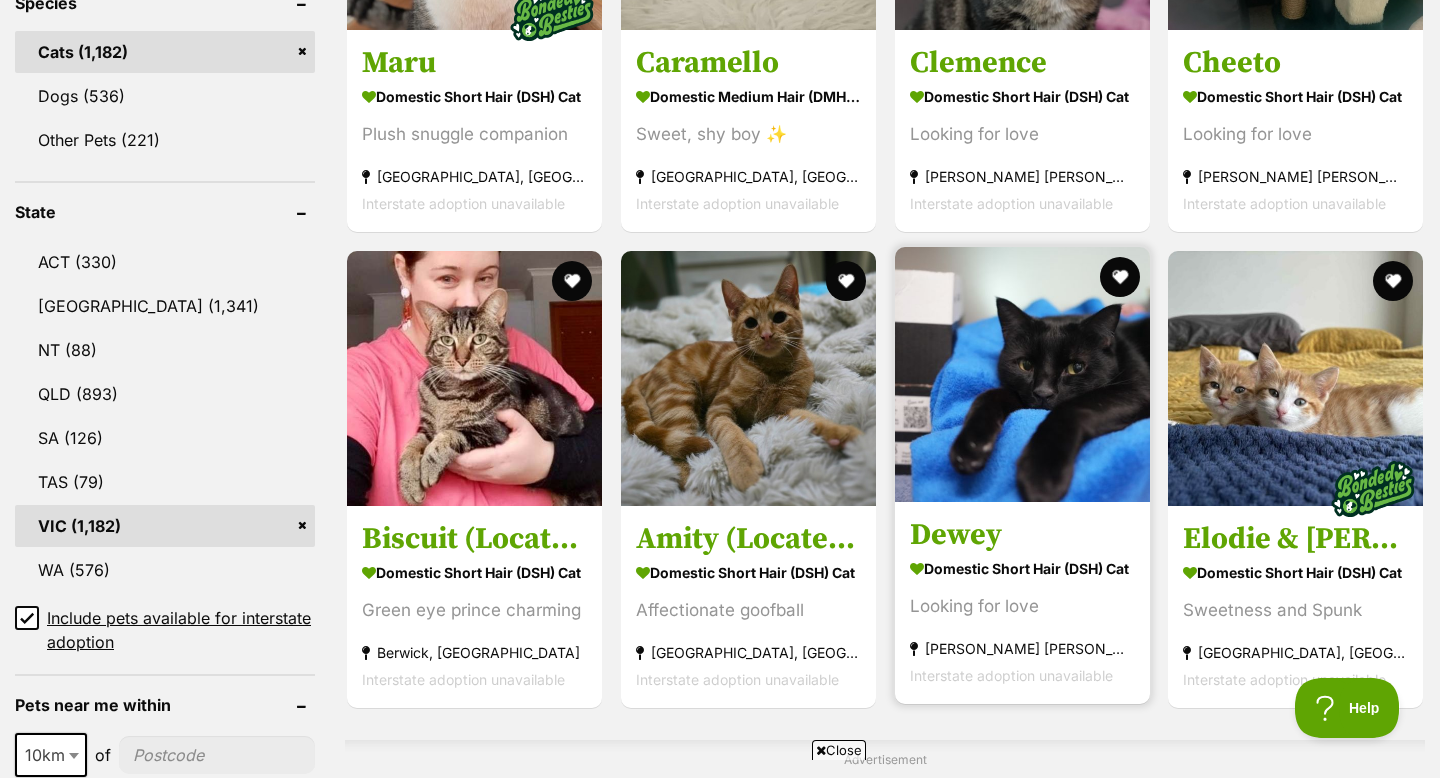
click at [916, 368] on img at bounding box center [1022, 374] width 255 height 255
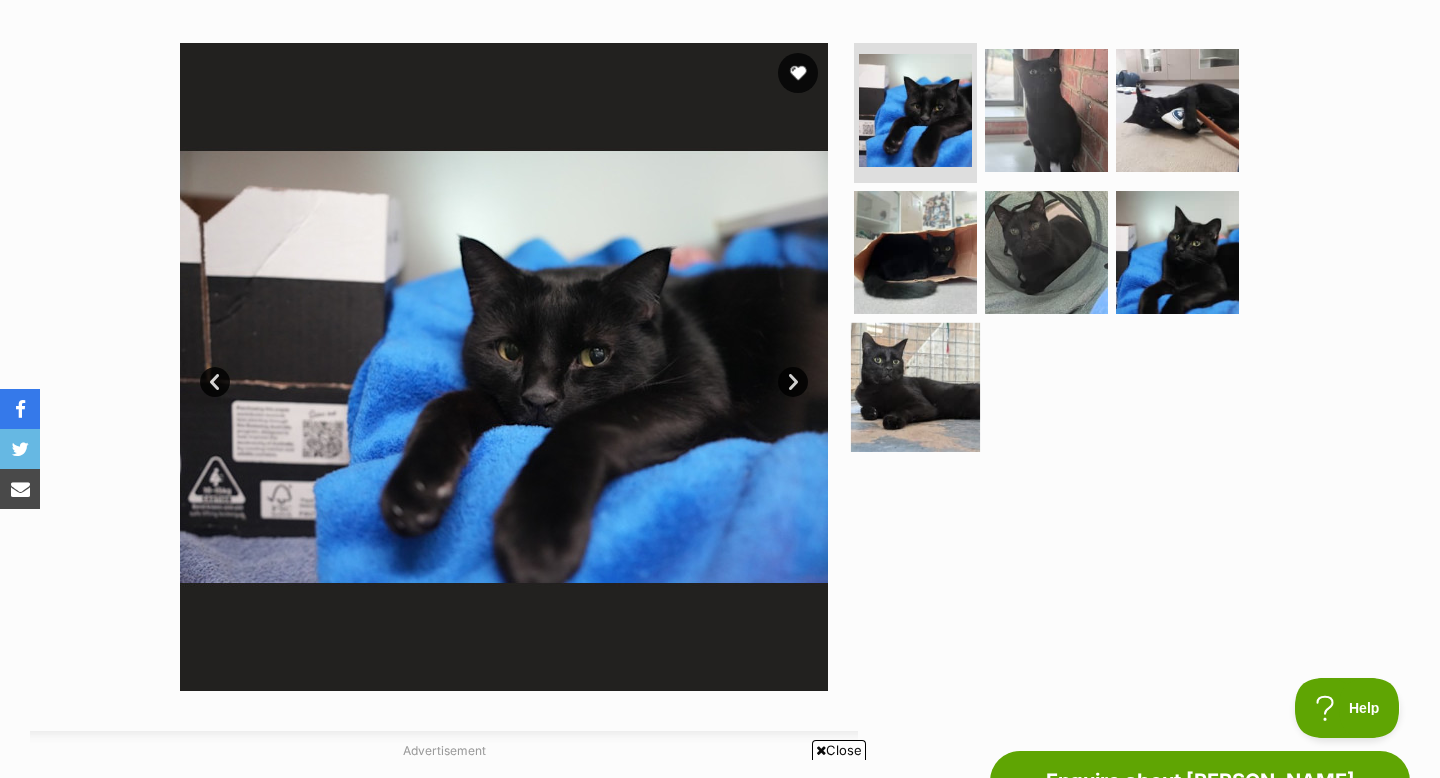
scroll to position [343, 0]
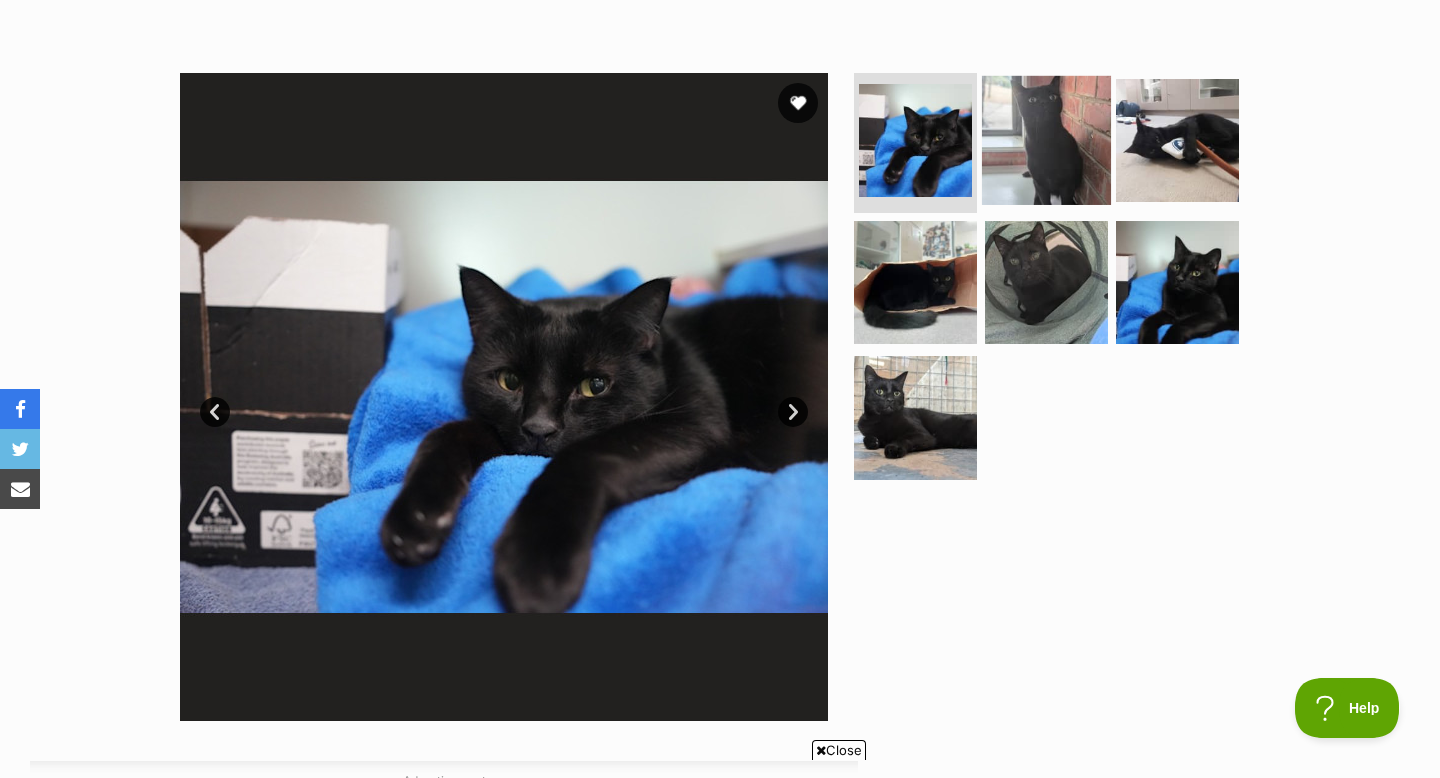
click at [1049, 204] on link at bounding box center [1046, 198] width 129 height 22
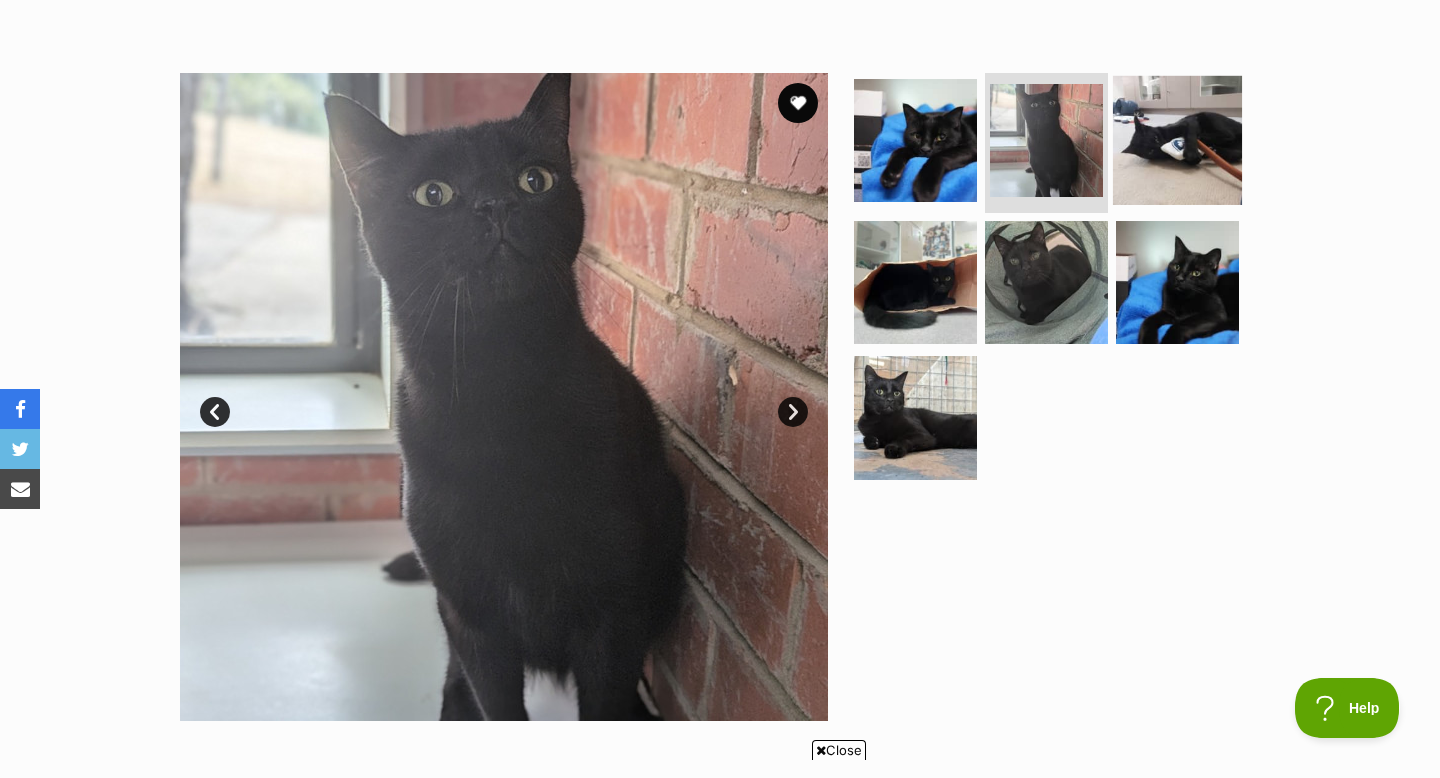
scroll to position [0, 0]
click at [1162, 184] on img at bounding box center [1177, 140] width 129 height 129
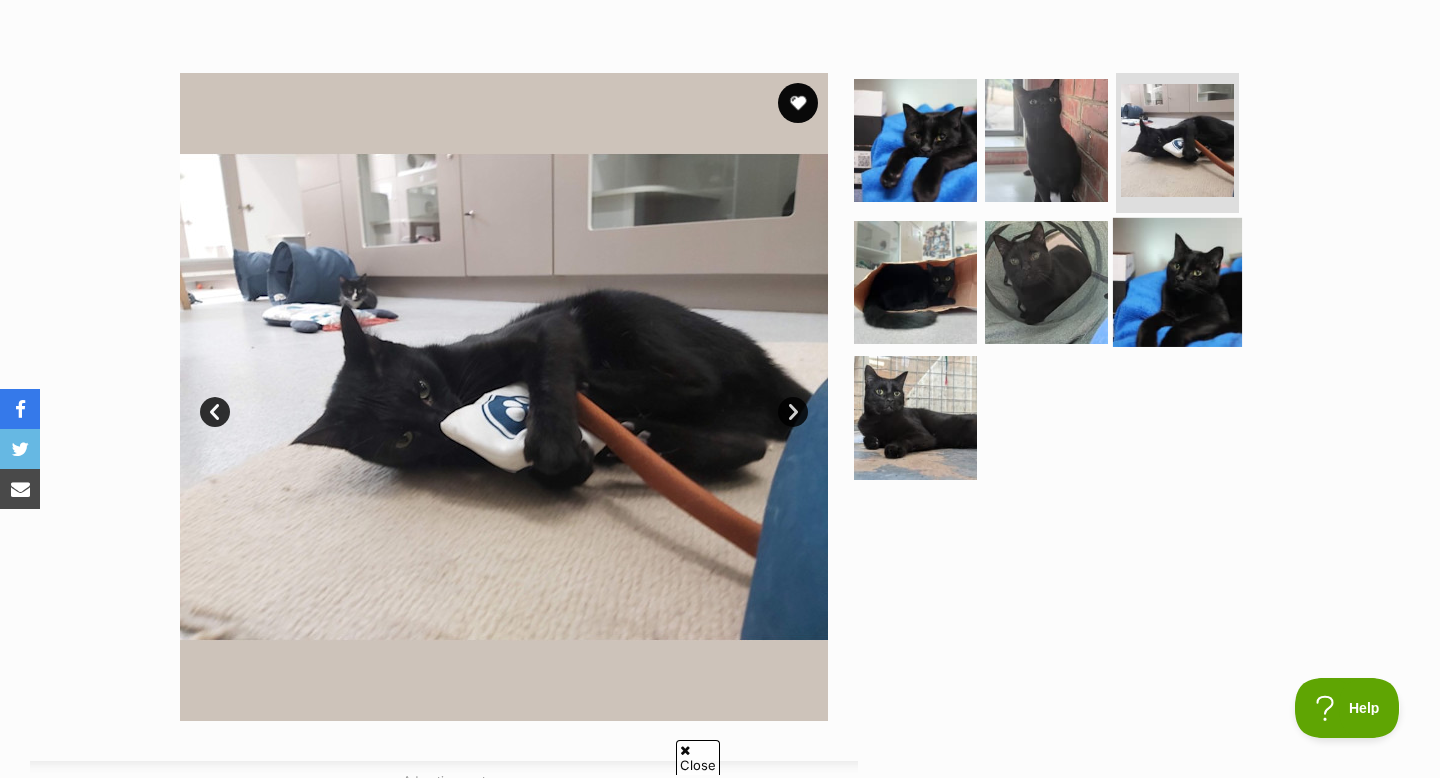
click at [1162, 285] on img at bounding box center [1177, 281] width 129 height 129
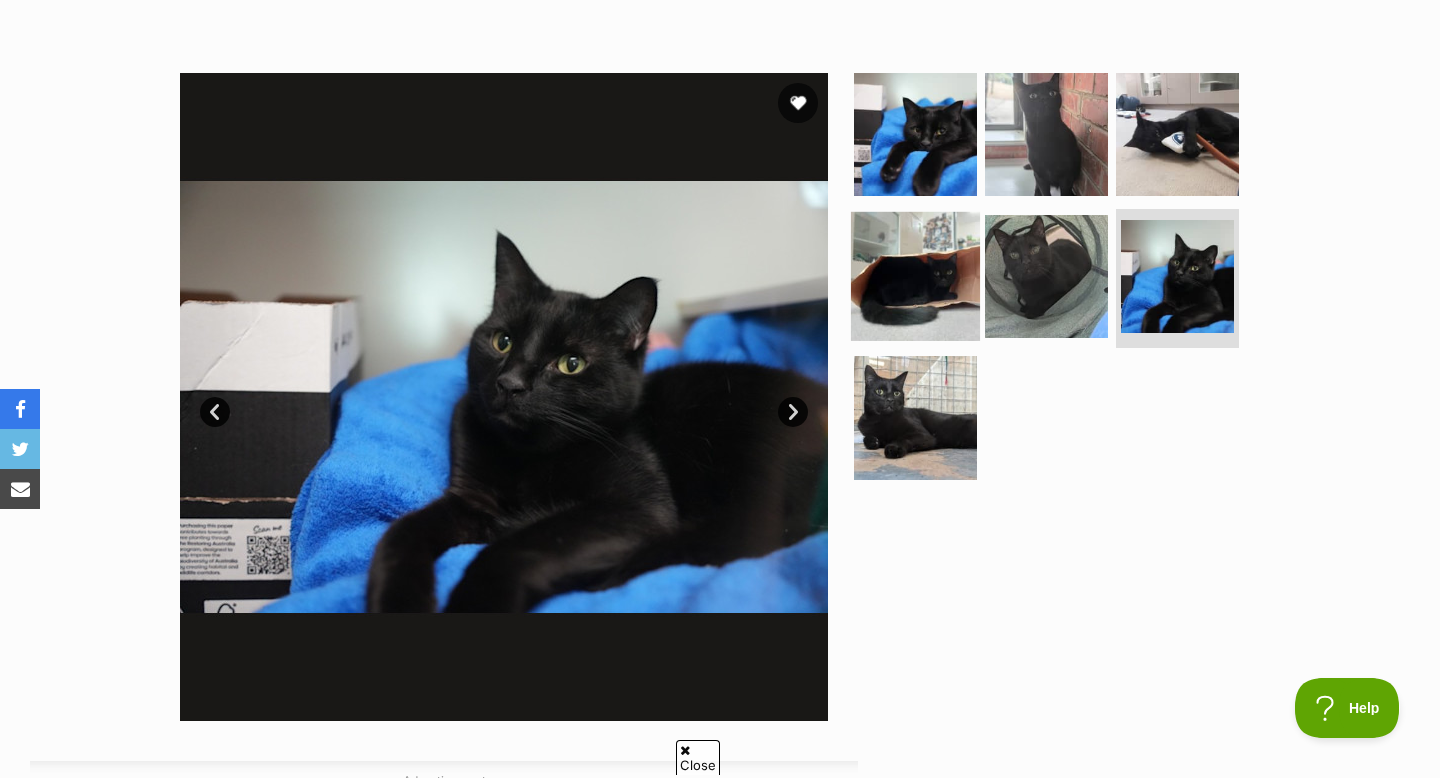
click at [944, 280] on img at bounding box center [915, 275] width 129 height 129
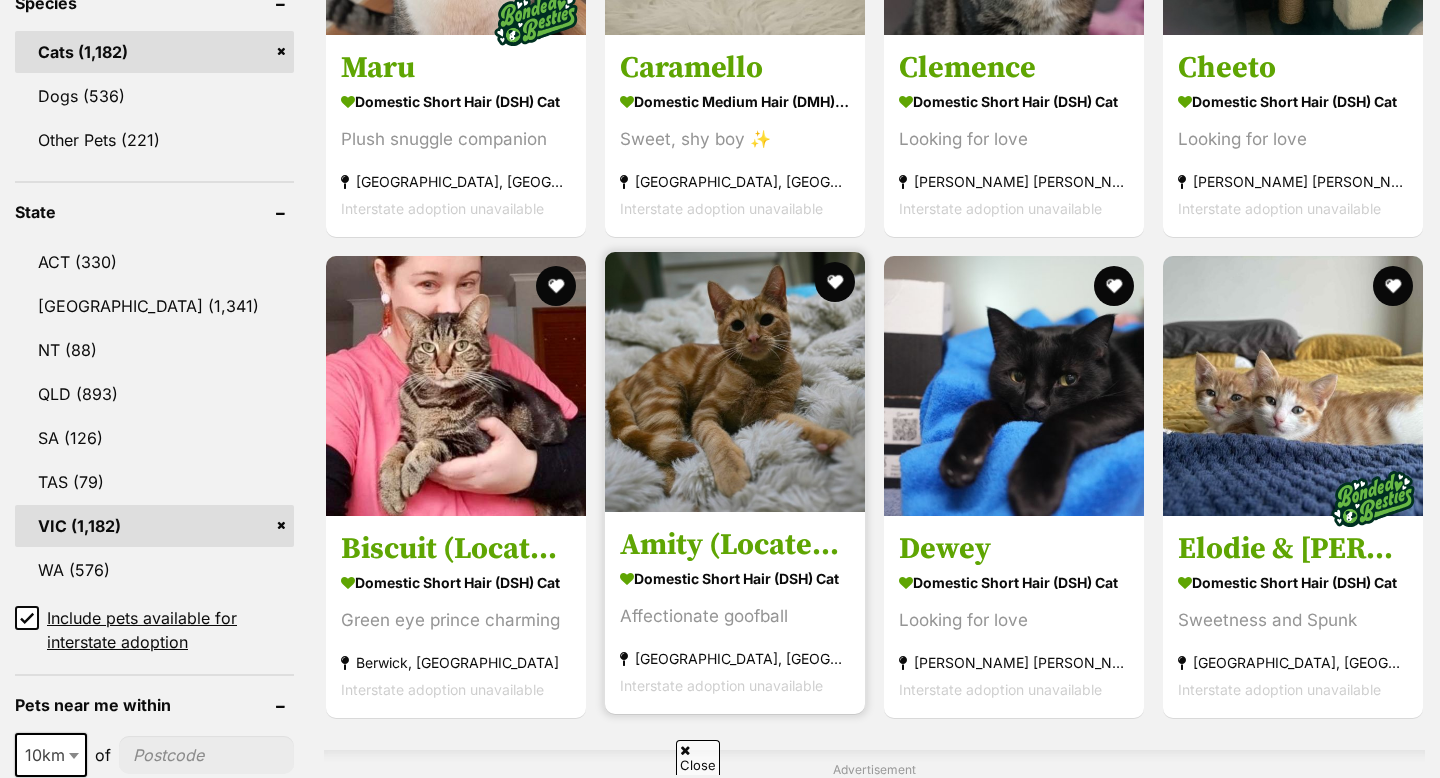
click at [736, 419] on img at bounding box center [735, 382] width 260 height 260
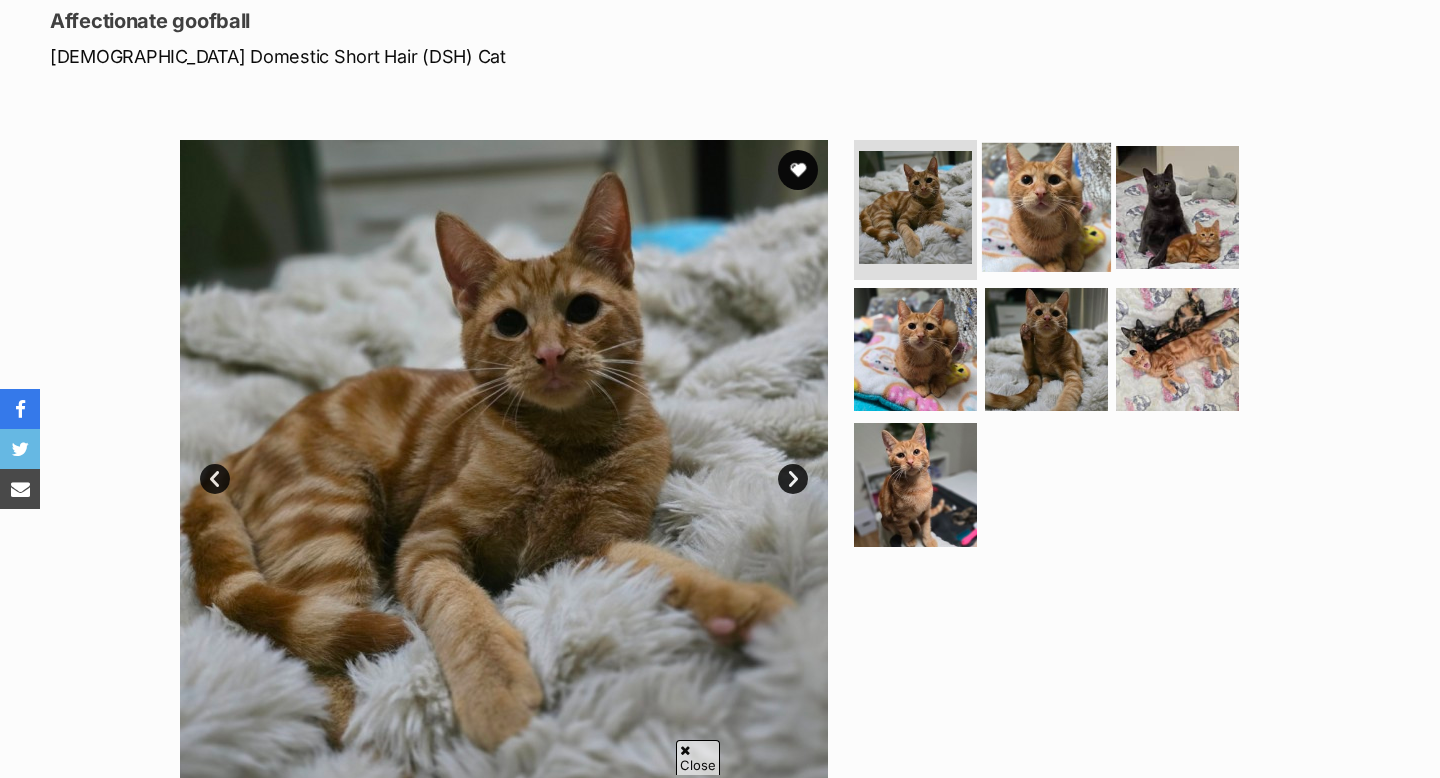
click at [1046, 229] on img at bounding box center [1046, 207] width 129 height 129
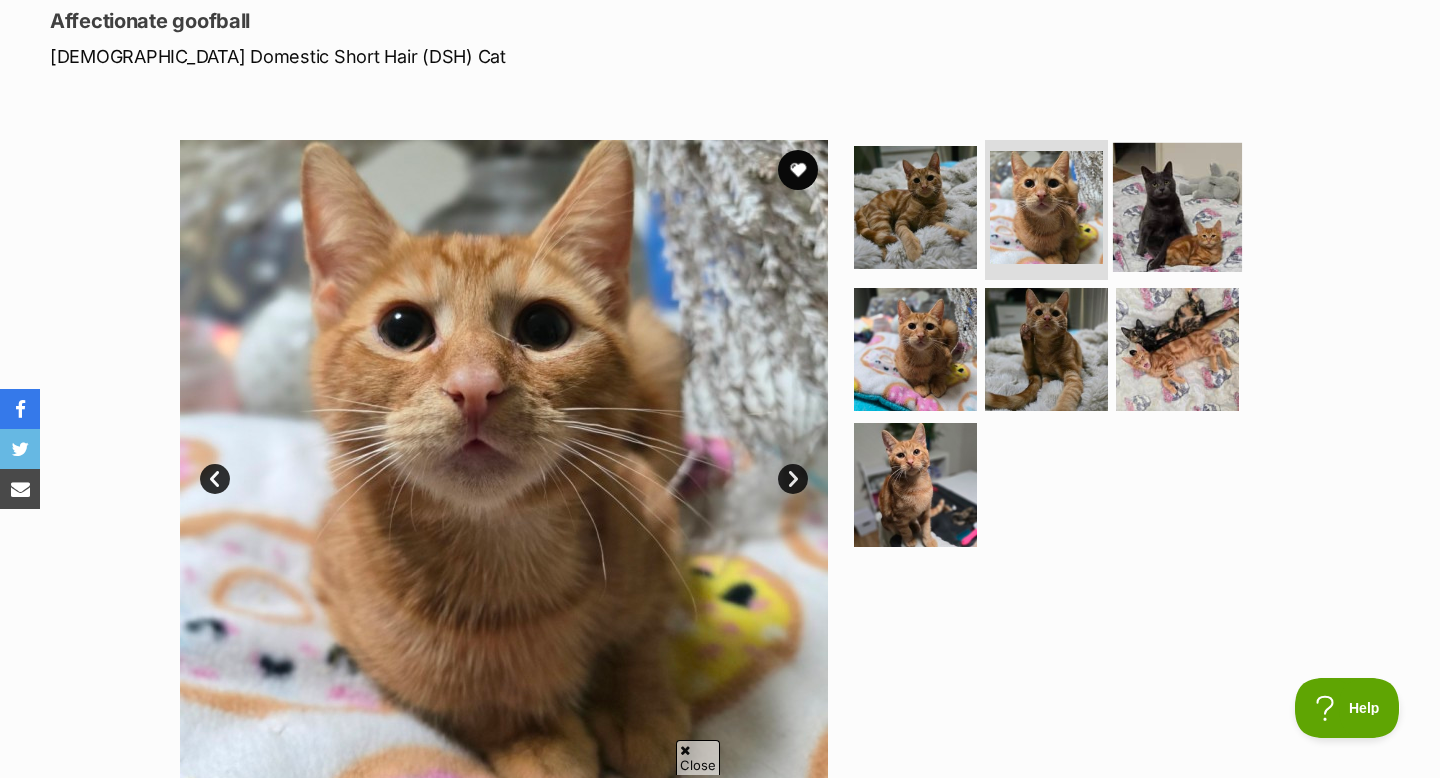
click at [1186, 215] on img at bounding box center [1177, 207] width 129 height 129
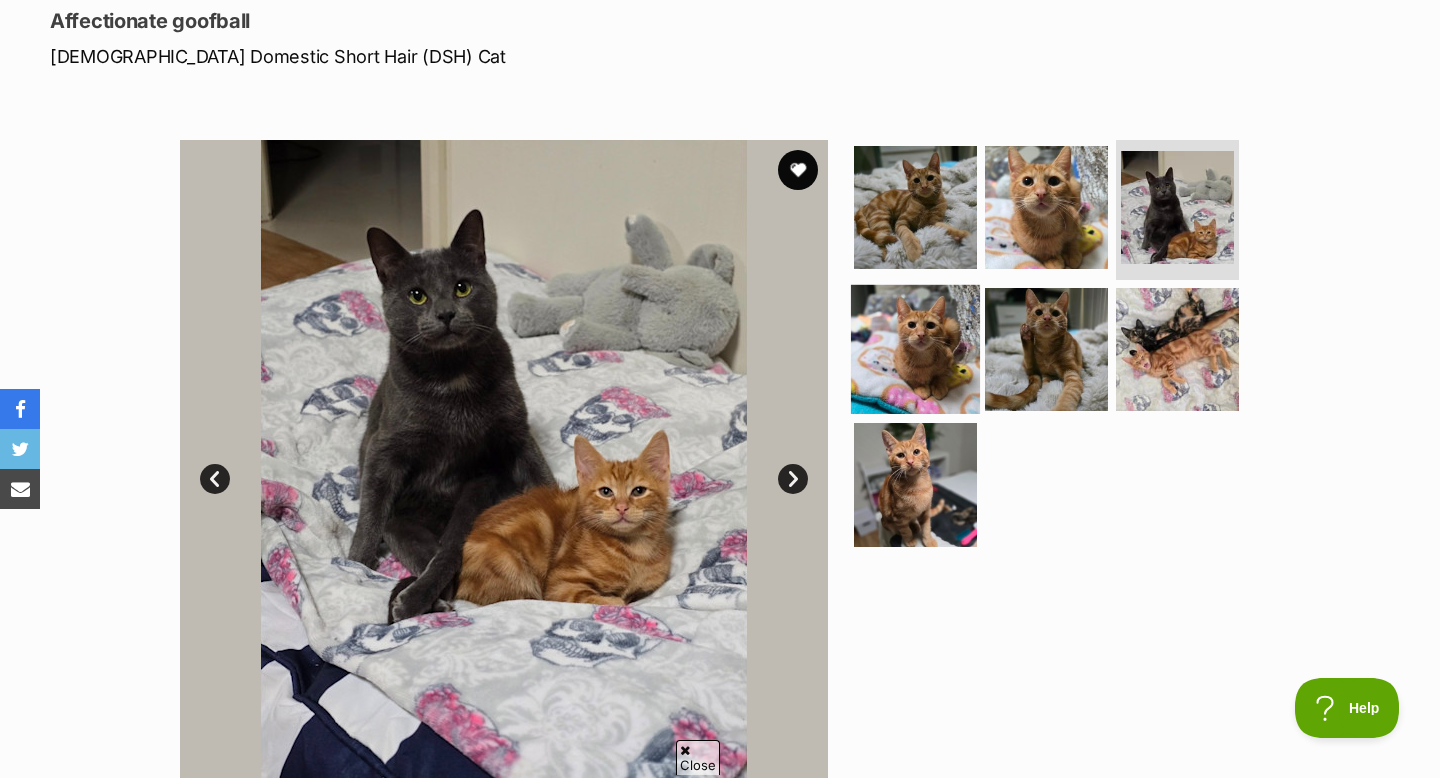
click at [906, 352] on img at bounding box center [915, 348] width 129 height 129
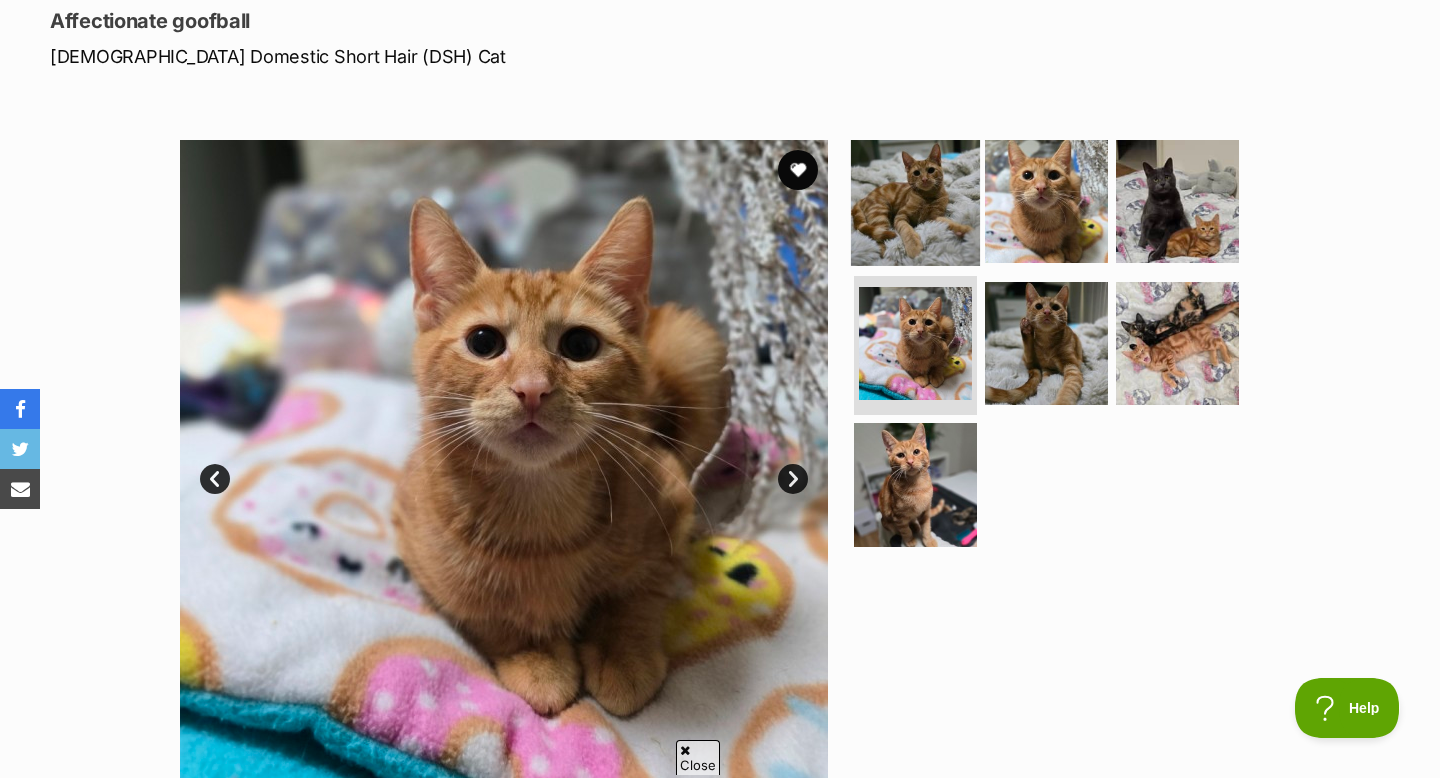
click at [971, 214] on img at bounding box center [915, 201] width 129 height 129
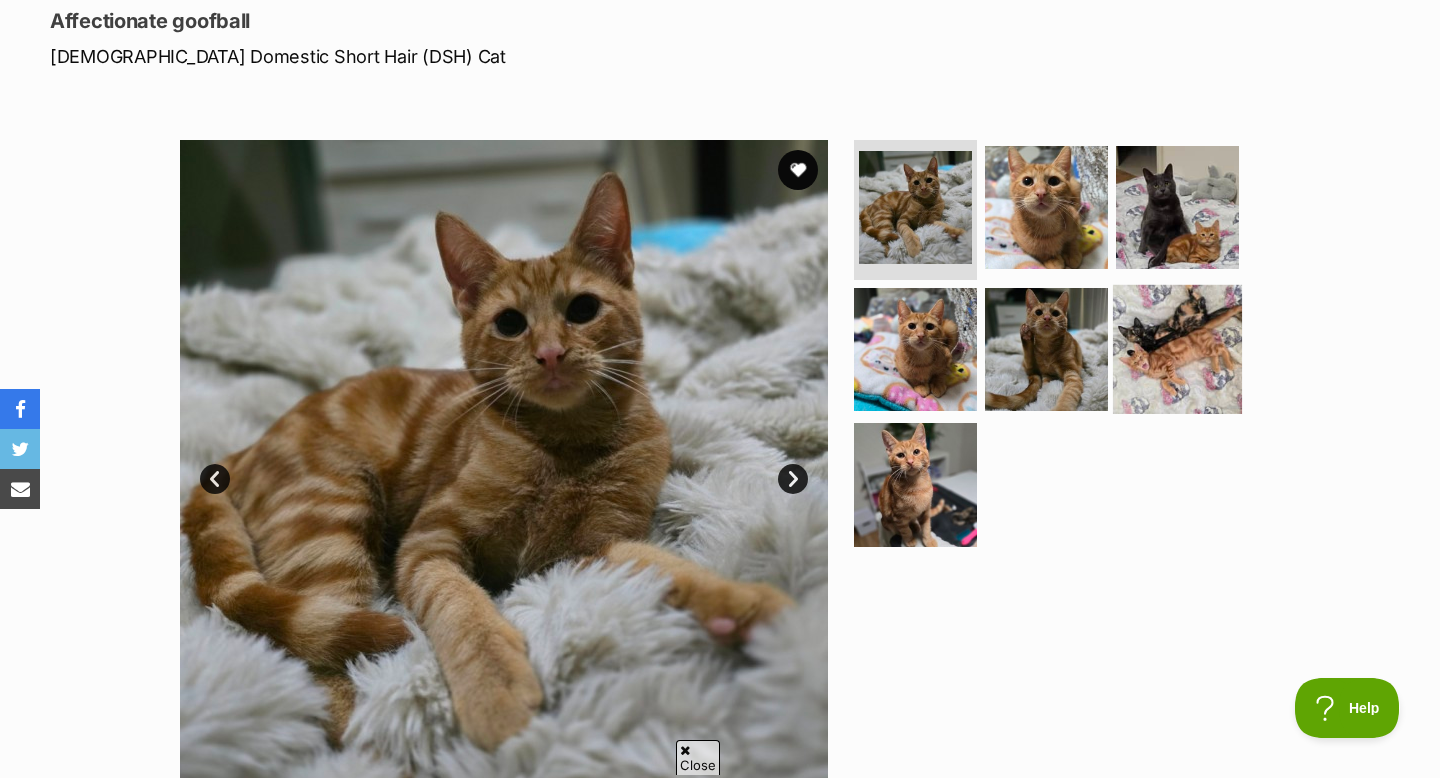
click at [1139, 332] on img at bounding box center [1177, 348] width 129 height 129
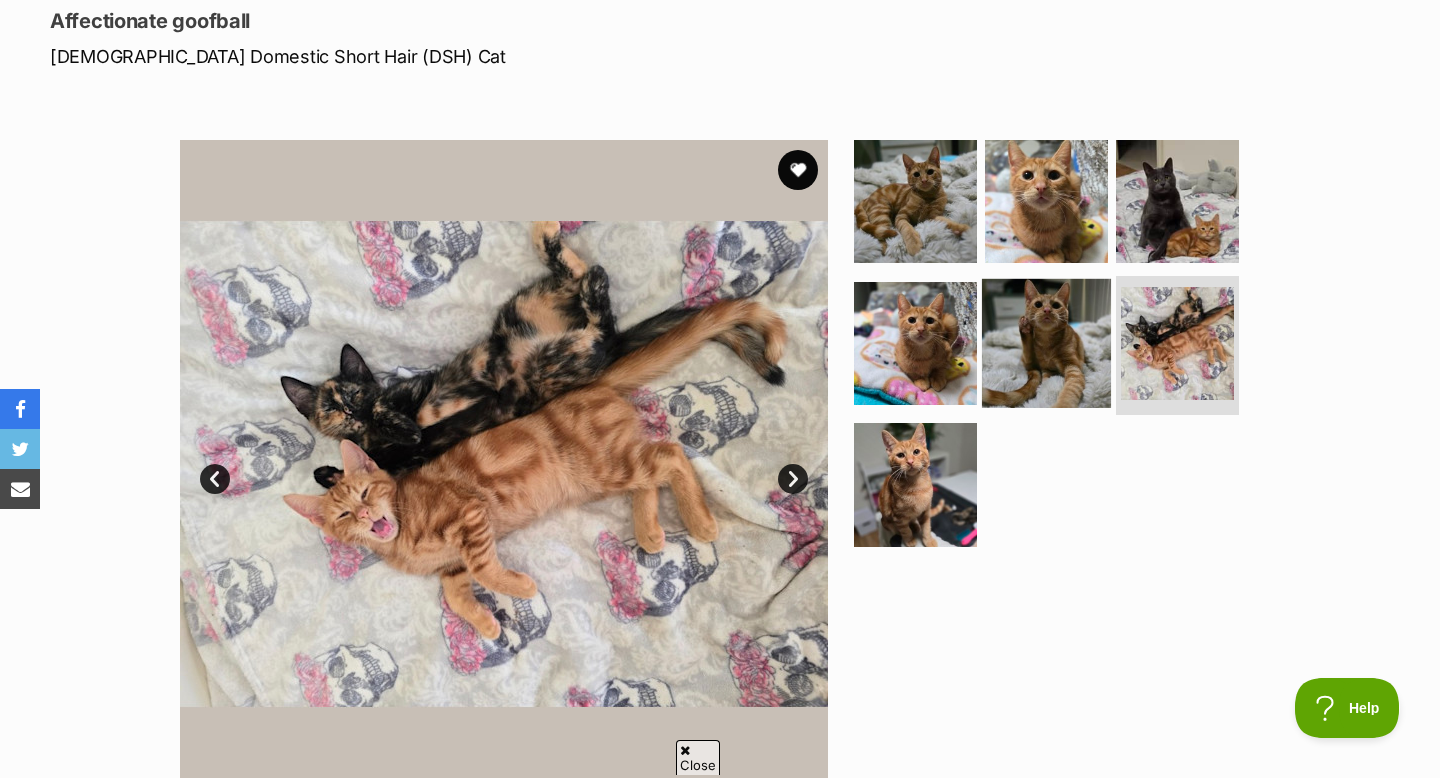
click at [1050, 338] on img at bounding box center [1046, 342] width 129 height 129
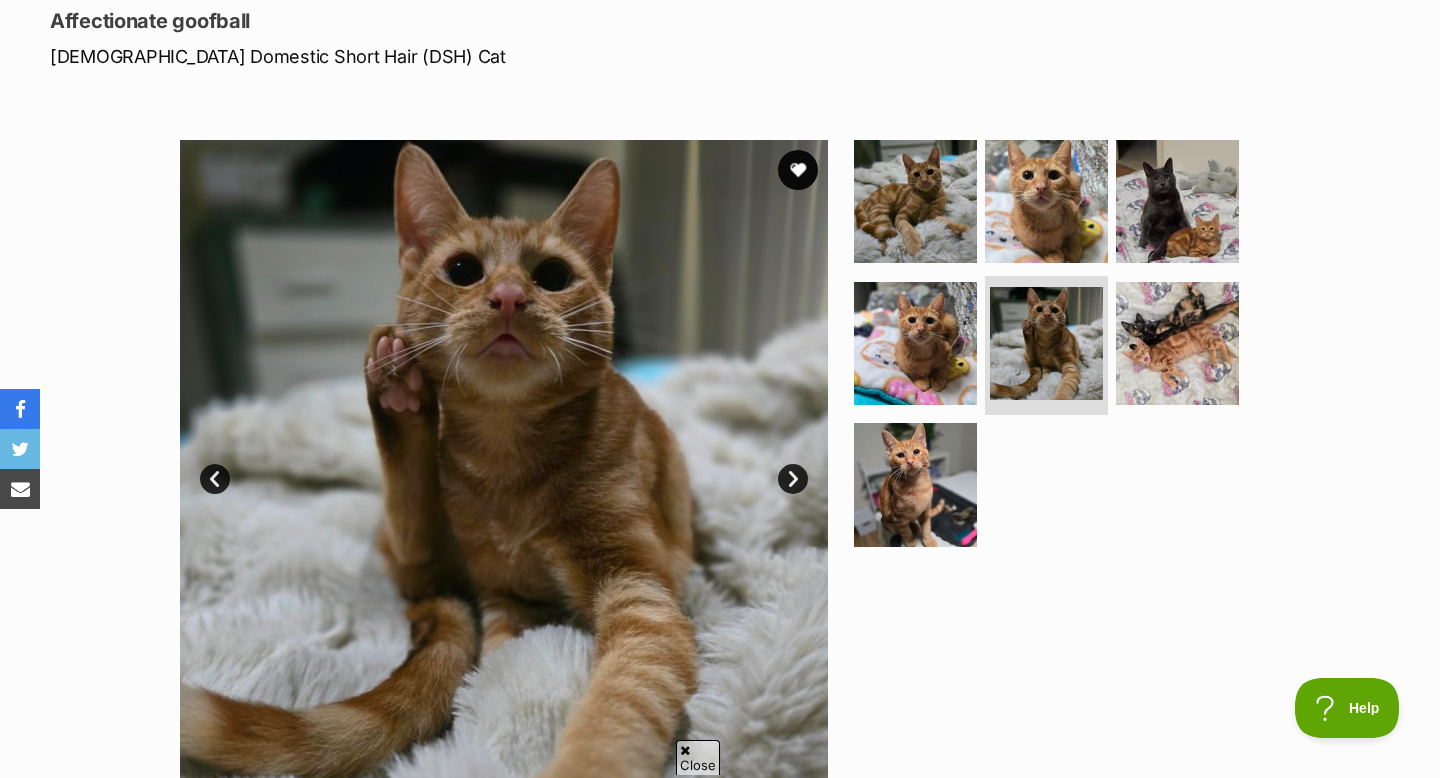
click at [830, 486] on section "Available 5 of 7 images 5 of 7 images 5 of 7 images 5 of 7 images 5 of 7 images…" at bounding box center [720, 449] width 1140 height 678
click at [862, 477] on img at bounding box center [915, 484] width 129 height 129
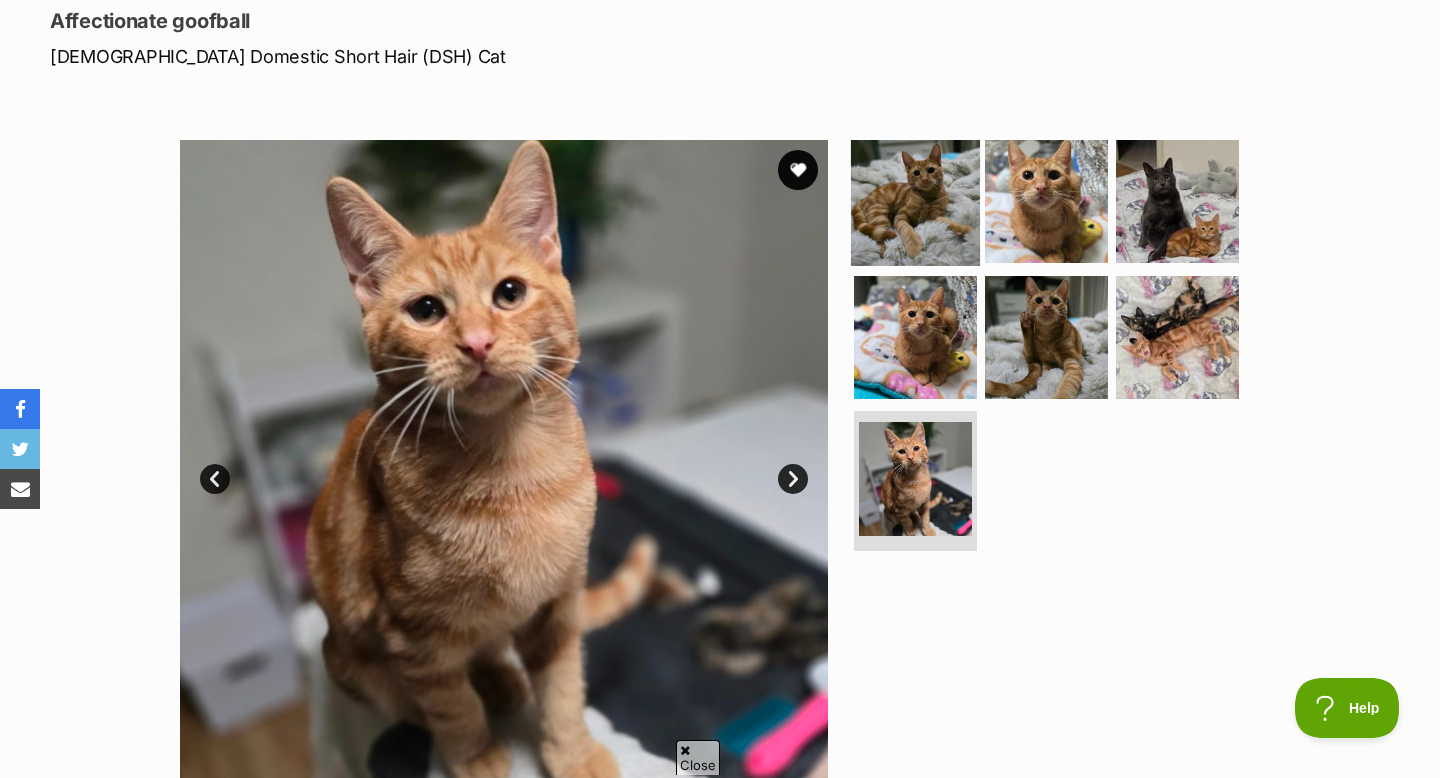
click at [901, 186] on img at bounding box center [915, 201] width 129 height 129
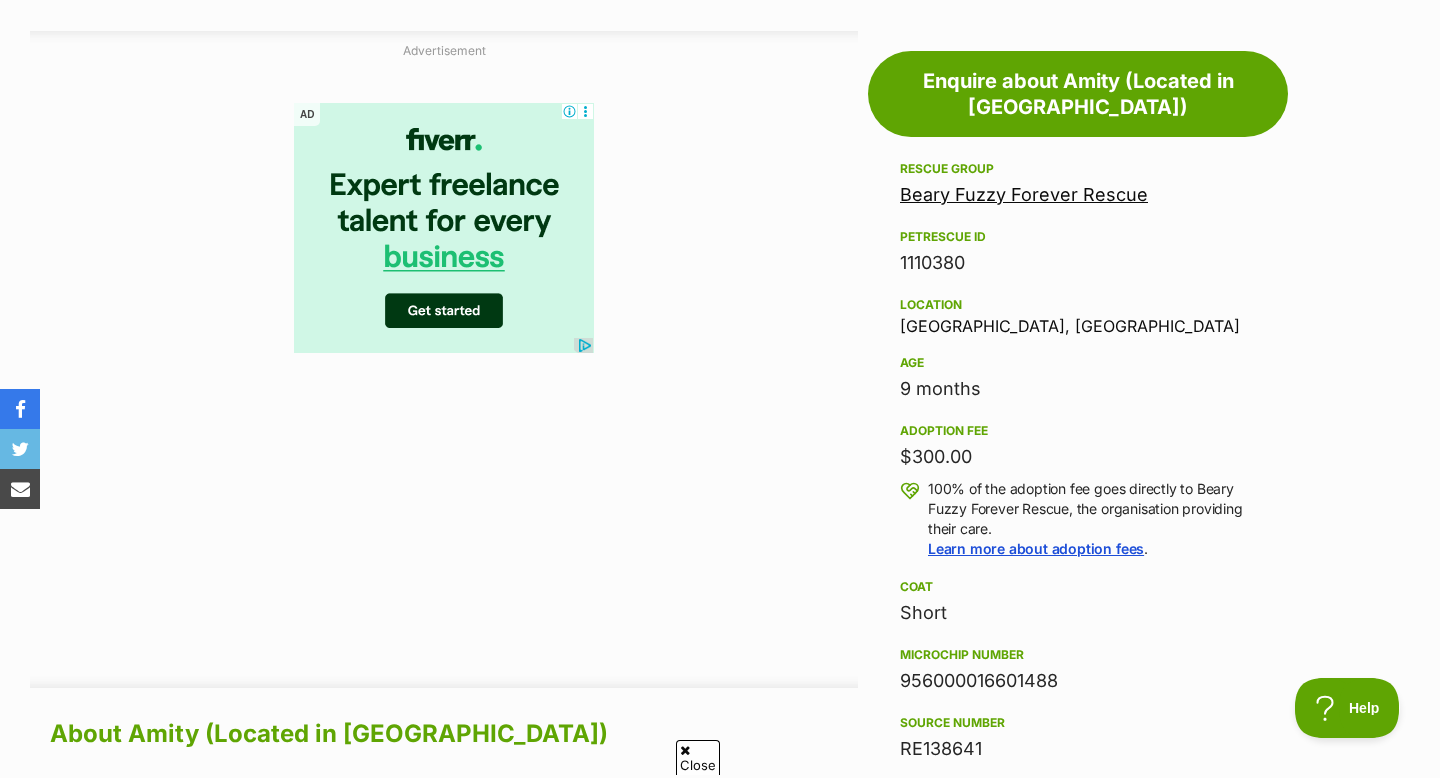
scroll to position [1100, 0]
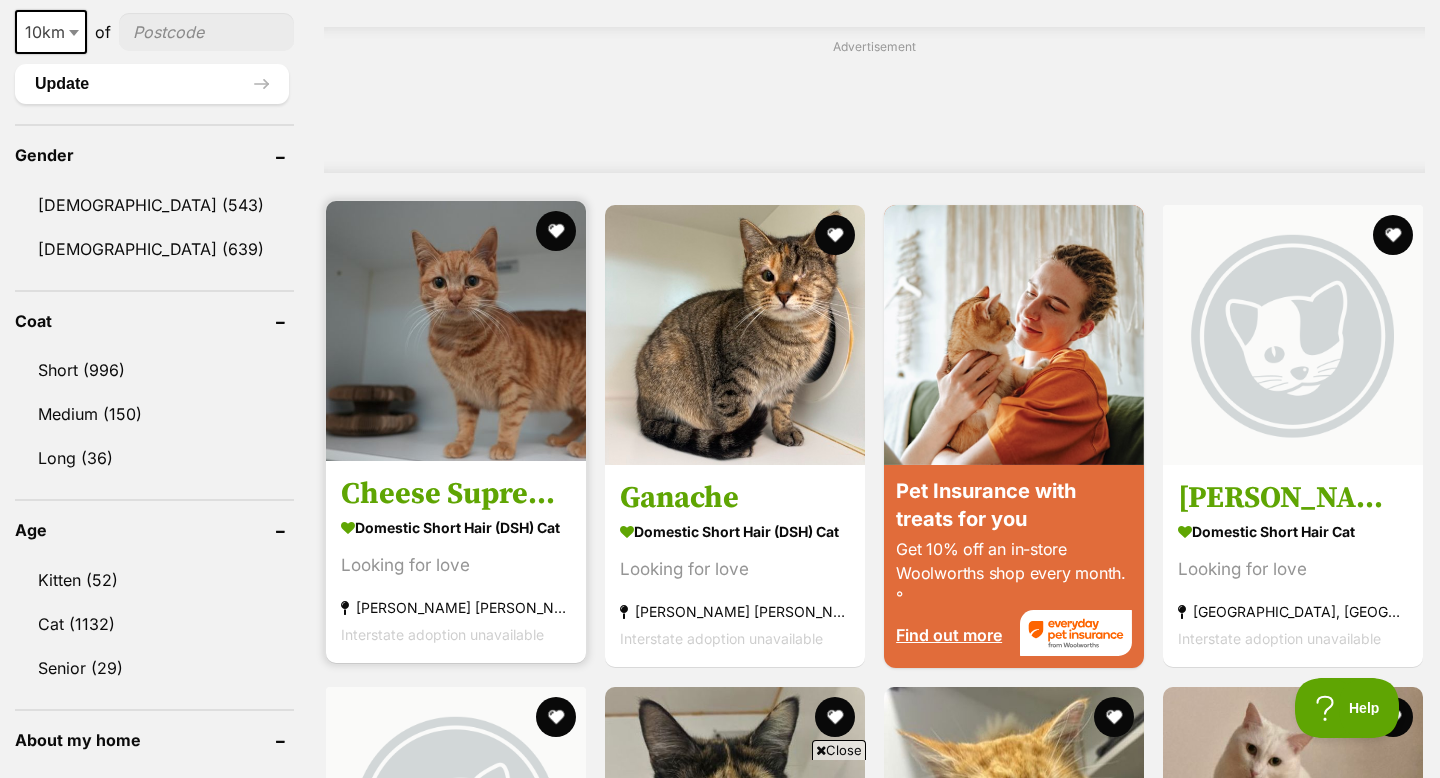
click at [543, 388] on img at bounding box center [456, 331] width 260 height 260
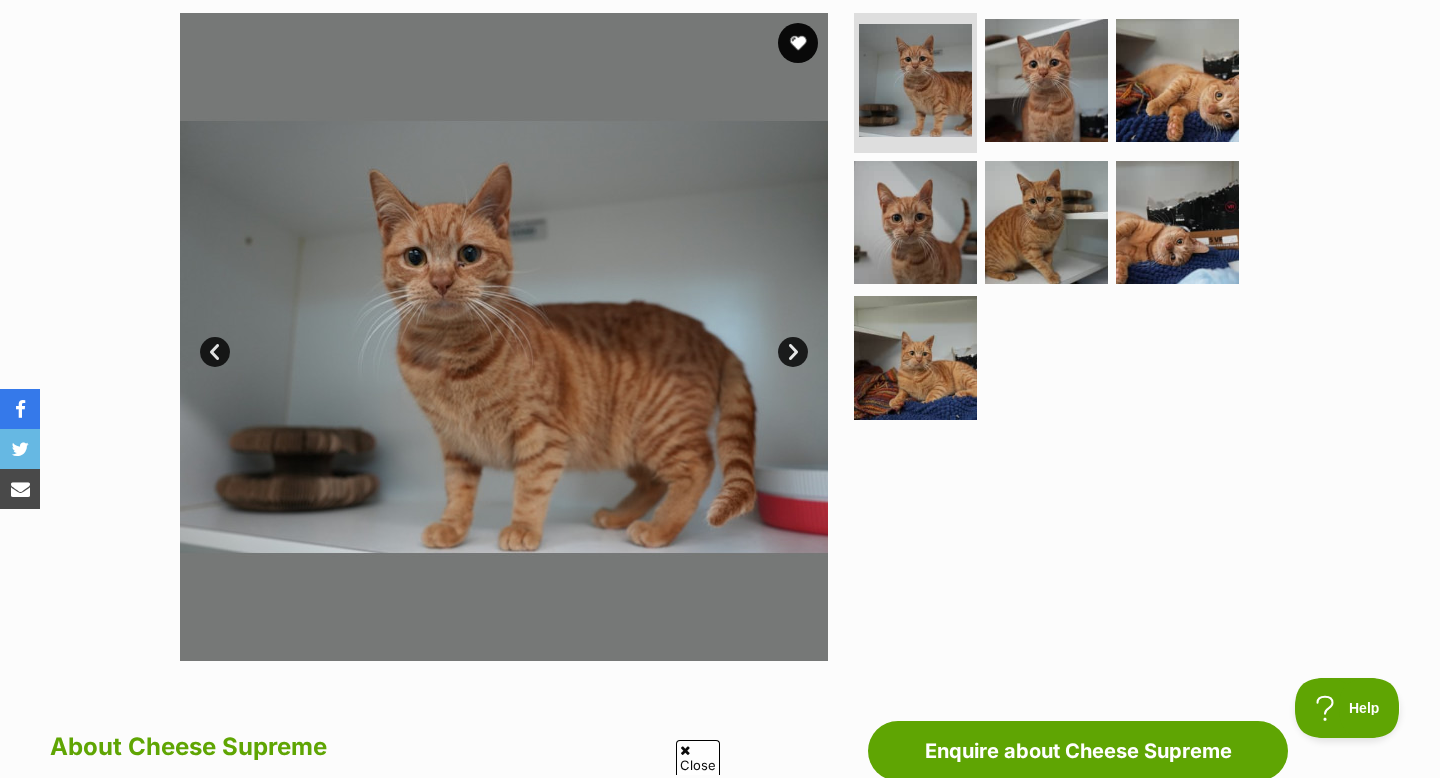
scroll to position [364, 0]
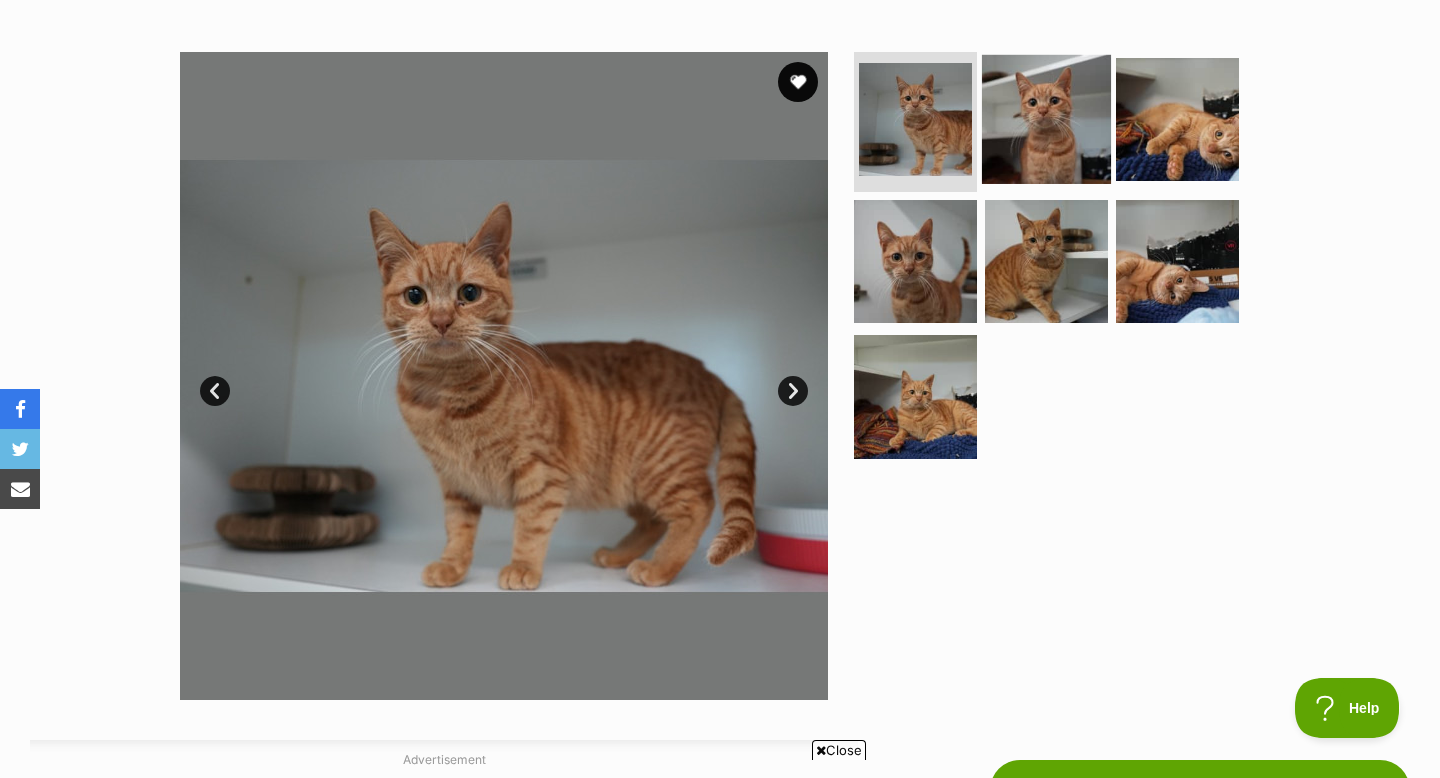
click at [1054, 126] on img at bounding box center [1046, 119] width 129 height 129
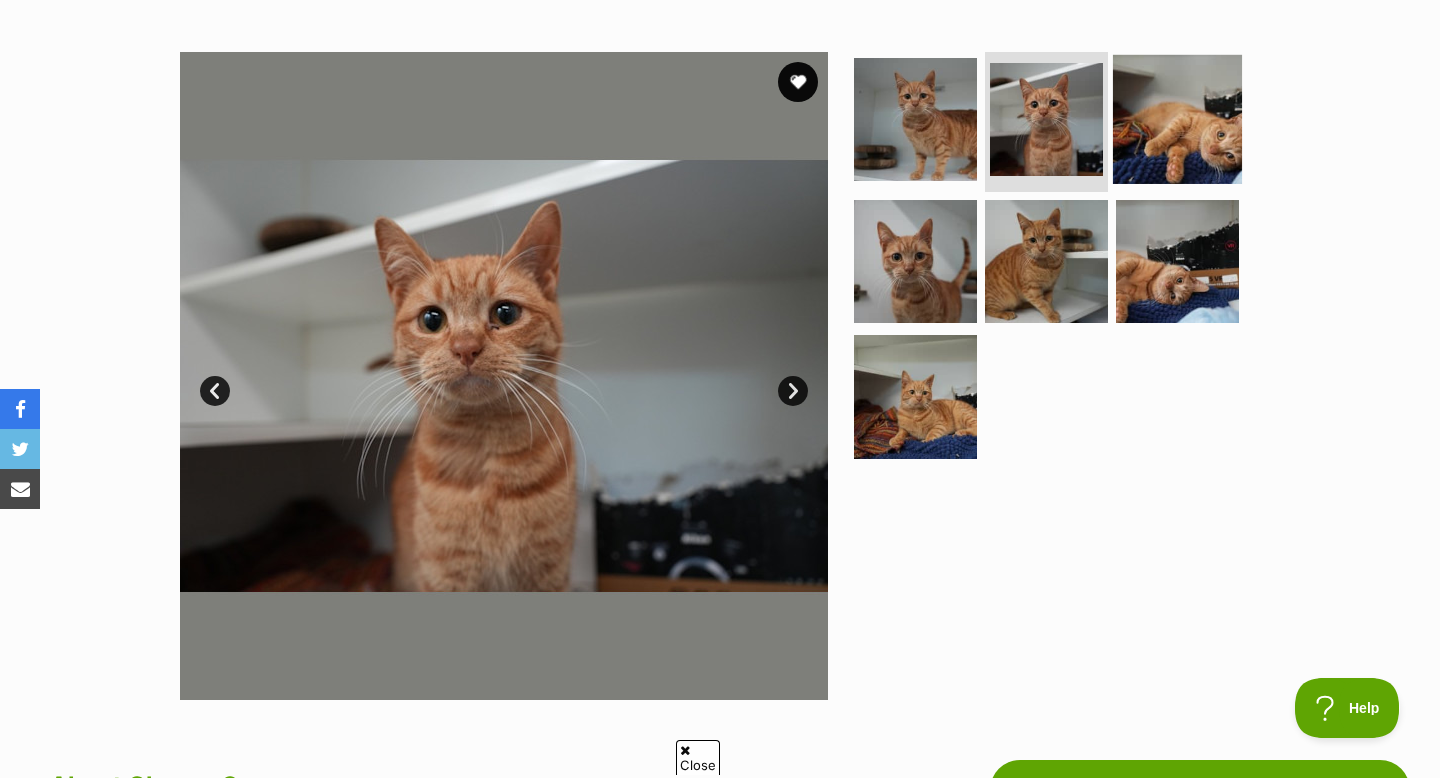
scroll to position [0, 0]
click at [1169, 124] on img at bounding box center [1177, 119] width 129 height 129
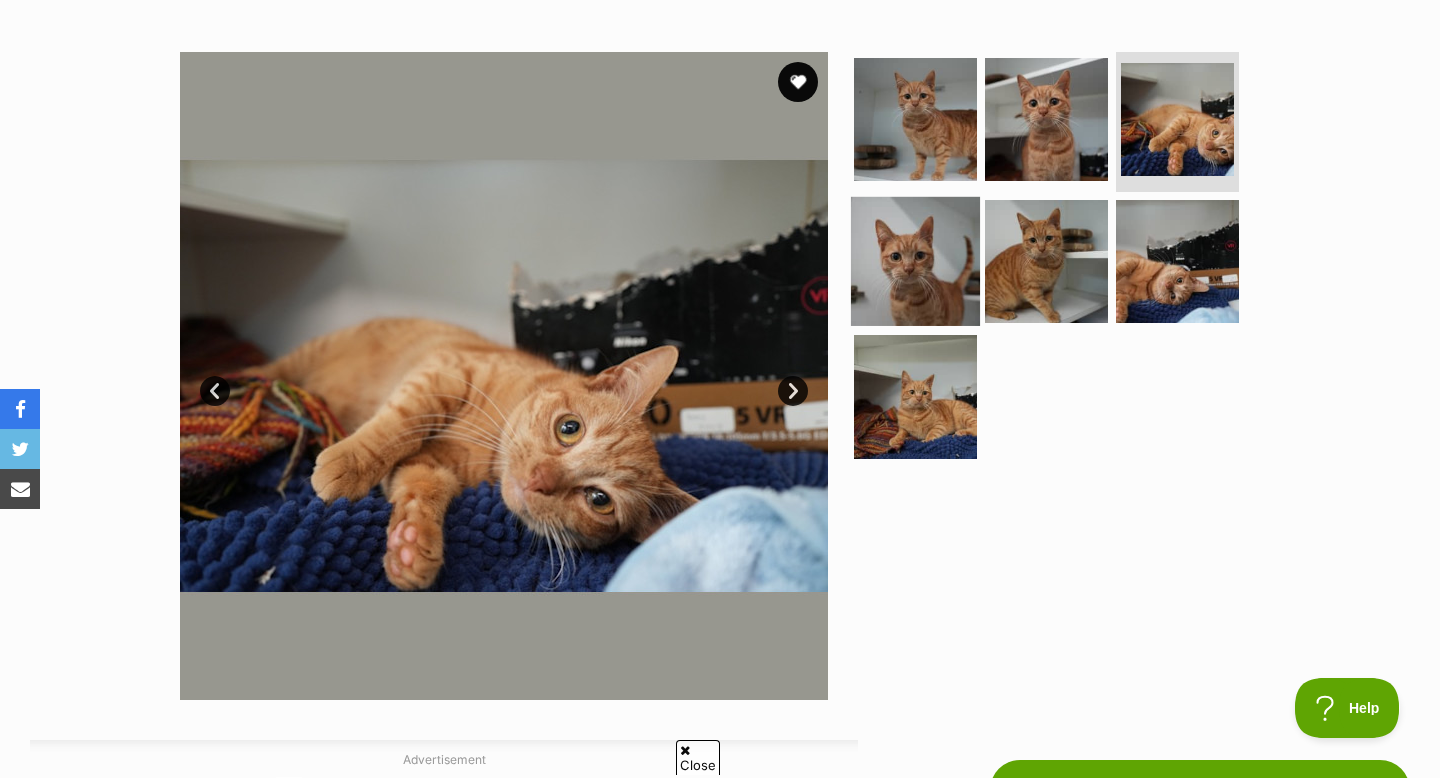
scroll to position [269, 0]
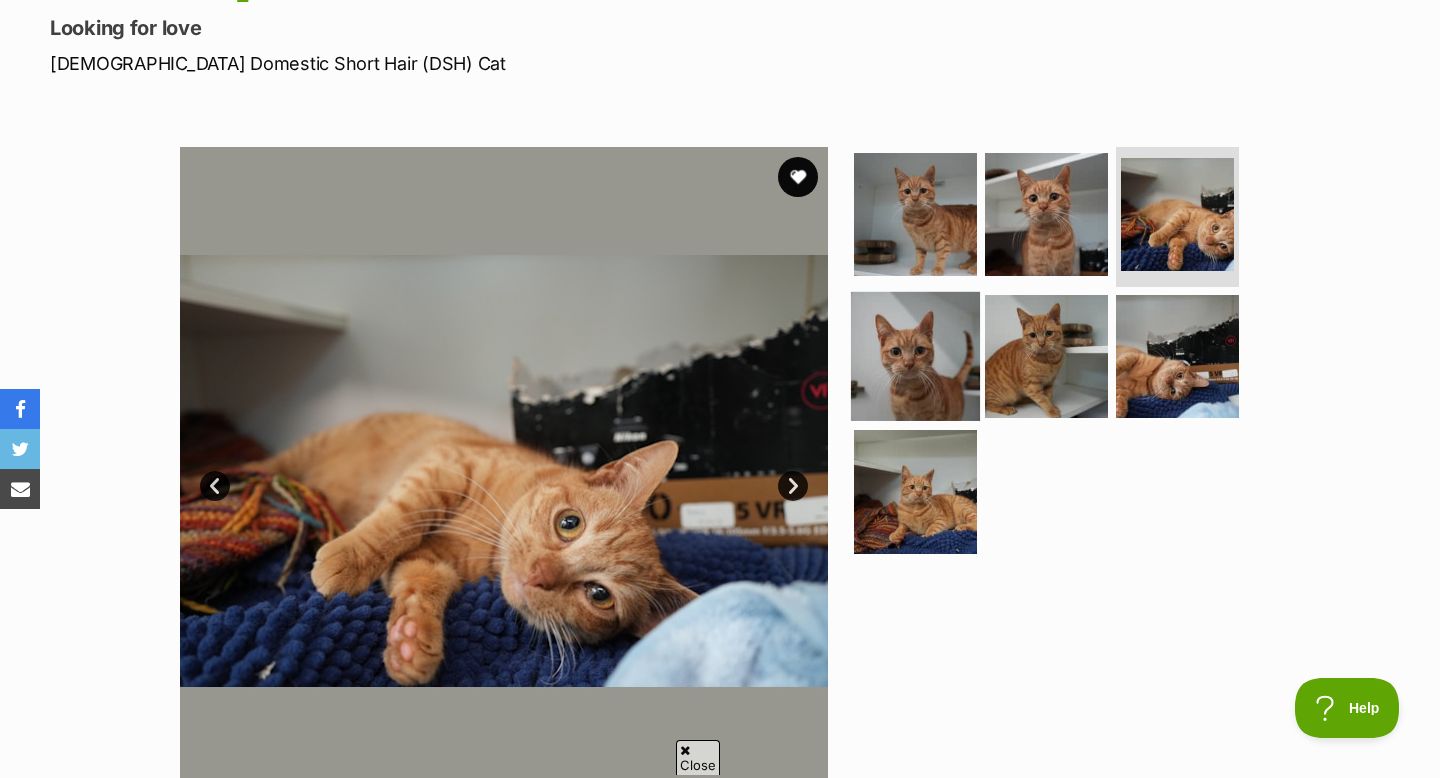
click at [928, 352] on img at bounding box center [915, 355] width 129 height 129
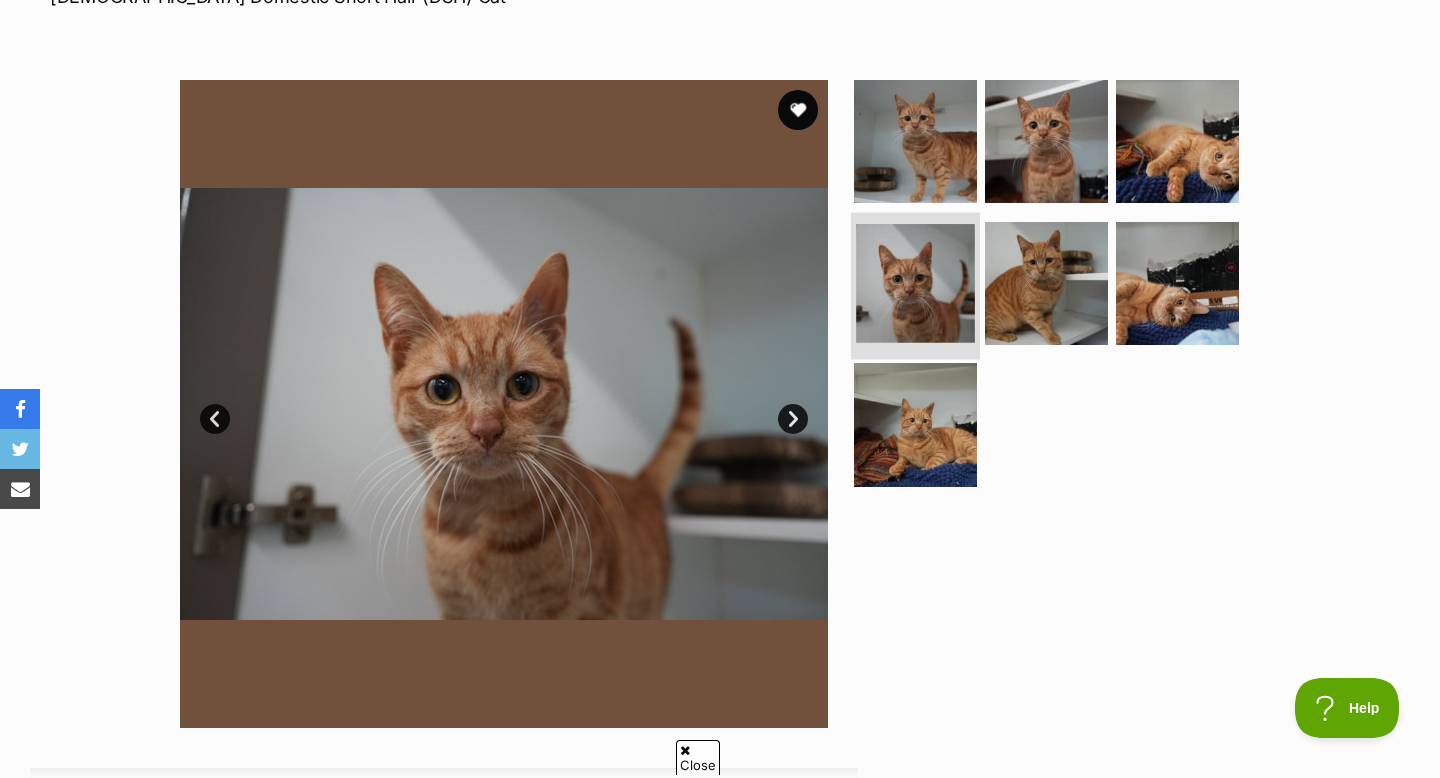
scroll to position [339, 0]
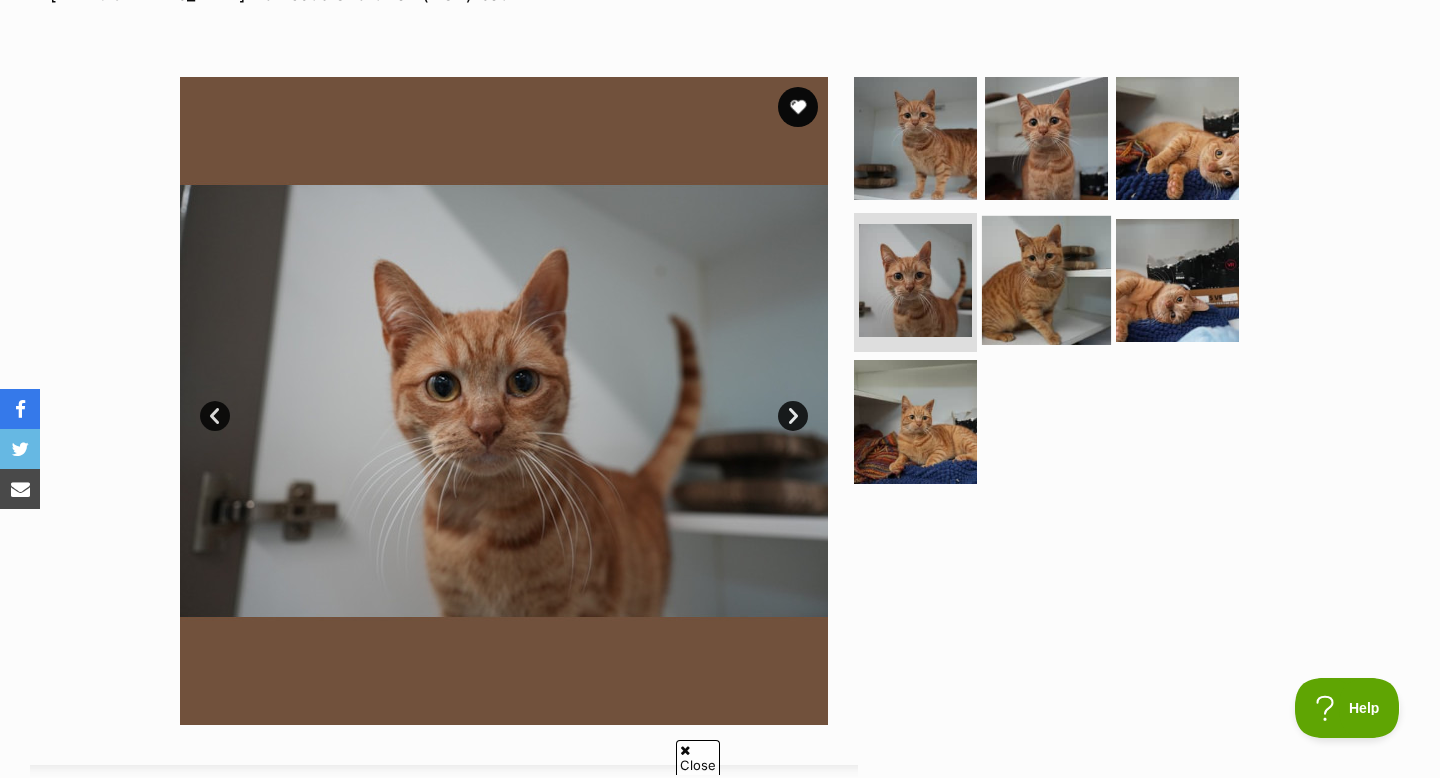
click at [1058, 296] on img at bounding box center [1046, 279] width 129 height 129
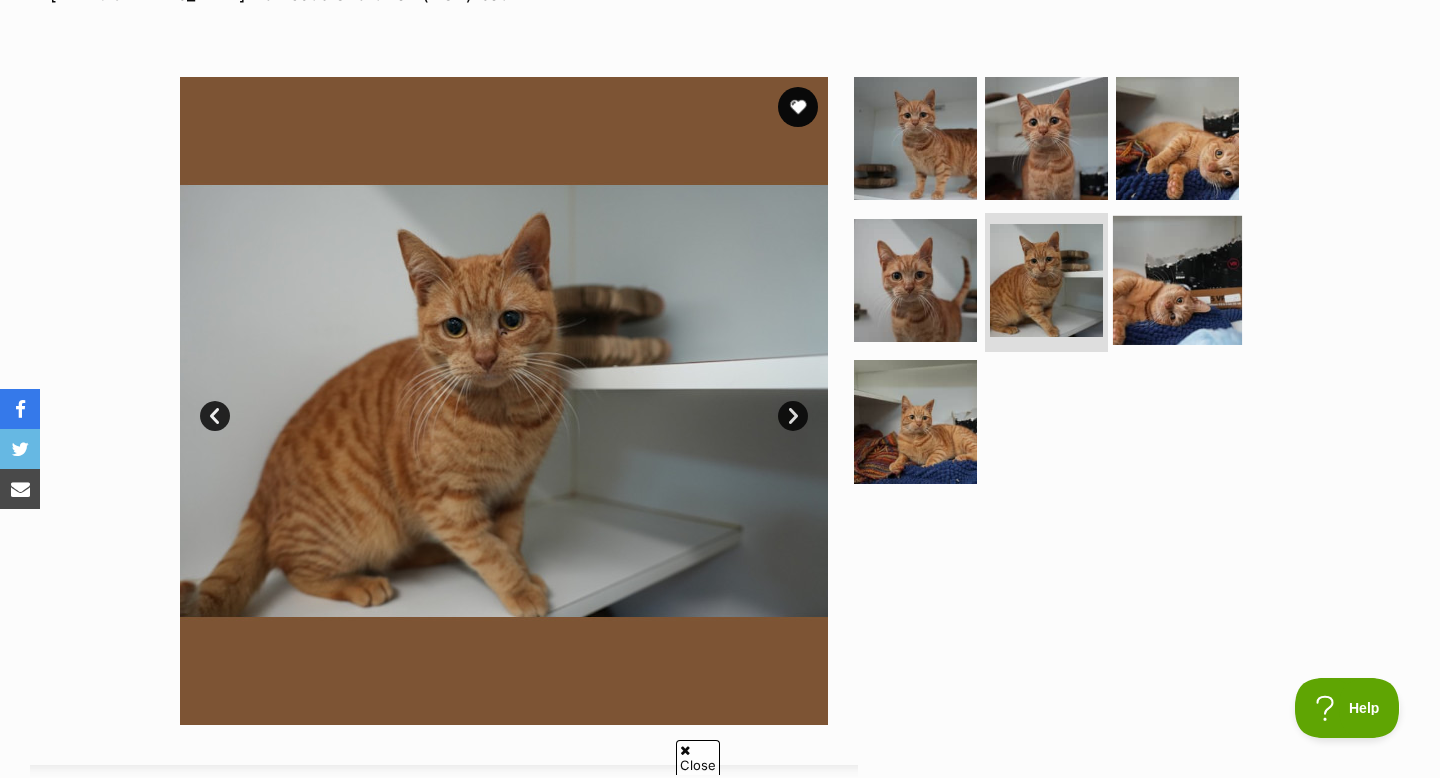
click at [1150, 292] on img at bounding box center [1177, 279] width 129 height 129
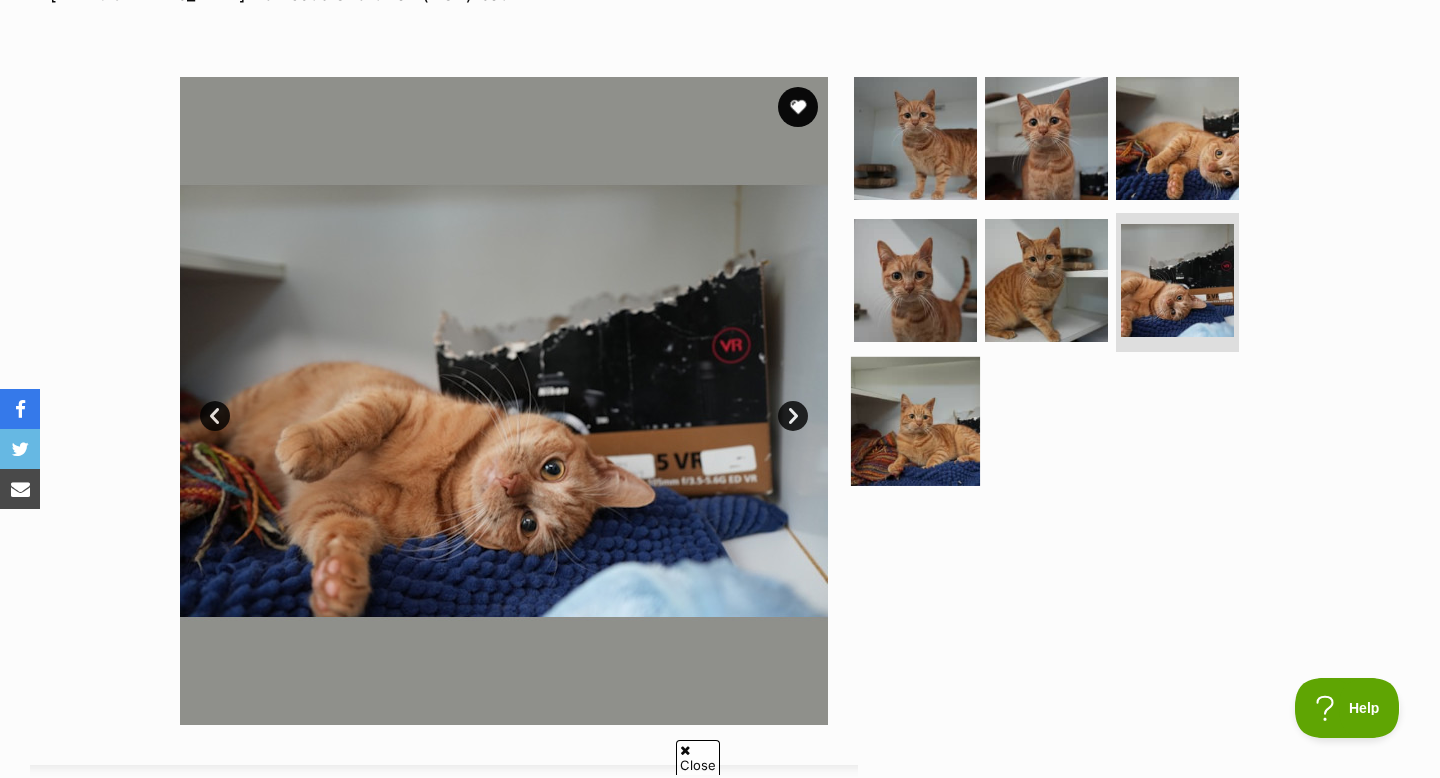
click at [872, 392] on img at bounding box center [915, 421] width 129 height 129
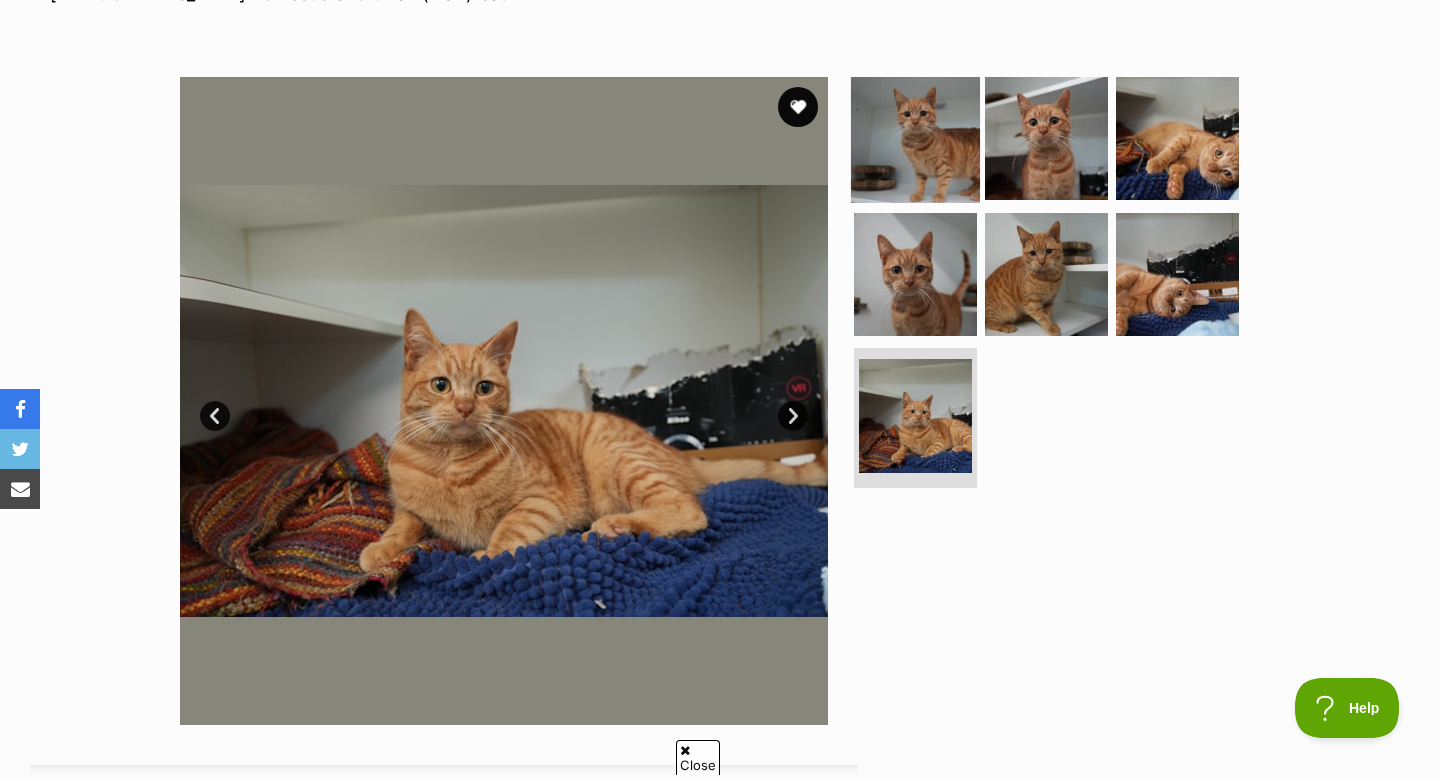
click at [935, 139] on img at bounding box center [915, 138] width 129 height 129
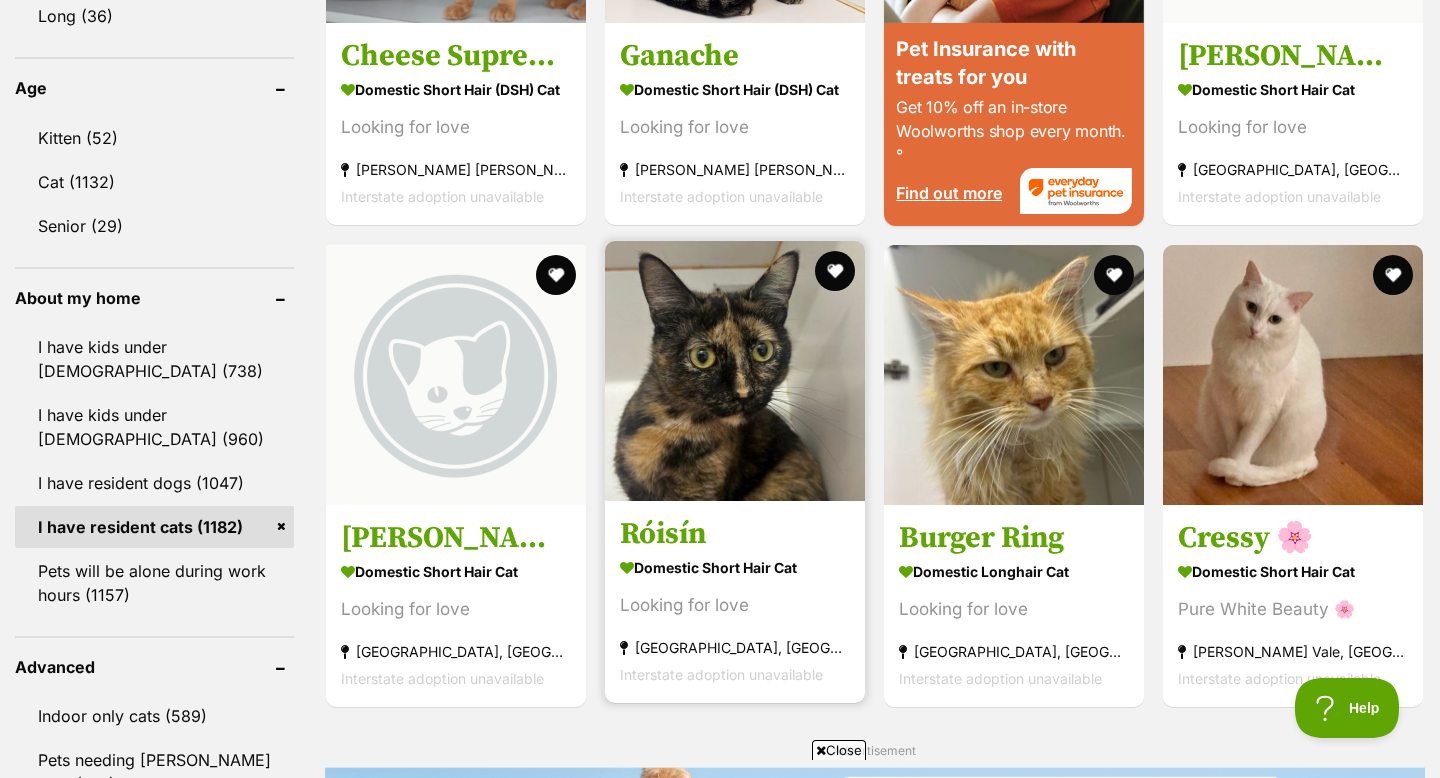
click at [705, 379] on img at bounding box center [735, 371] width 260 height 260
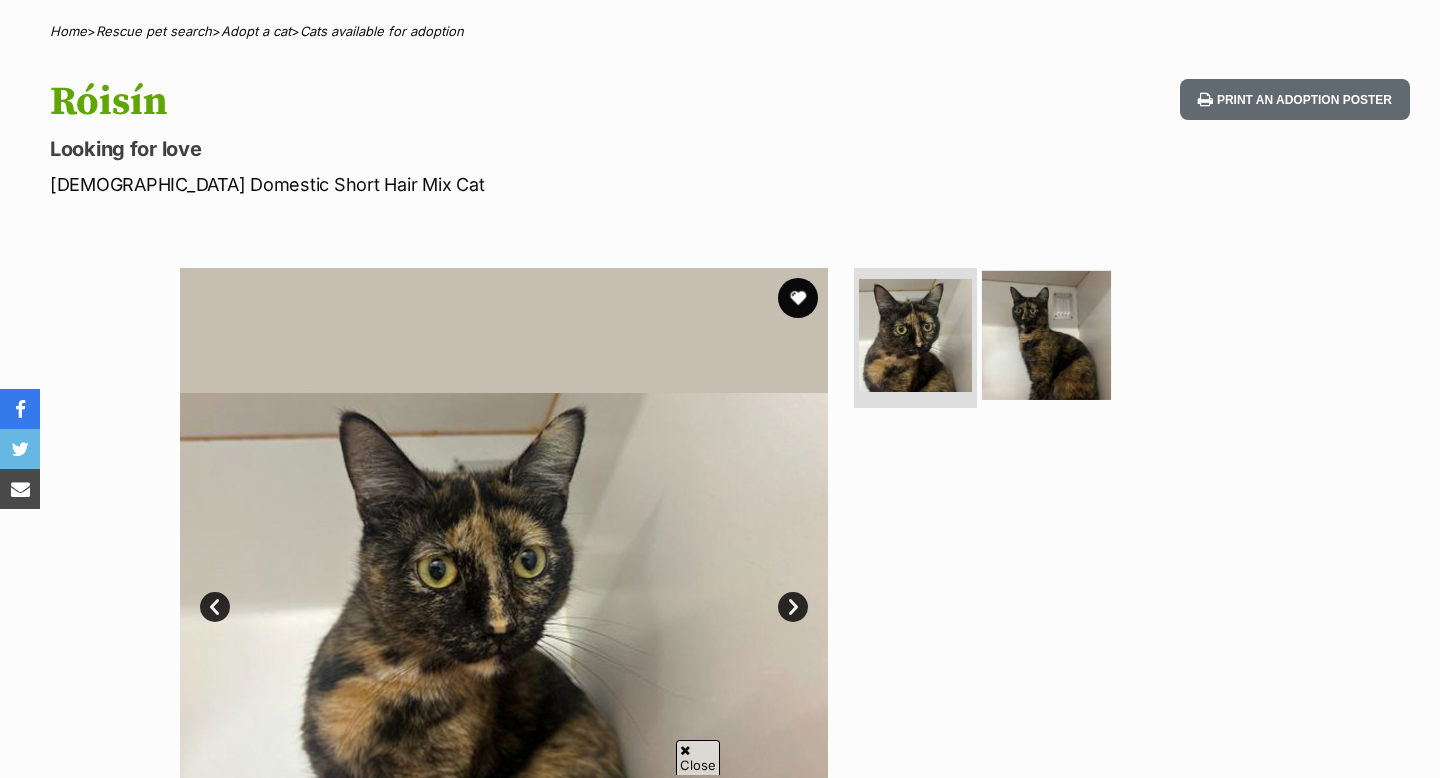
click at [1078, 345] on img at bounding box center [1046, 335] width 129 height 129
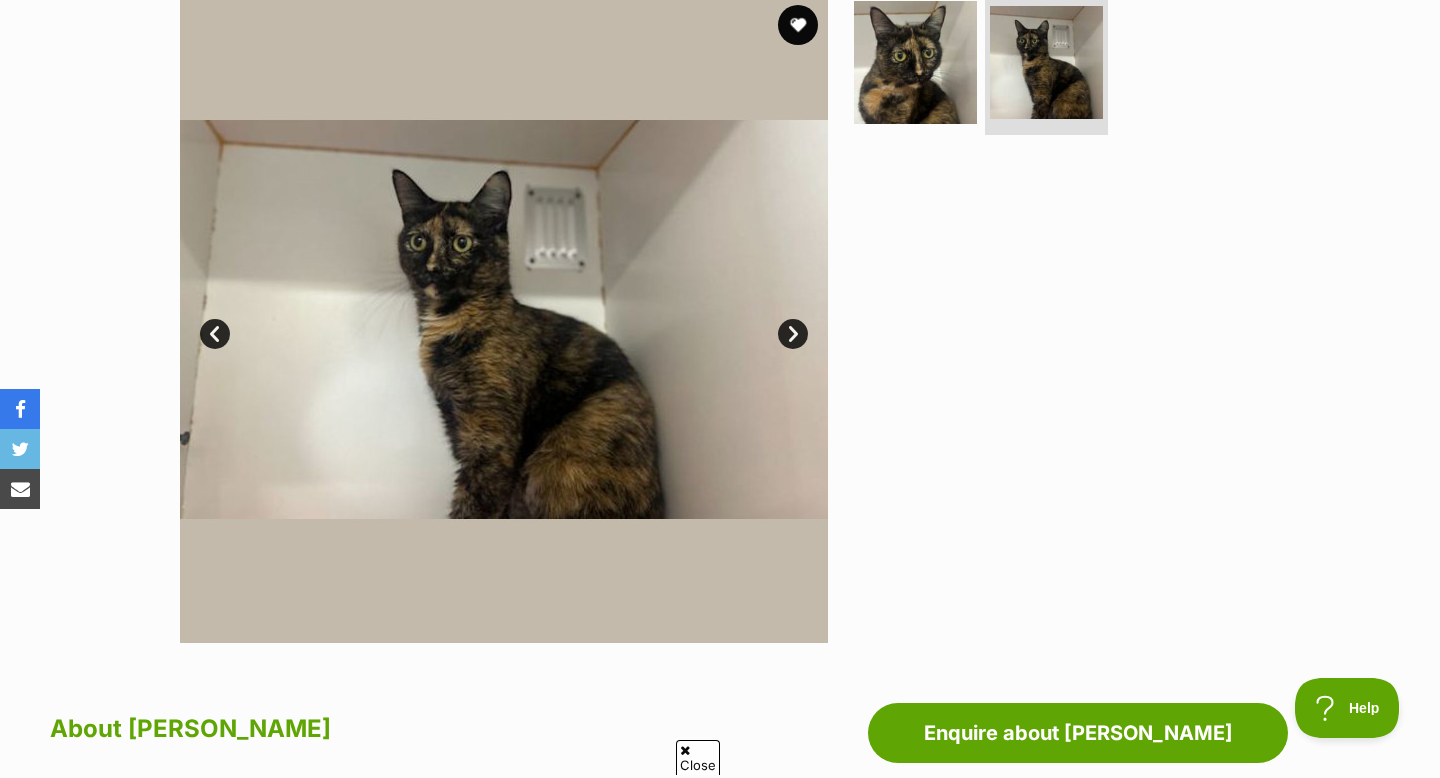
scroll to position [1078, 0]
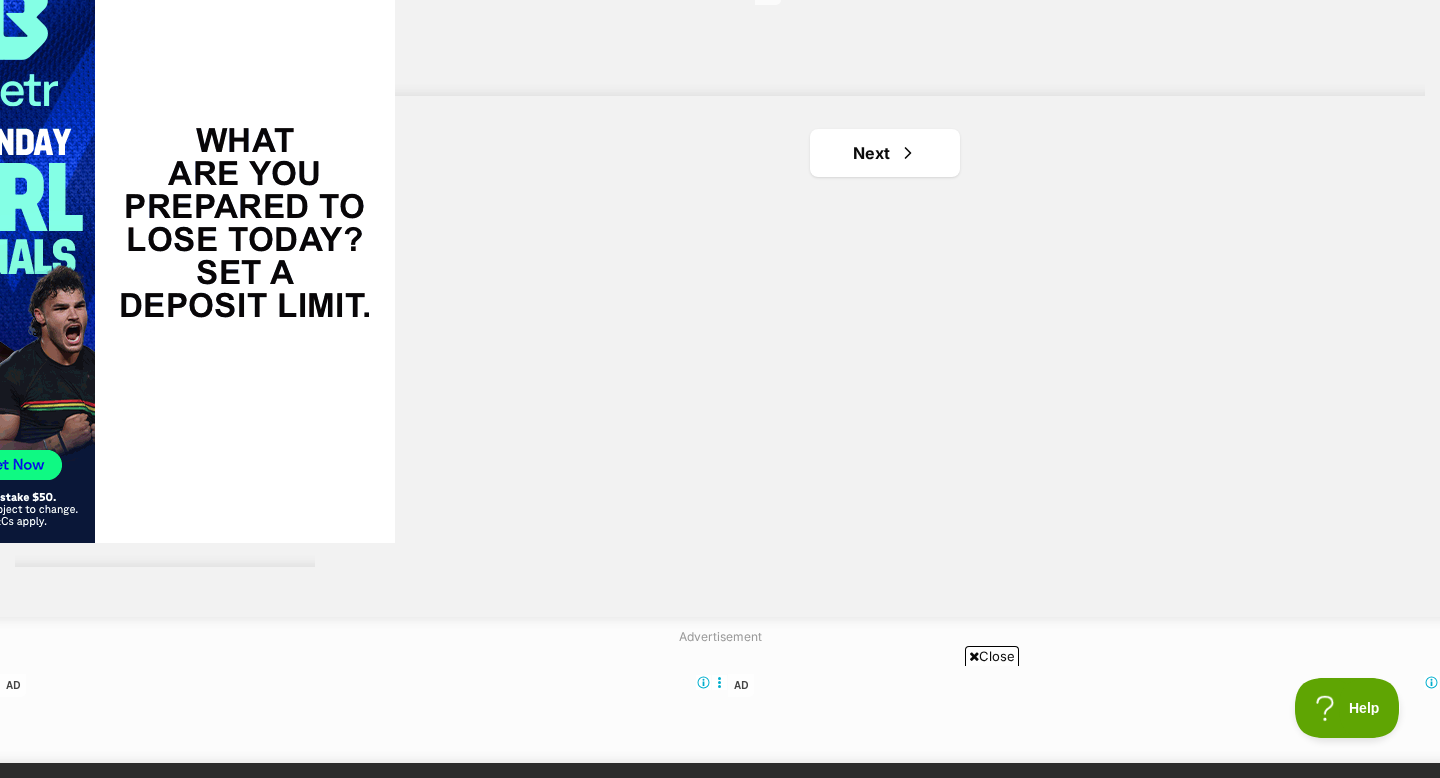
scroll to position [3771, 0]
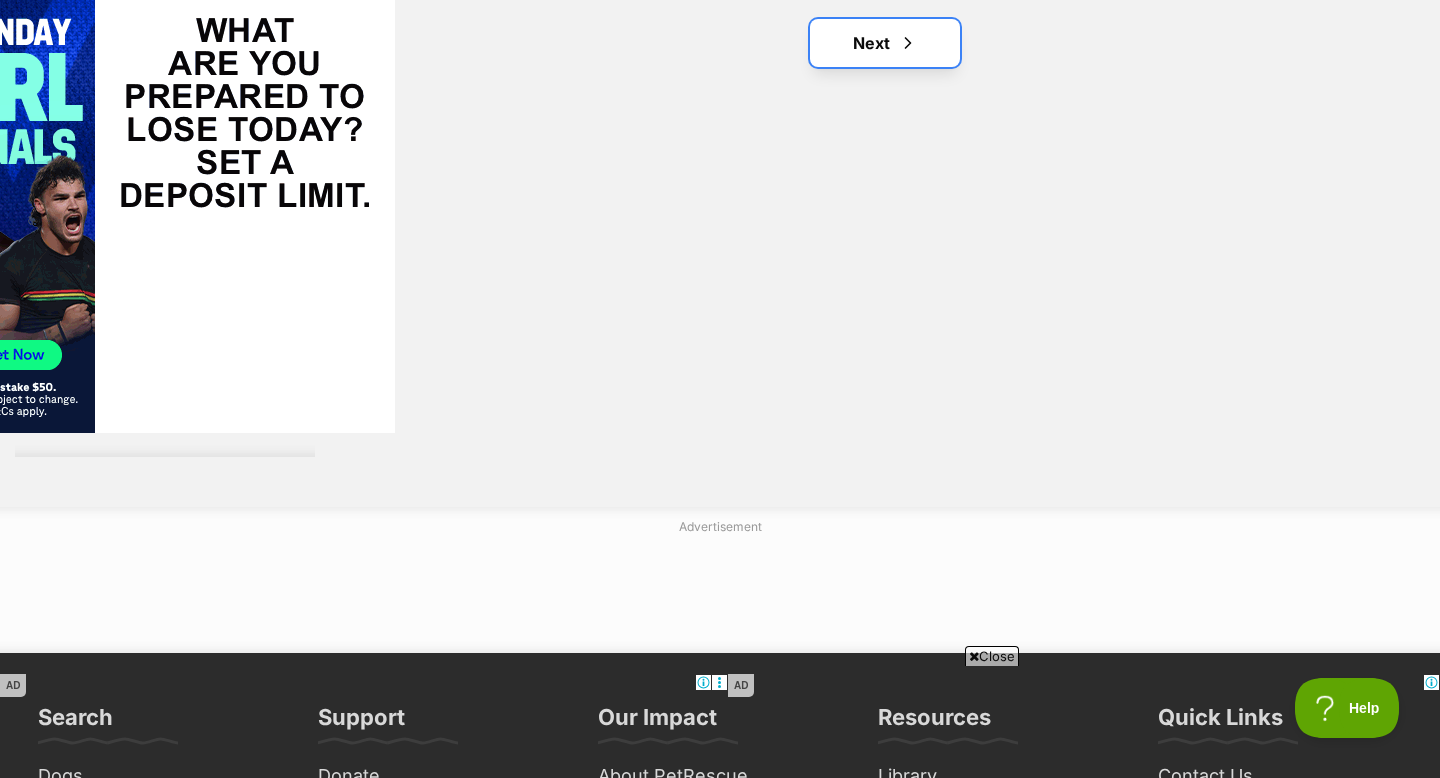
click at [892, 54] on link "Next" at bounding box center [885, 43] width 150 height 48
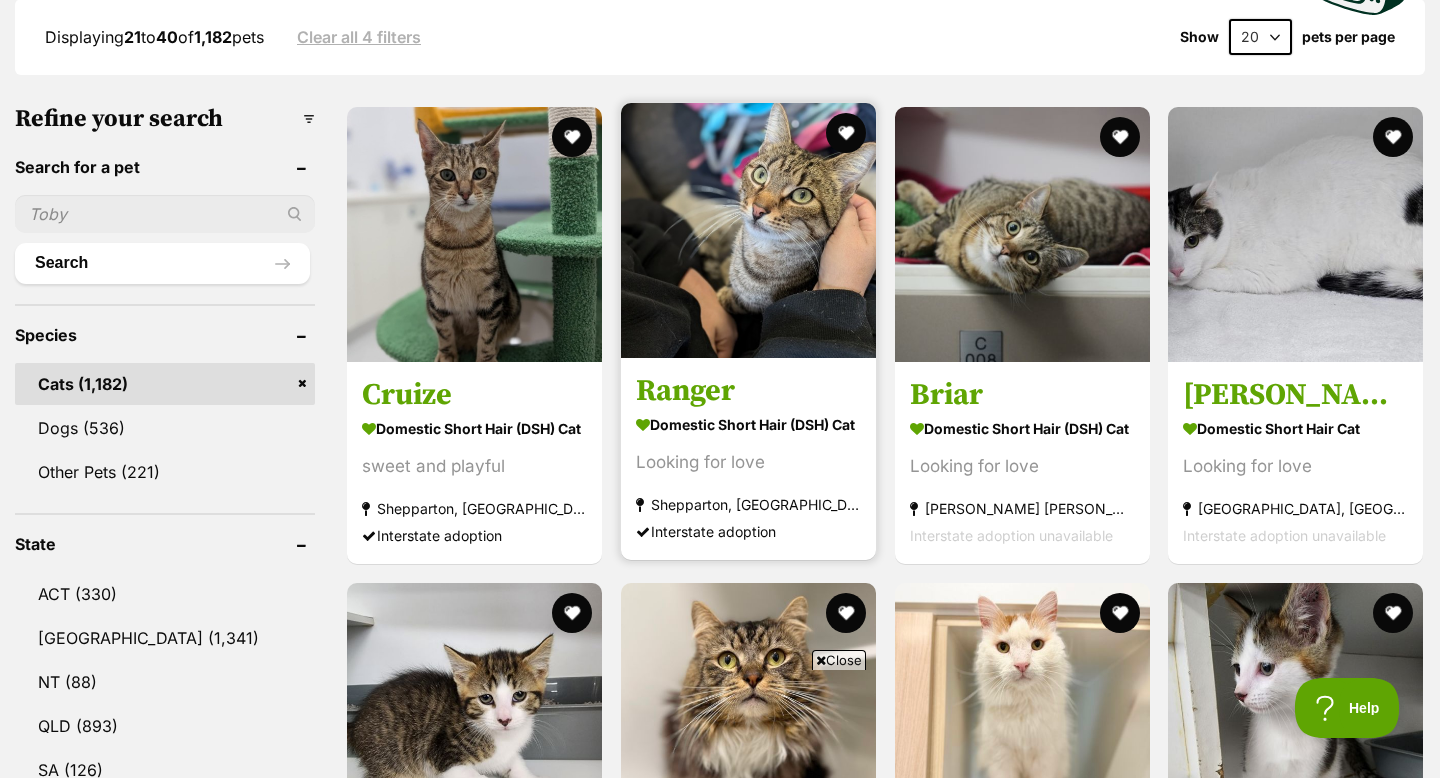
click at [813, 284] on img at bounding box center [748, 230] width 255 height 255
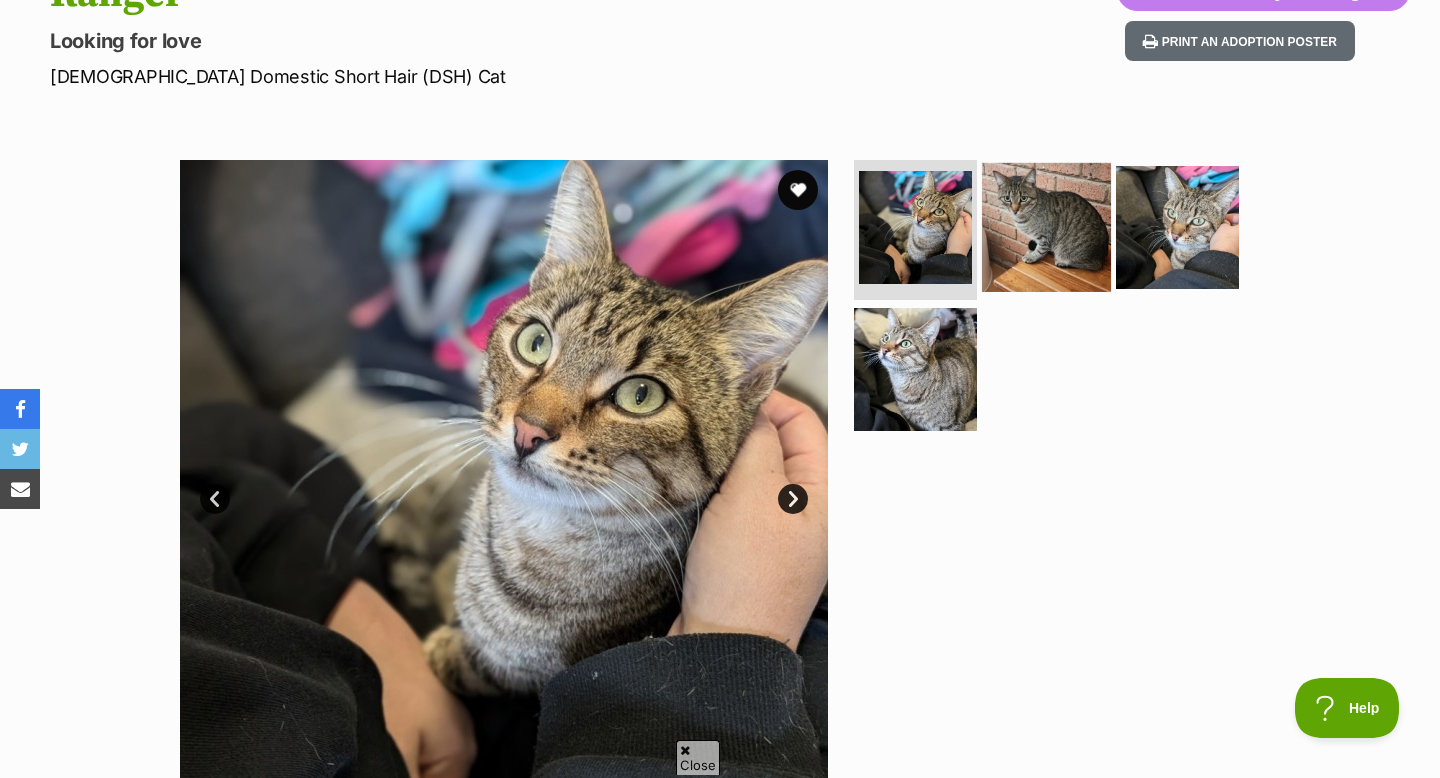
click at [1089, 208] on img at bounding box center [1046, 227] width 129 height 129
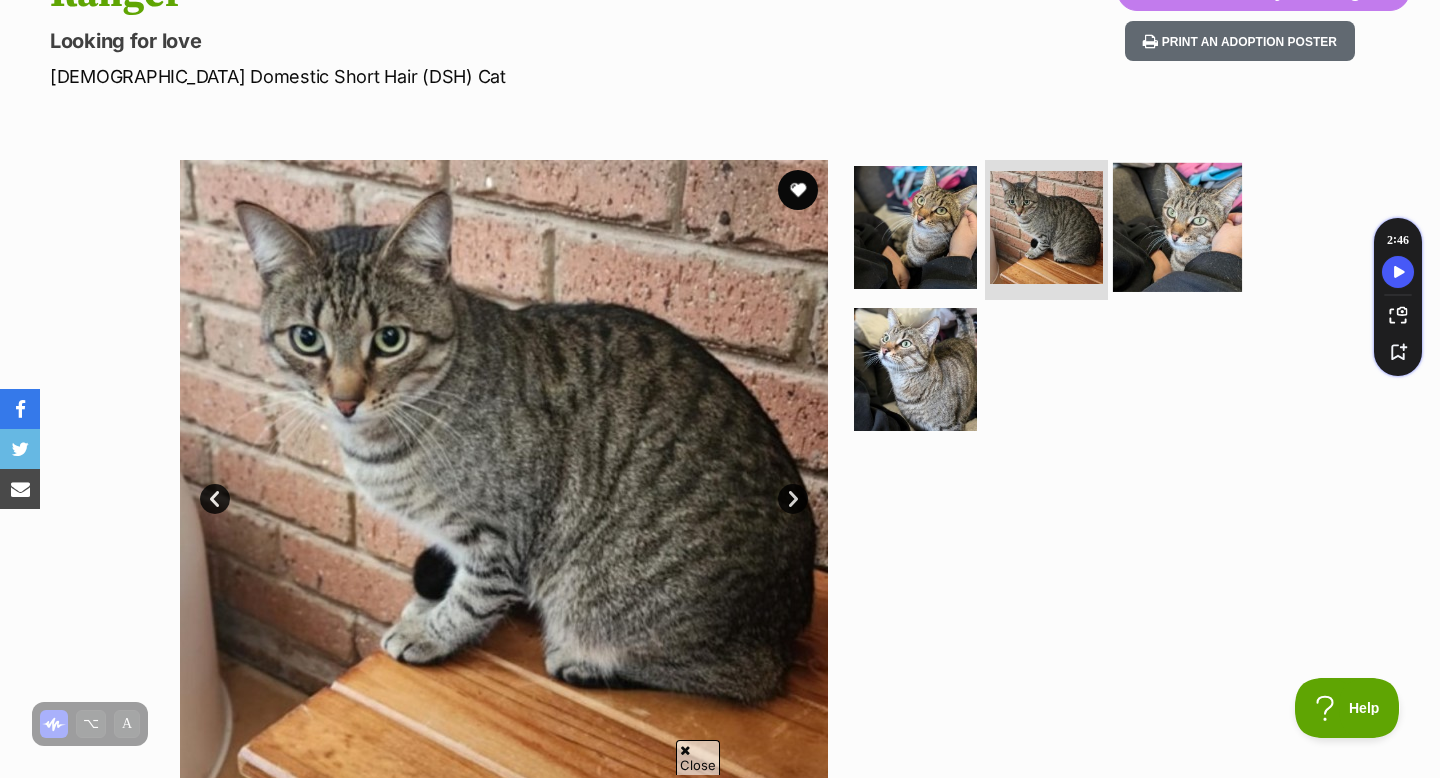
click at [1150, 234] on img at bounding box center [1177, 227] width 129 height 129
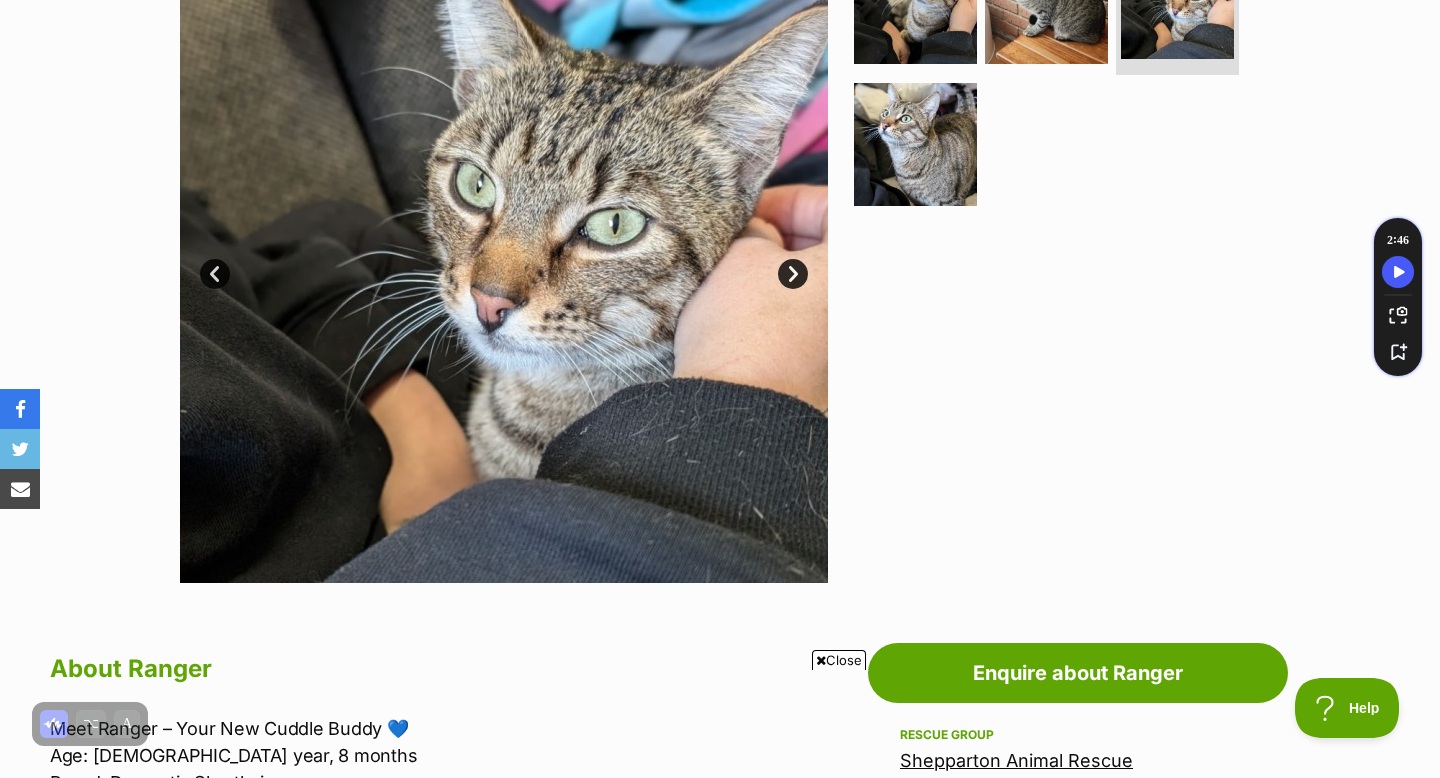
scroll to position [1138, 0]
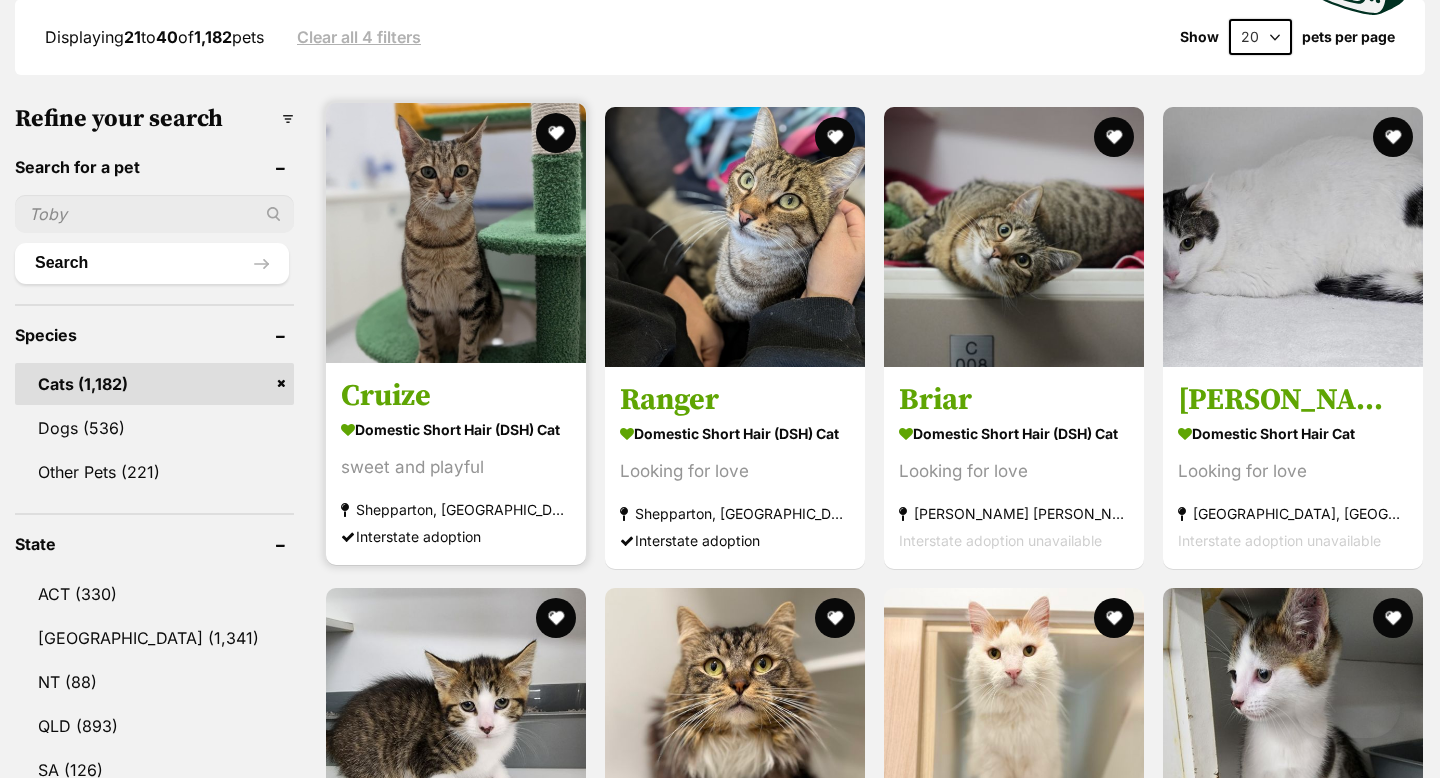
click at [512, 319] on img at bounding box center [456, 233] width 260 height 260
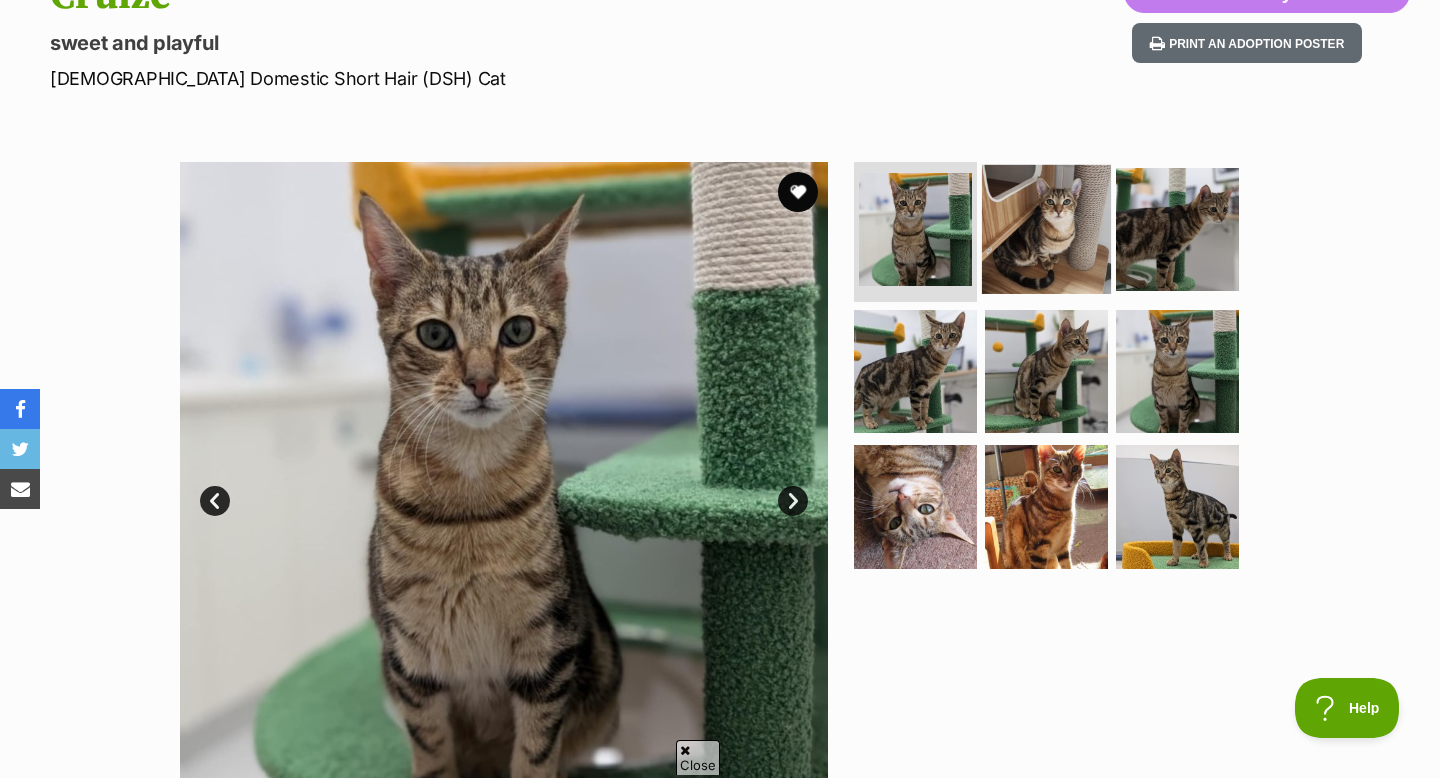
click at [1084, 253] on img at bounding box center [1046, 229] width 129 height 129
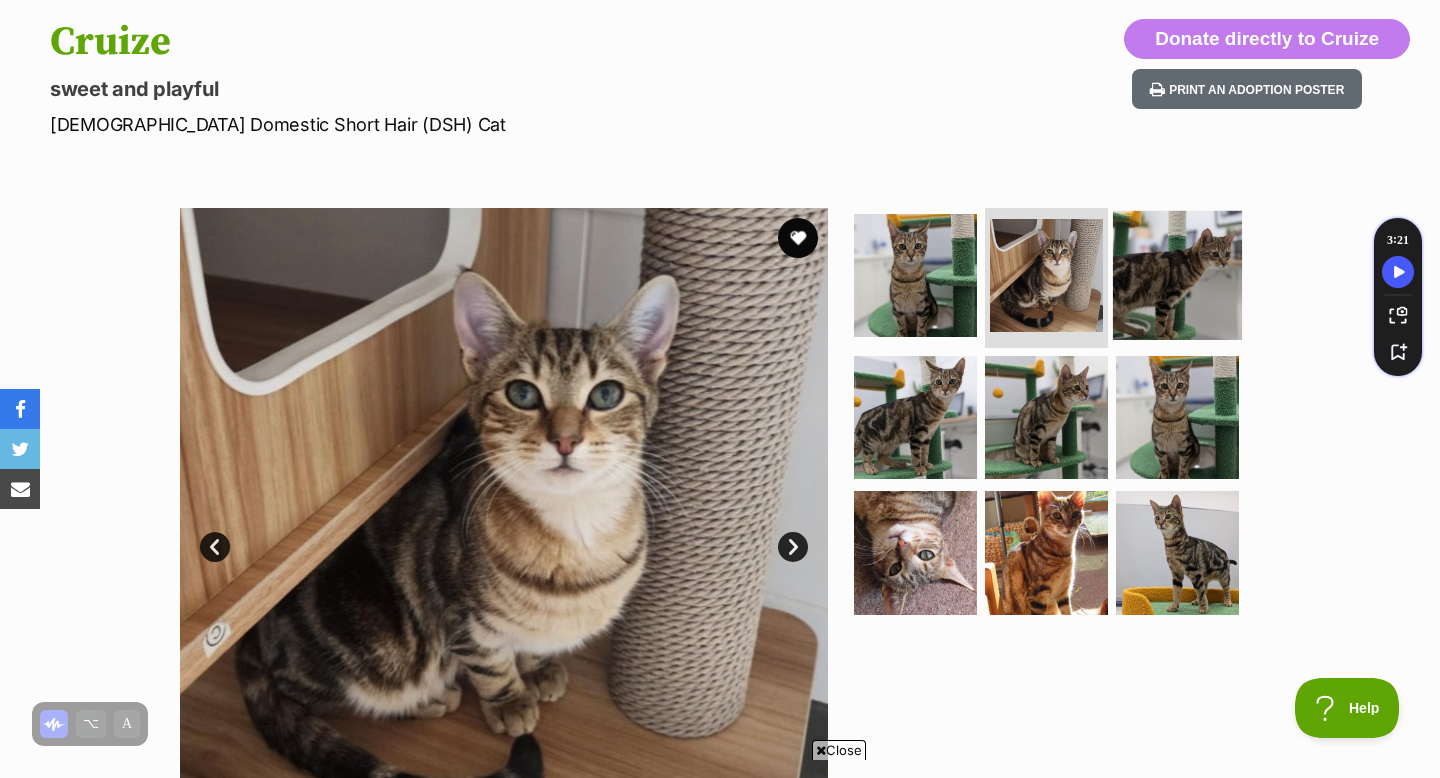
click at [1158, 286] on img at bounding box center [1177, 275] width 129 height 129
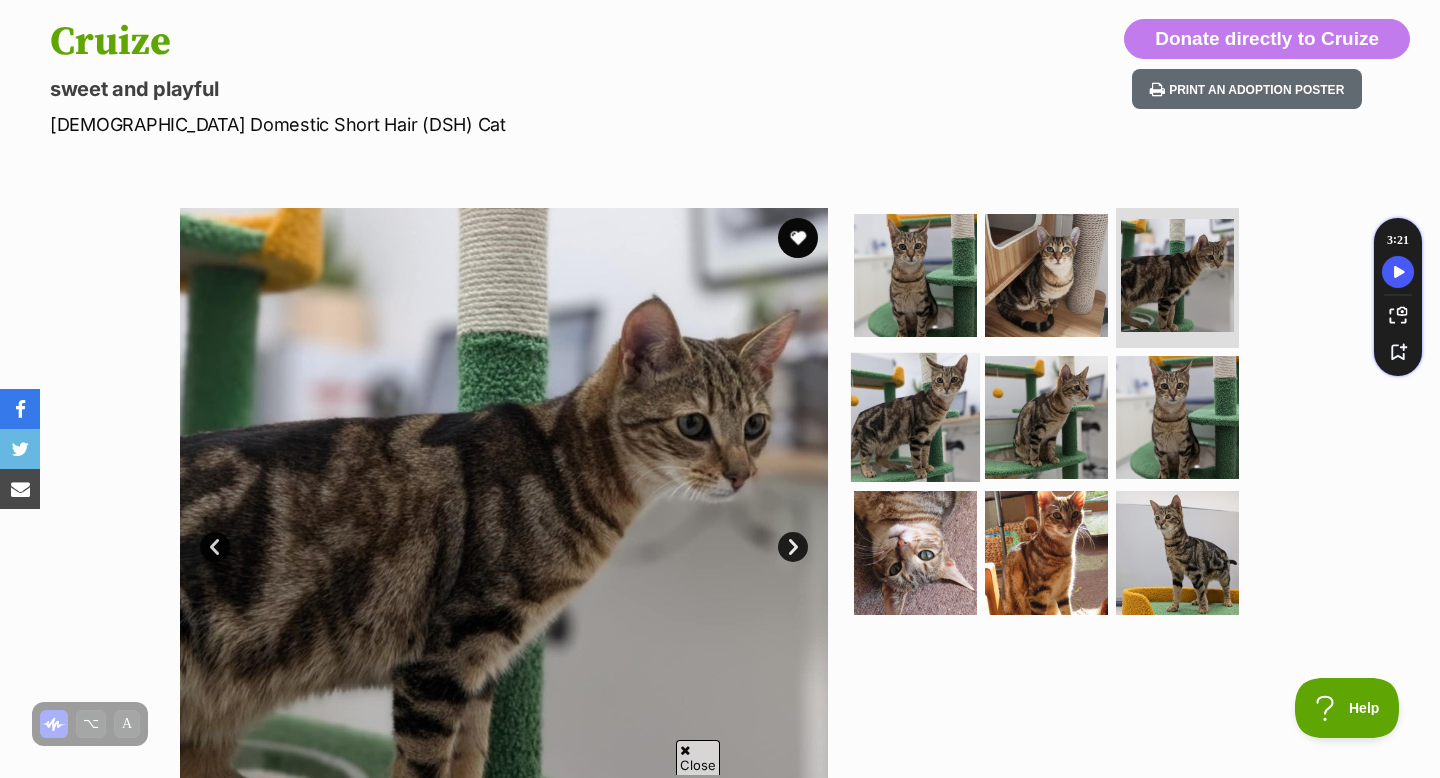
click at [945, 398] on img at bounding box center [915, 416] width 129 height 129
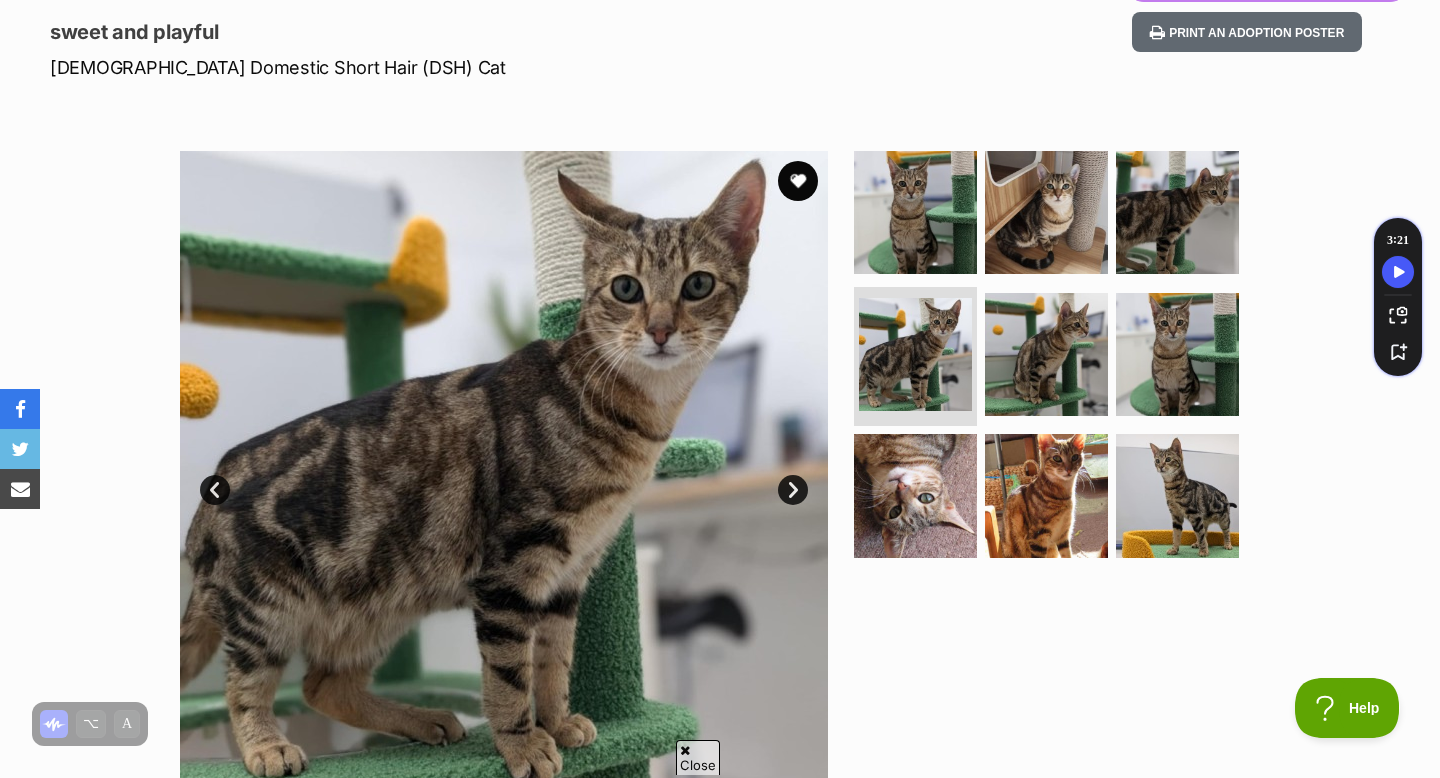
scroll to position [268, 0]
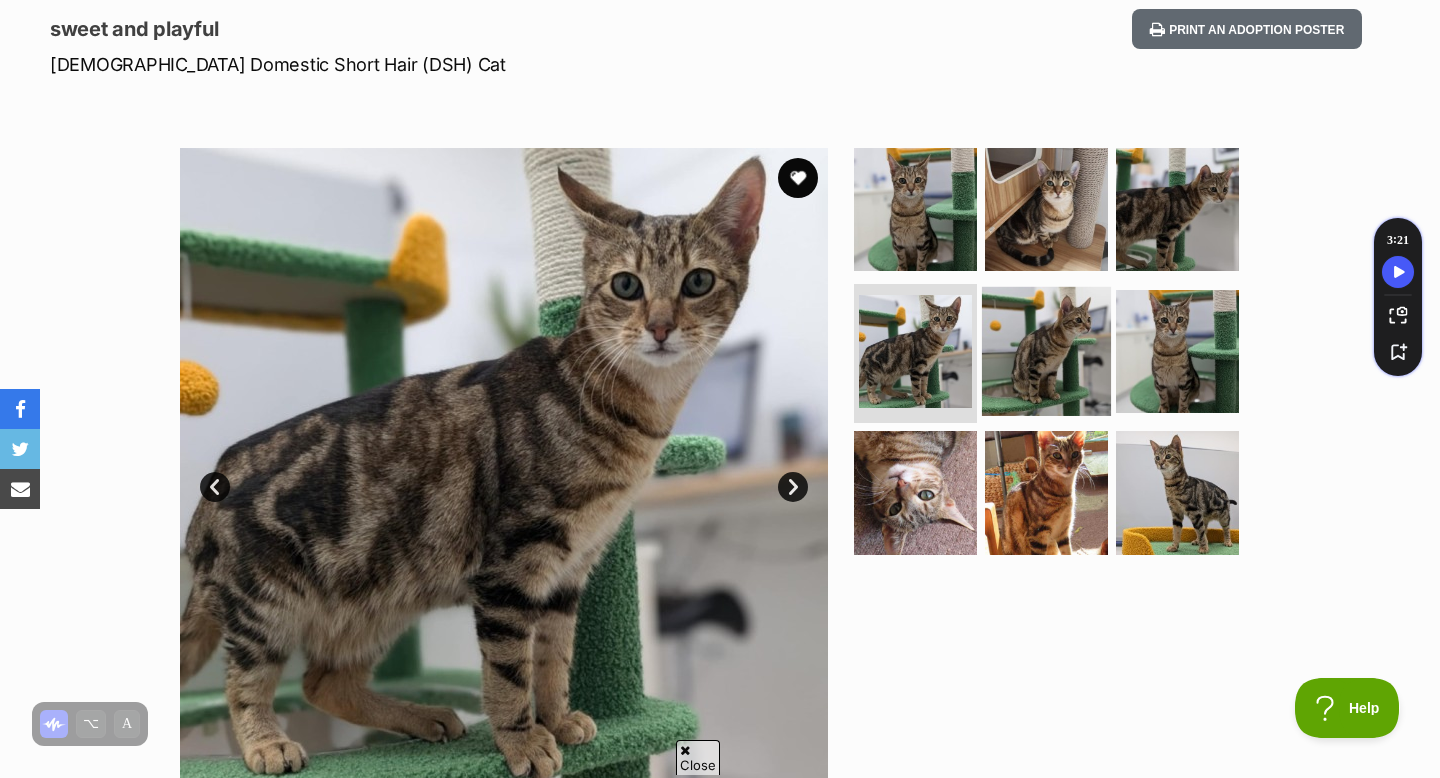
click at [1078, 396] on img at bounding box center [1046, 350] width 129 height 129
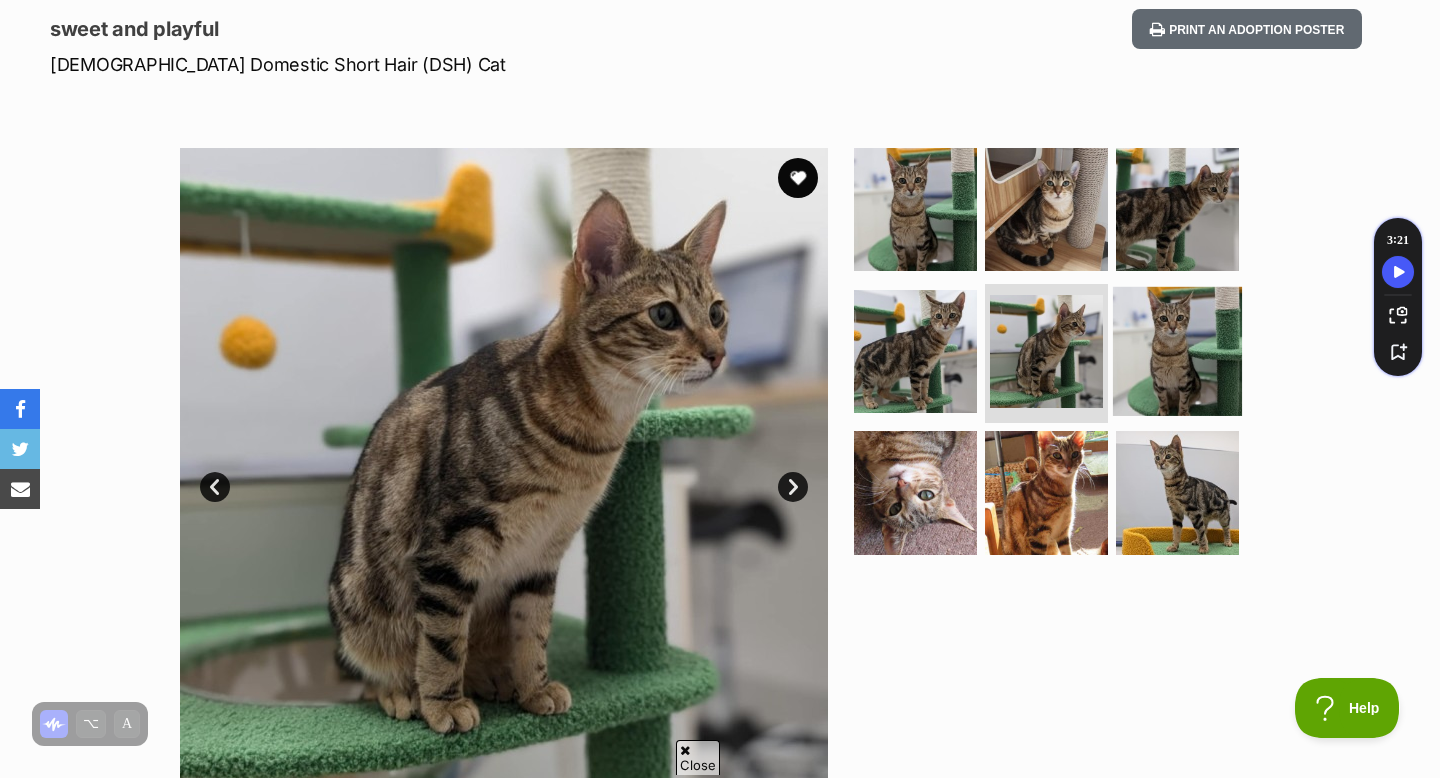
click at [1191, 382] on img at bounding box center [1177, 350] width 129 height 129
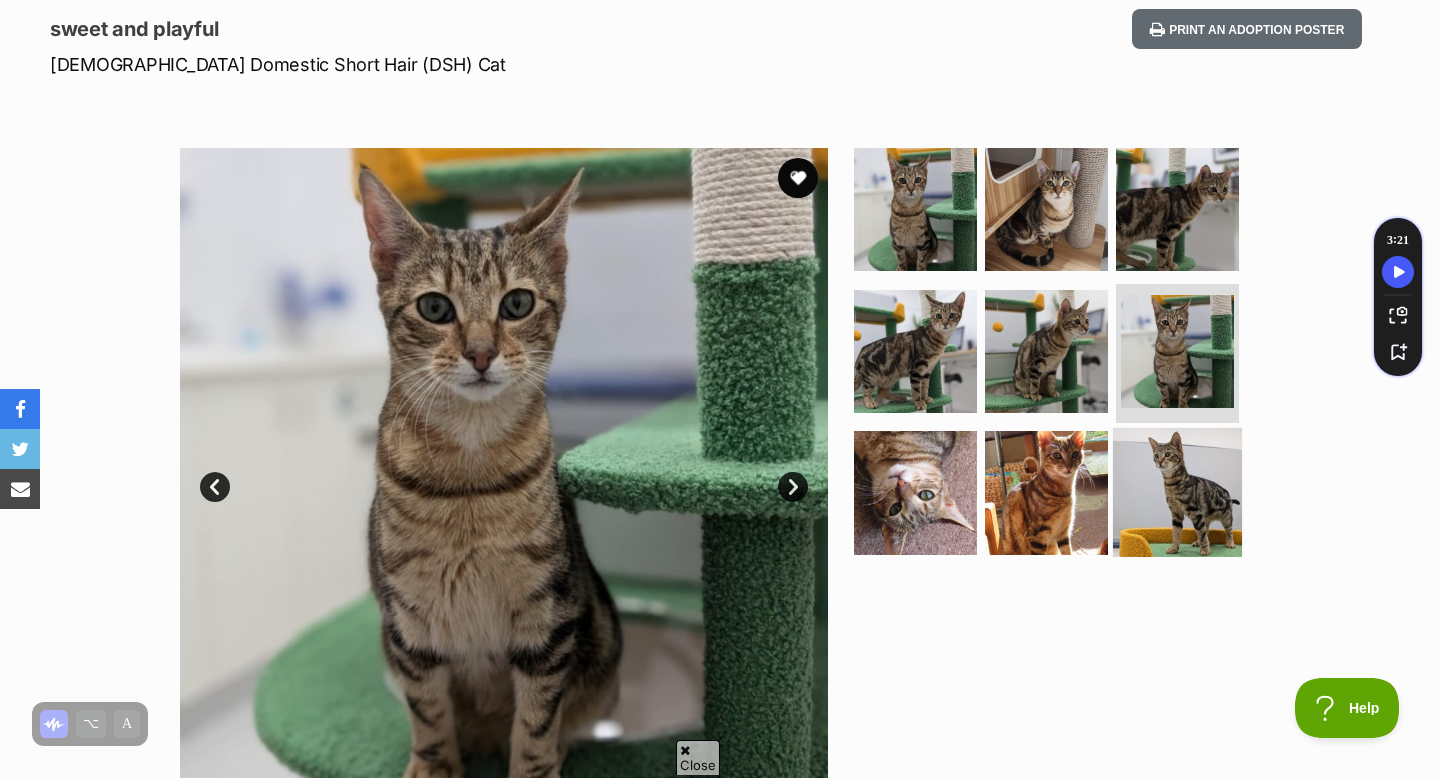
click at [1165, 463] on img at bounding box center [1177, 492] width 129 height 129
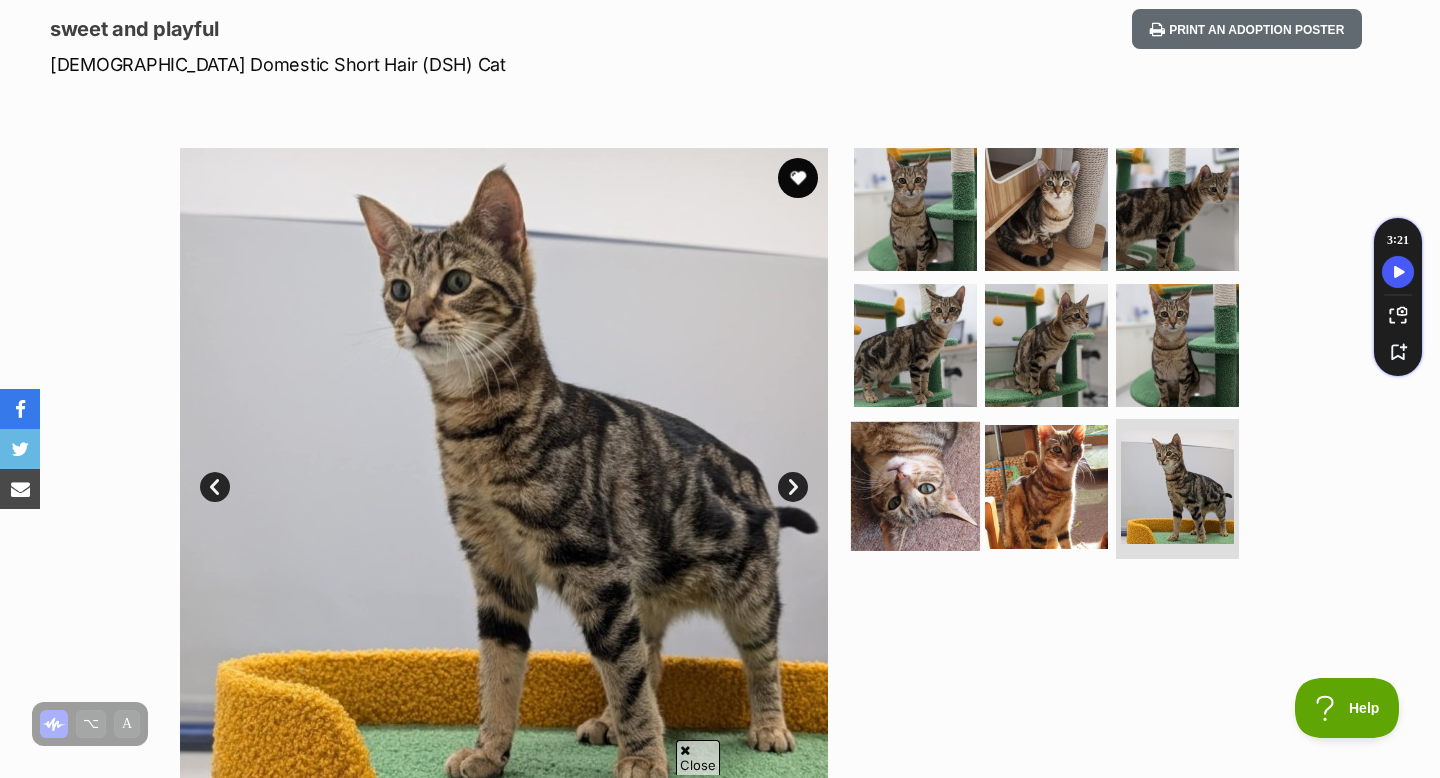
click at [914, 479] on img at bounding box center [915, 486] width 129 height 129
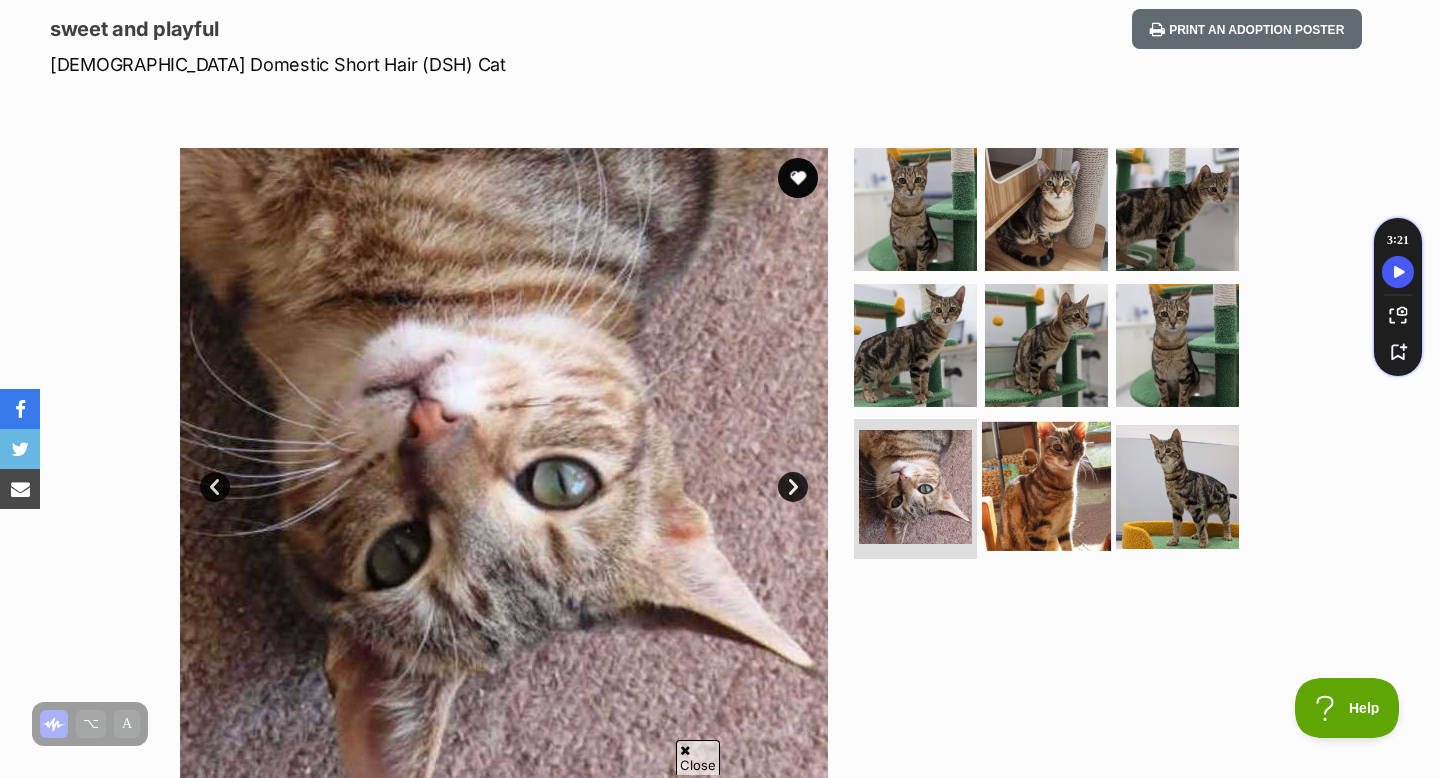
click at [1042, 500] on img at bounding box center [1046, 486] width 129 height 129
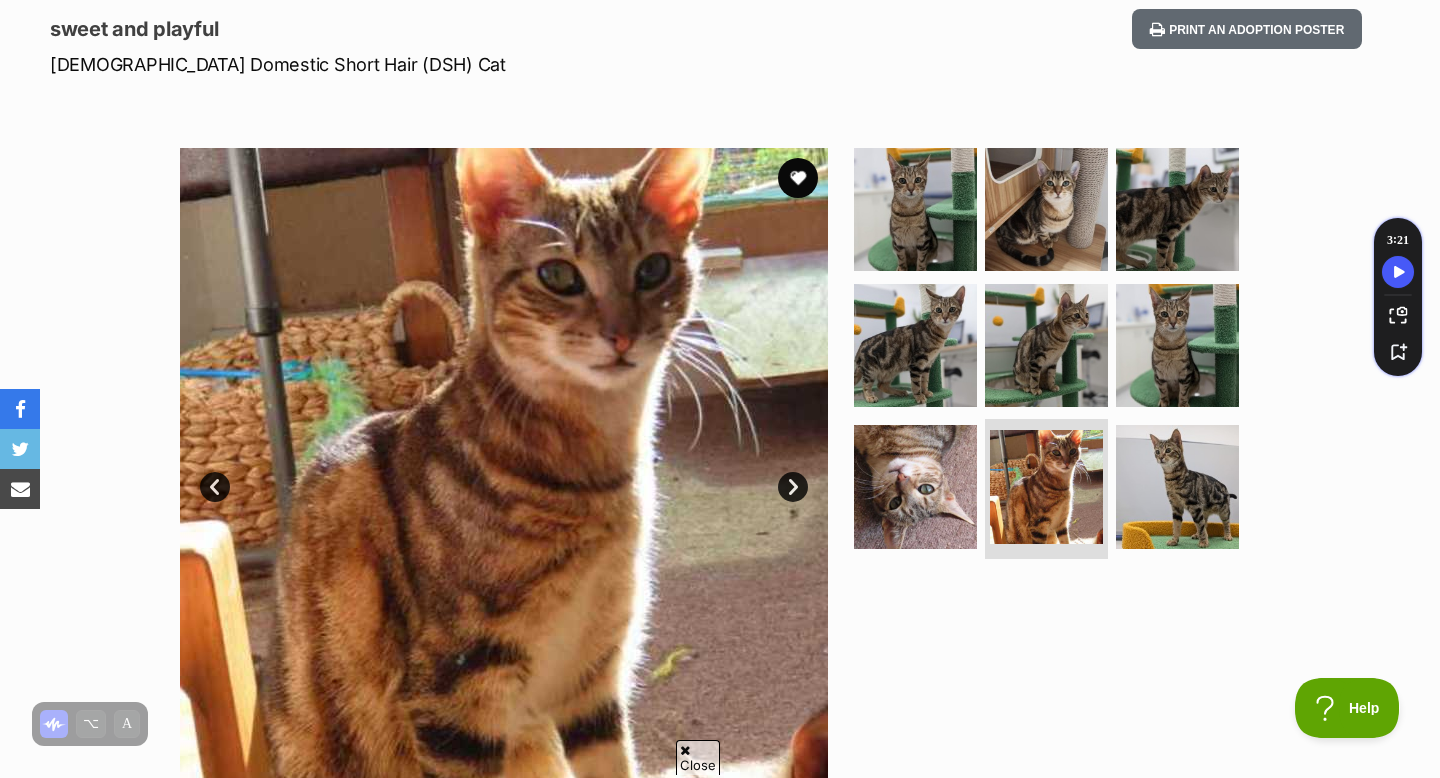
drag, startPoint x: 779, startPoint y: 244, endPoint x: 842, endPoint y: 228, distance: 65.0
click at [779, 244] on img at bounding box center [504, 472] width 648 height 648
click at [912, 220] on img at bounding box center [915, 209] width 129 height 129
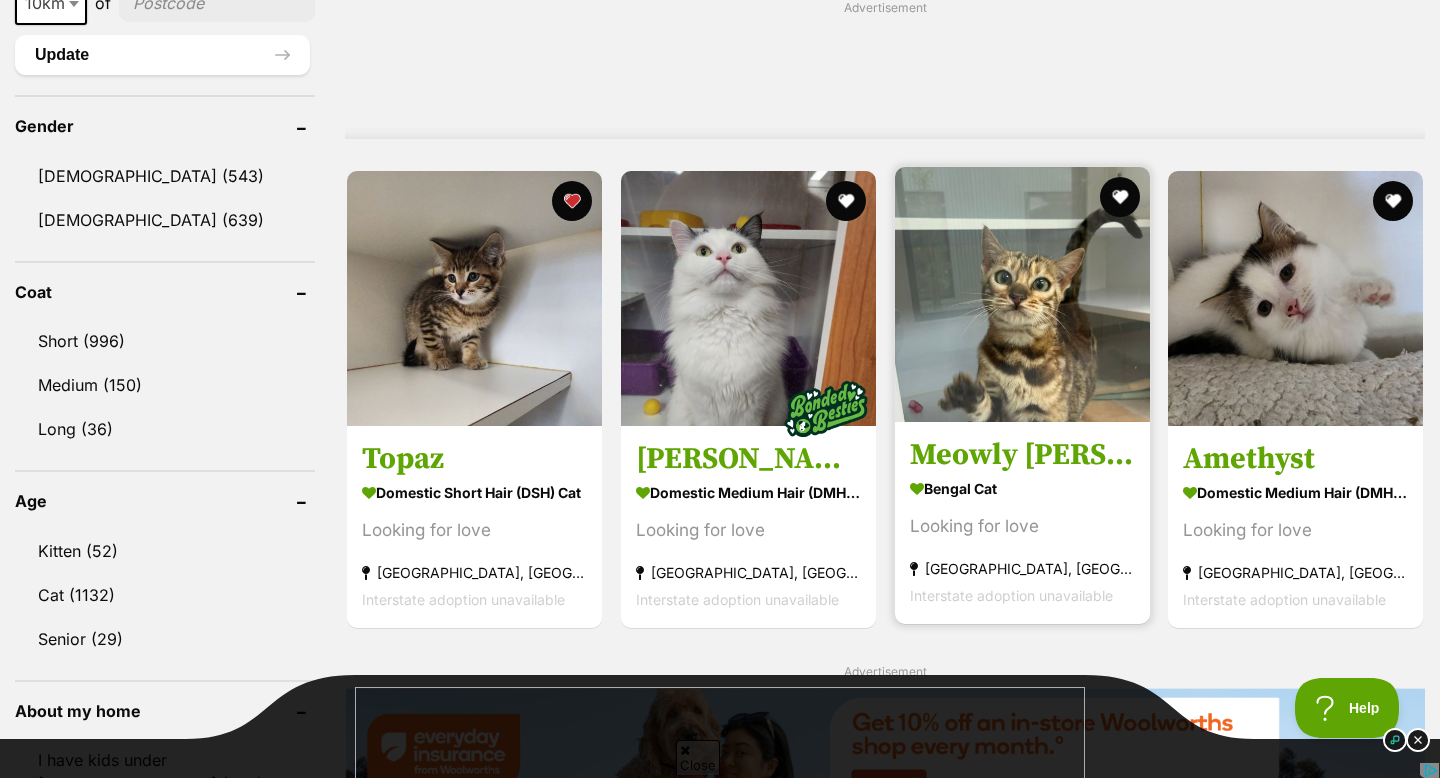
click at [1044, 336] on img at bounding box center [1022, 294] width 255 height 255
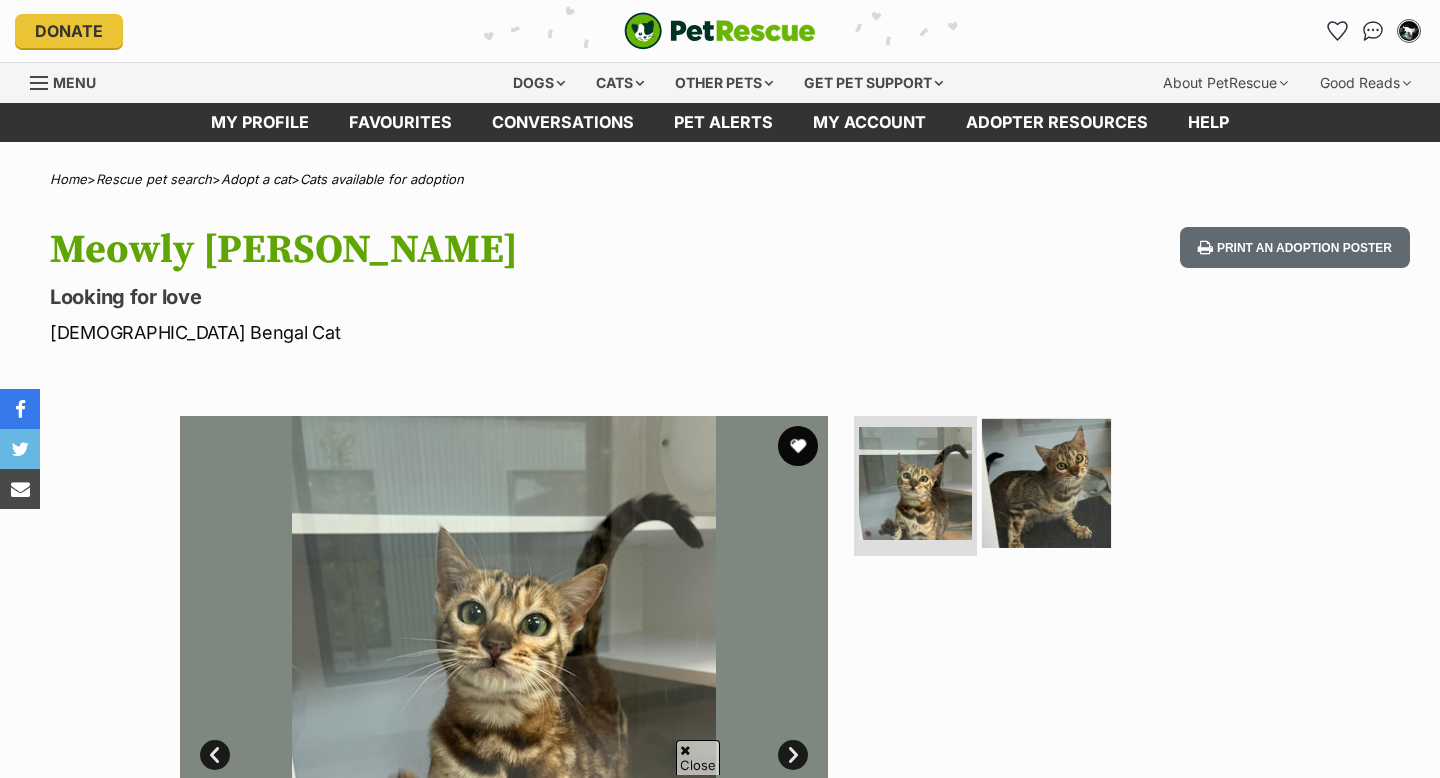
click at [1047, 419] on img at bounding box center [1046, 483] width 129 height 129
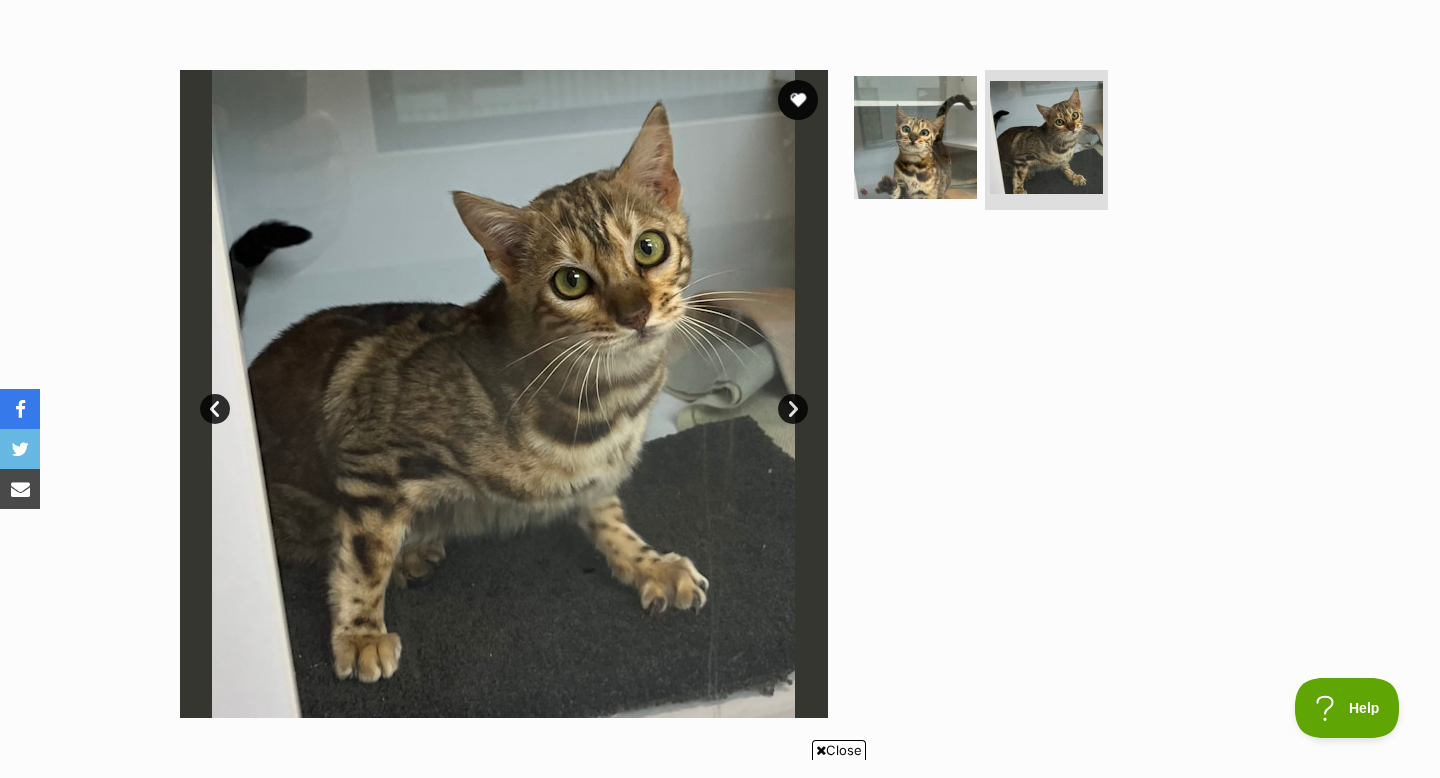
scroll to position [338, 0]
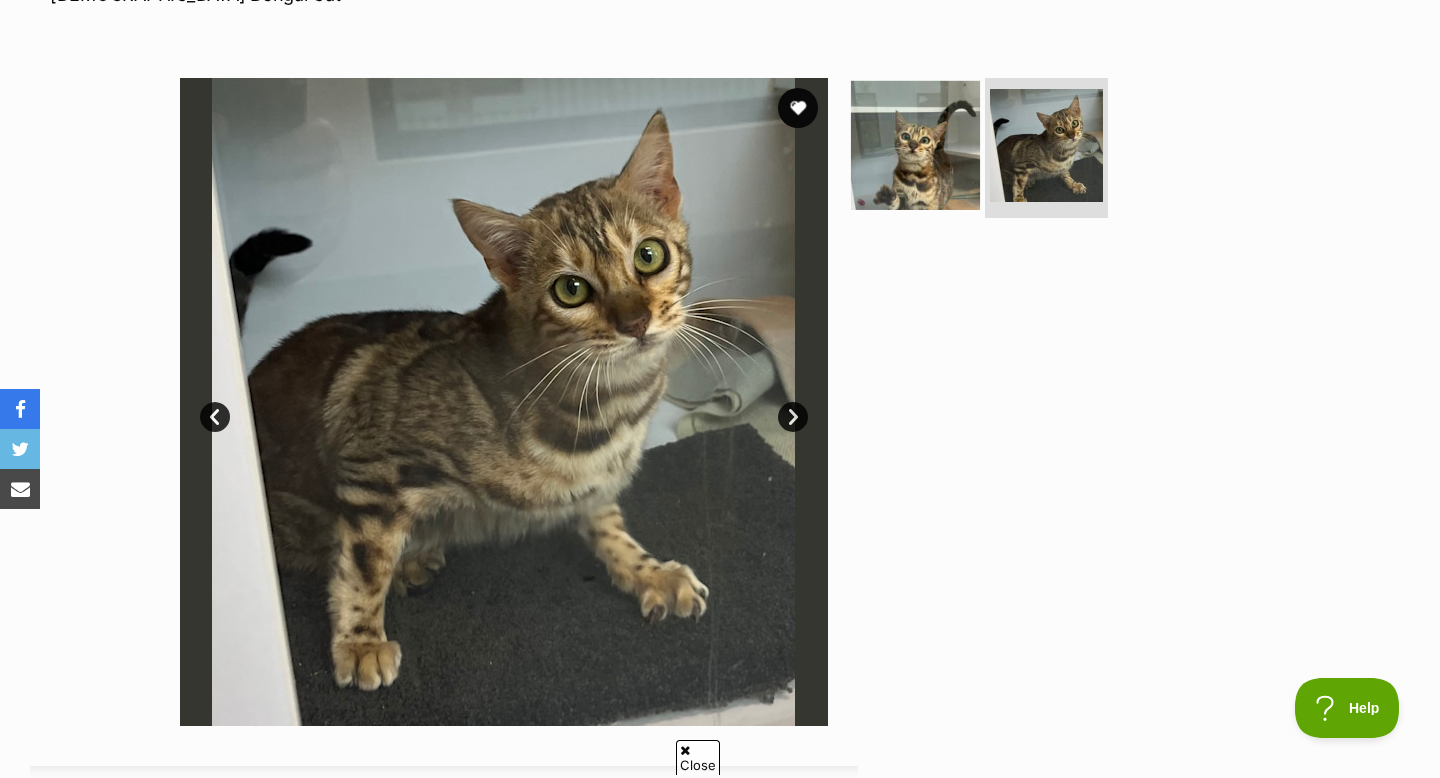
click at [895, 173] on img at bounding box center [915, 145] width 129 height 129
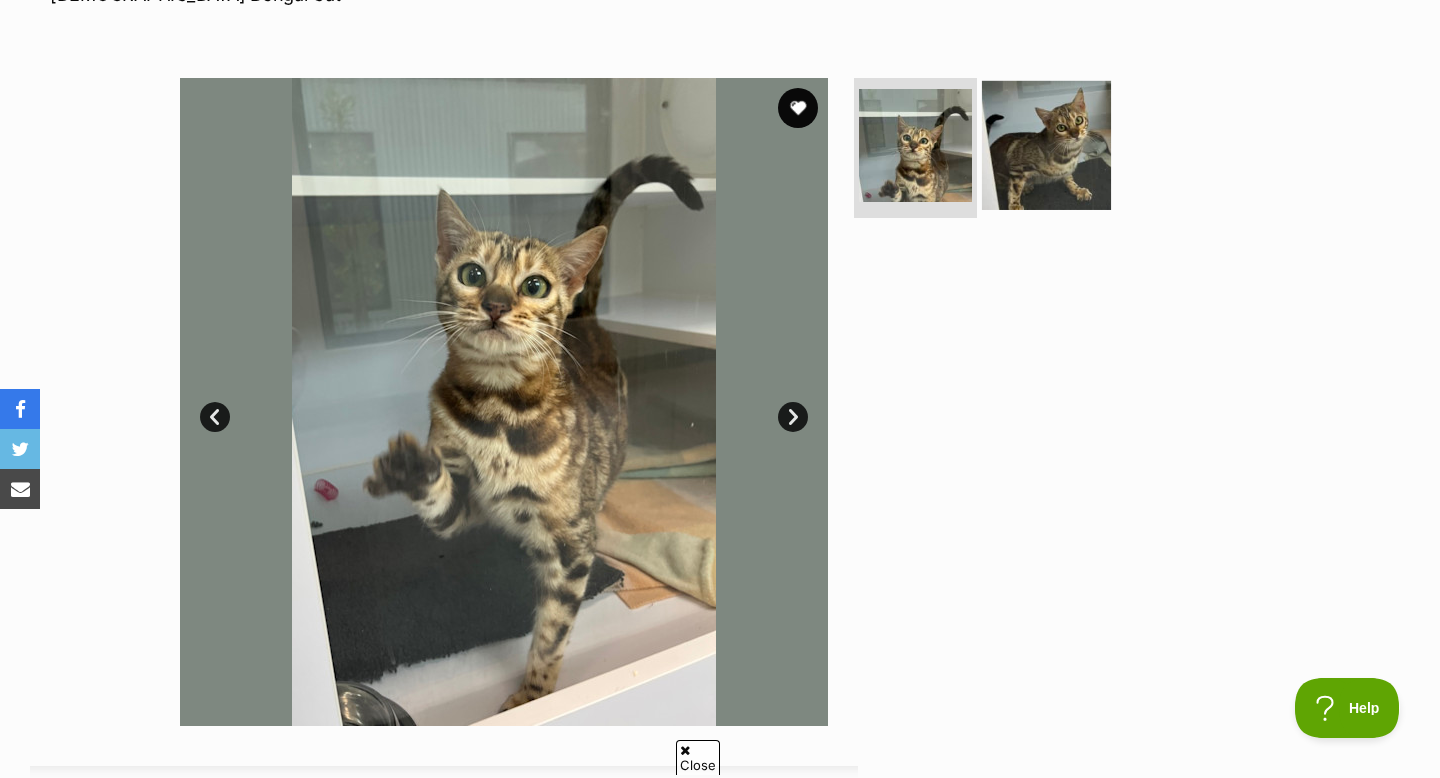
click at [1003, 182] on img at bounding box center [1046, 145] width 129 height 129
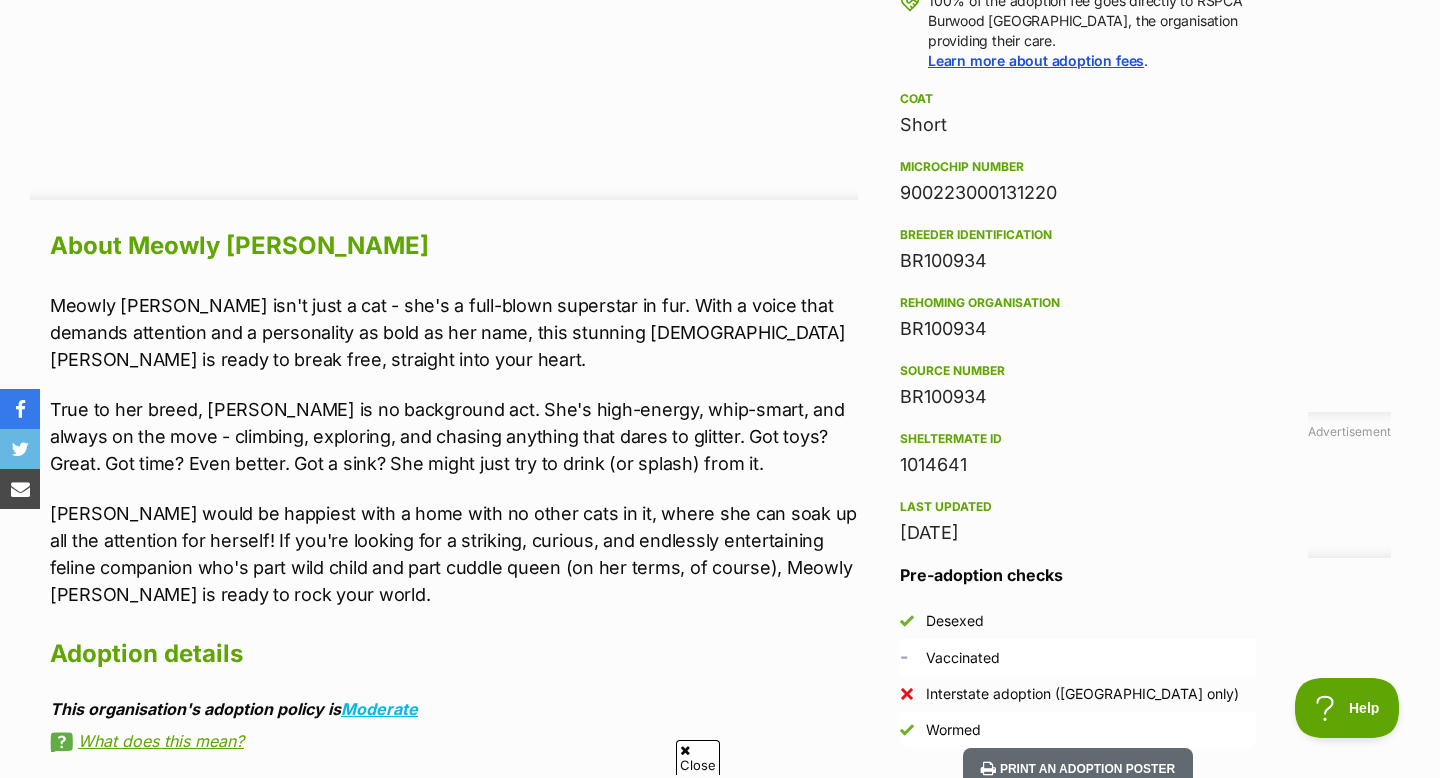
scroll to position [0, 0]
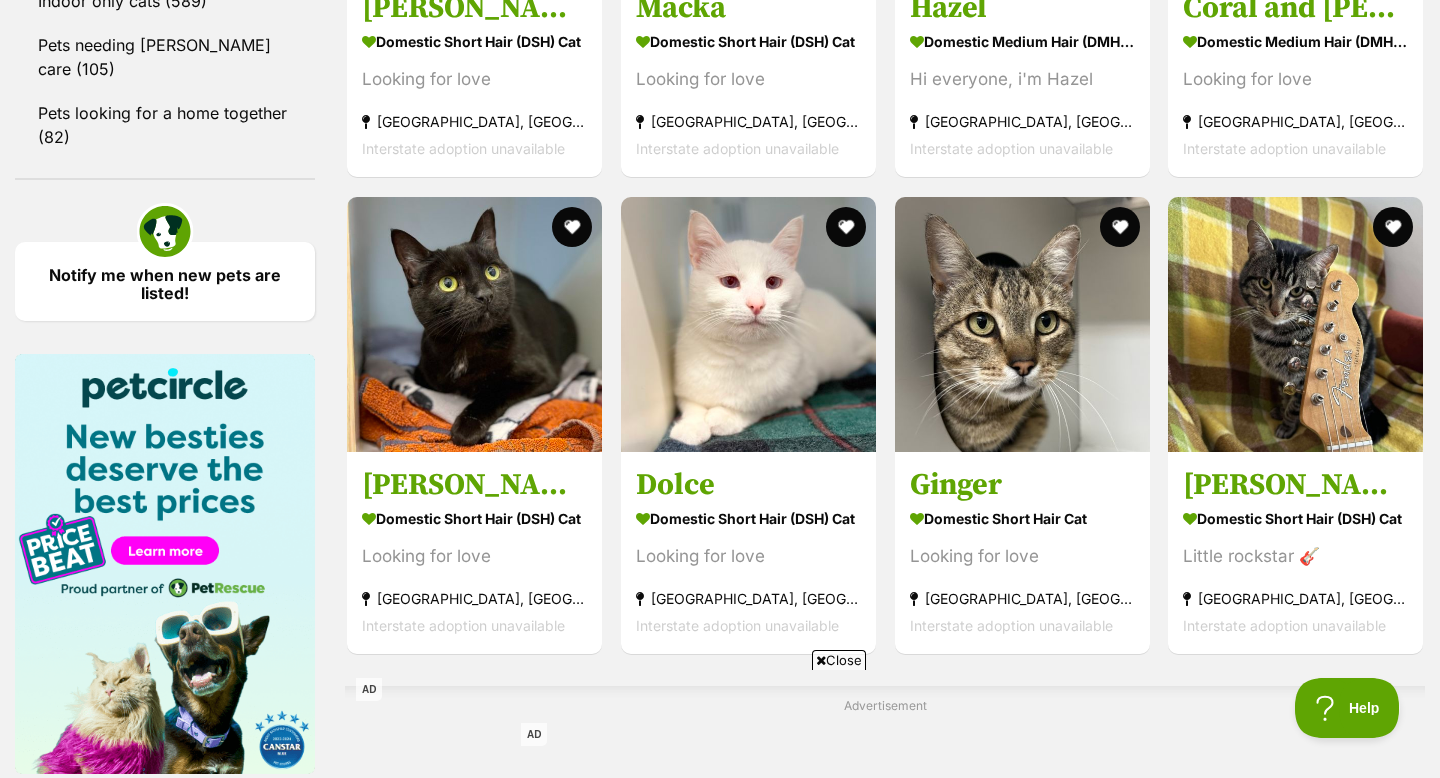
scroll to position [2763, 0]
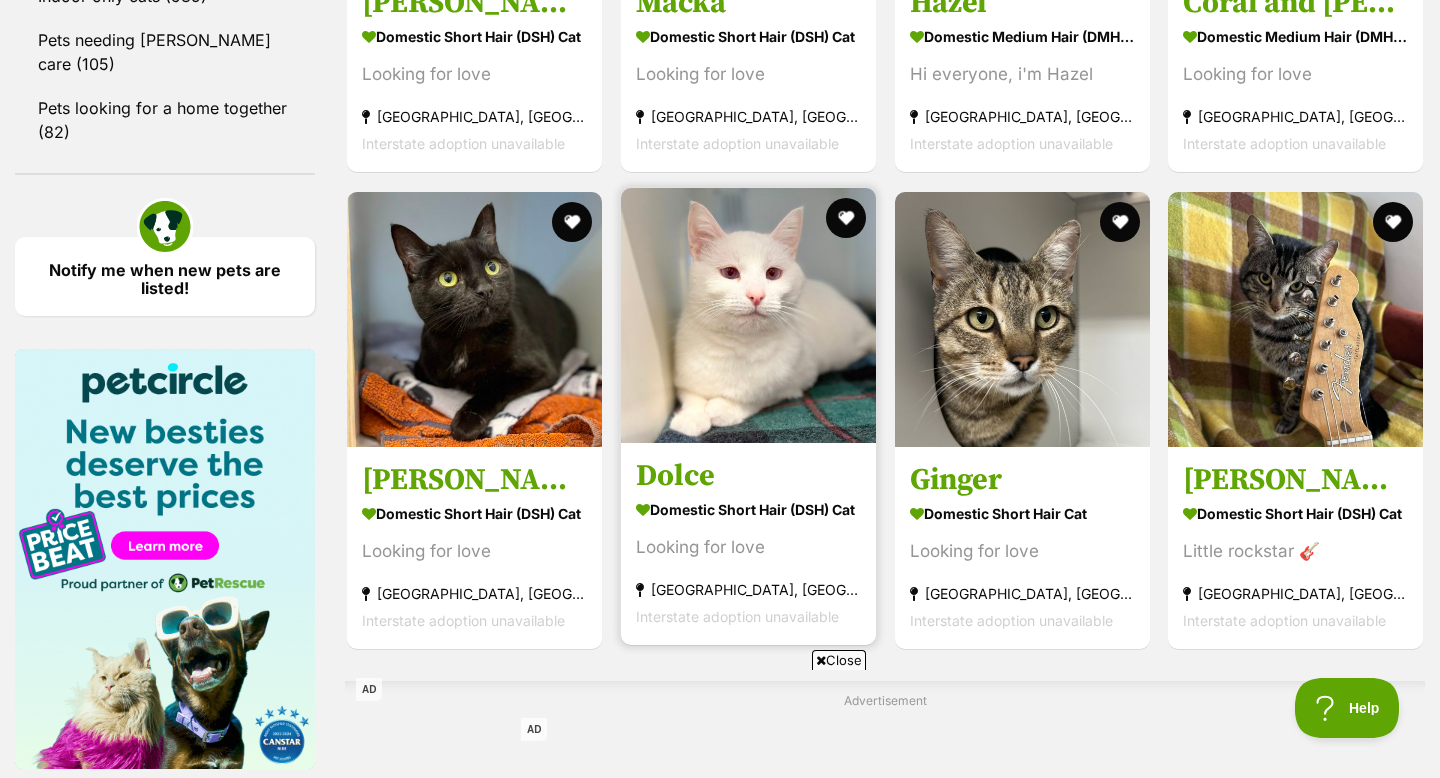
click at [691, 303] on img at bounding box center [748, 315] width 255 height 255
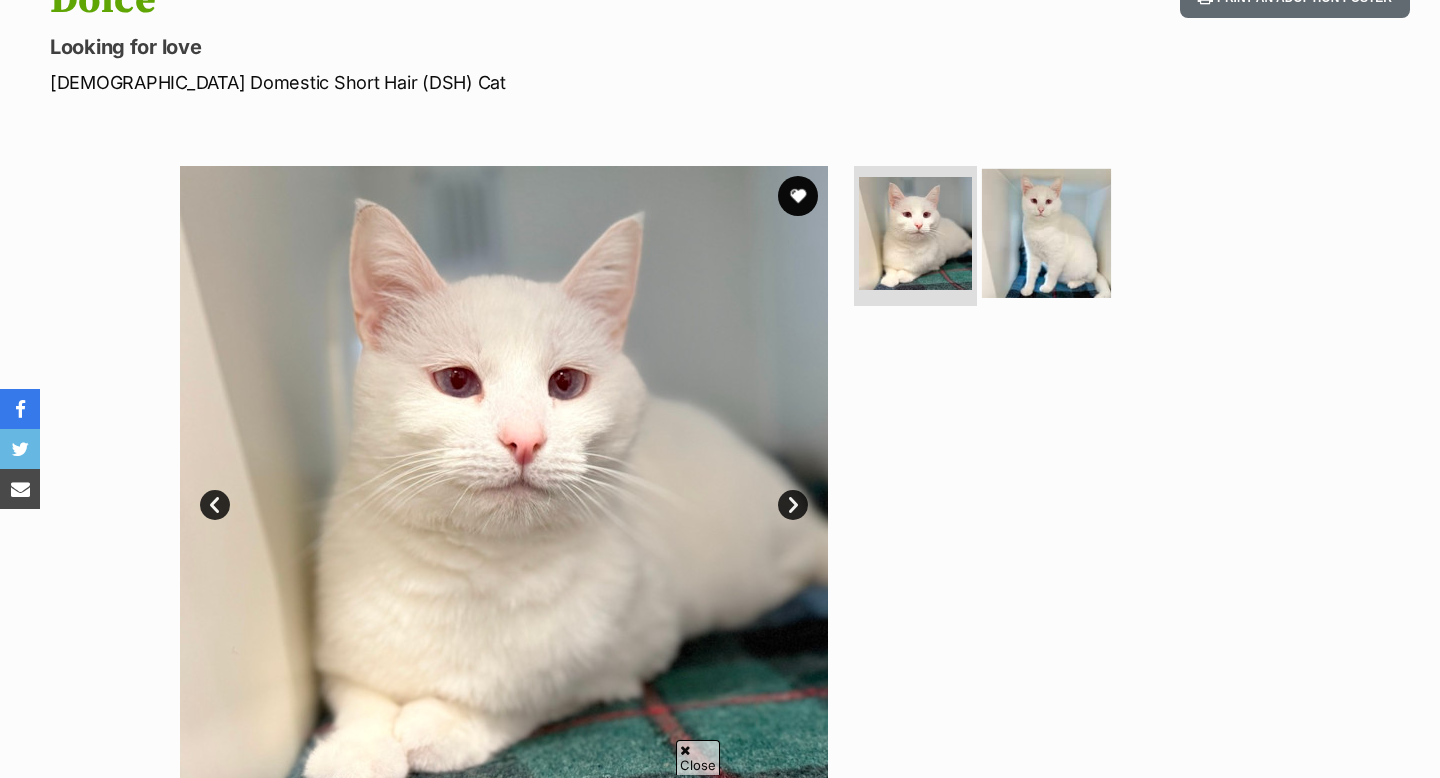
click at [1096, 222] on img at bounding box center [1046, 233] width 129 height 129
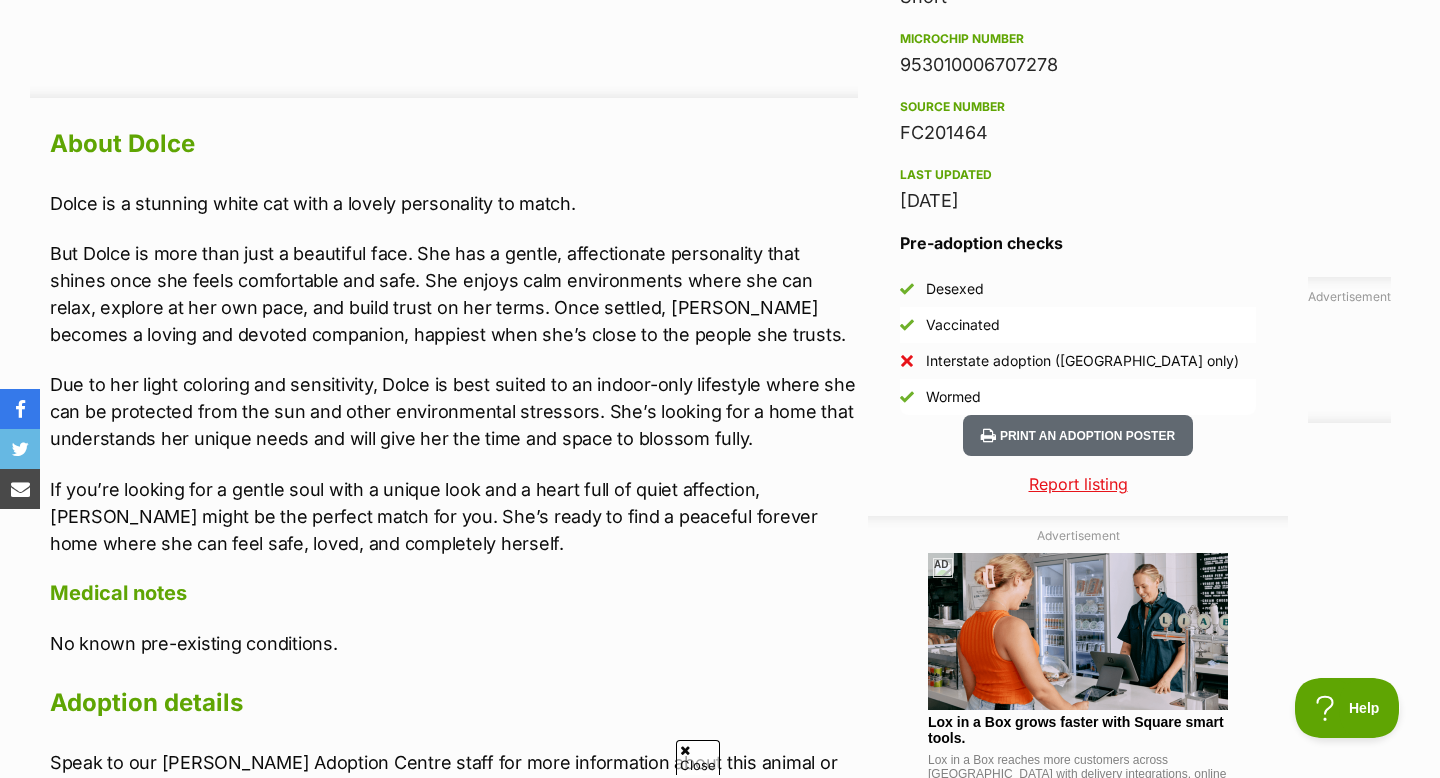
scroll to position [1667, 0]
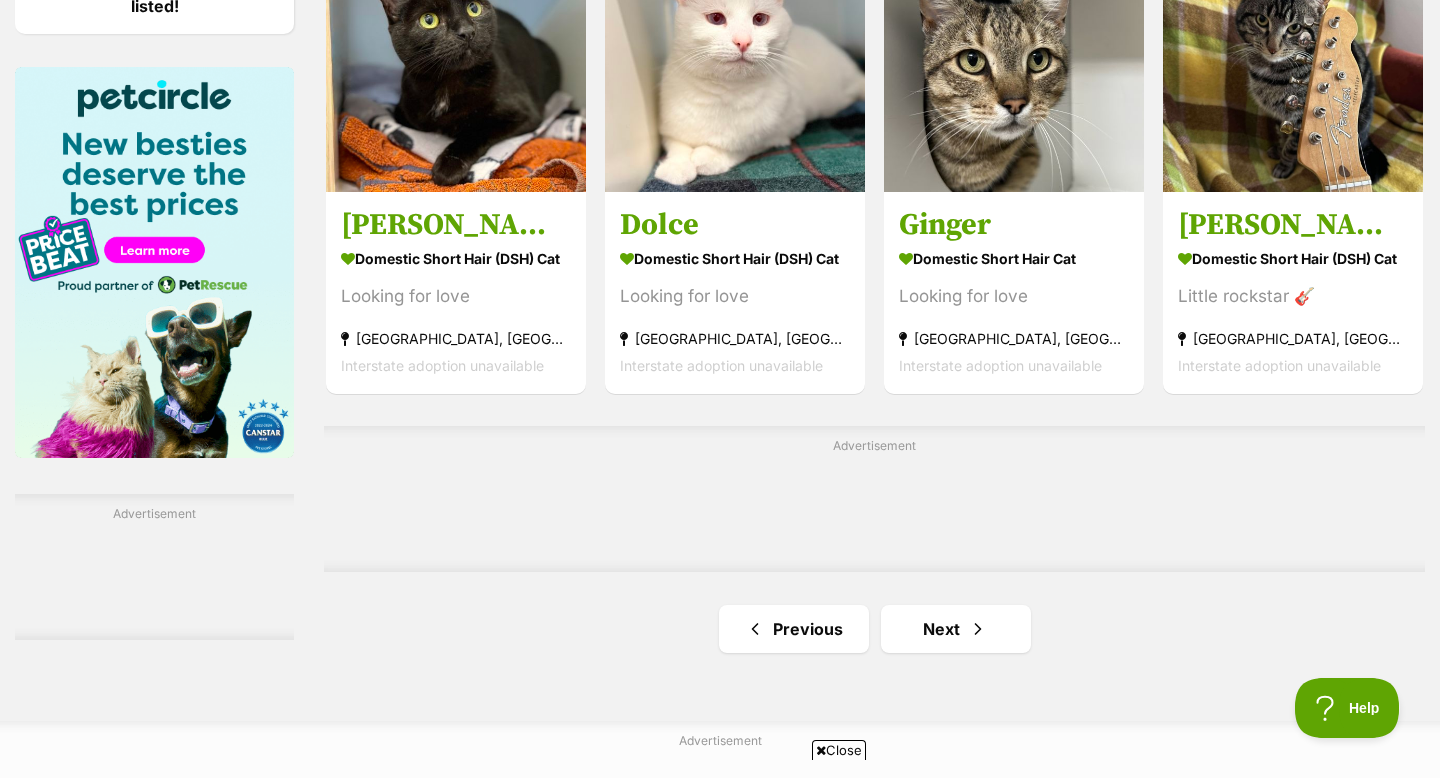
scroll to position [3055, 0]
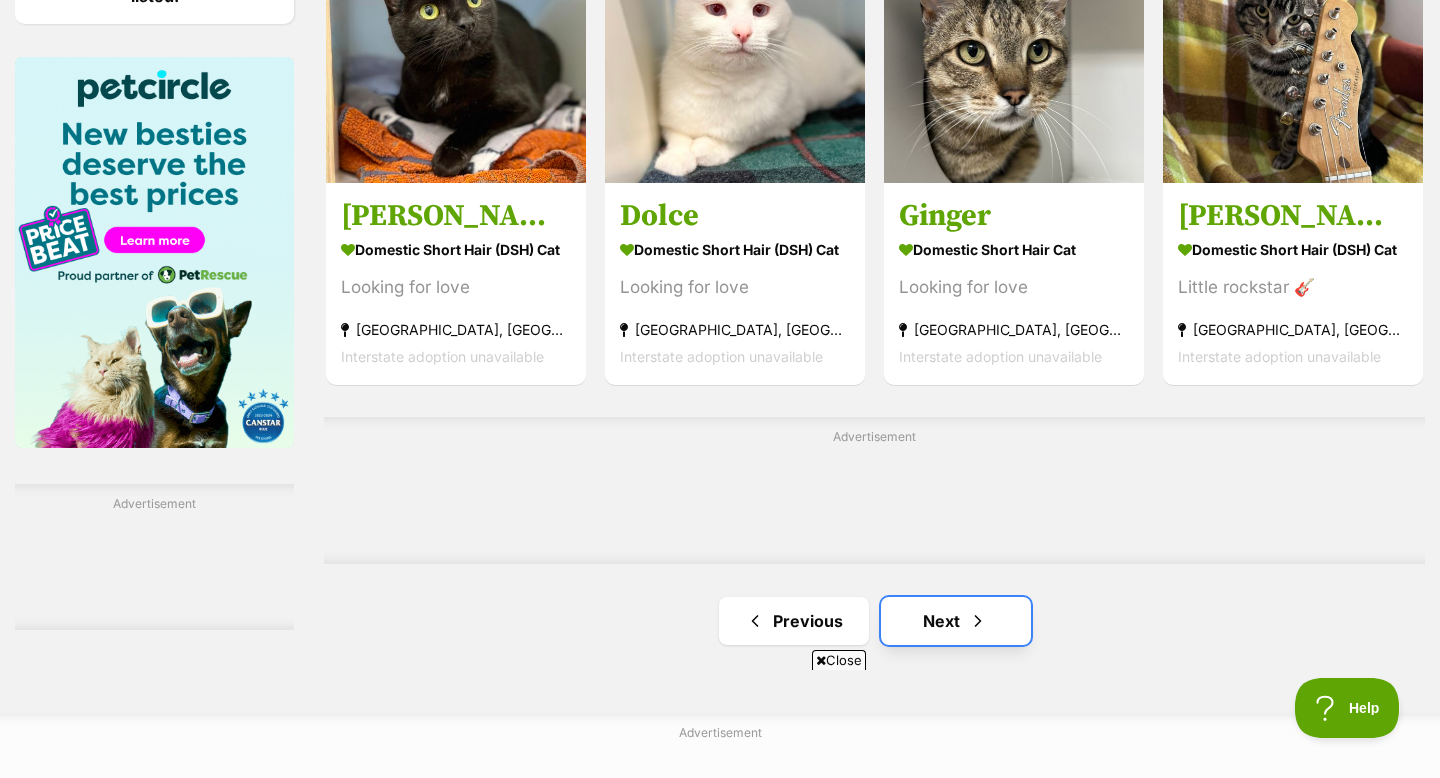
click at [955, 636] on link "Next" at bounding box center [956, 621] width 150 height 48
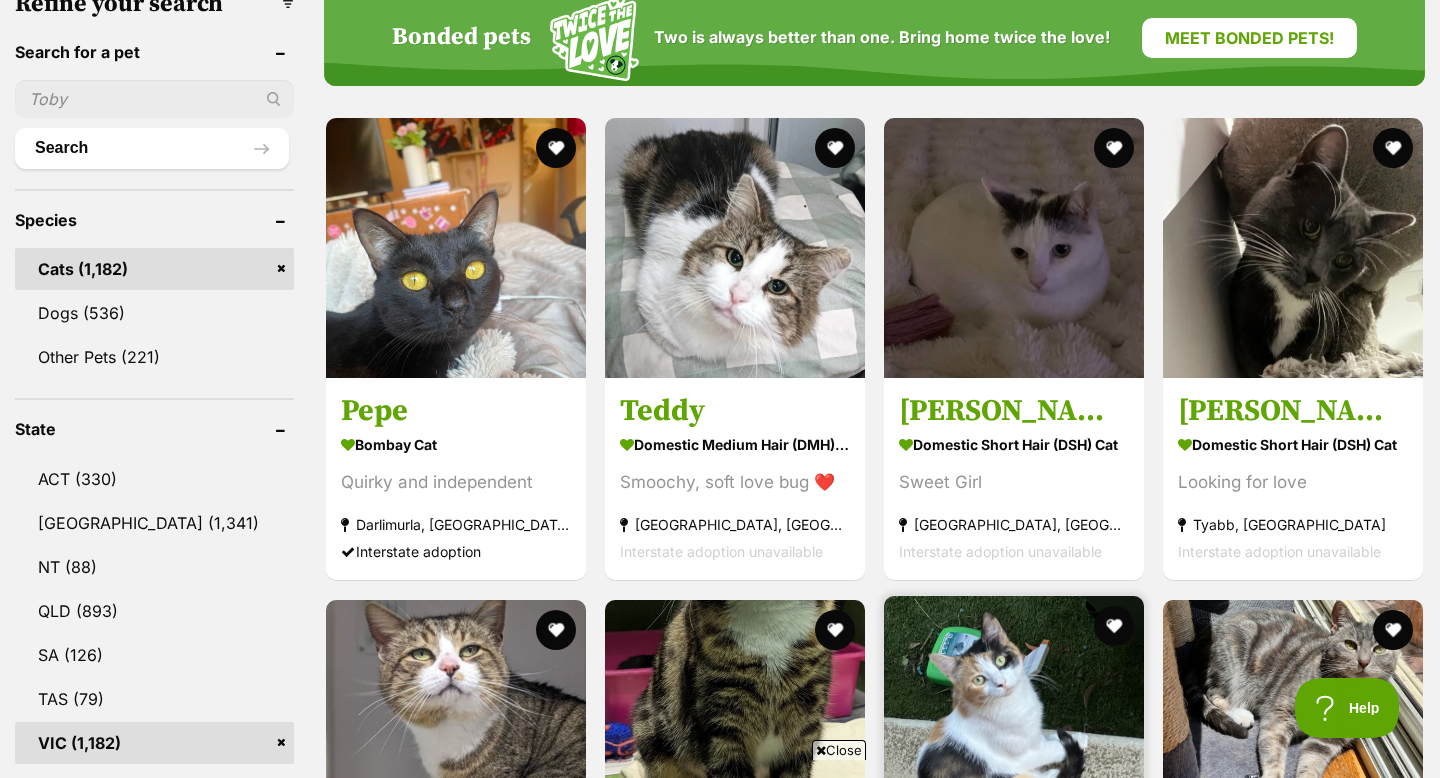
scroll to position [665, 0]
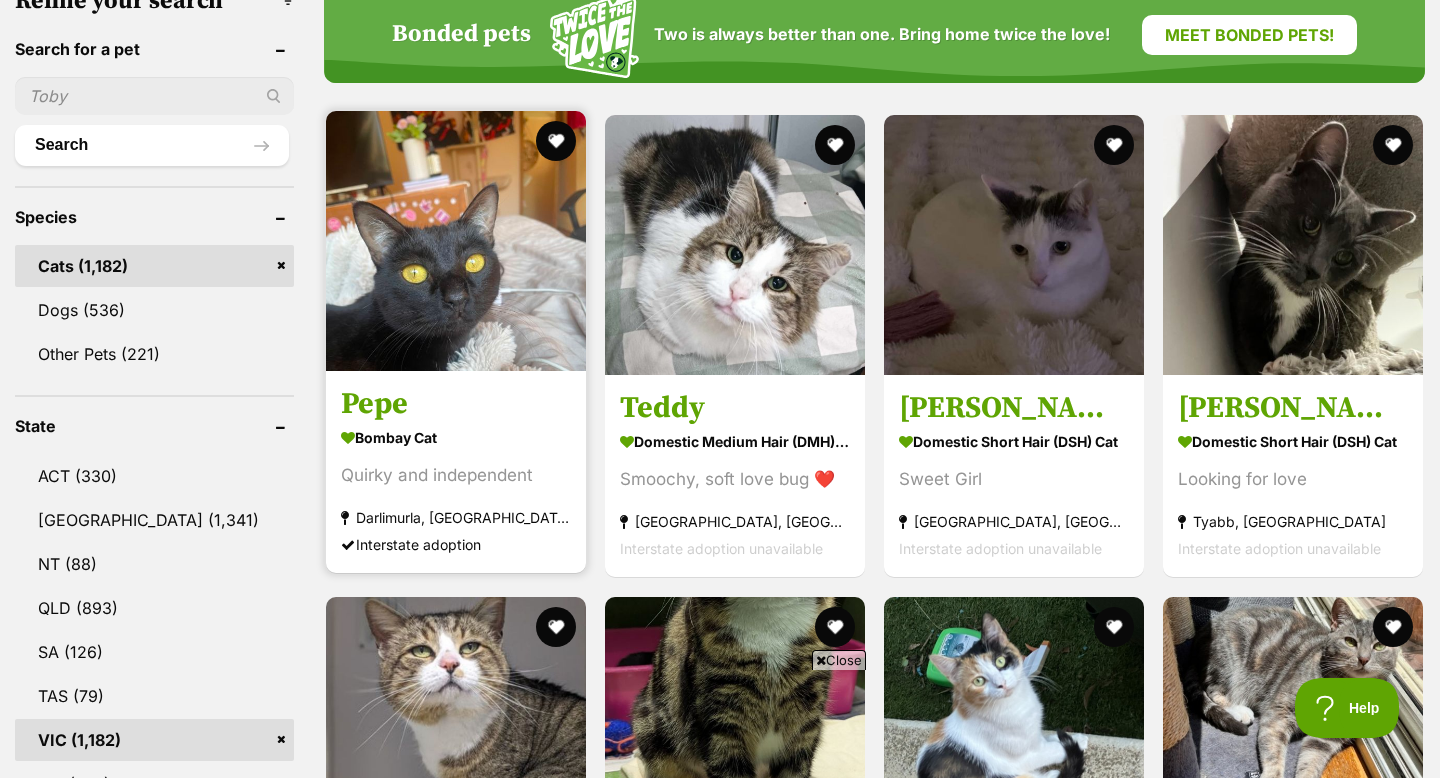
click at [437, 325] on img at bounding box center [456, 241] width 260 height 260
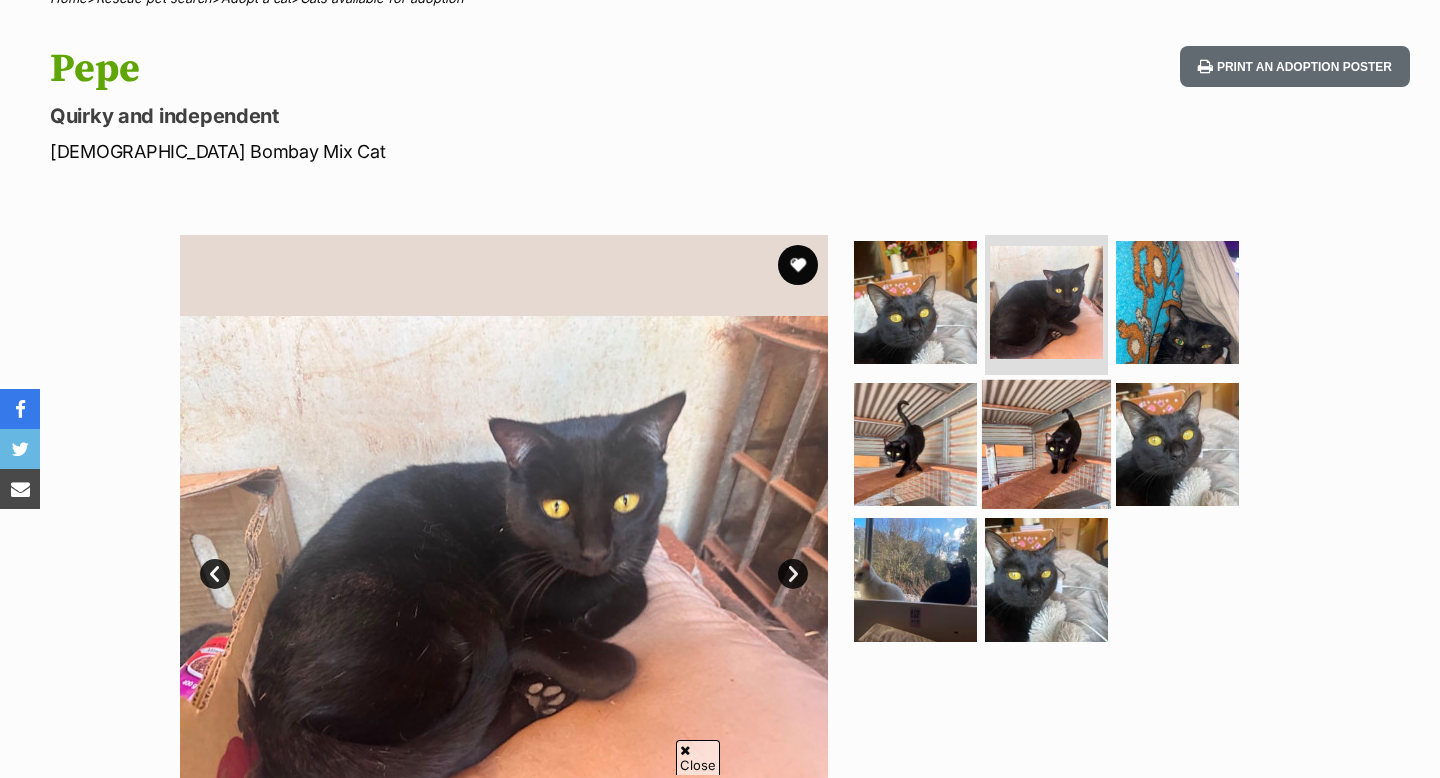
click at [1050, 442] on img at bounding box center [1046, 443] width 129 height 129
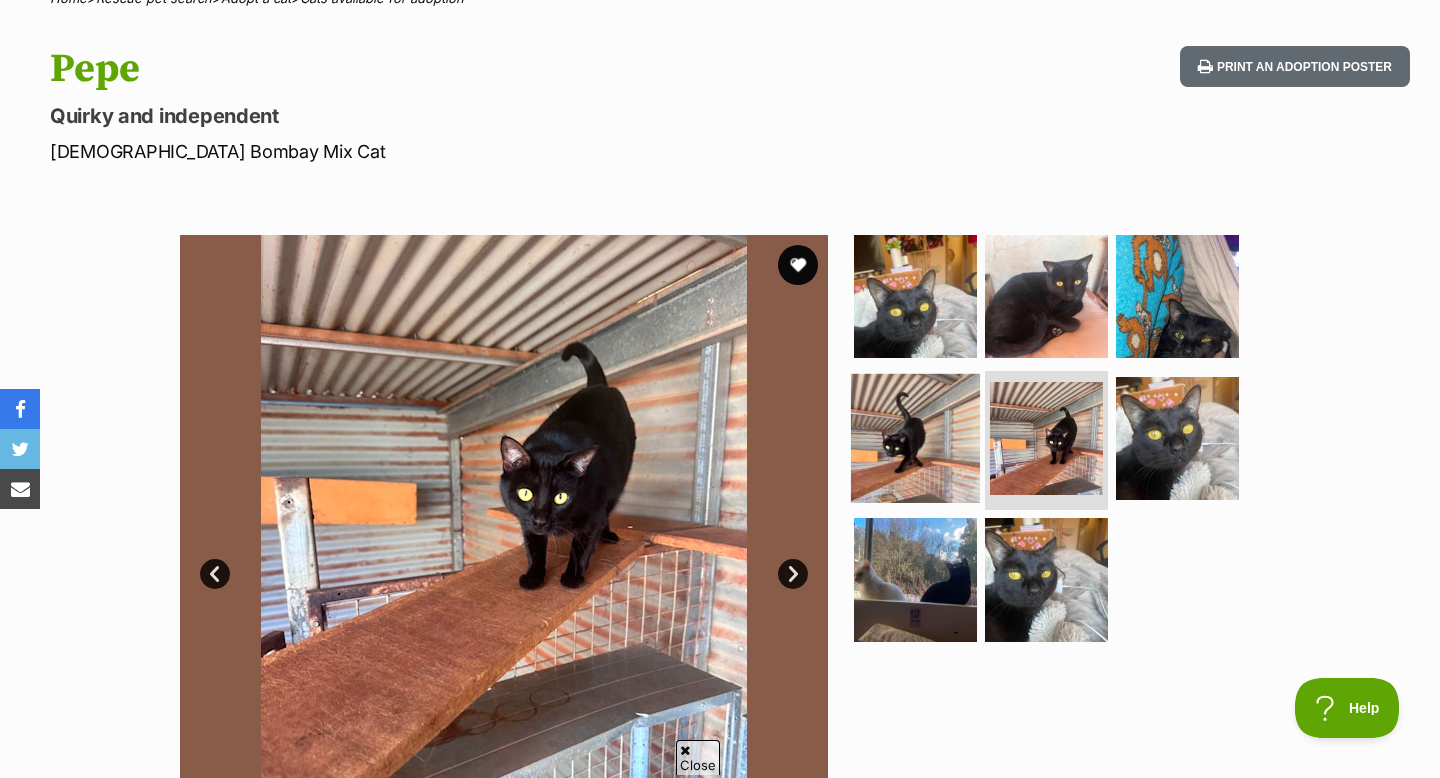
click at [905, 433] on img at bounding box center [915, 437] width 129 height 129
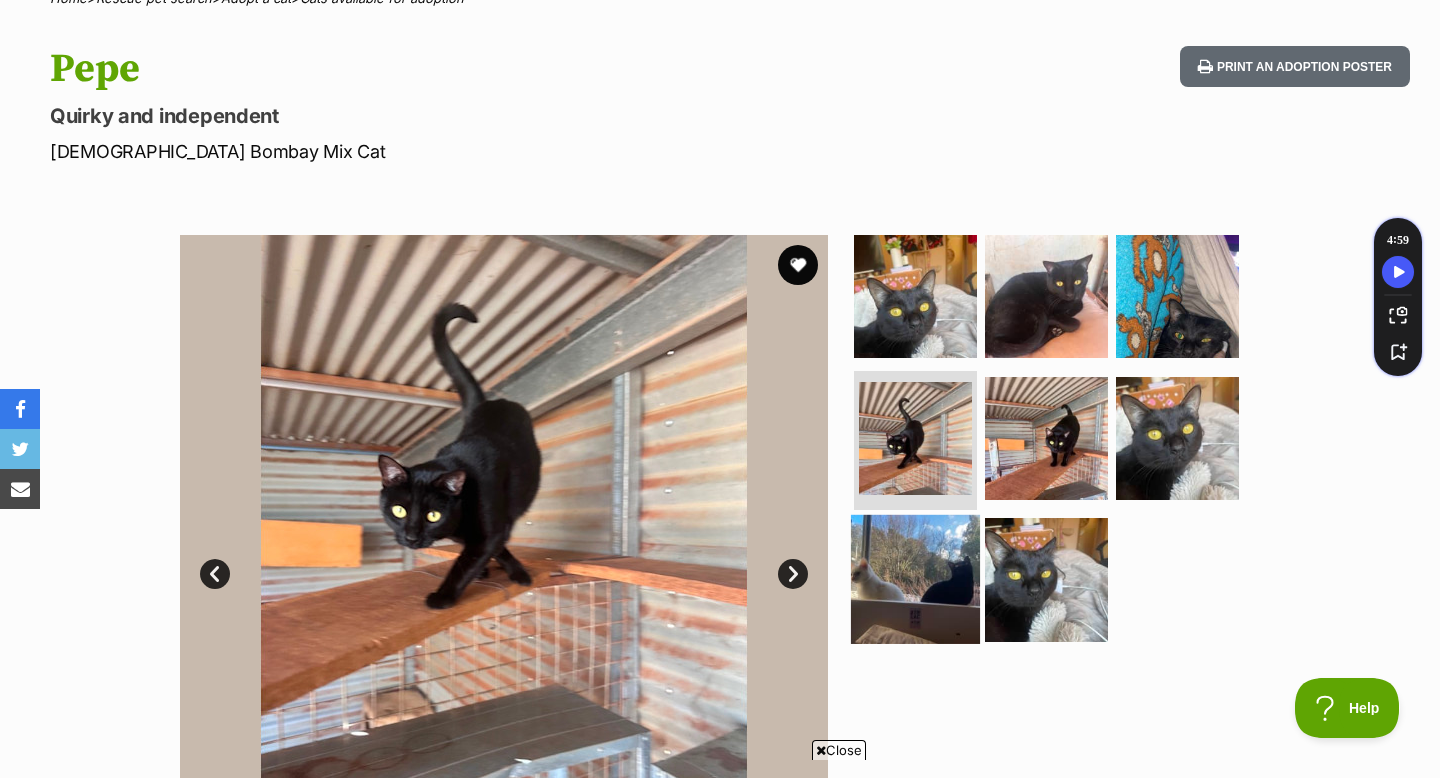
click at [928, 538] on img at bounding box center [915, 579] width 129 height 129
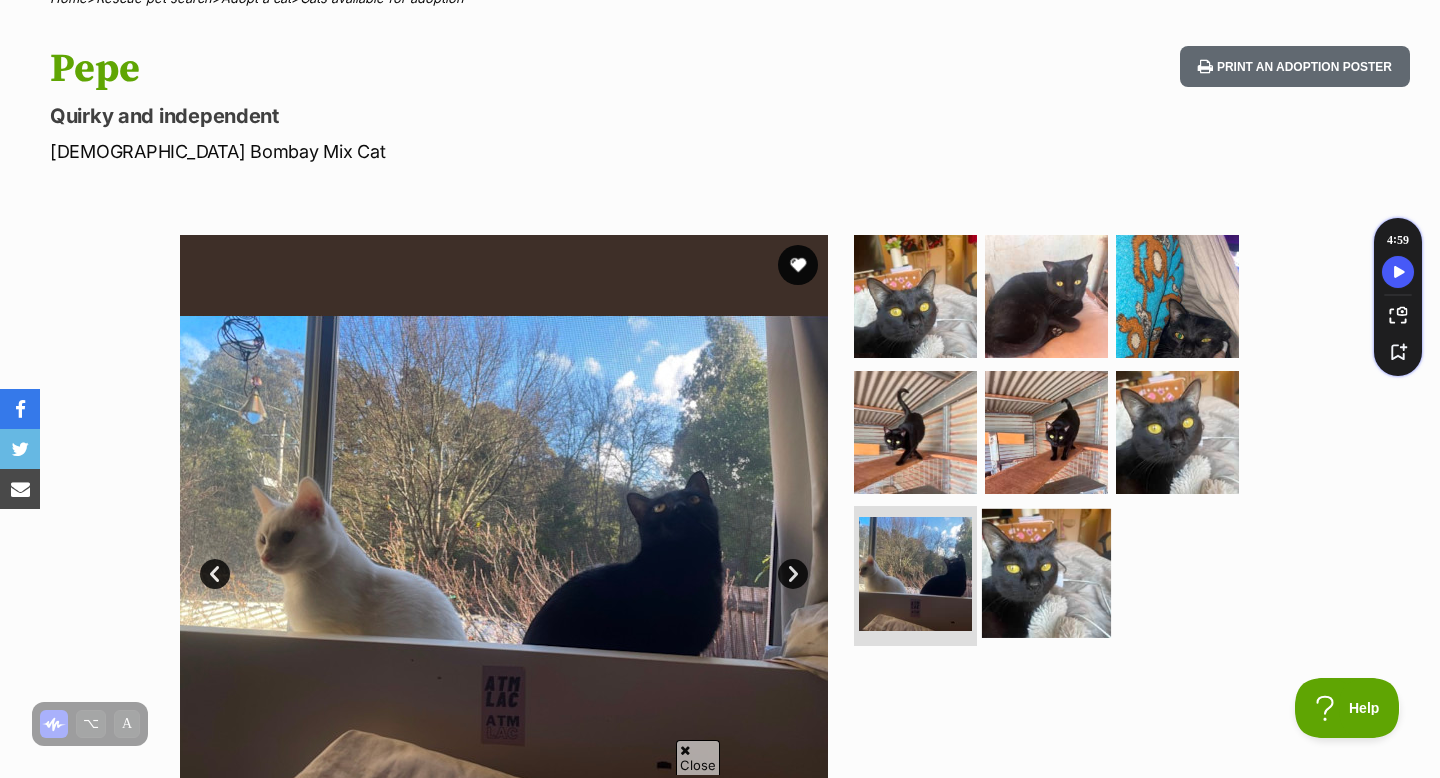
click at [1053, 542] on img at bounding box center [1046, 573] width 129 height 129
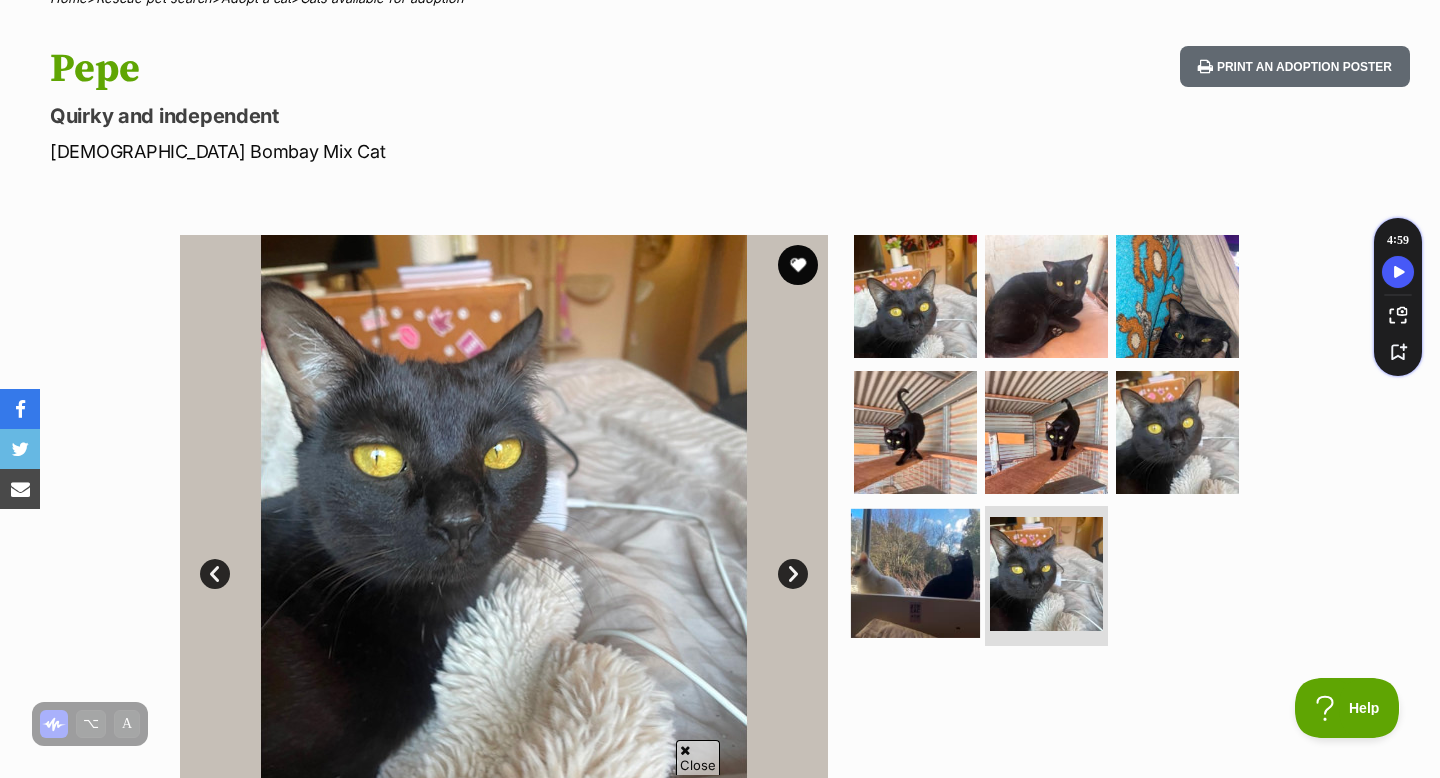
click at [940, 564] on img at bounding box center [915, 573] width 129 height 129
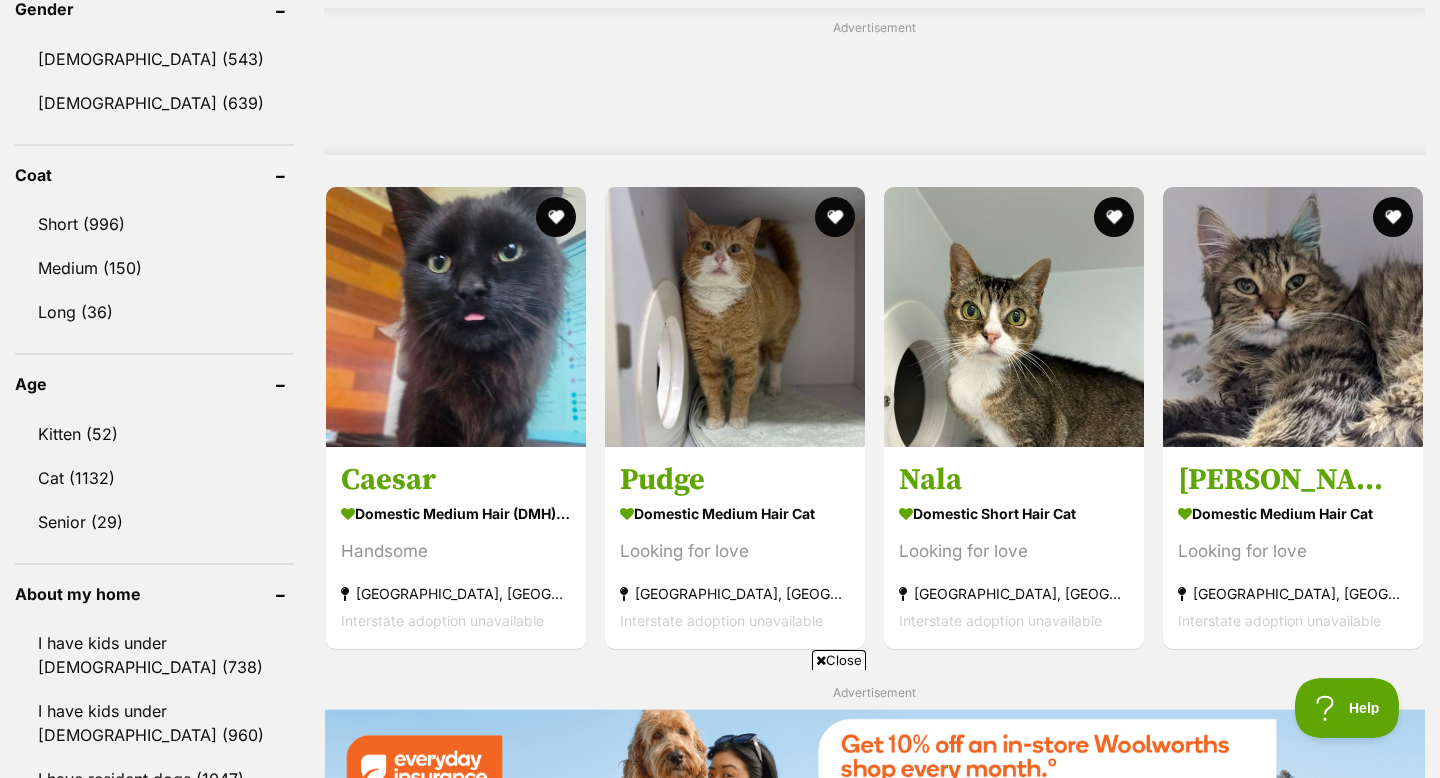
scroll to position [1749, 0]
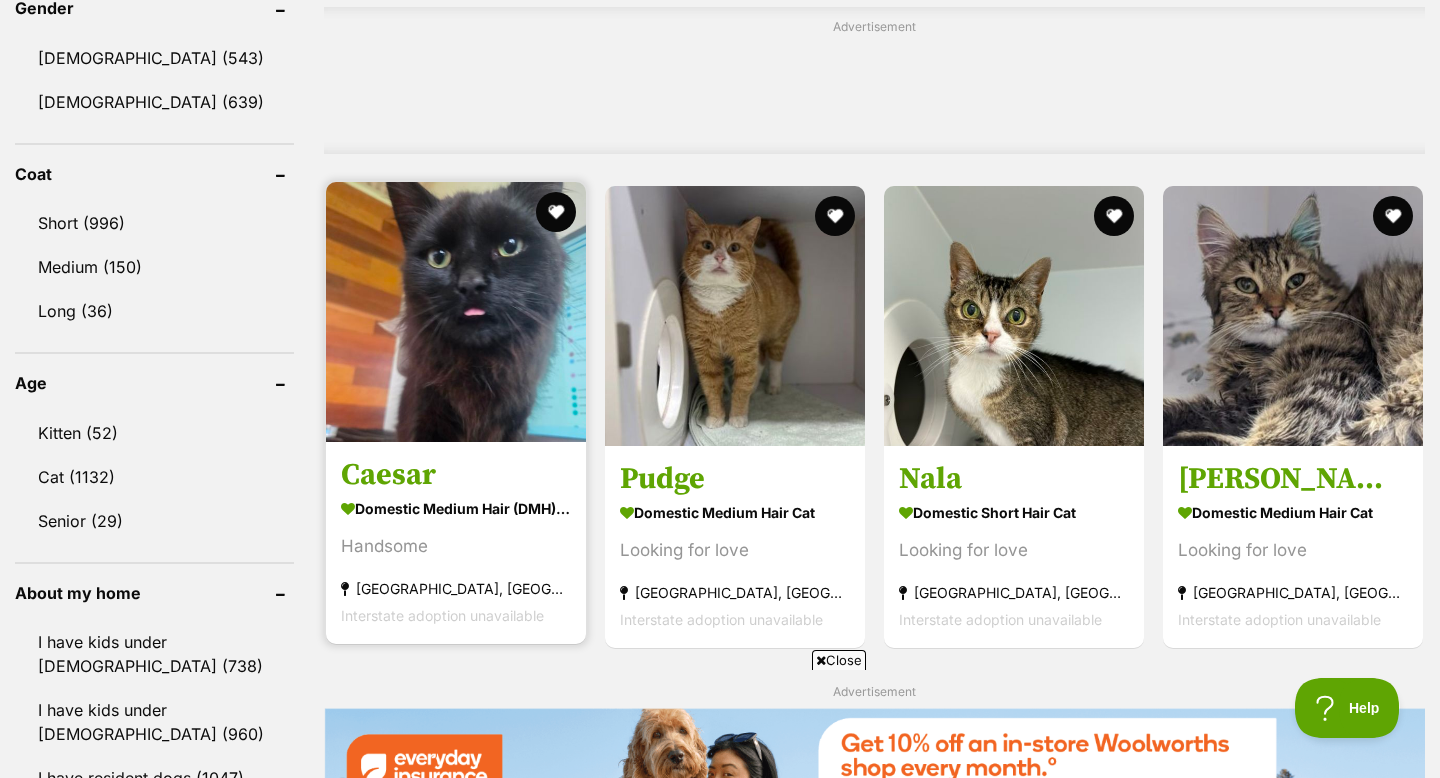
click at [506, 398] on img at bounding box center [456, 312] width 260 height 260
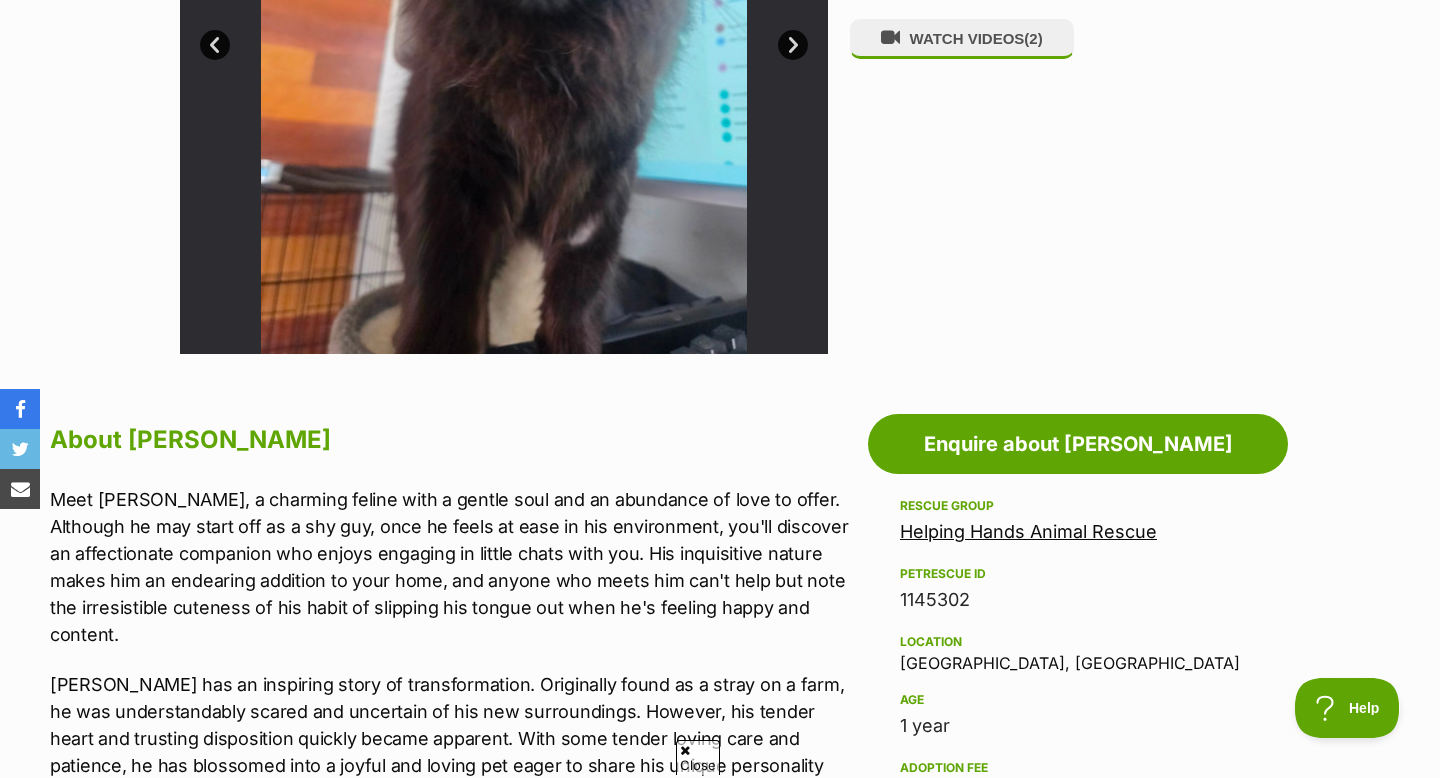
scroll to position [283, 0]
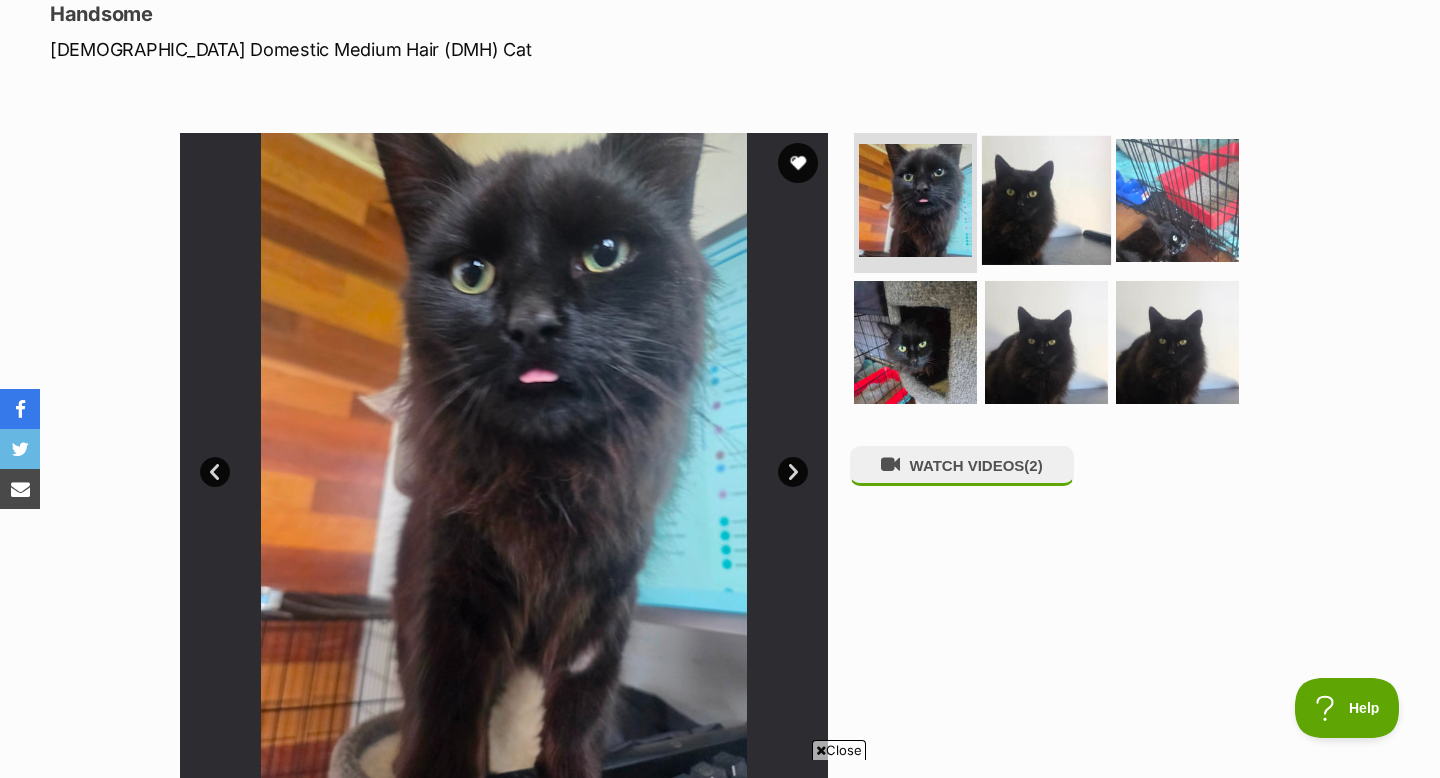
click at [1044, 200] on img at bounding box center [1046, 200] width 129 height 129
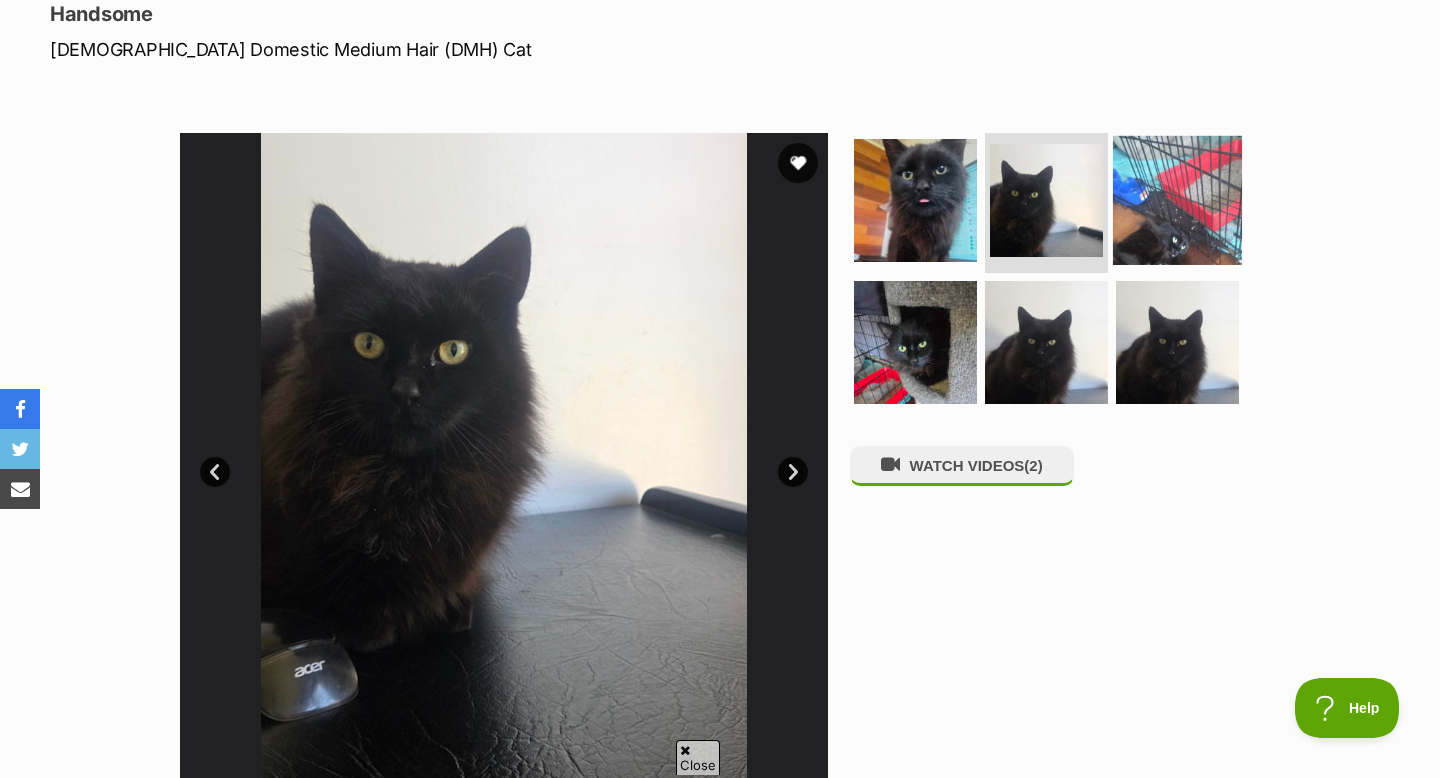
scroll to position [0, 0]
click at [1156, 207] on img at bounding box center [1177, 200] width 129 height 129
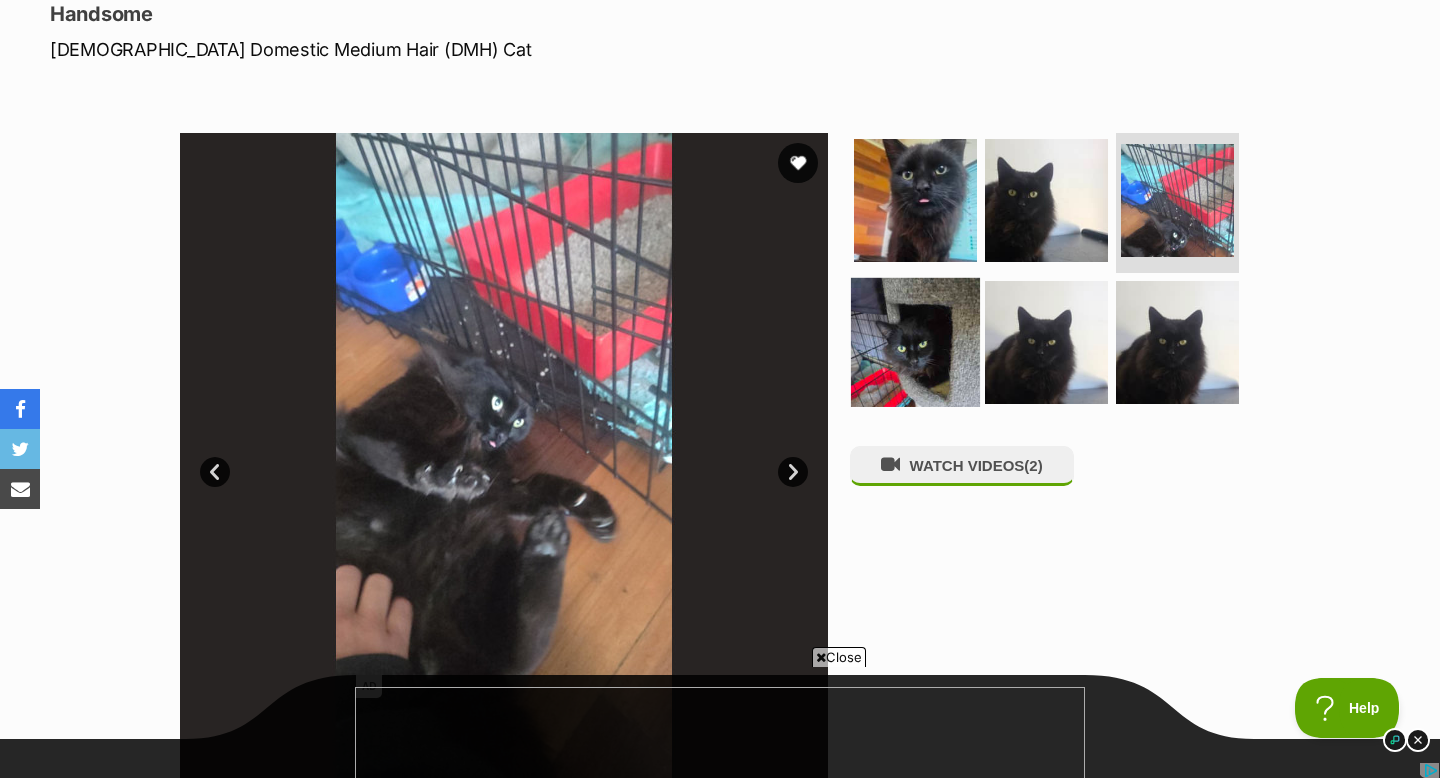
click at [922, 343] on img at bounding box center [915, 341] width 129 height 129
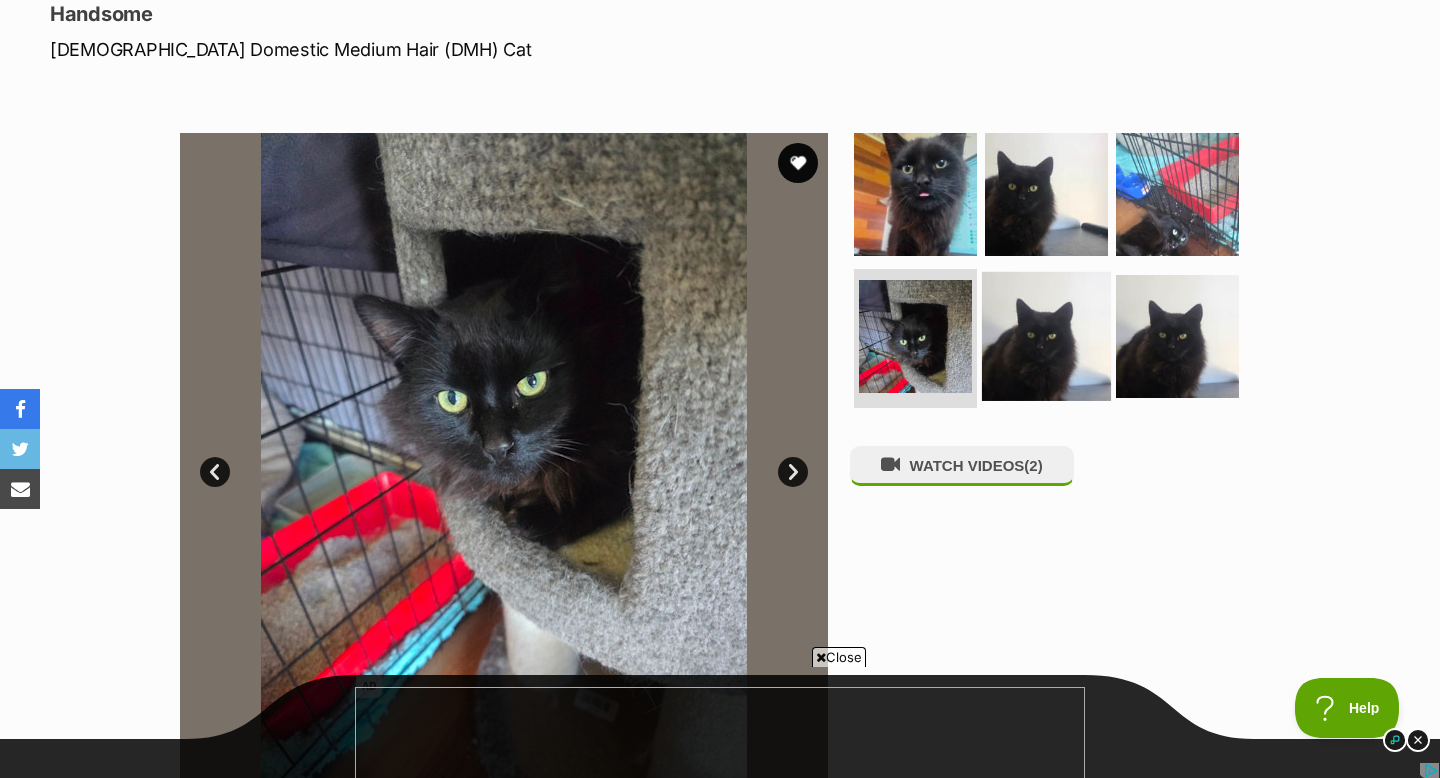
click at [1040, 337] on img at bounding box center [1046, 335] width 129 height 129
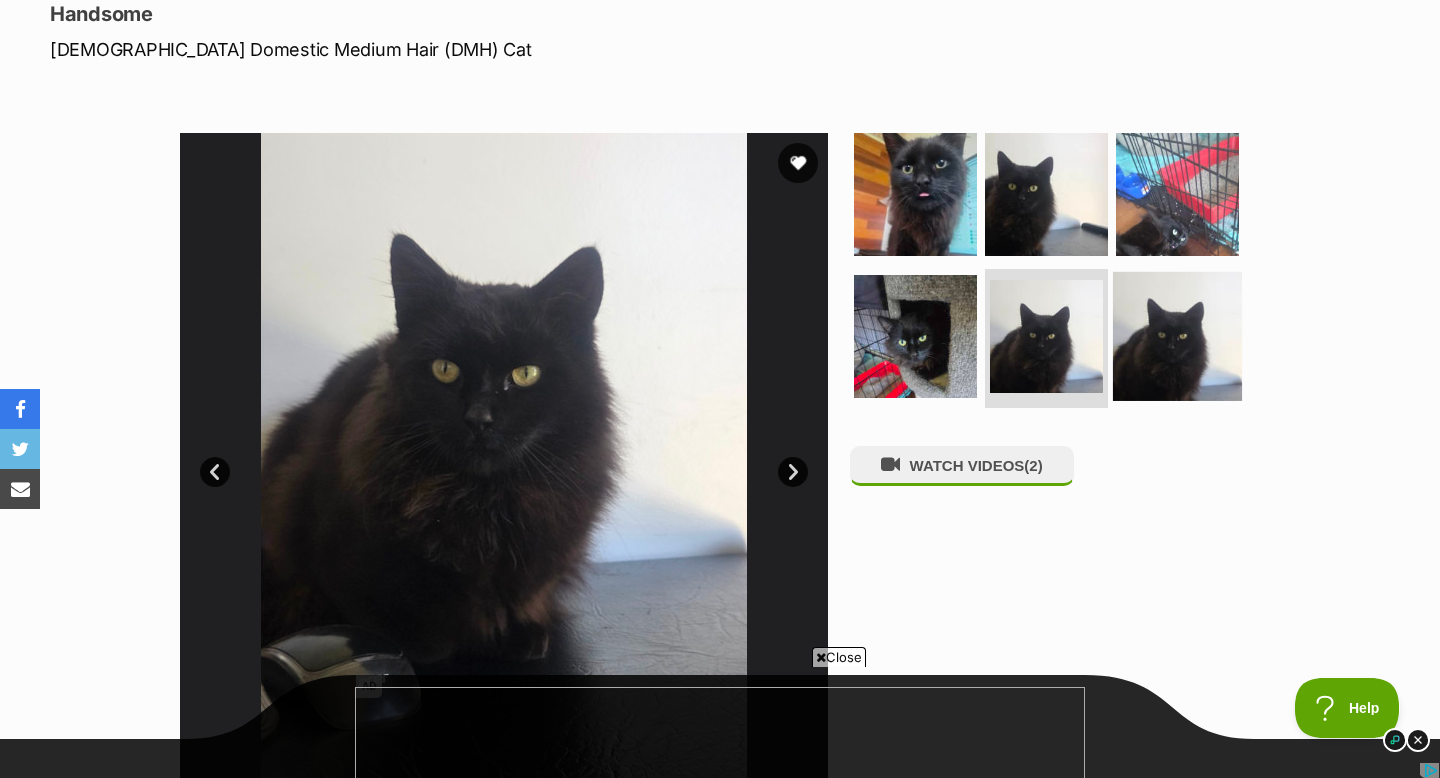
click at [1155, 332] on img at bounding box center [1177, 335] width 129 height 129
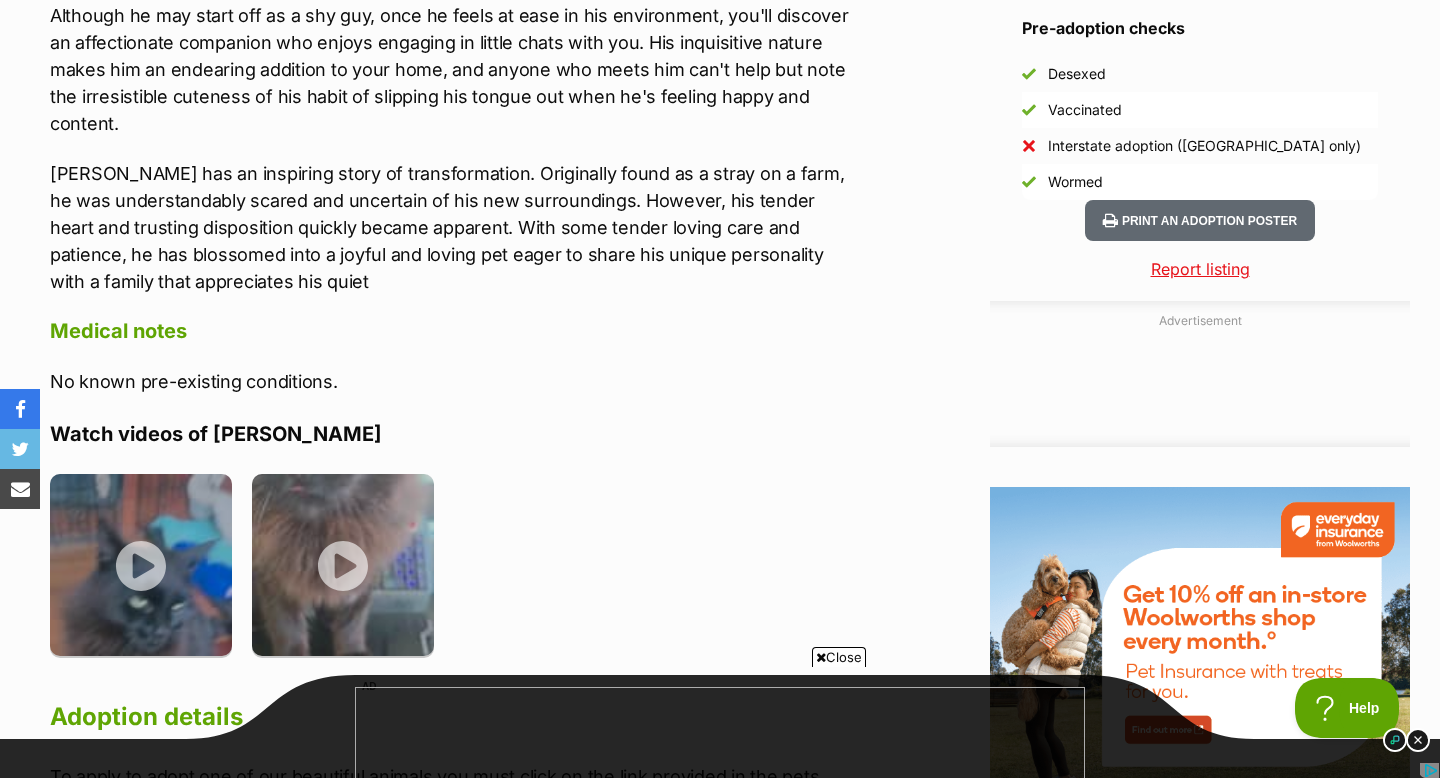
scroll to position [1884, 0]
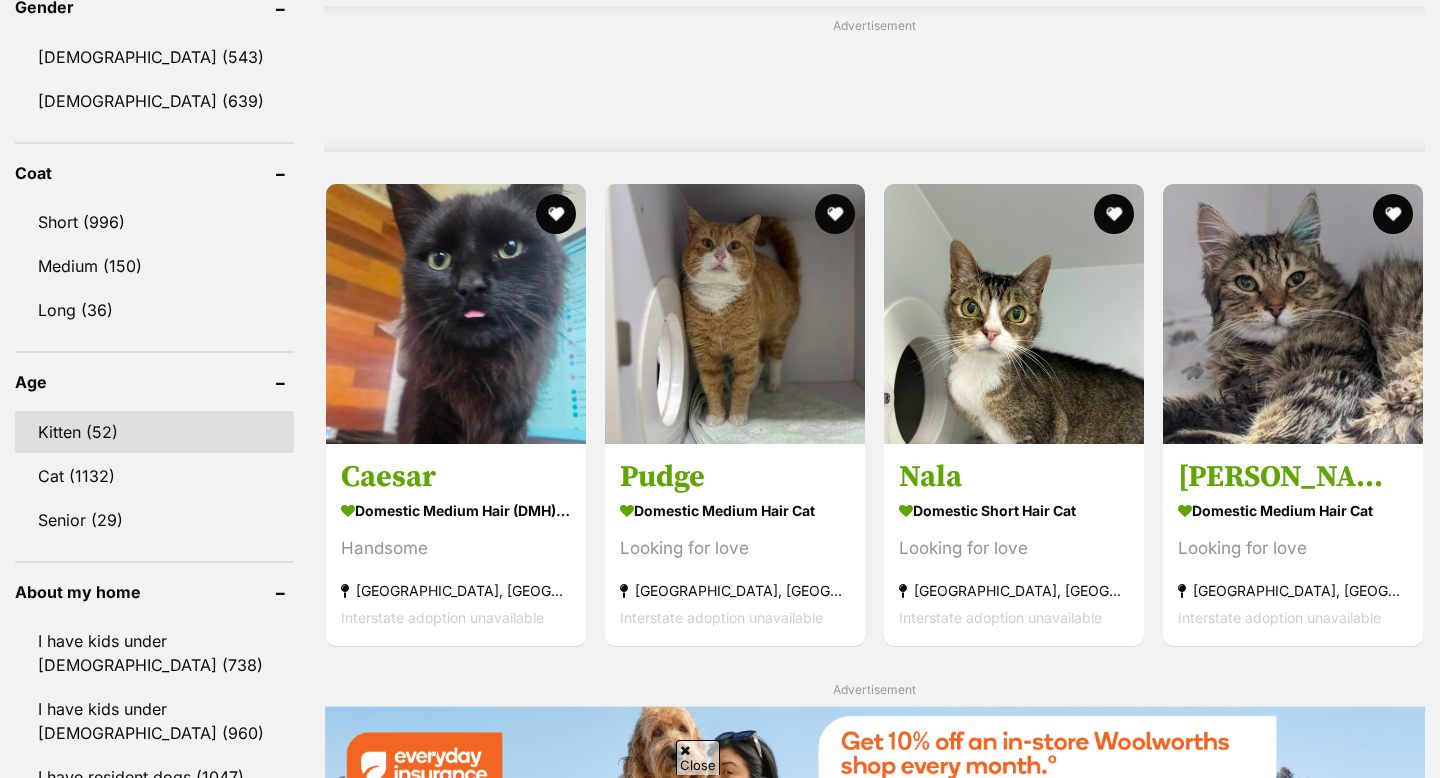
click at [94, 413] on link "Kitten (52)" at bounding box center [154, 432] width 279 height 42
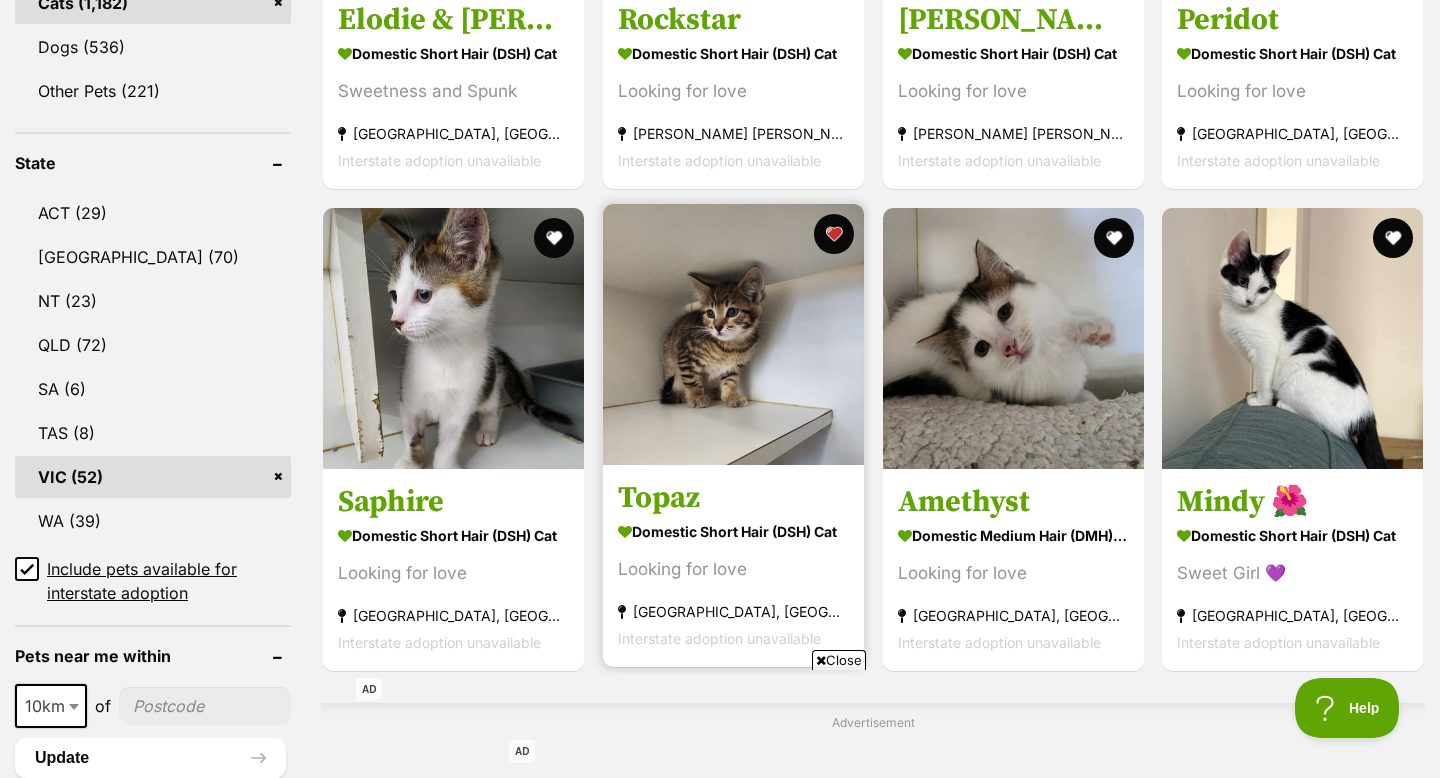
scroll to position [937, 0]
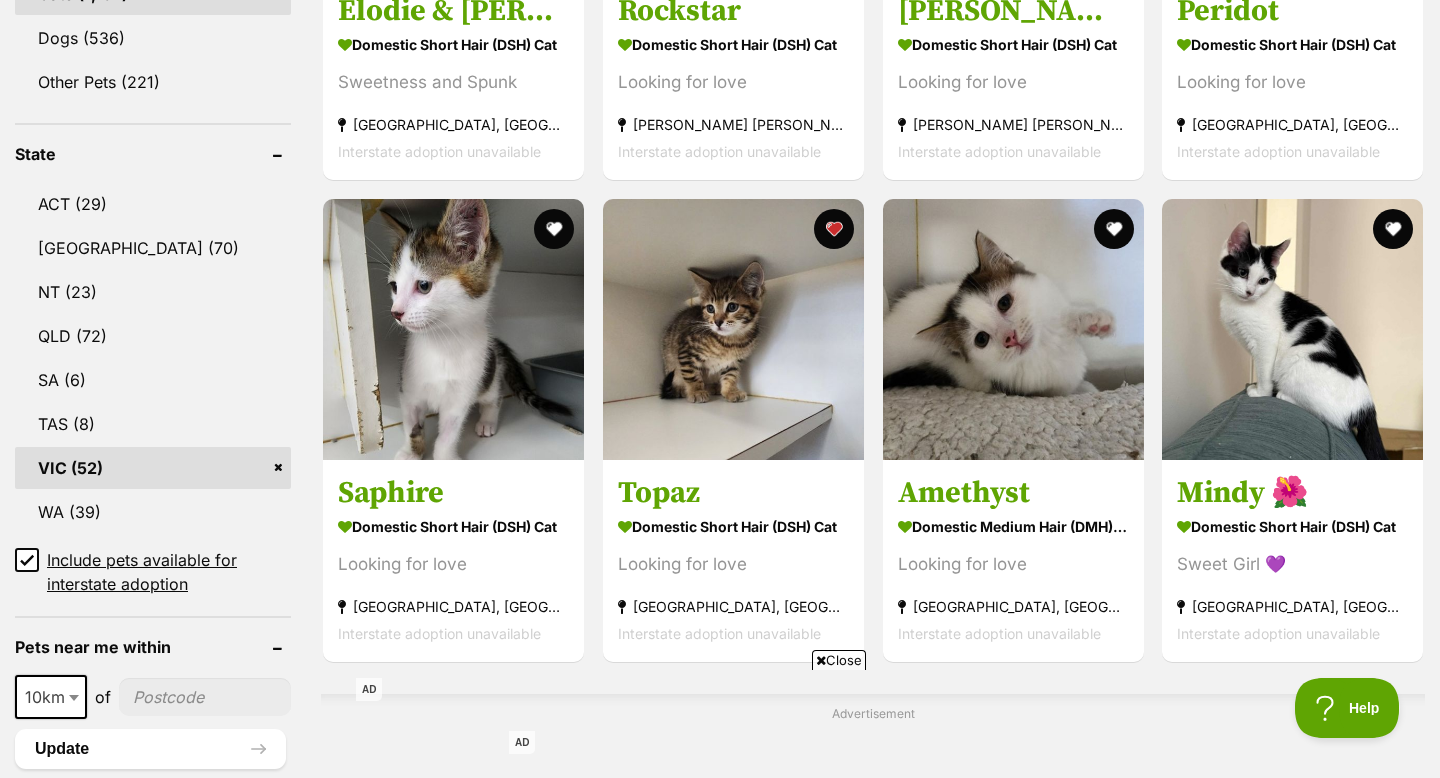
click at [271, 464] on link "VIC (52)" at bounding box center [153, 468] width 276 height 42
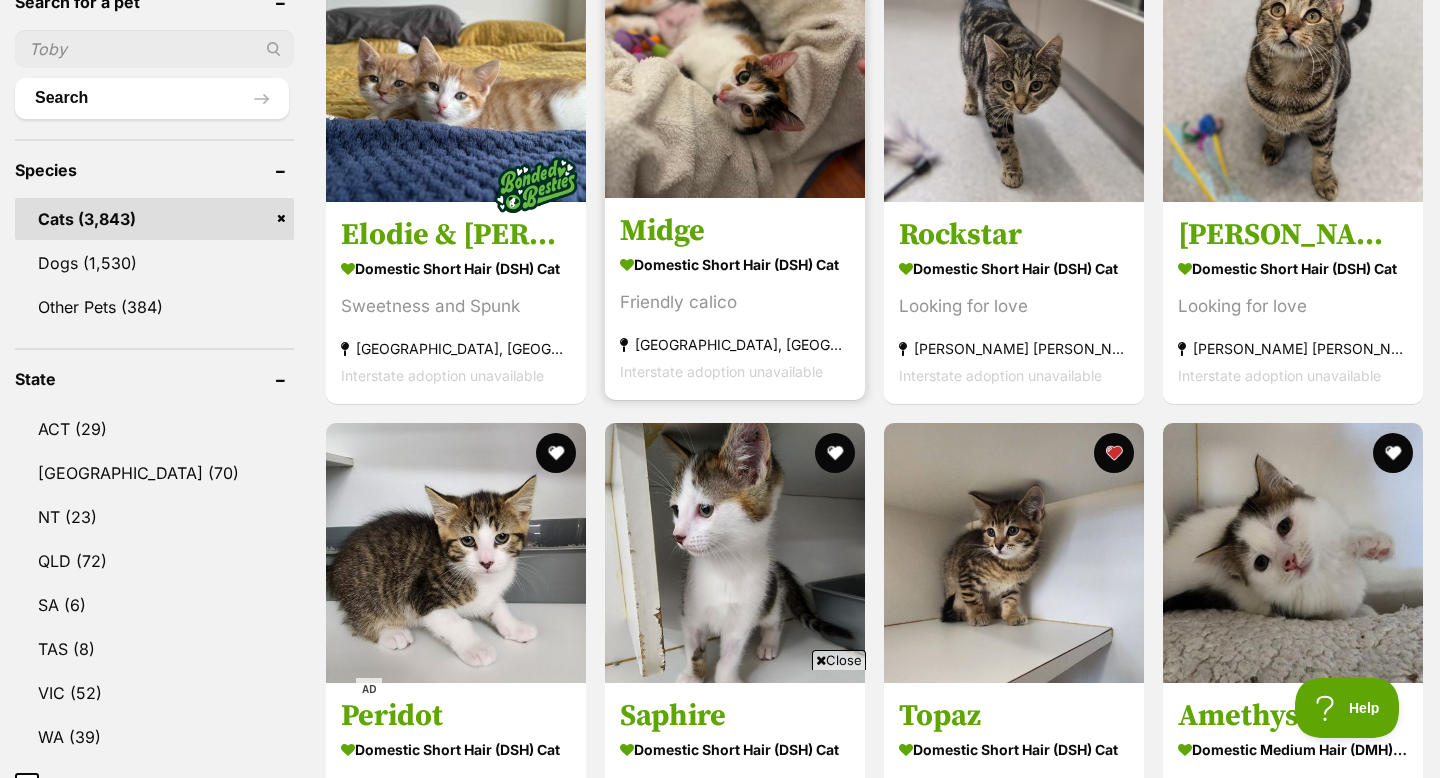
scroll to position [688, 0]
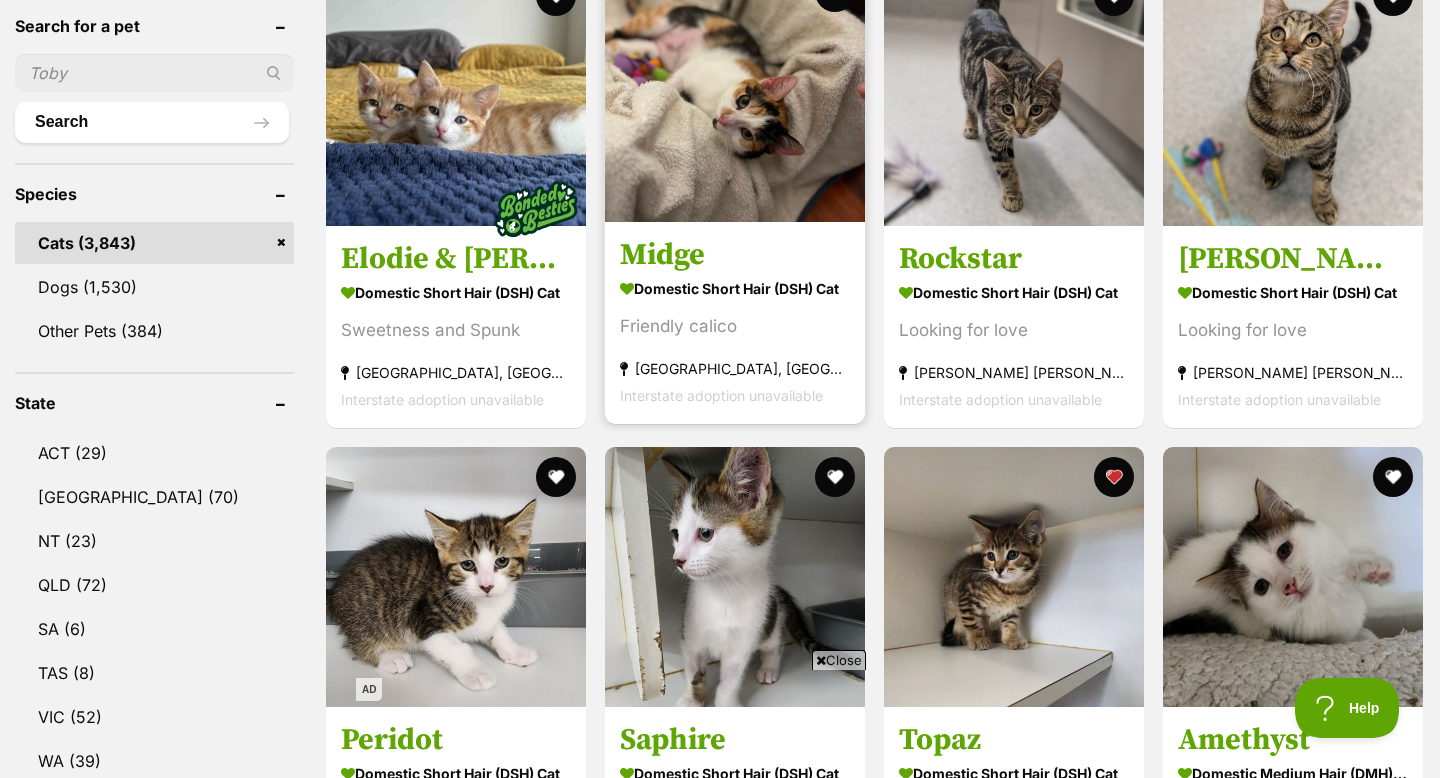
click at [677, 152] on img at bounding box center [735, 92] width 260 height 260
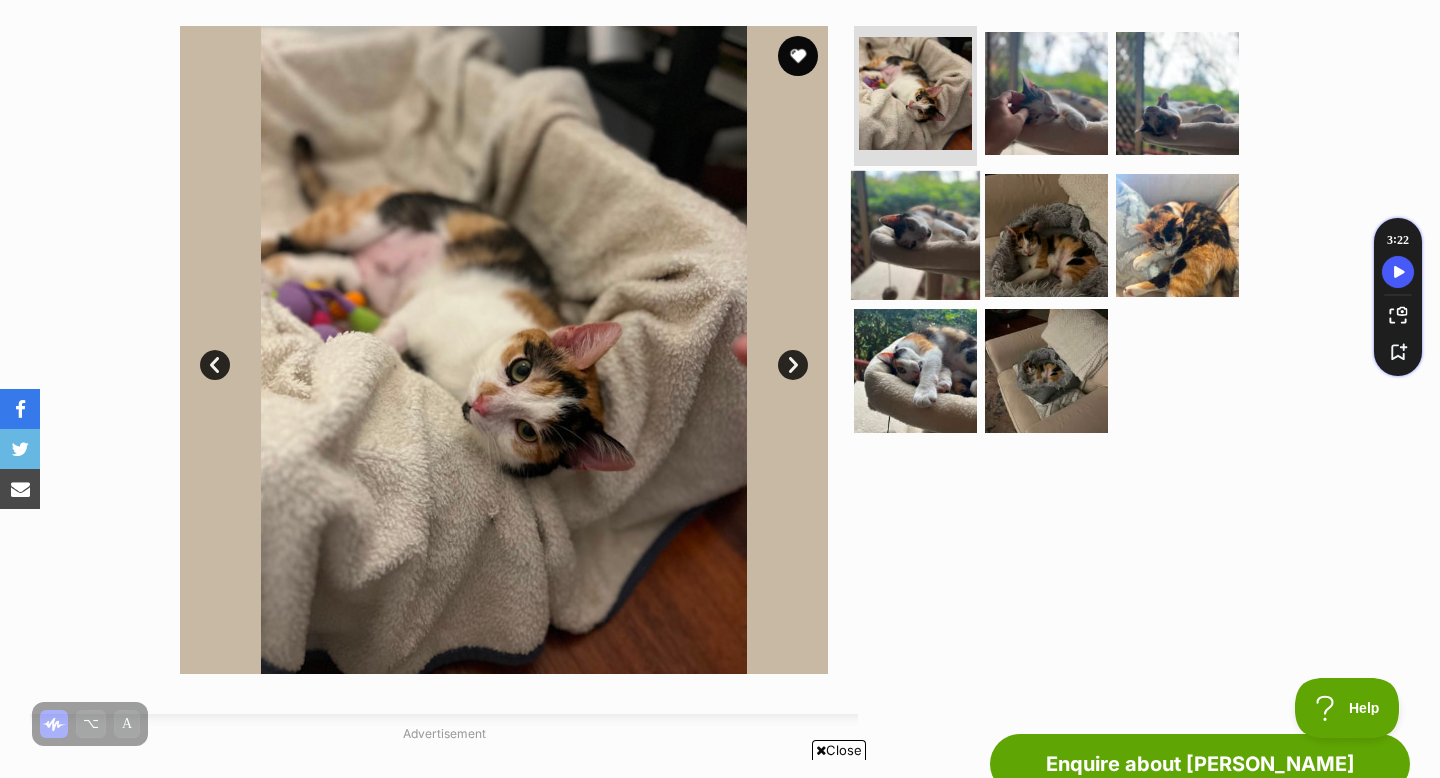
scroll to position [343, 0]
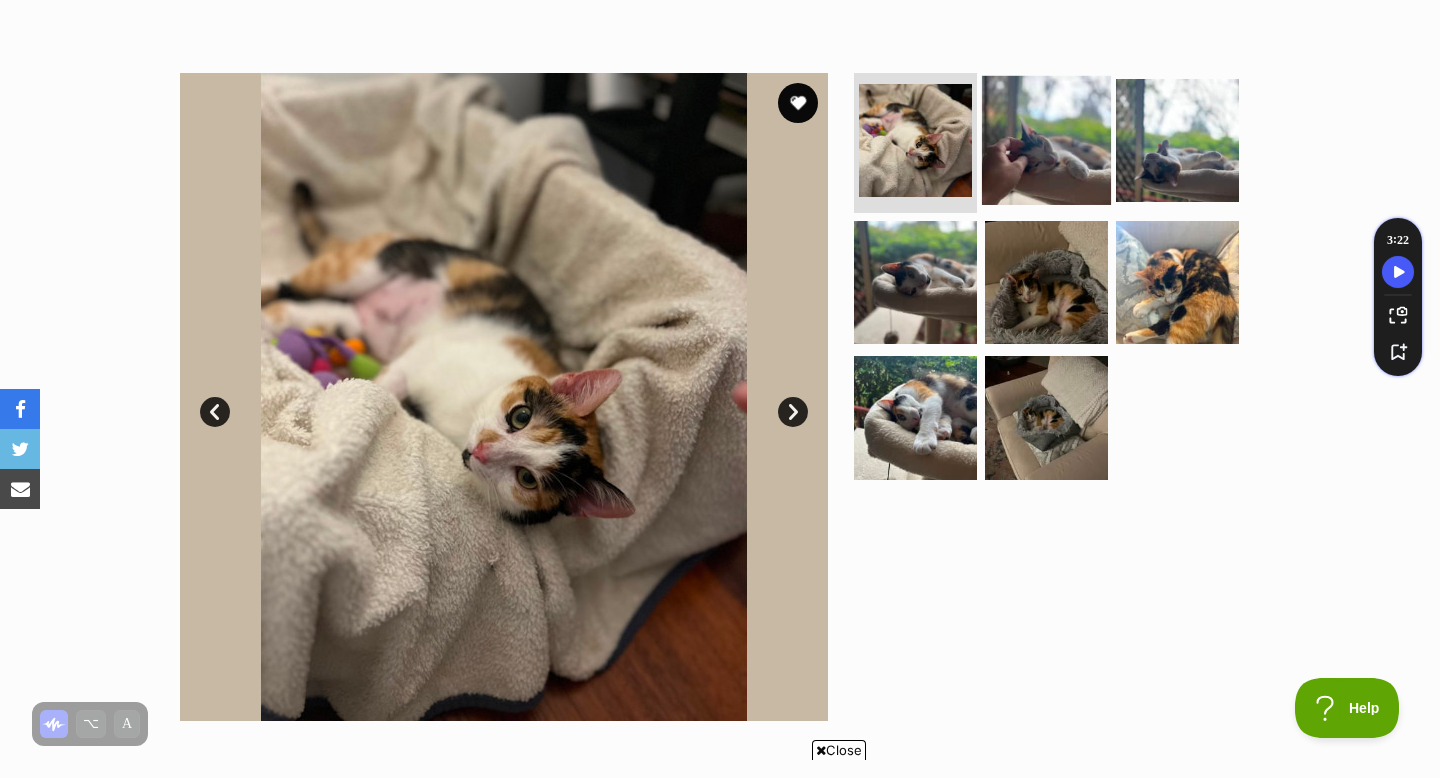
click at [1079, 185] on img at bounding box center [1046, 140] width 129 height 129
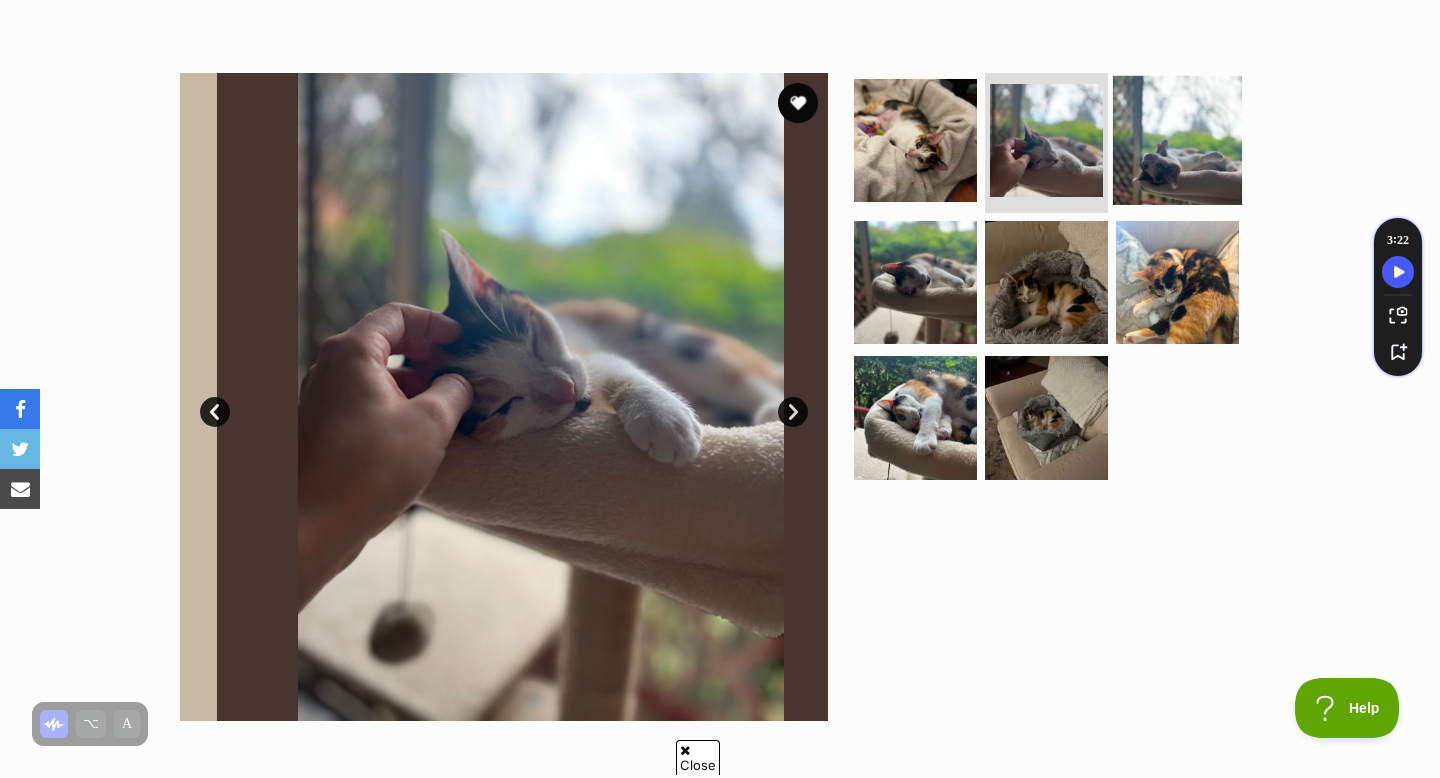
scroll to position [0, 0]
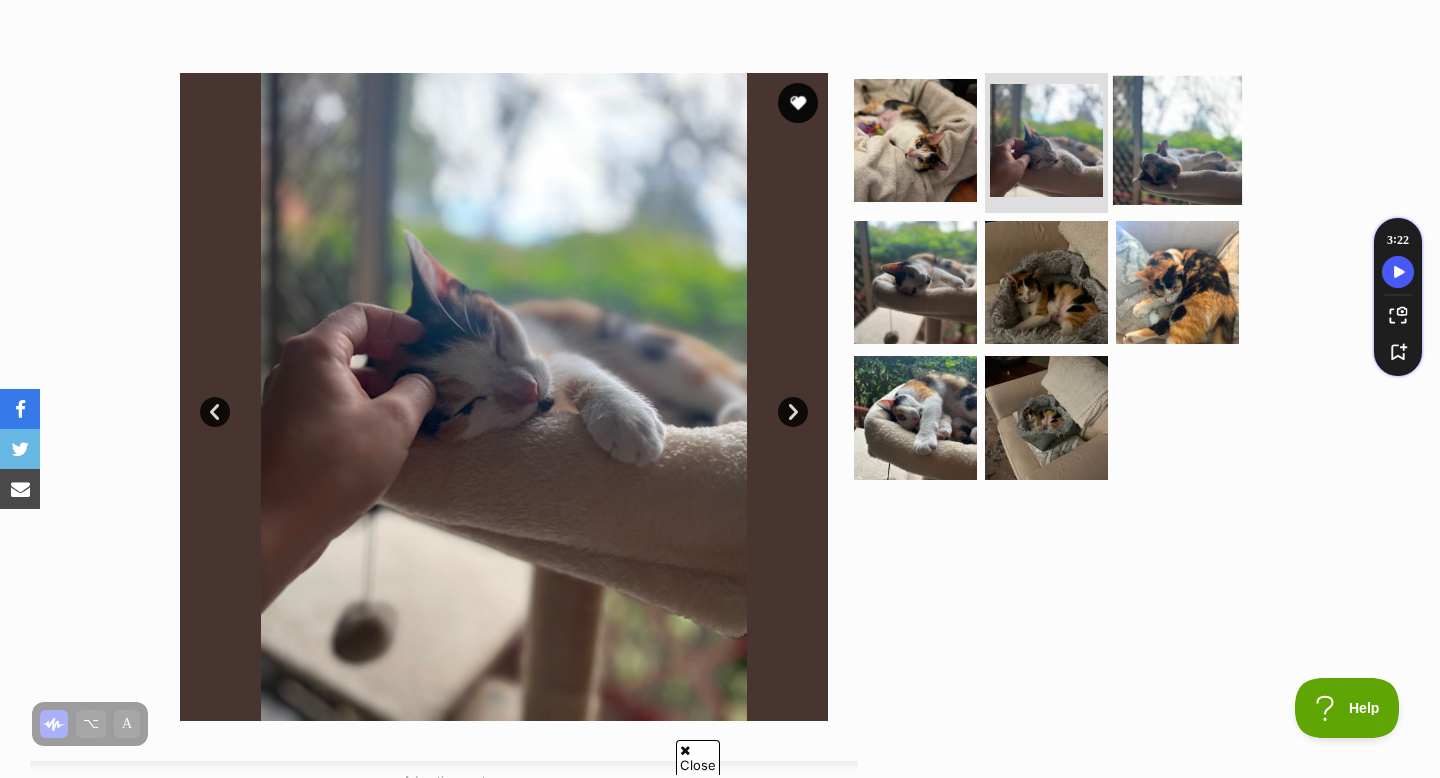
click at [1210, 175] on img at bounding box center [1177, 140] width 129 height 129
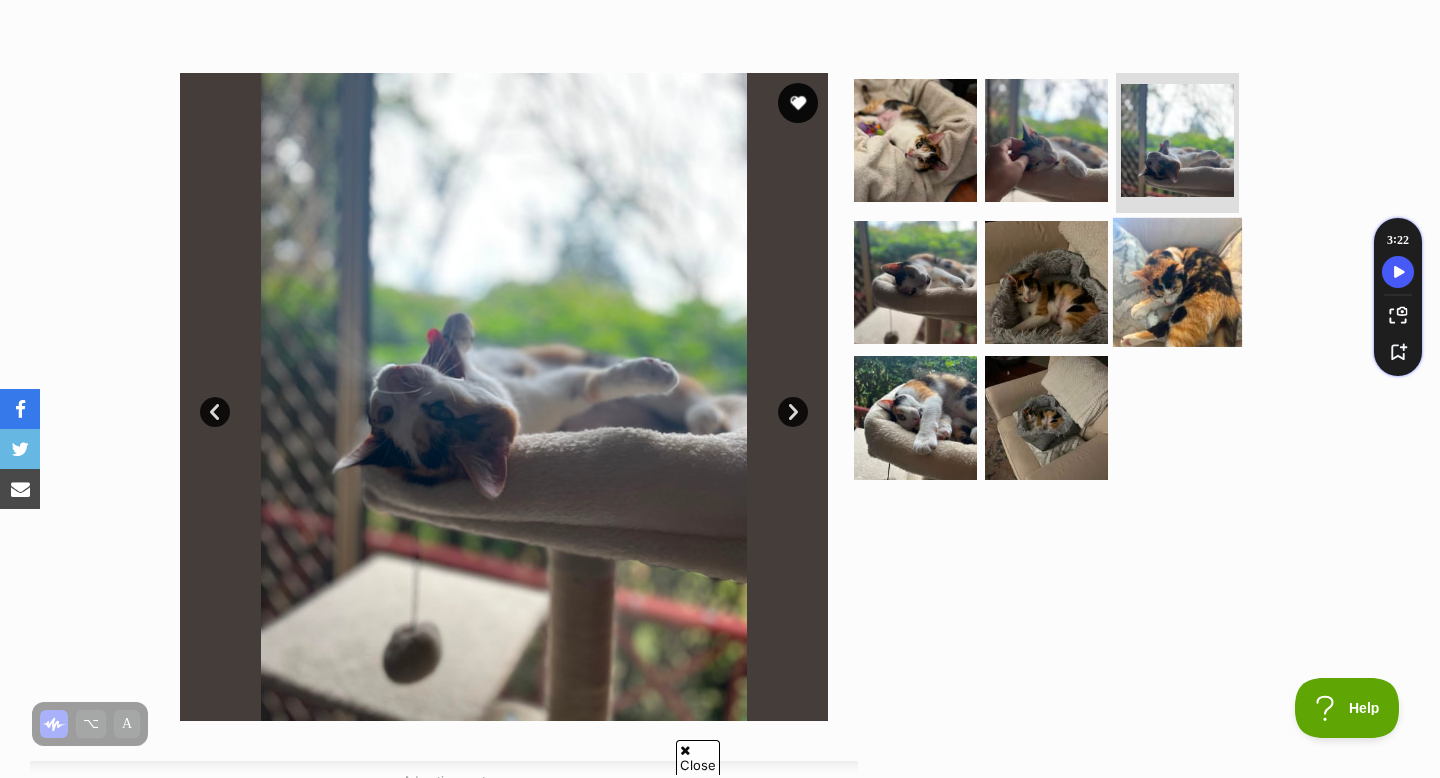
click at [1147, 298] on img at bounding box center [1177, 281] width 129 height 129
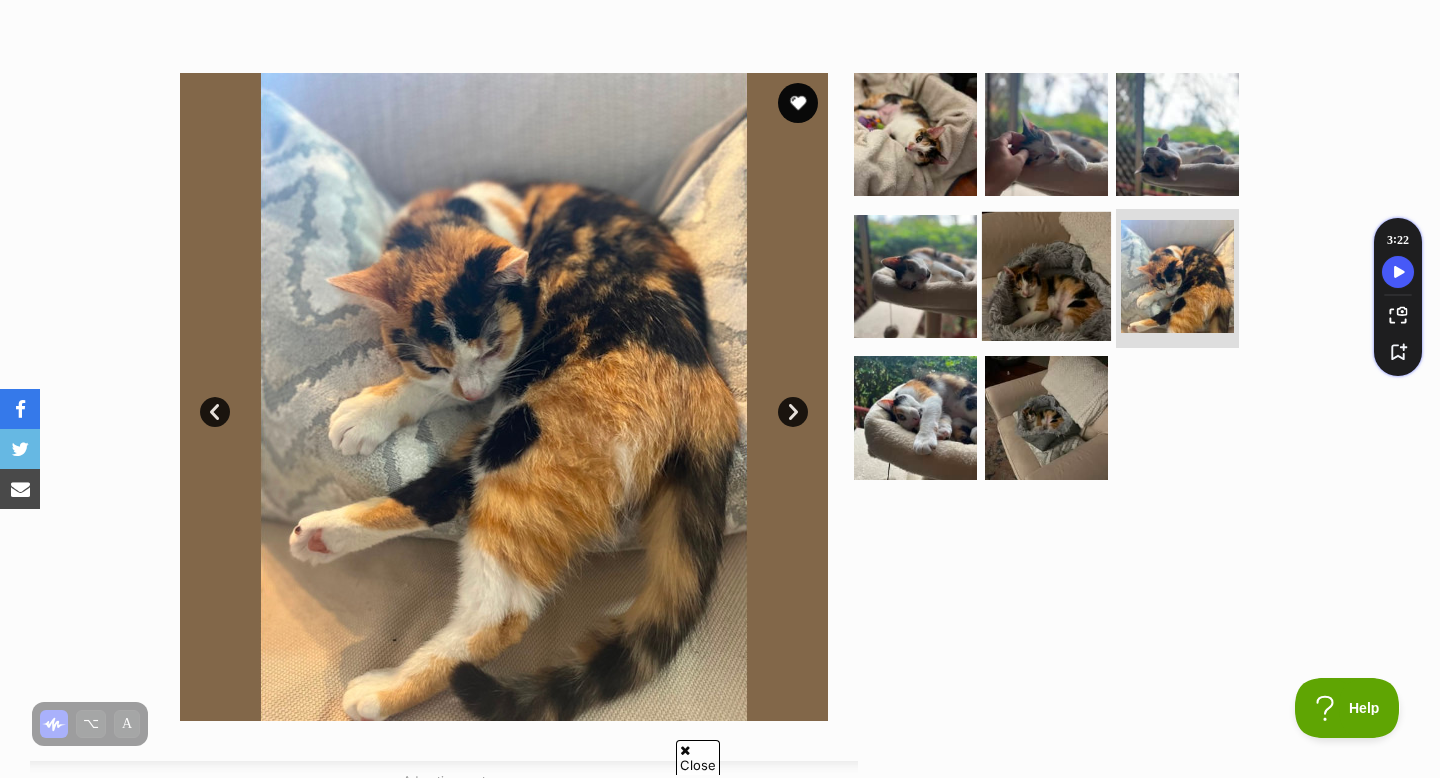
click at [1070, 298] on img at bounding box center [1046, 275] width 129 height 129
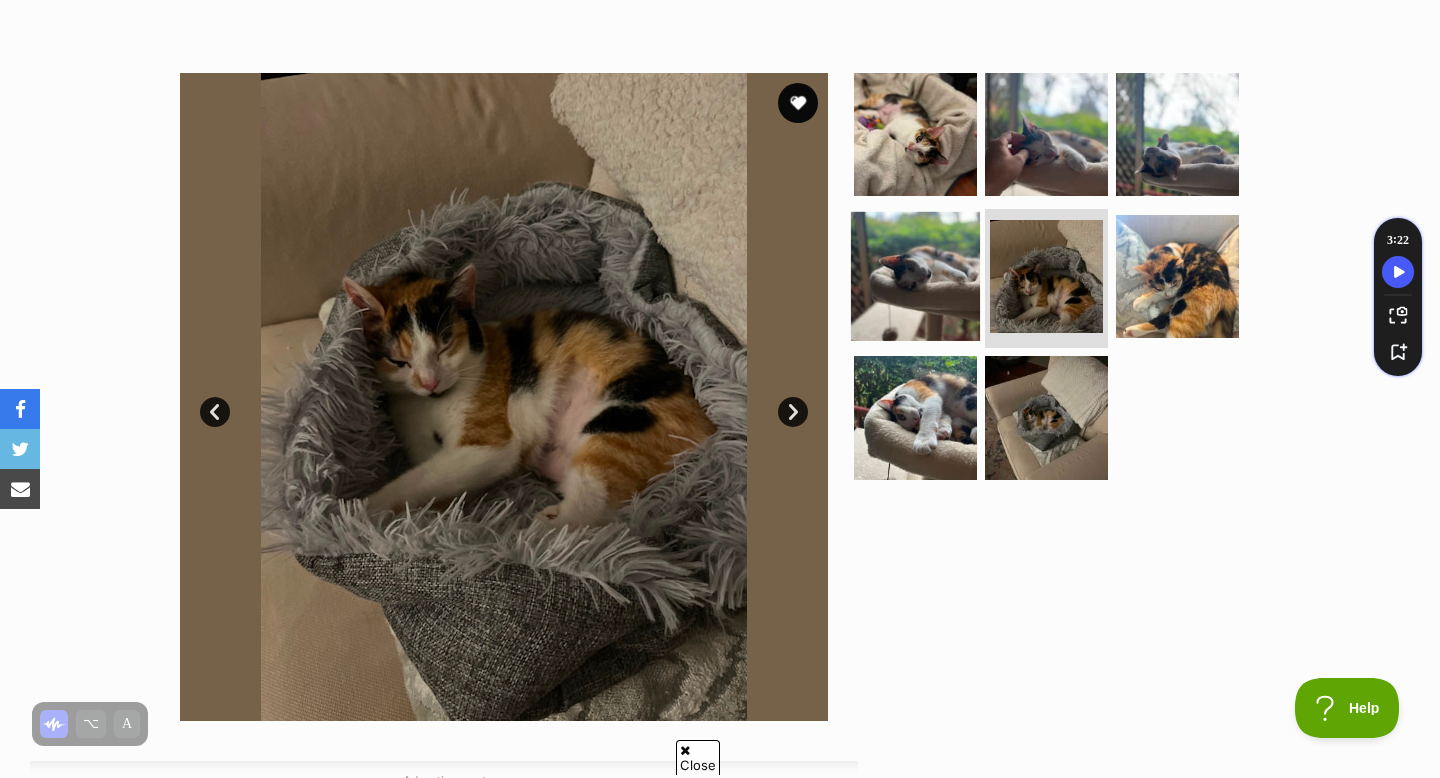
click at [952, 293] on img at bounding box center [915, 275] width 129 height 129
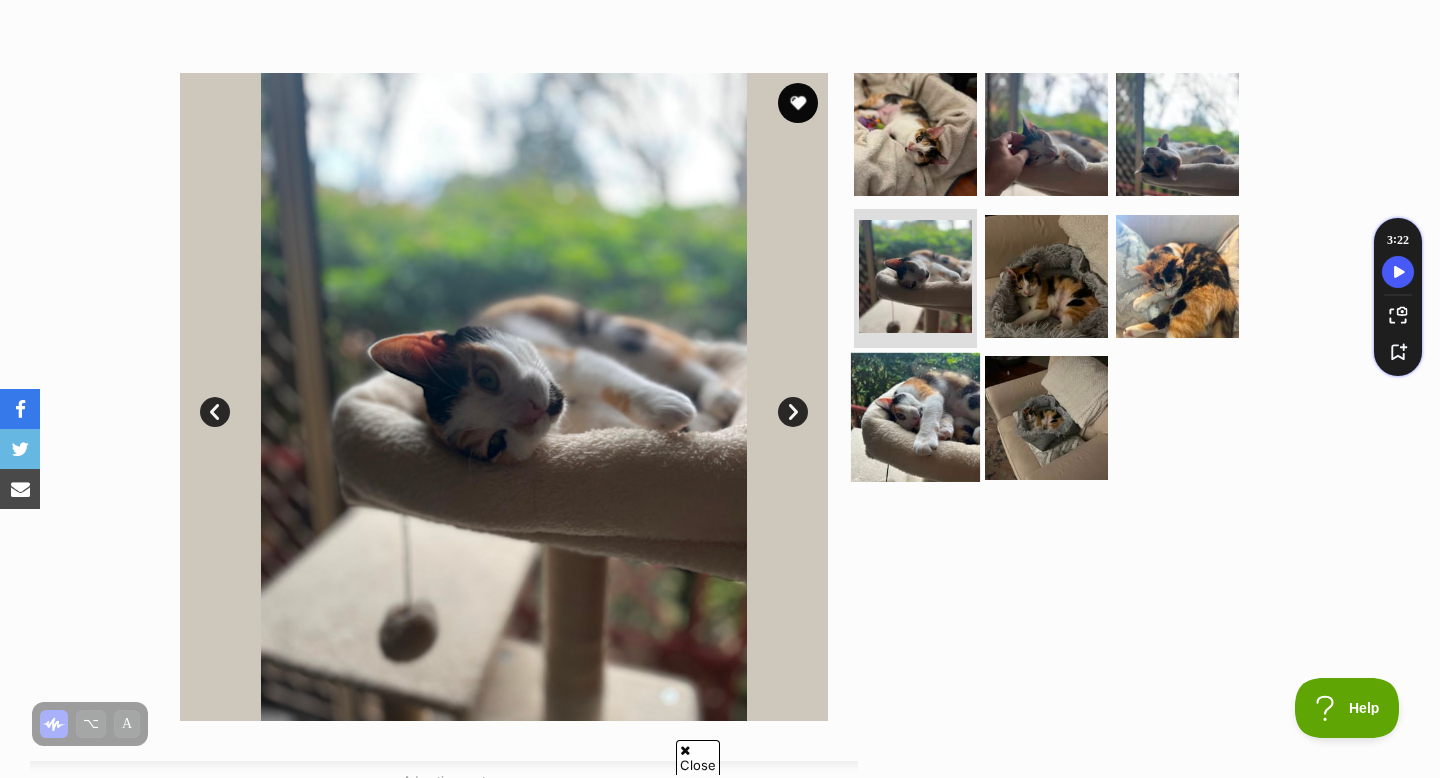
click at [930, 450] on img at bounding box center [915, 417] width 129 height 129
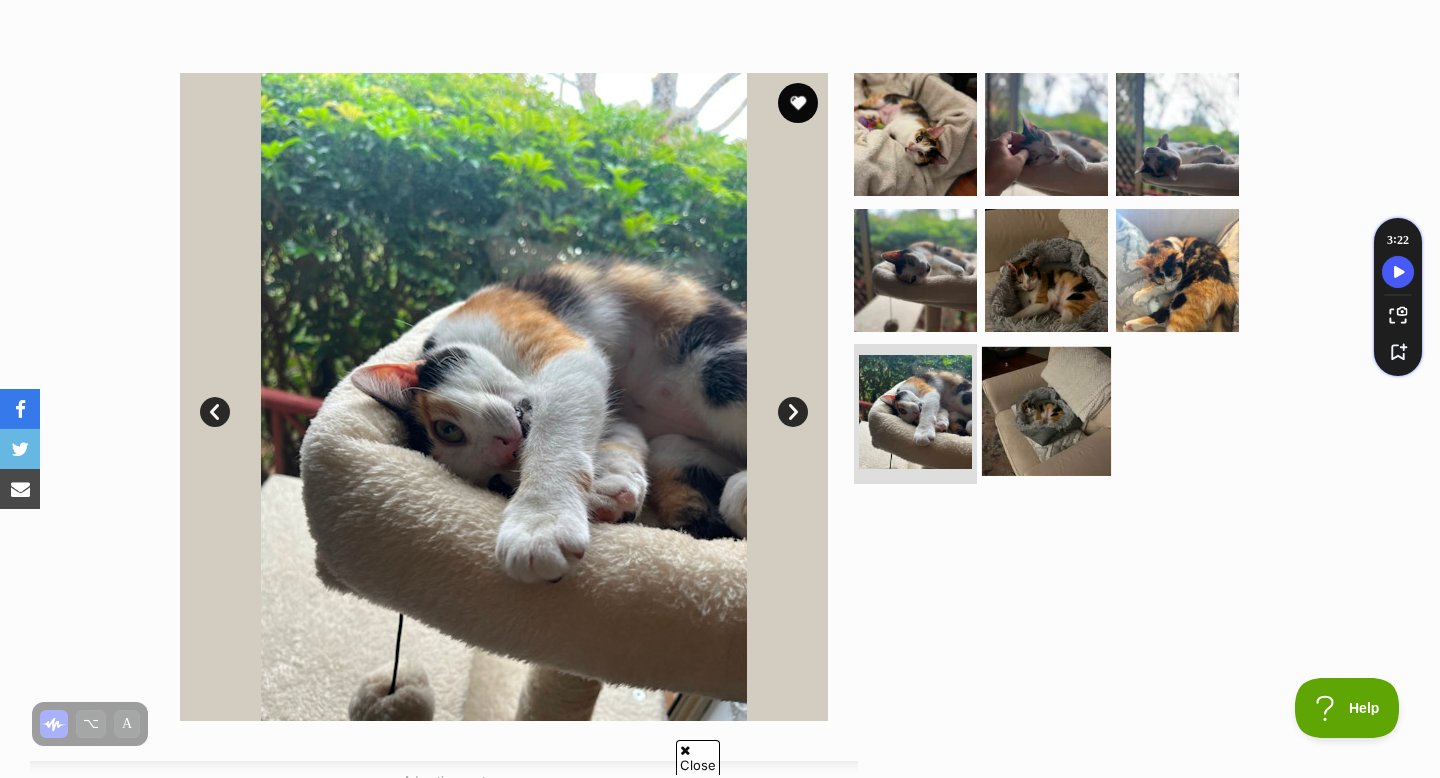
click at [1025, 439] on img at bounding box center [1046, 411] width 129 height 129
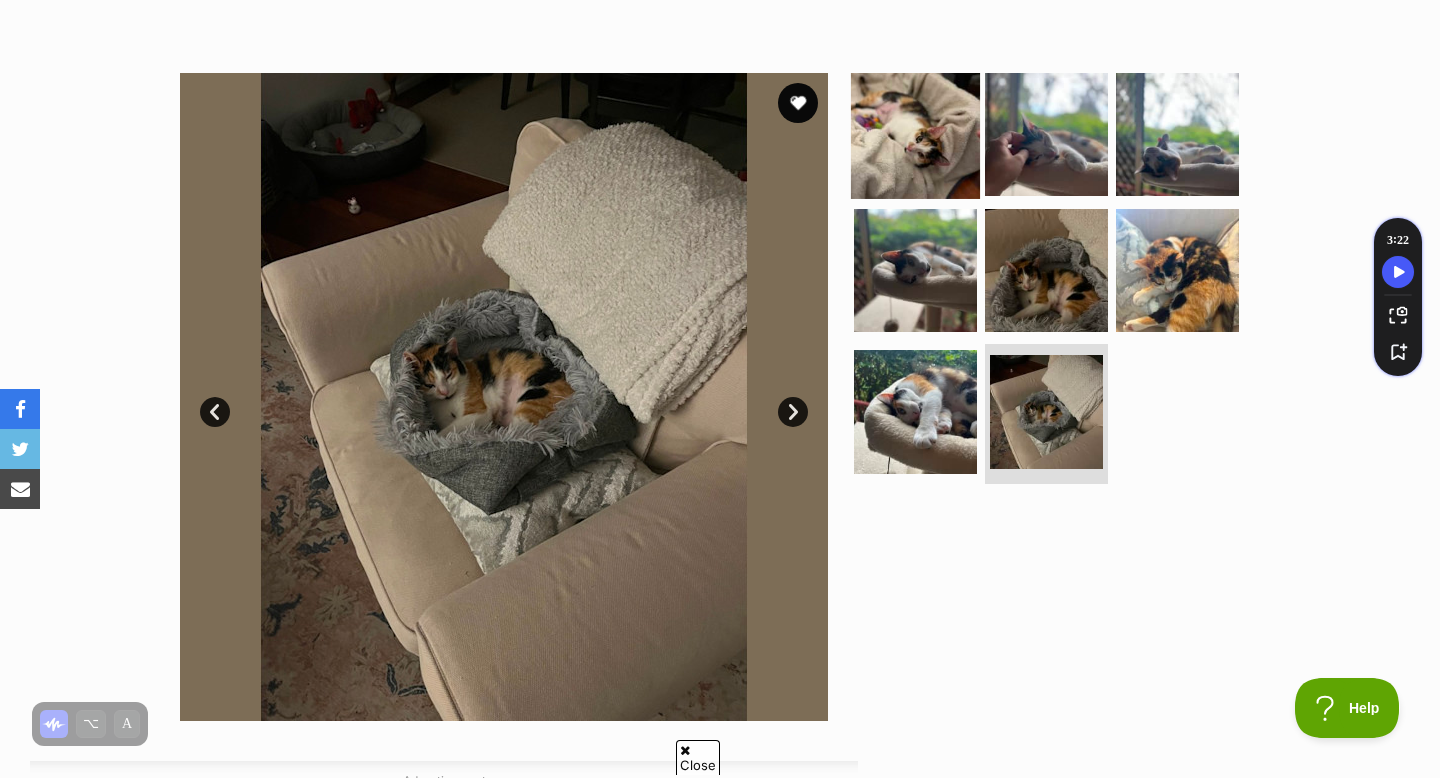
click at [928, 171] on img at bounding box center [915, 134] width 129 height 129
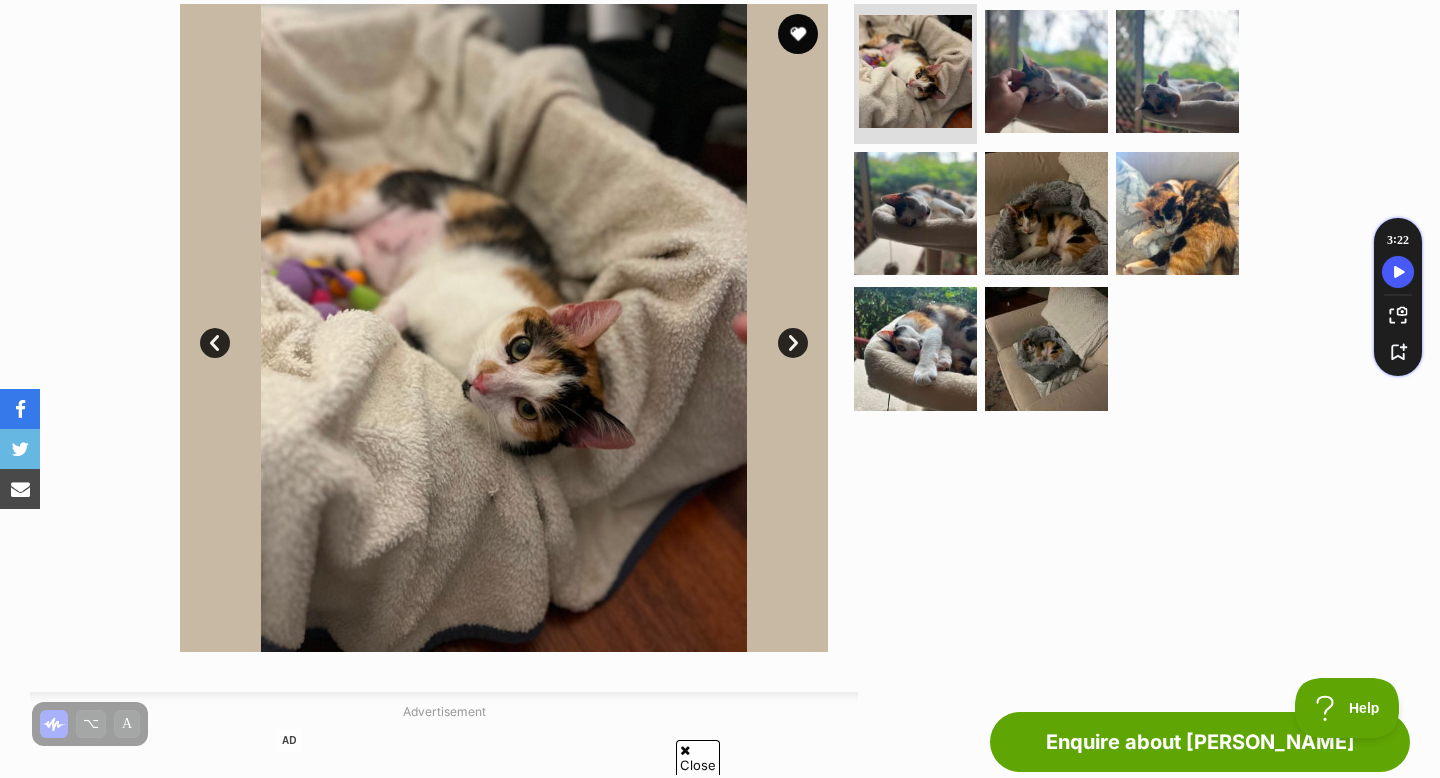
scroll to position [409, 0]
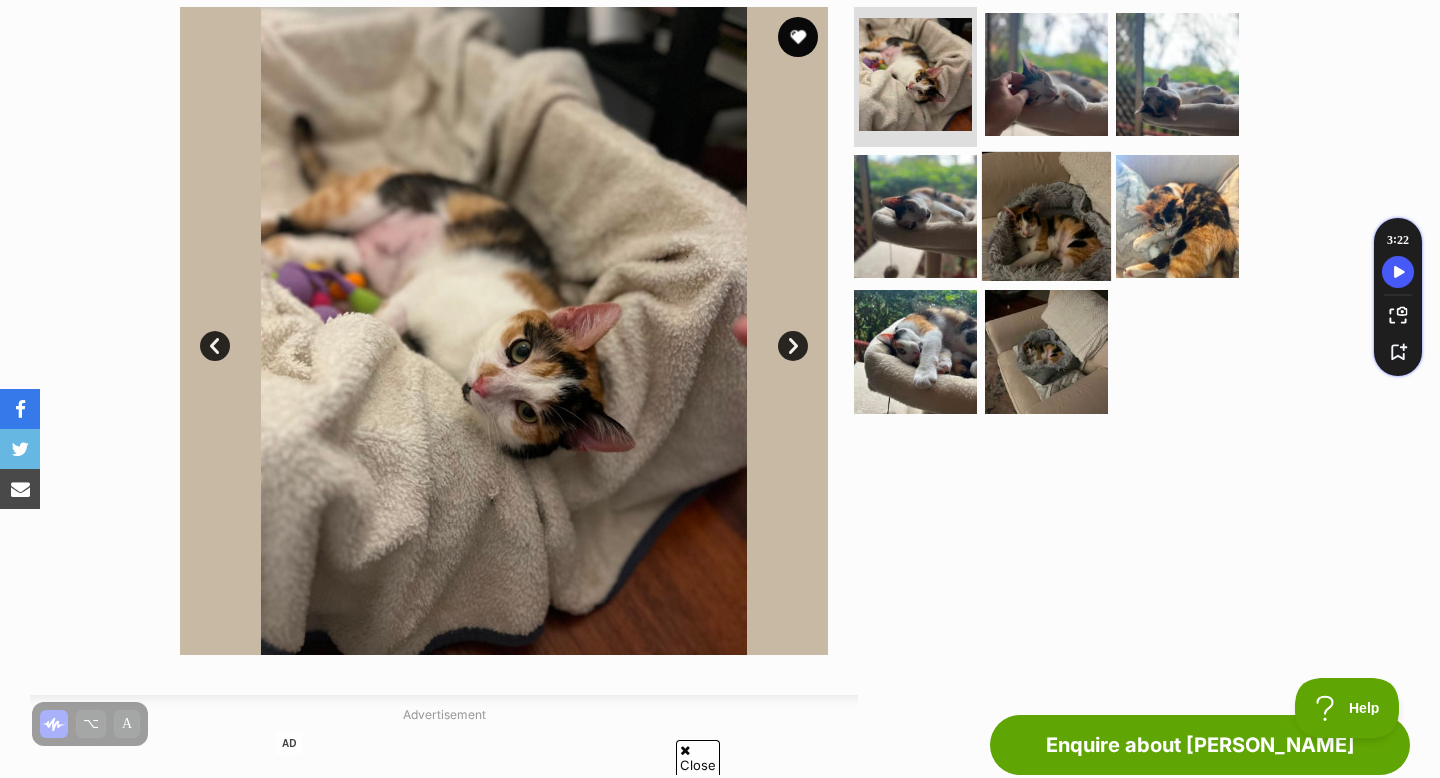
click at [1028, 209] on img at bounding box center [1046, 215] width 129 height 129
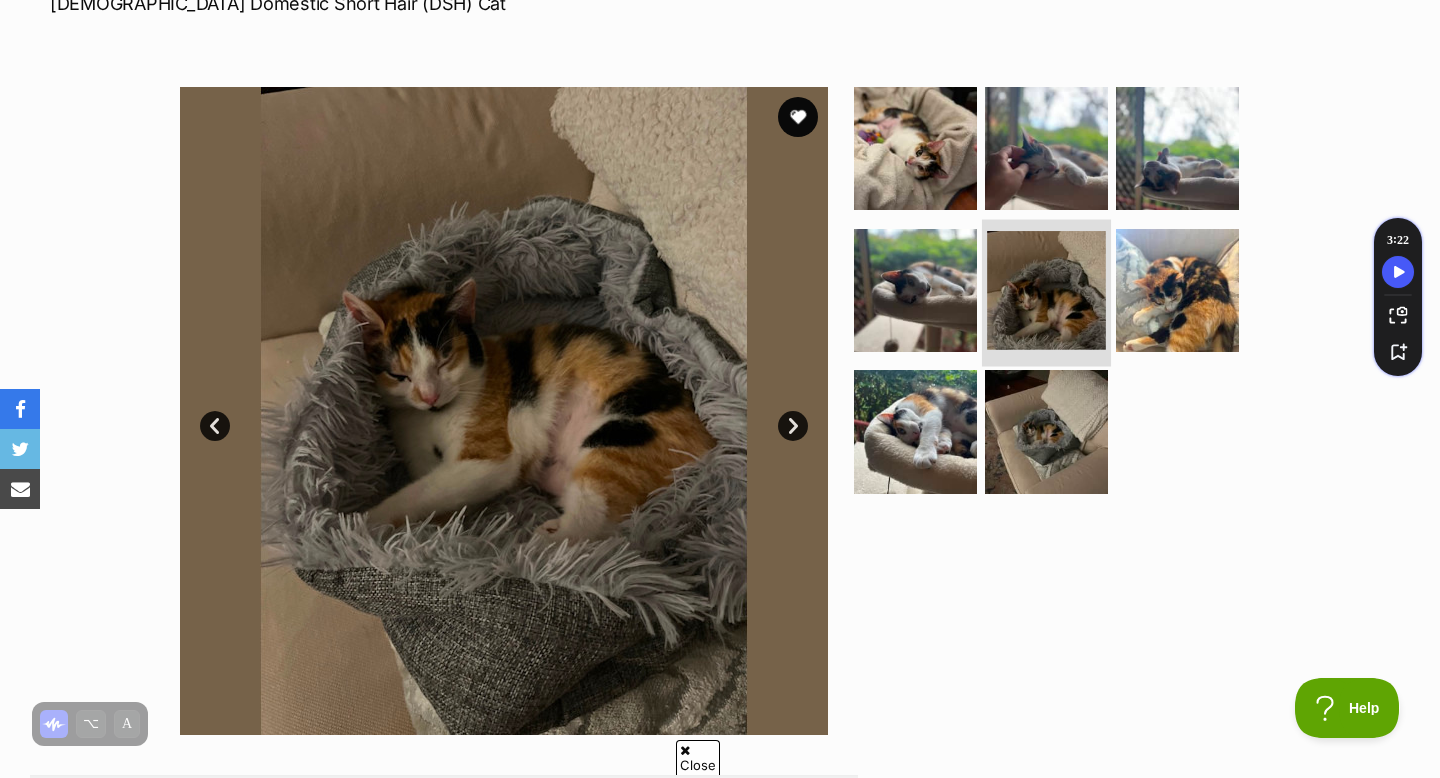
scroll to position [327, 0]
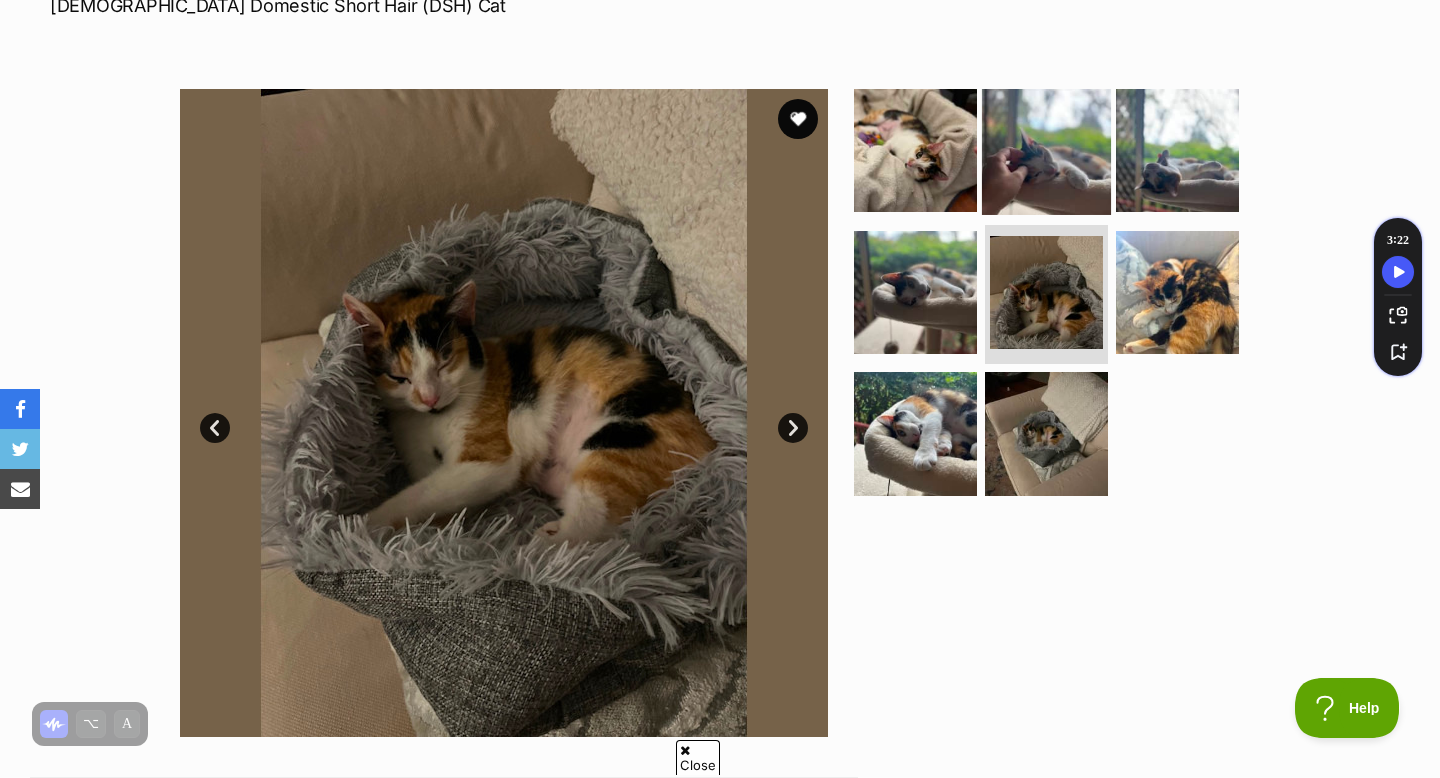
click at [1068, 169] on img at bounding box center [1046, 150] width 129 height 129
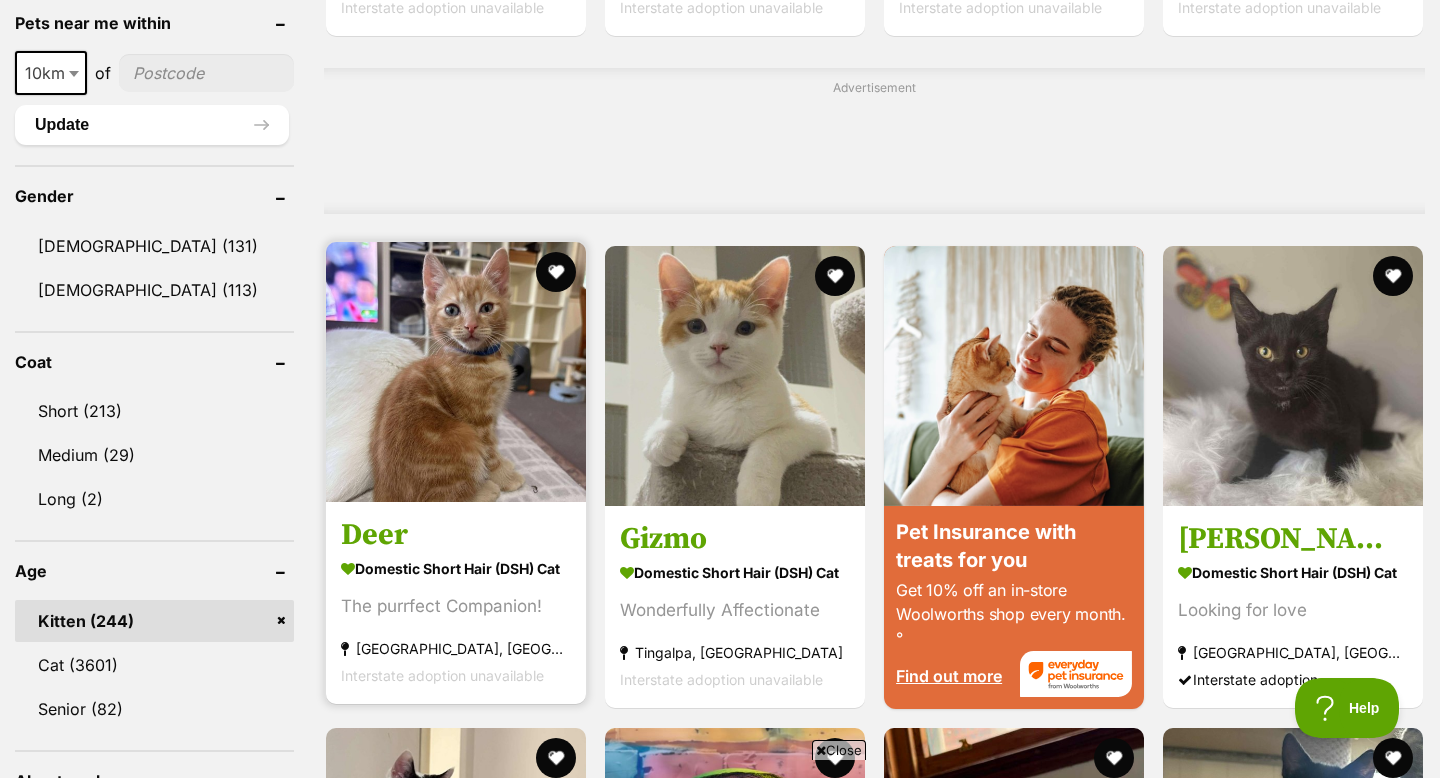
scroll to position [1096, 0]
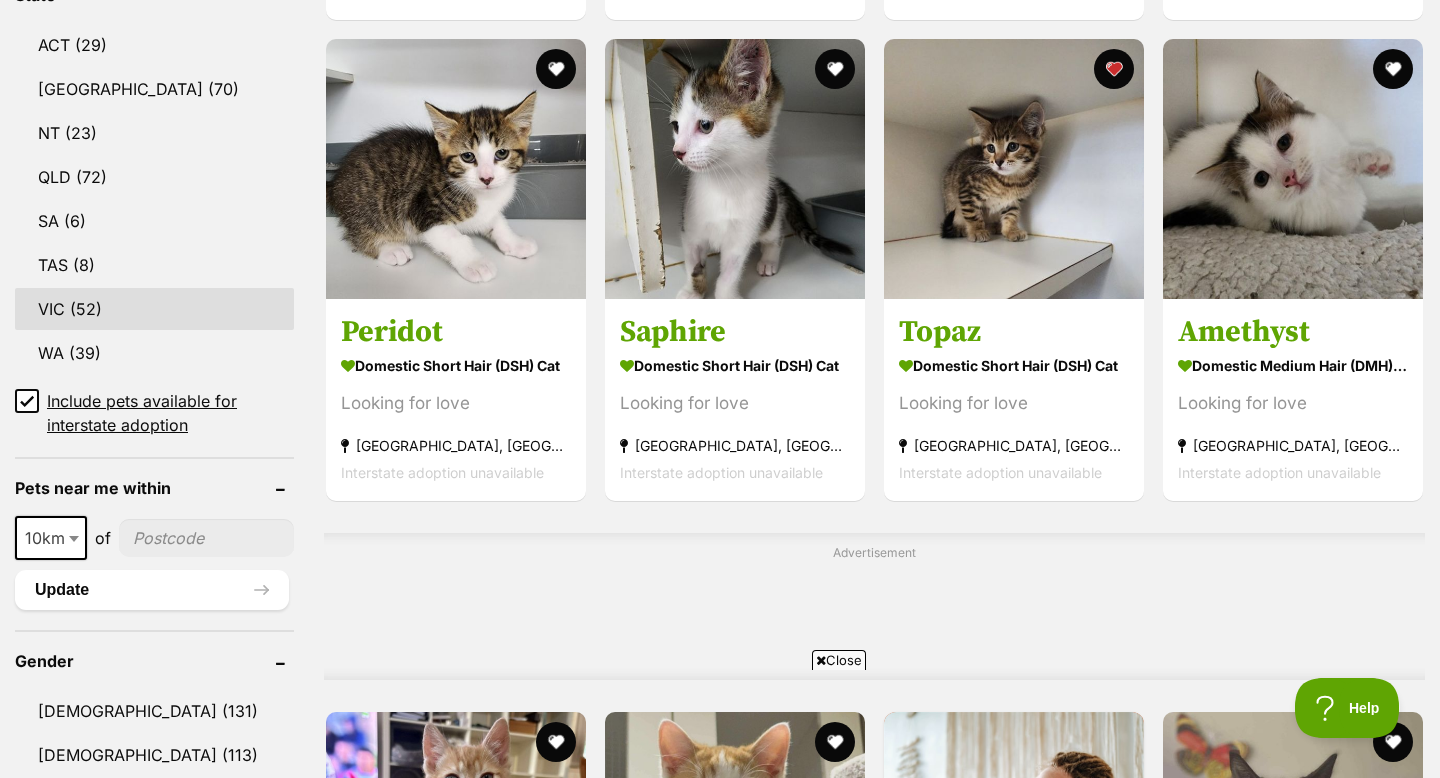
click at [105, 310] on link "VIC (52)" at bounding box center [154, 309] width 279 height 42
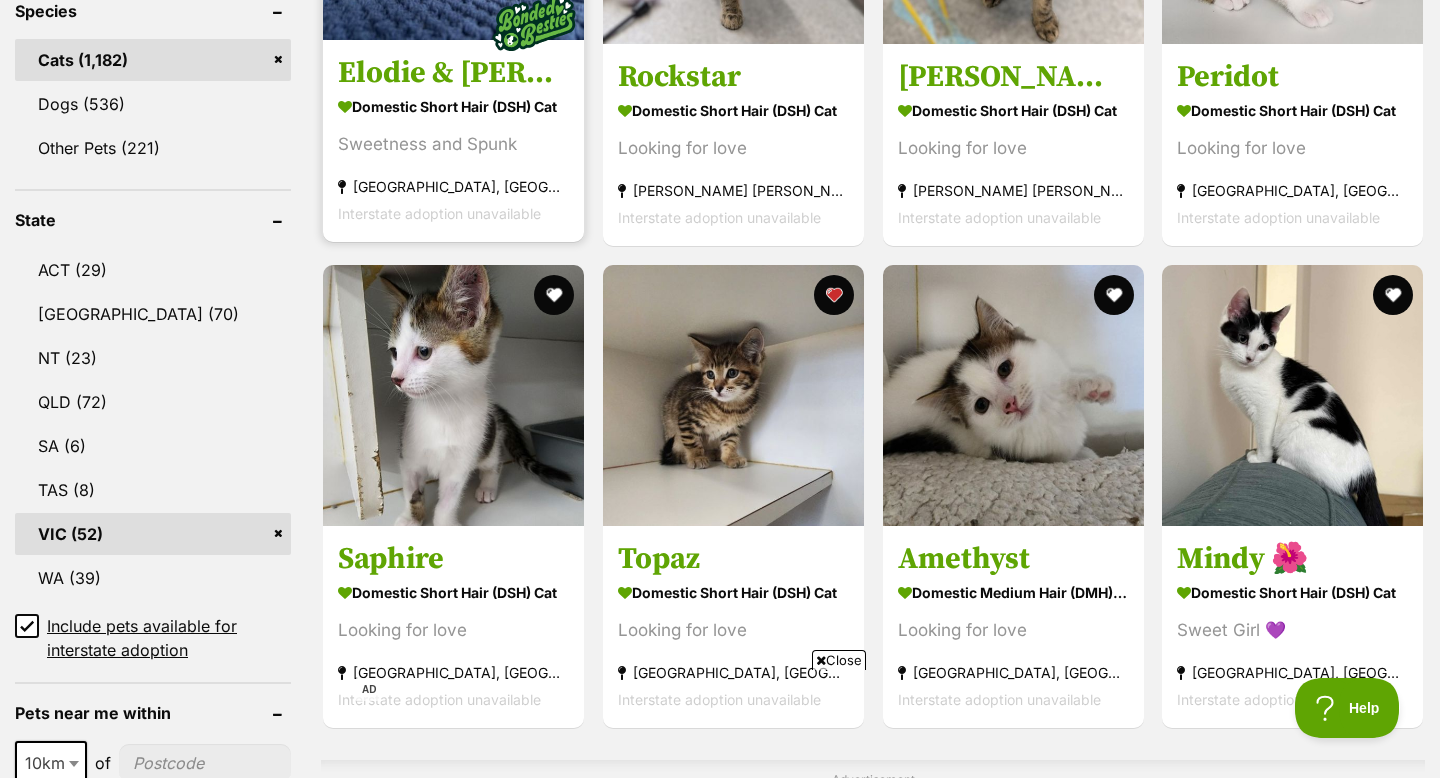
scroll to position [967, 0]
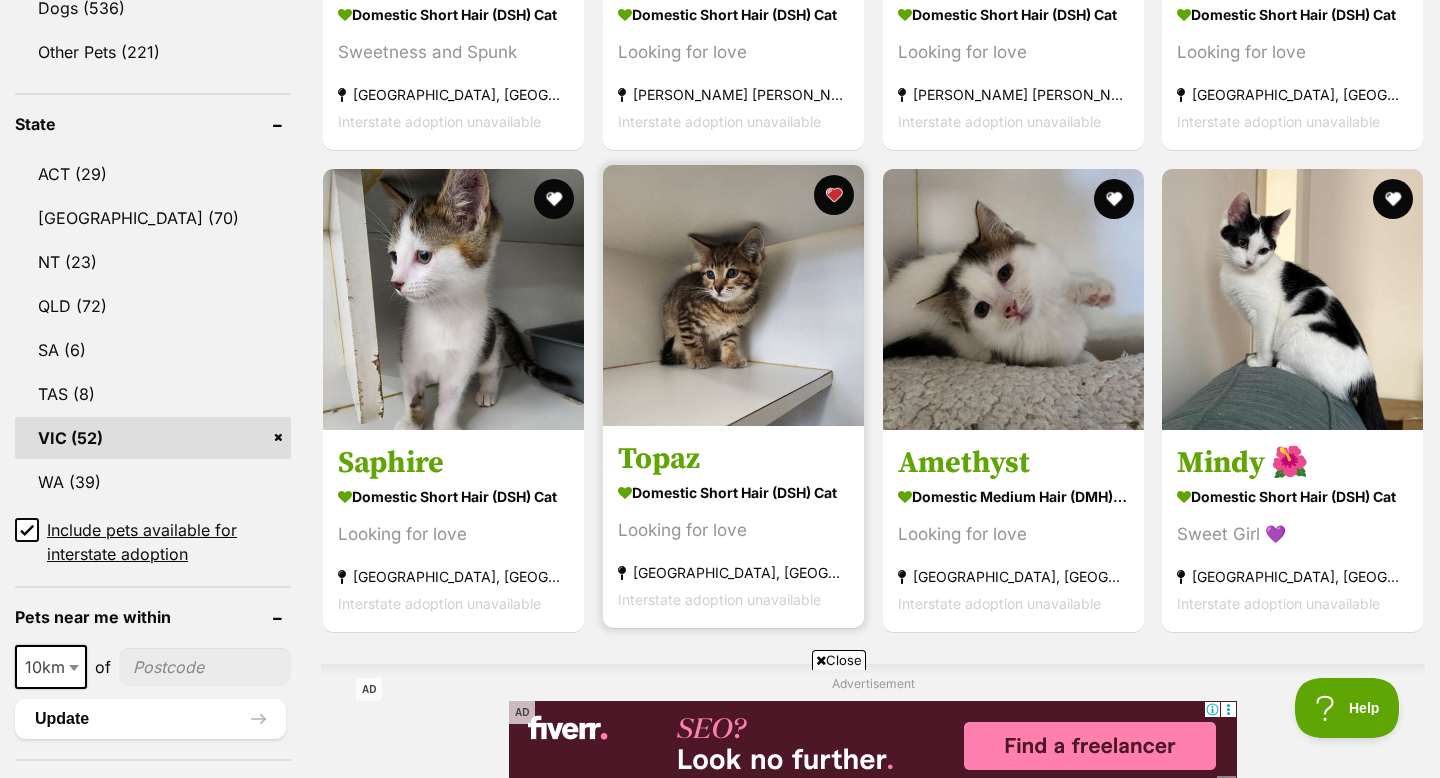
click at [652, 458] on h3 "Topaz" at bounding box center [733, 459] width 231 height 38
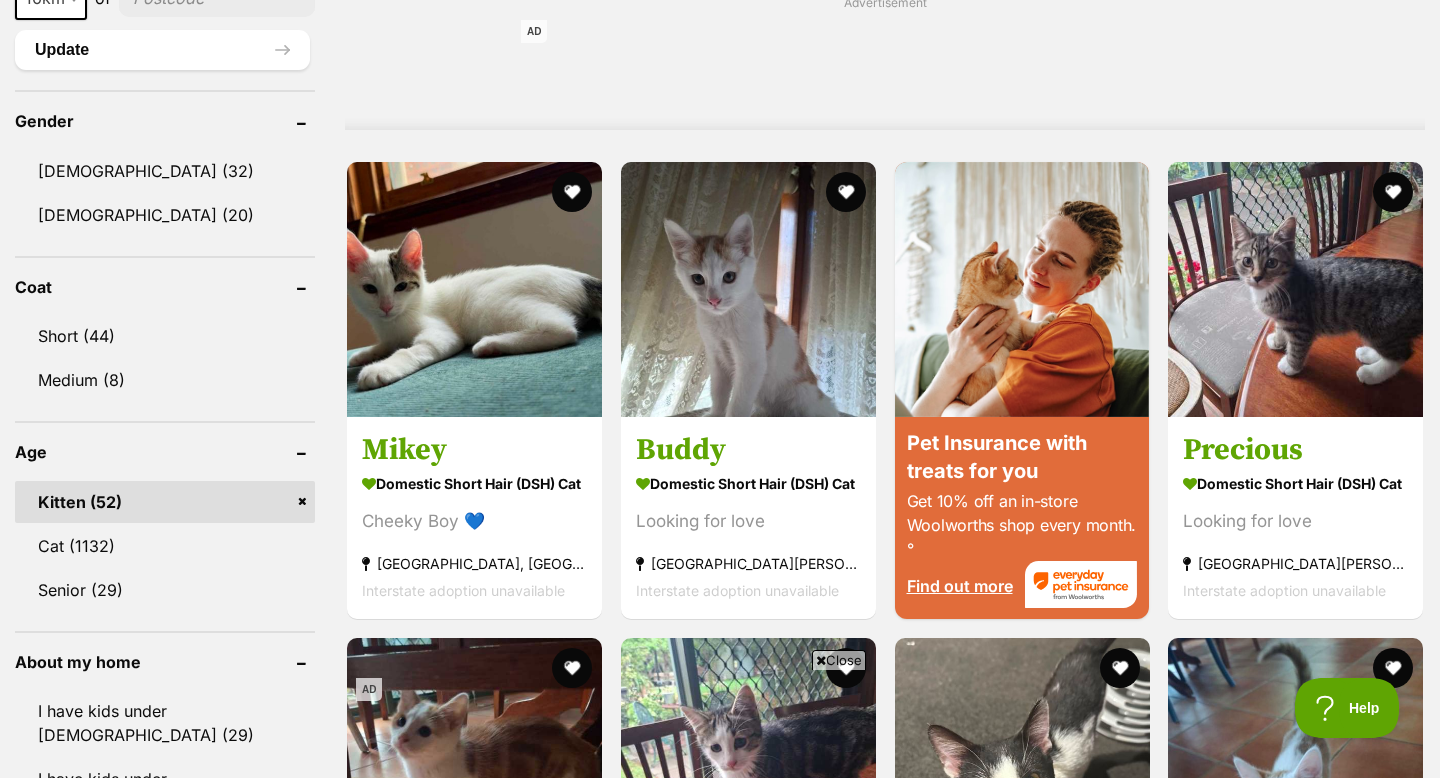
scroll to position [1646, 0]
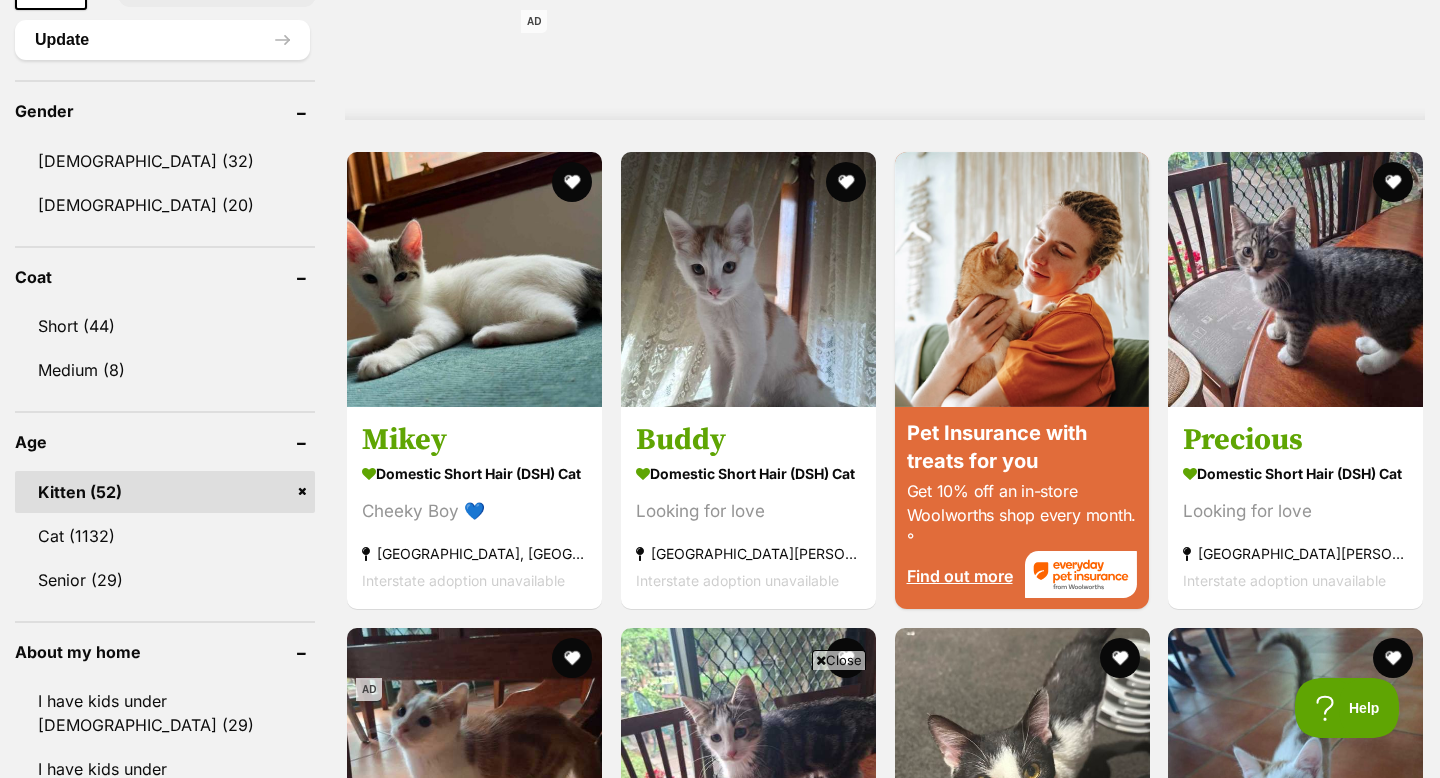
click at [298, 485] on link "Kitten (52)" at bounding box center [165, 492] width 300 height 42
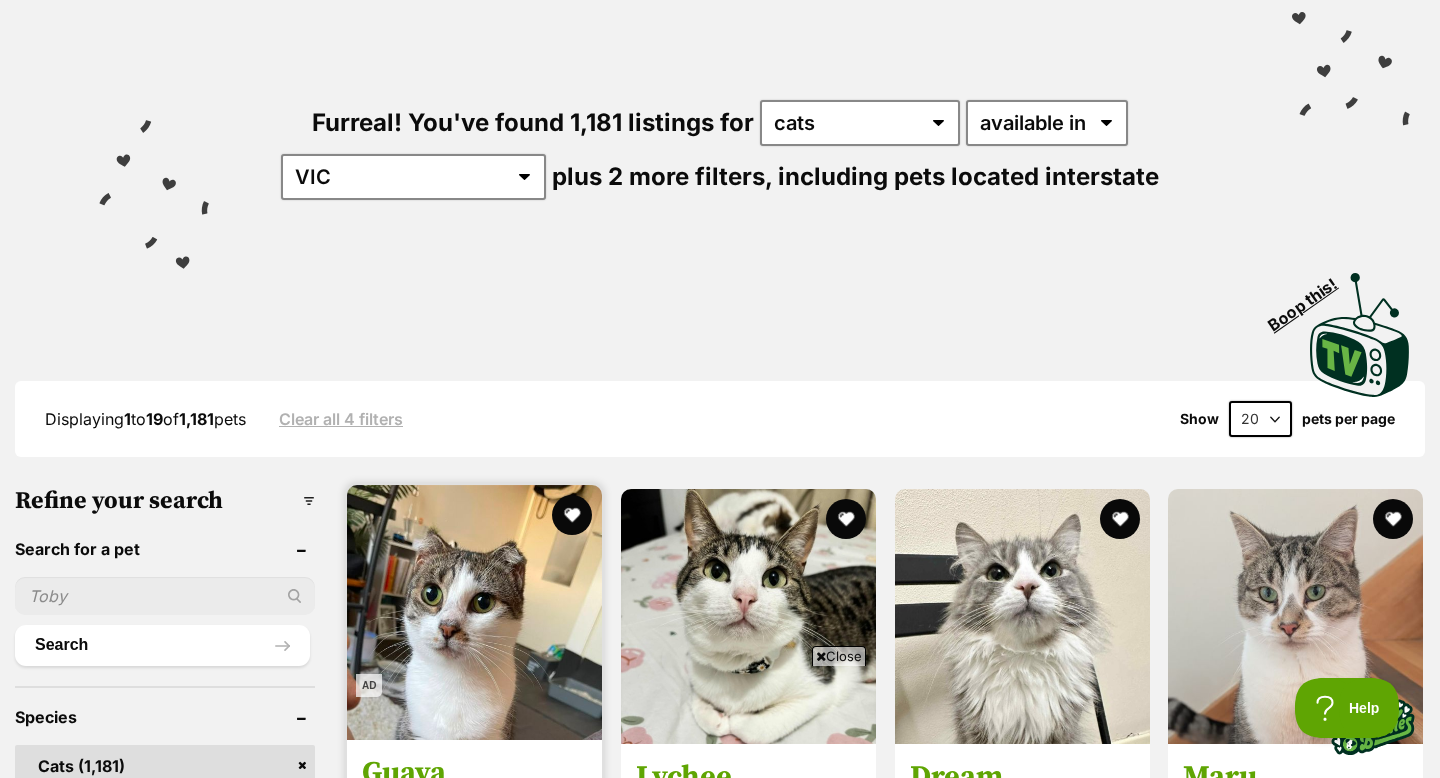
scroll to position [662, 0]
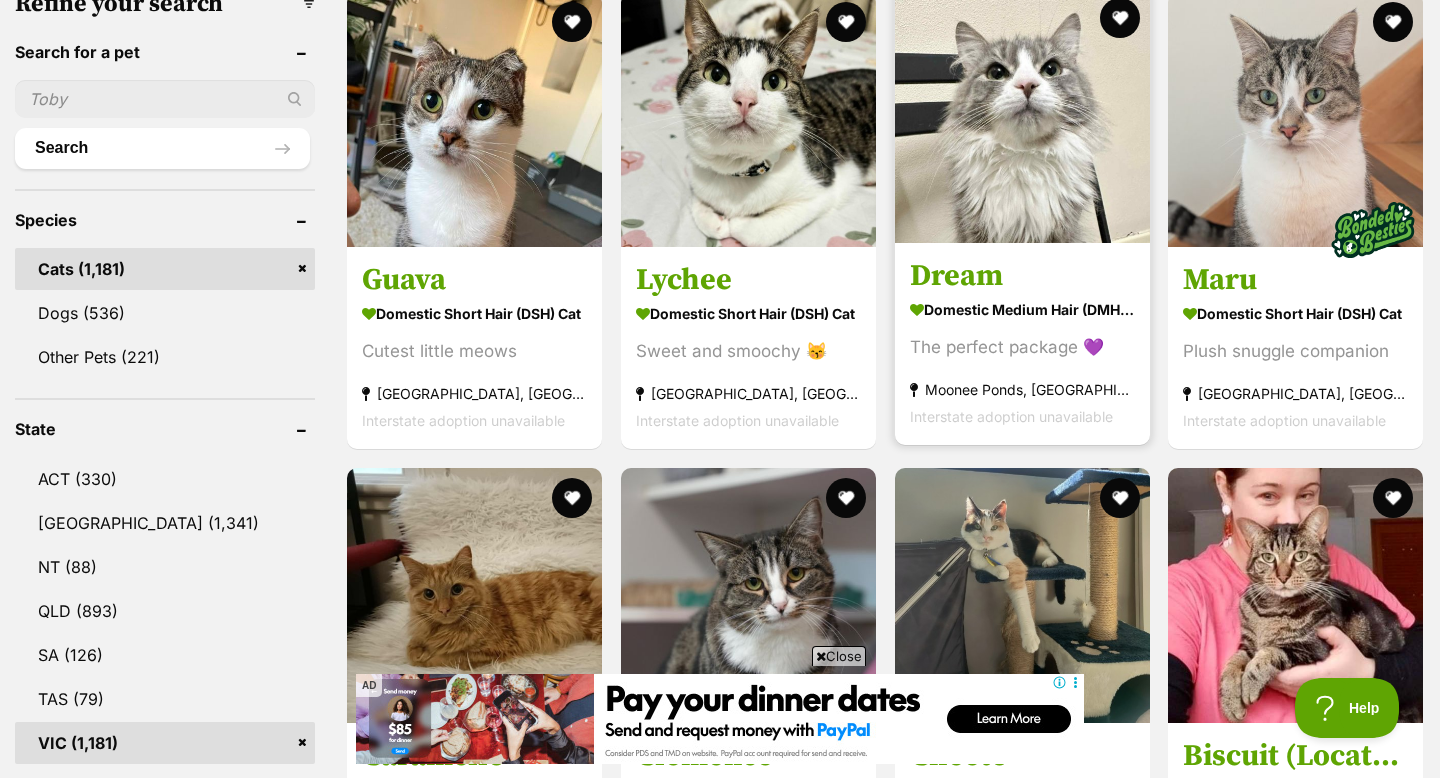
click at [1028, 261] on h3 "Dream" at bounding box center [1022, 276] width 225 height 38
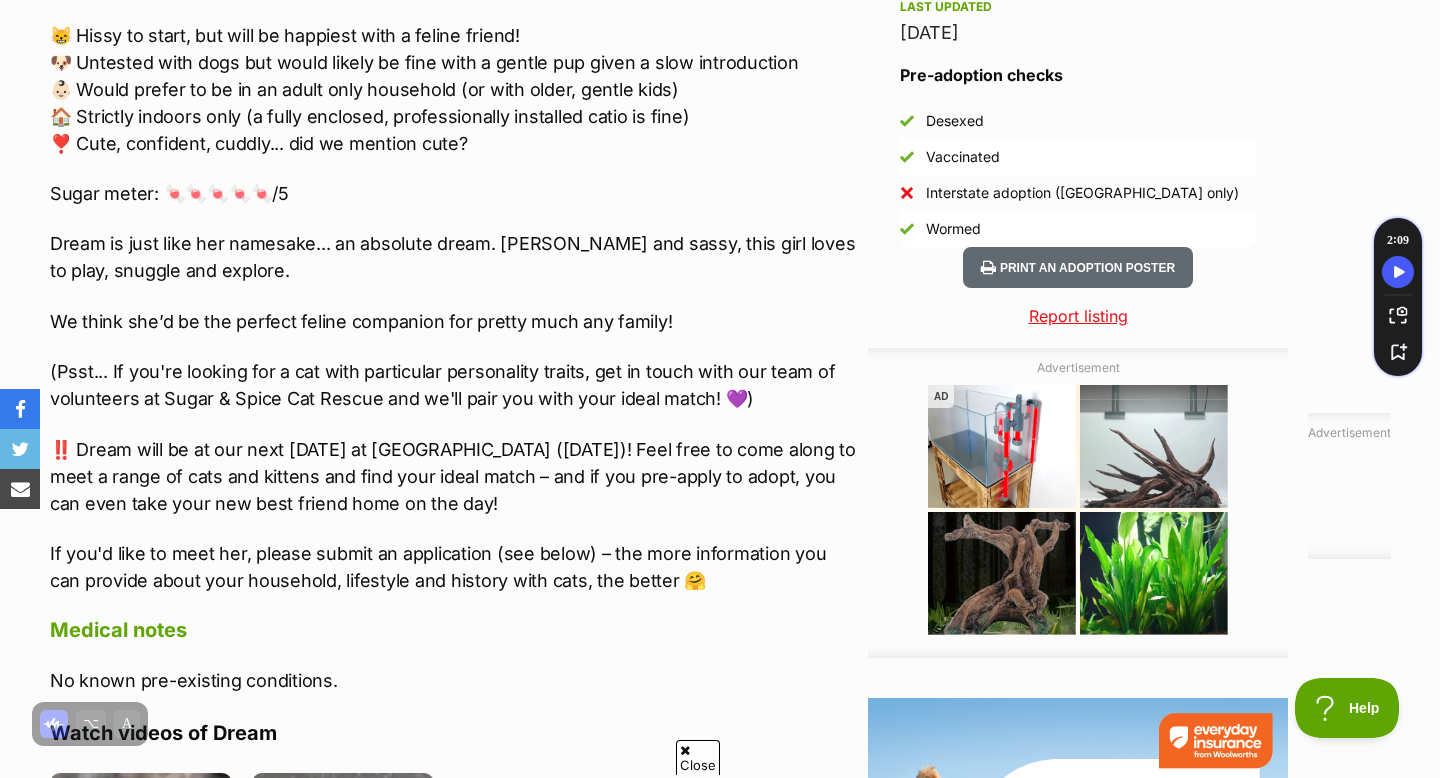
scroll to position [1834, 0]
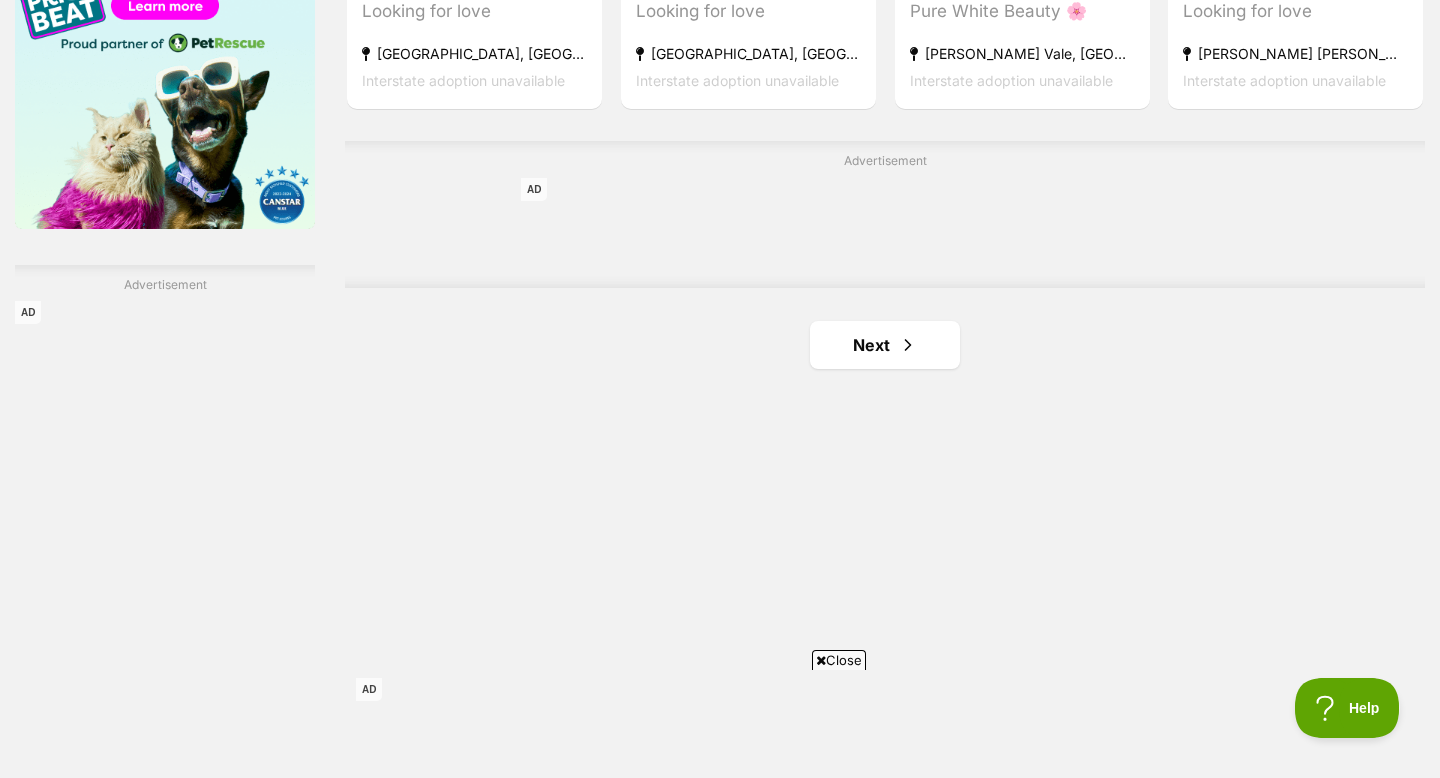
scroll to position [3330, 0]
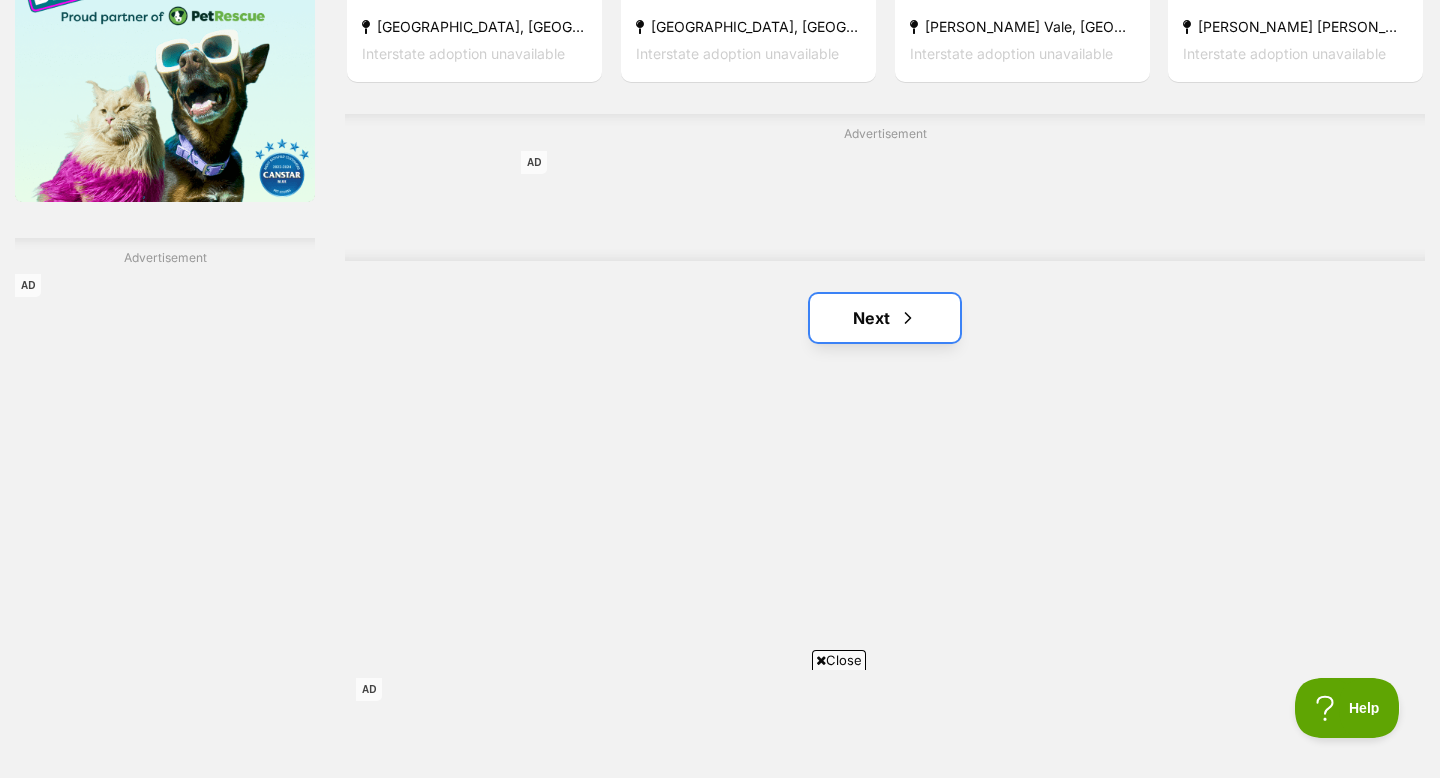
click at [899, 313] on span "Next page" at bounding box center [908, 318] width 20 height 24
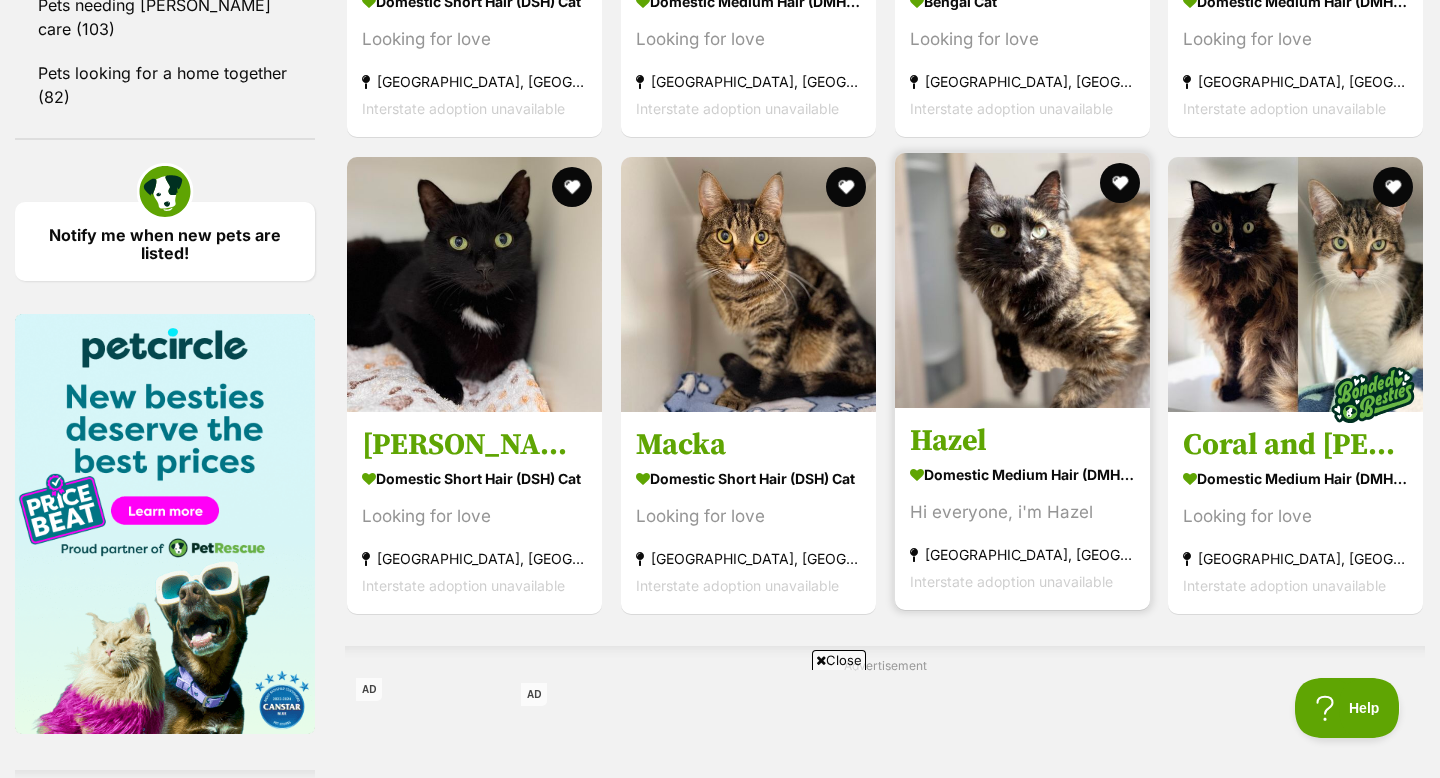
scroll to position [2802, 0]
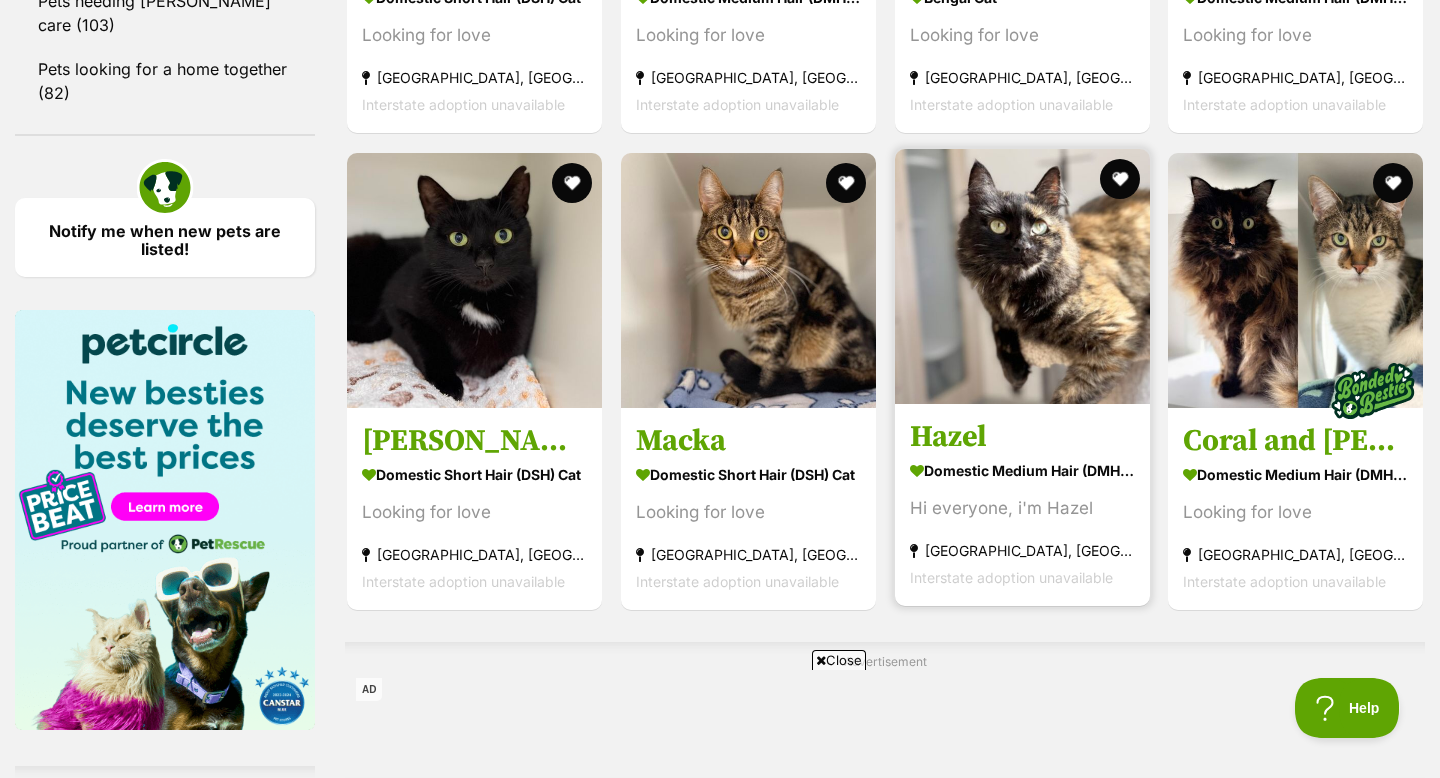
click at [1047, 338] on img at bounding box center [1022, 276] width 255 height 255
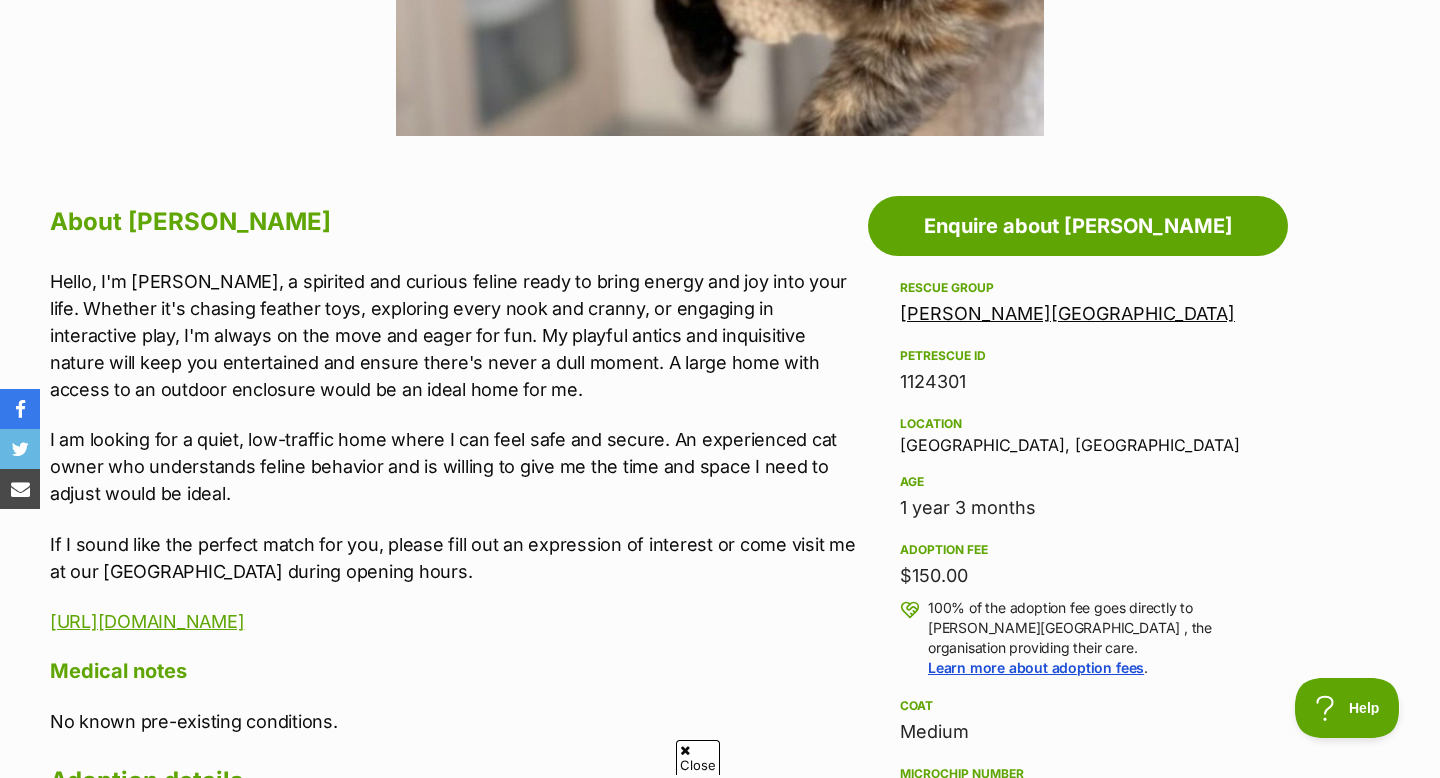
scroll to position [938, 0]
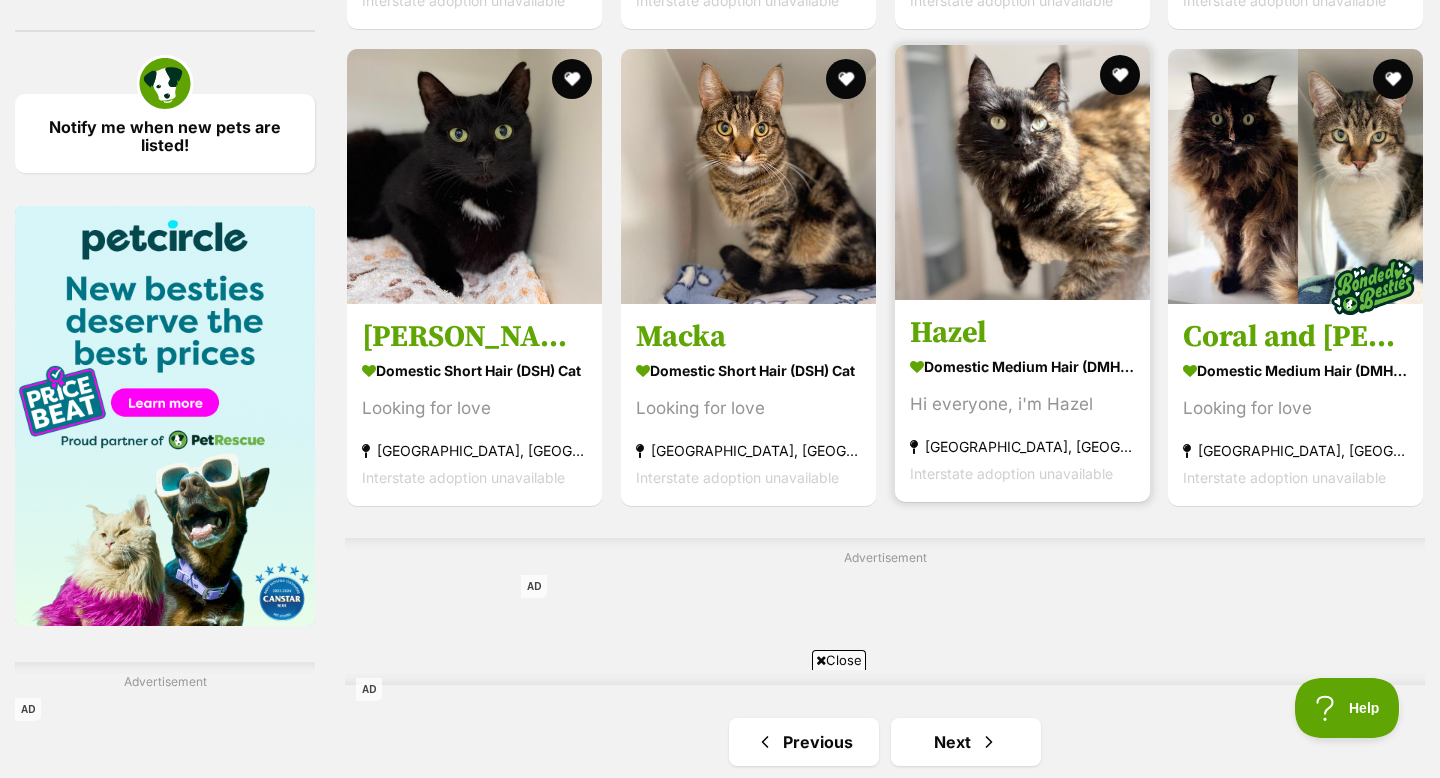
scroll to position [2908, 0]
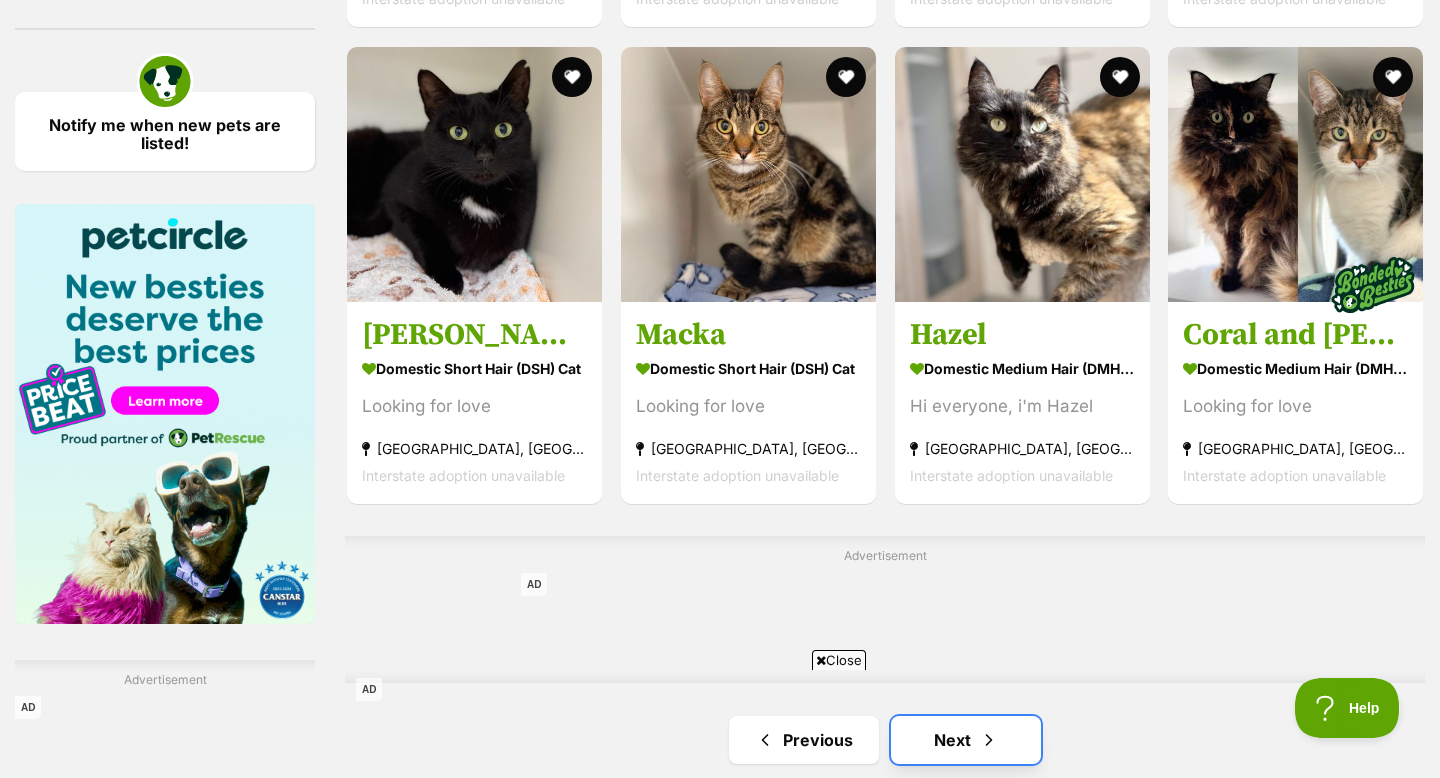
click at [982, 716] on link "Next" at bounding box center [966, 740] width 150 height 48
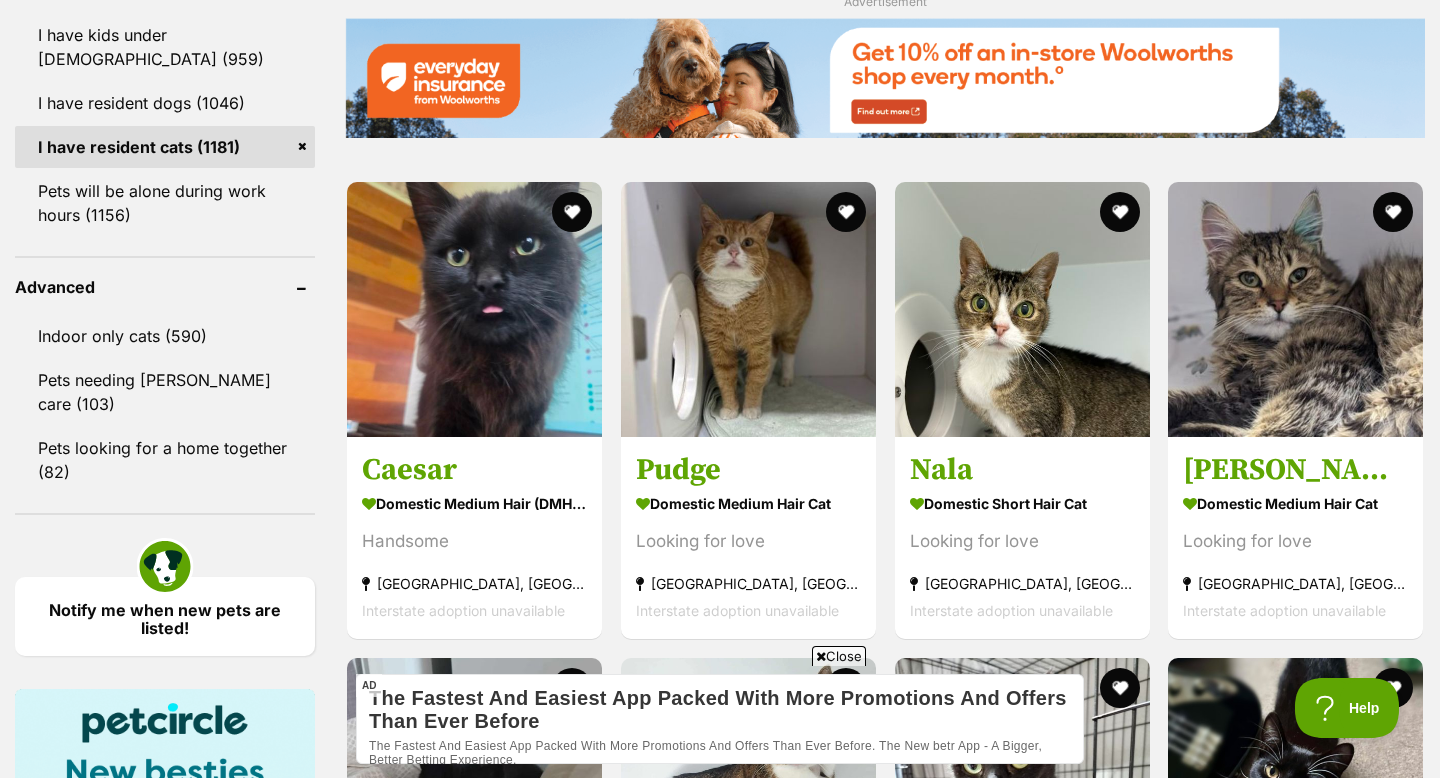
scroll to position [2427, 0]
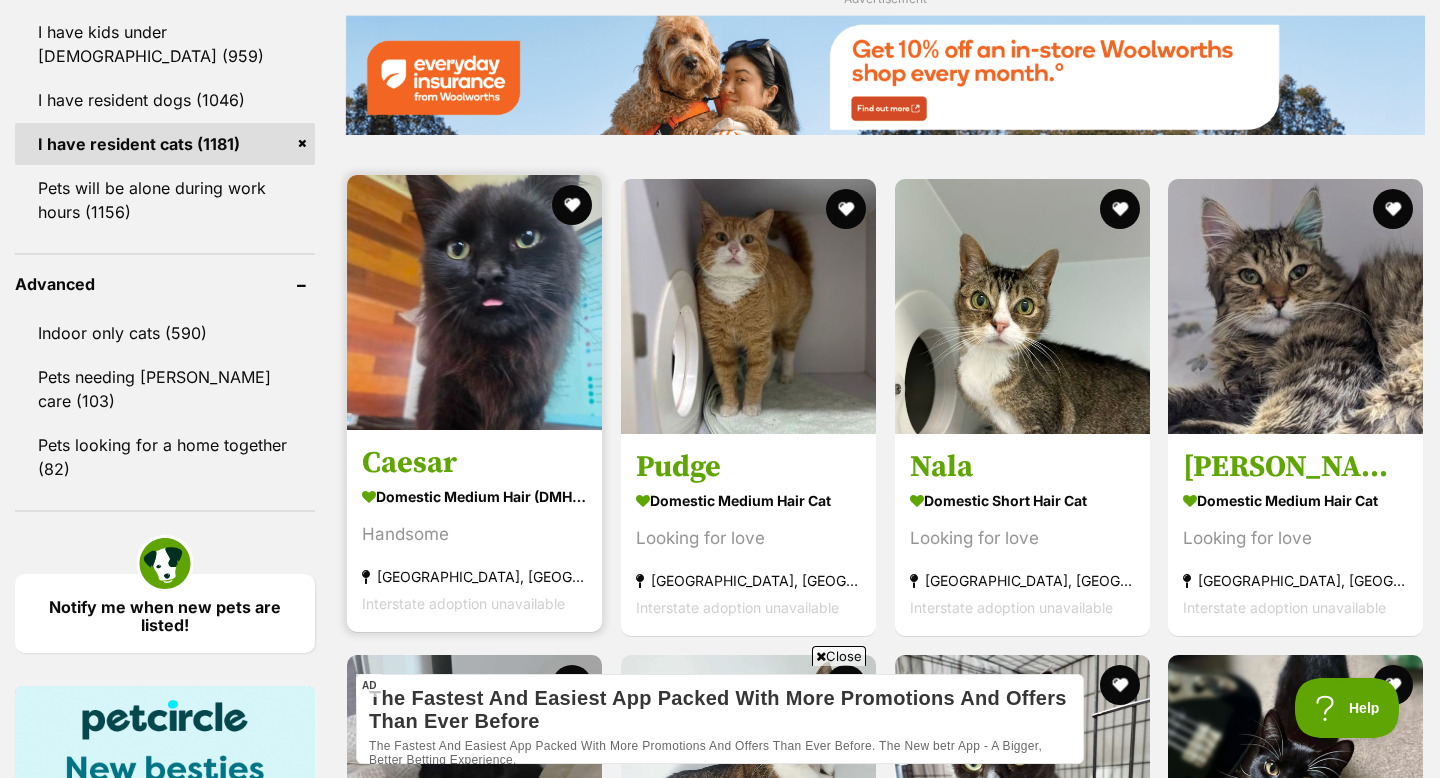
click at [392, 348] on img at bounding box center [474, 302] width 255 height 255
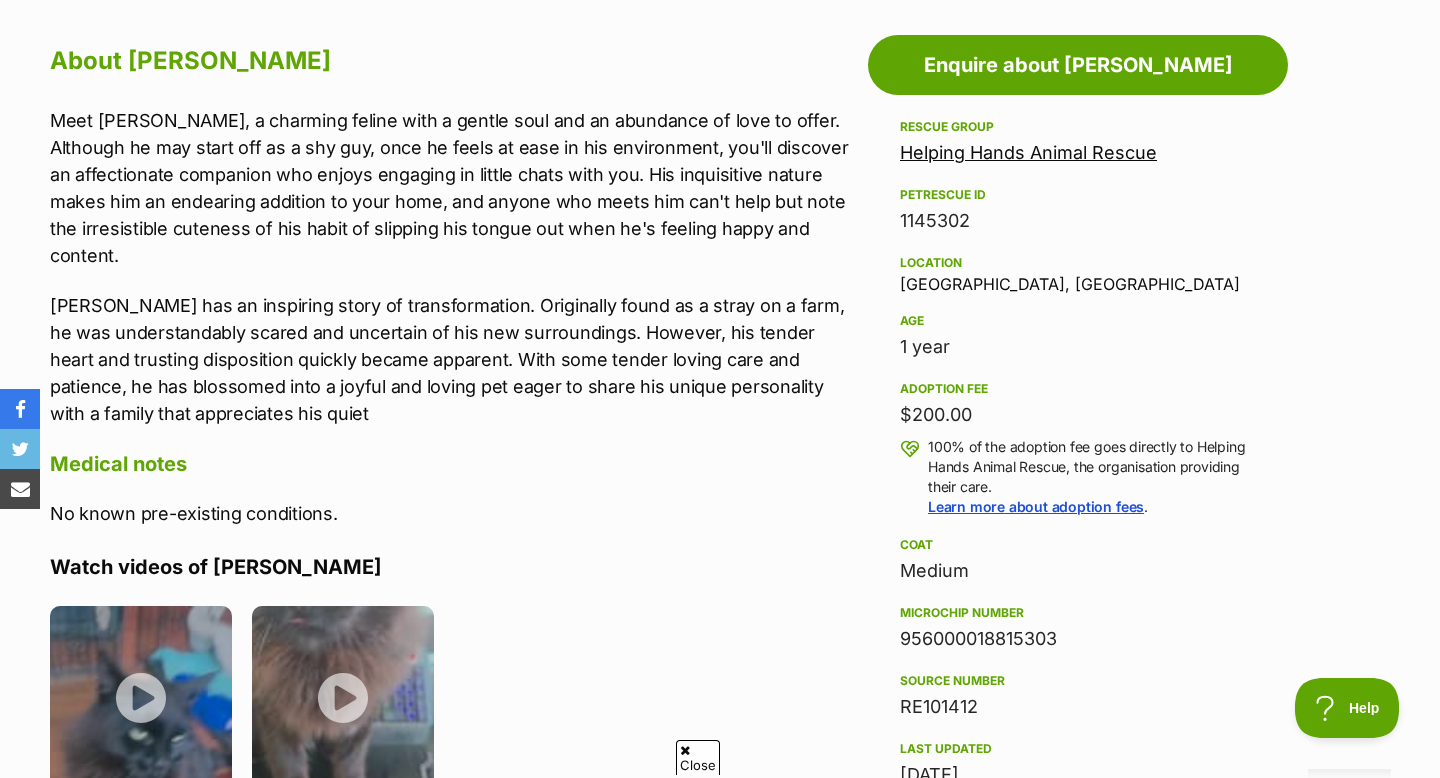
scroll to position [1749, 0]
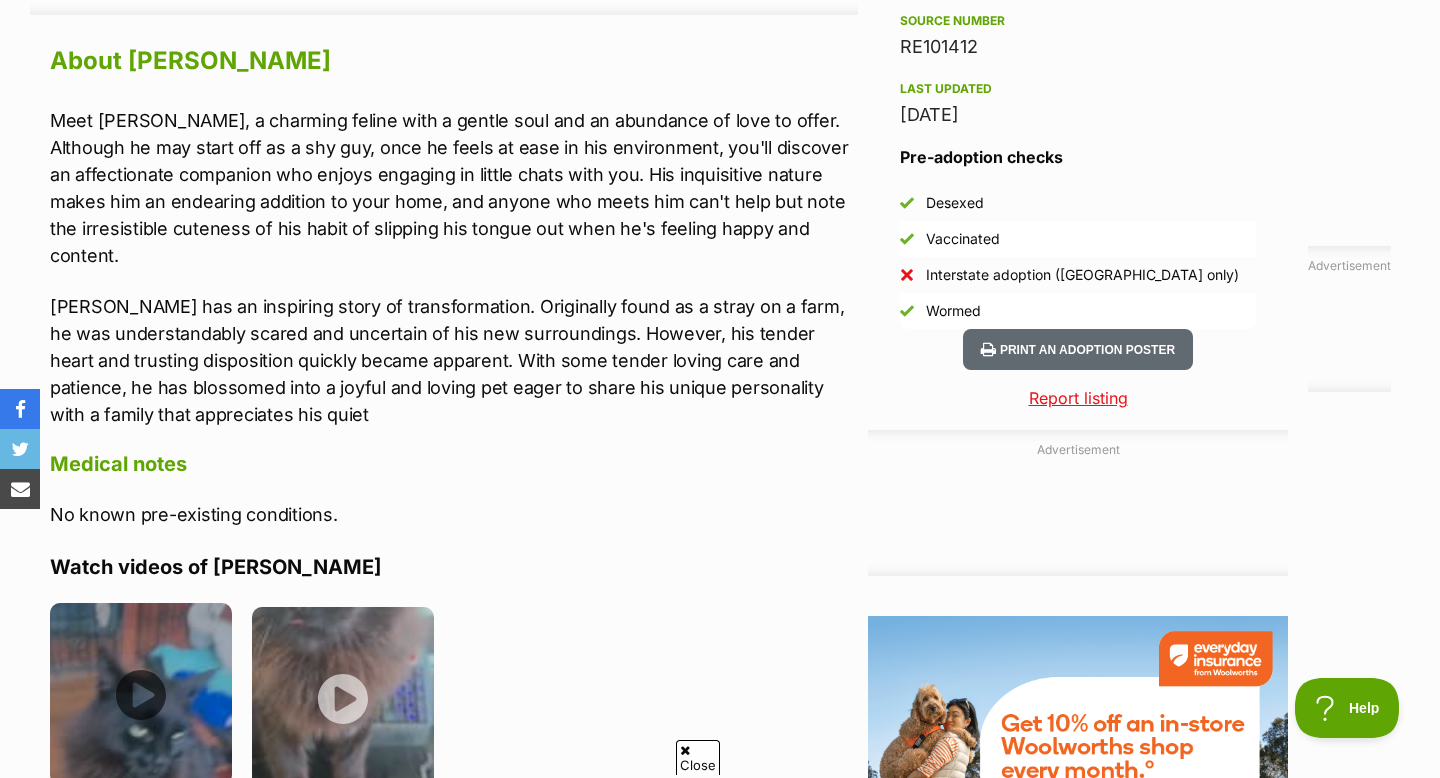
click at [154, 619] on img at bounding box center [141, 694] width 182 height 182
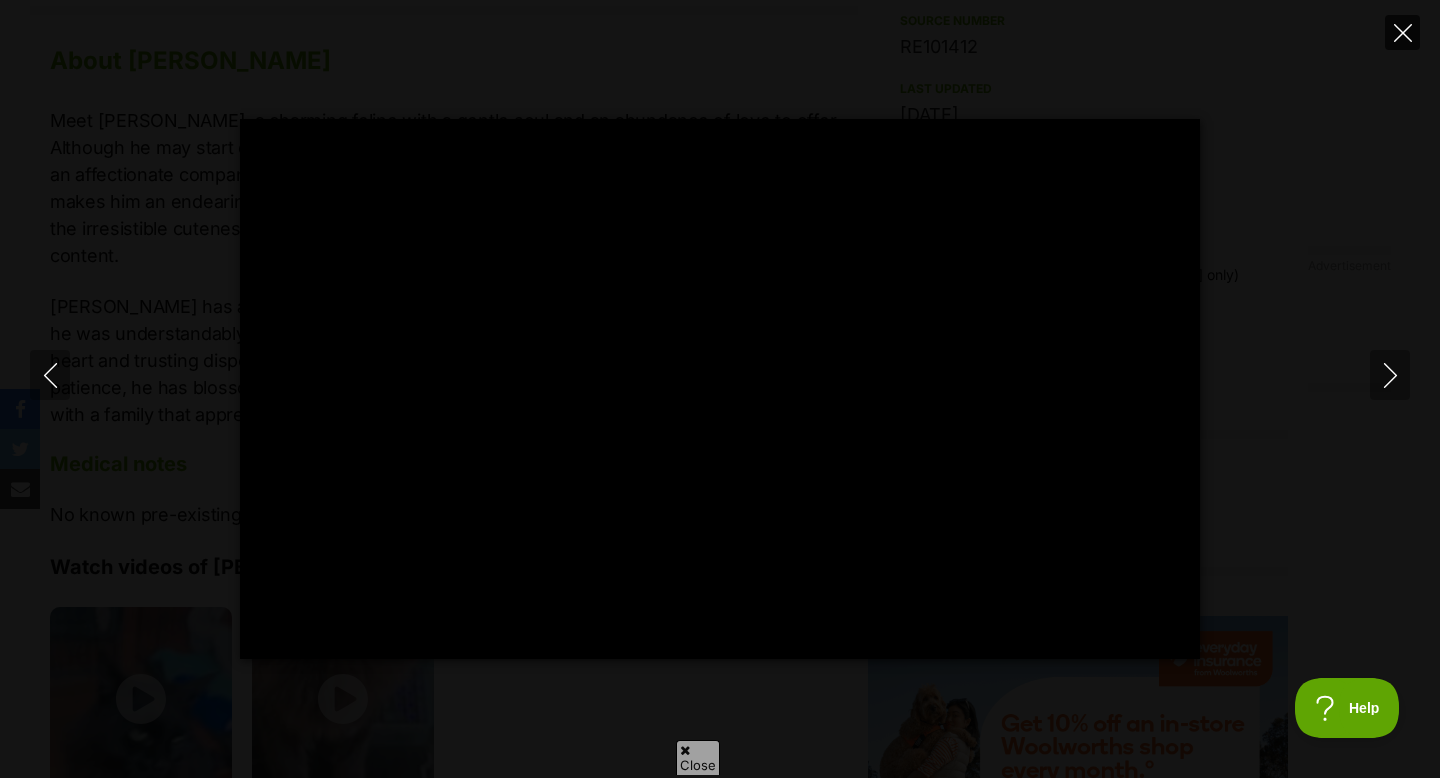
click at [1400, 38] on icon "Close" at bounding box center [1403, 33] width 18 height 18
type input "71.19"
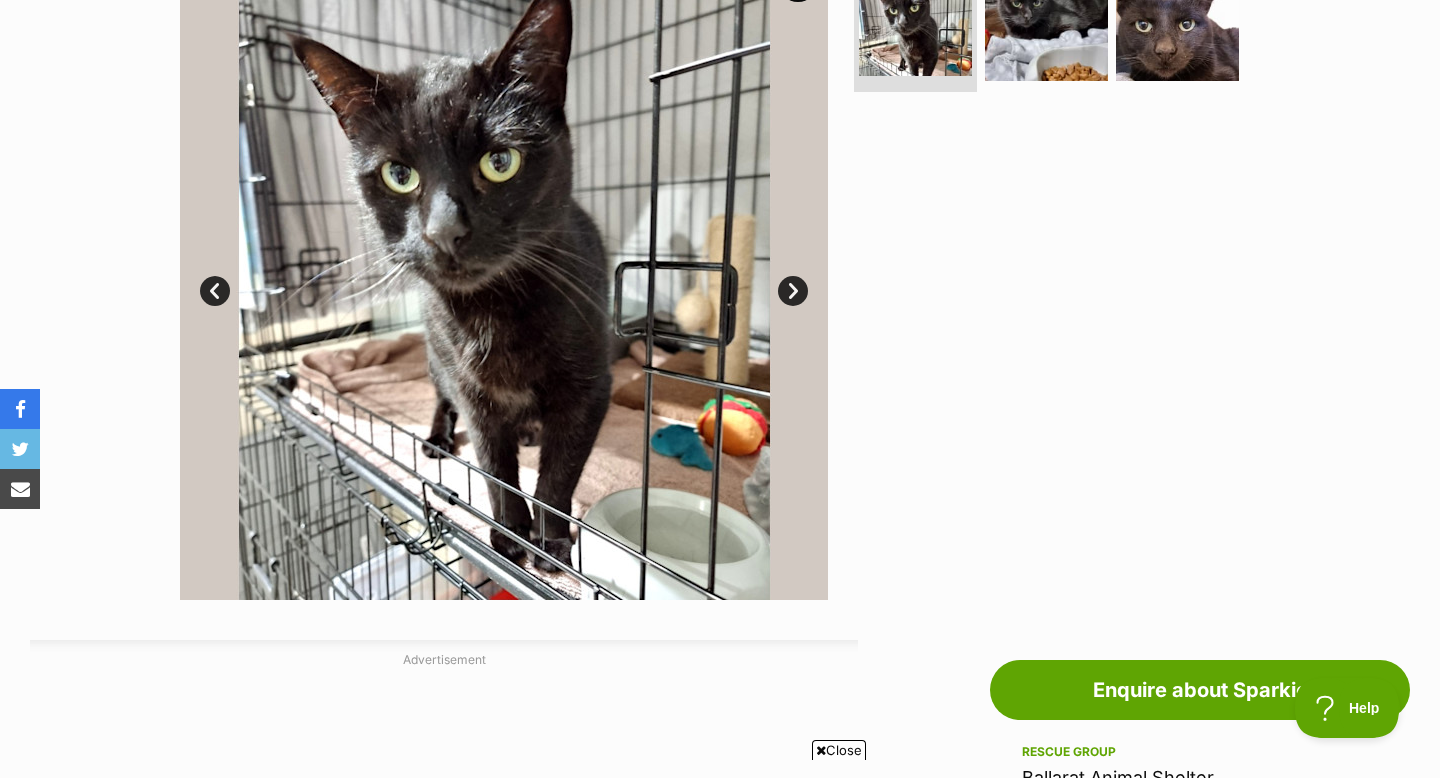
scroll to position [383, 0]
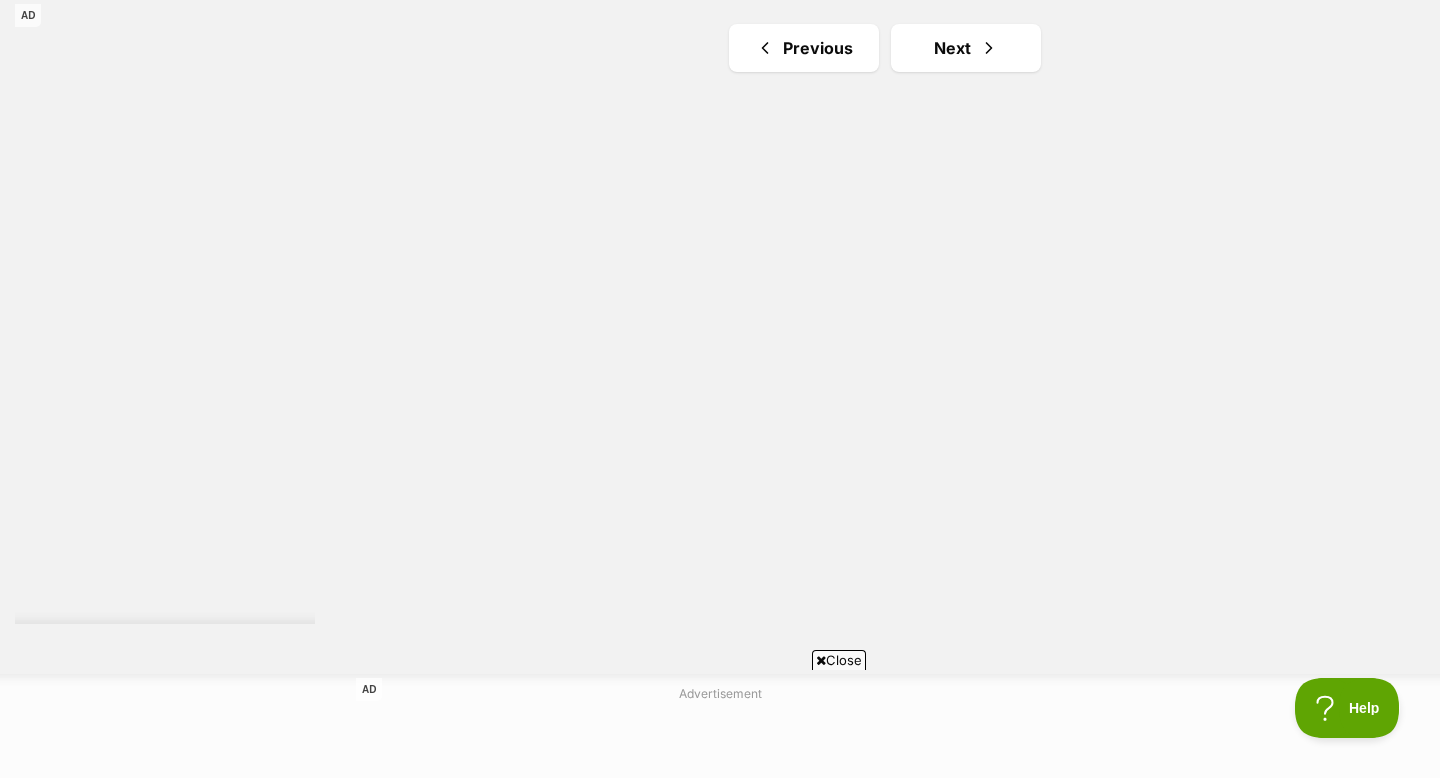
scroll to position [3602, 0]
click at [929, 45] on link "Next" at bounding box center [966, 46] width 150 height 48
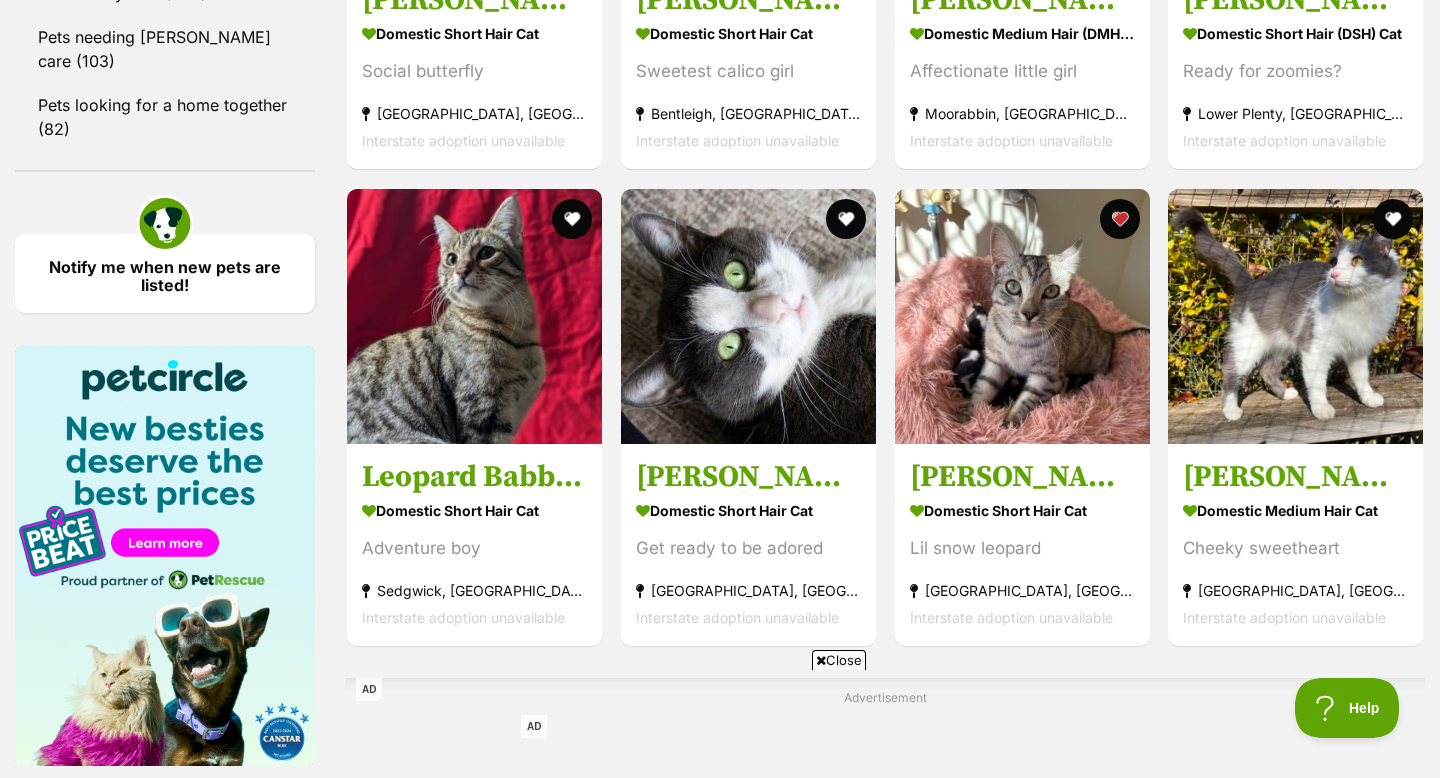
scroll to position [2774, 0]
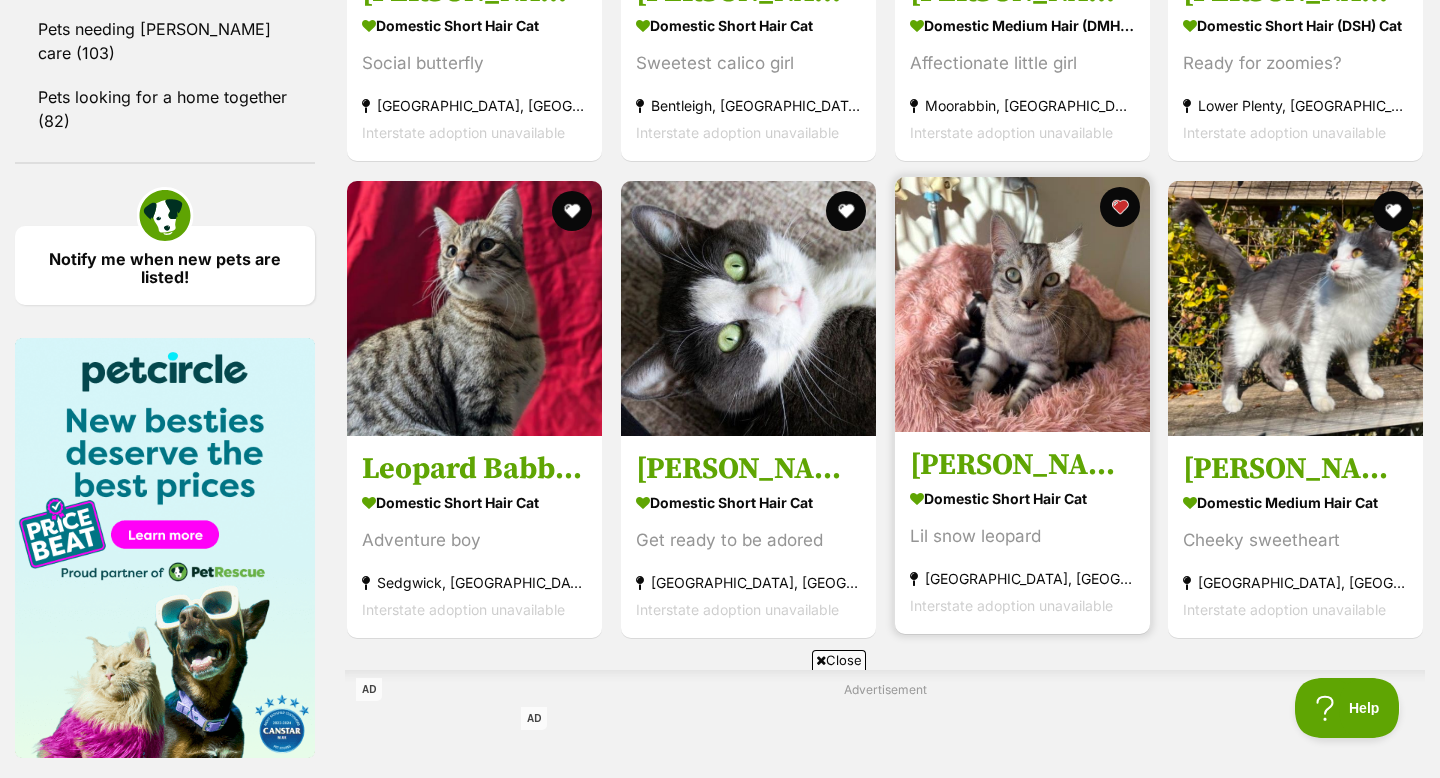
click at [946, 329] on img at bounding box center [1022, 304] width 255 height 255
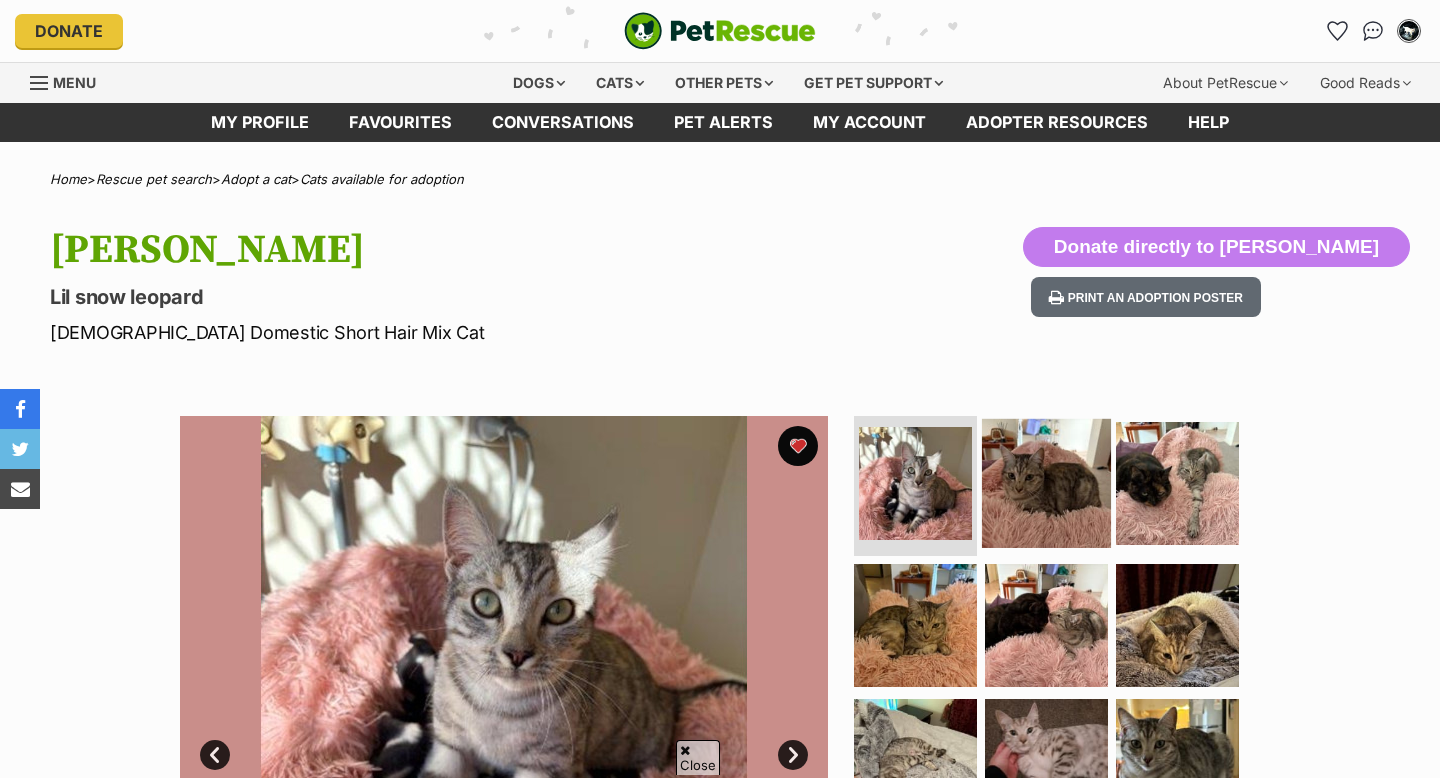
scroll to position [426, 0]
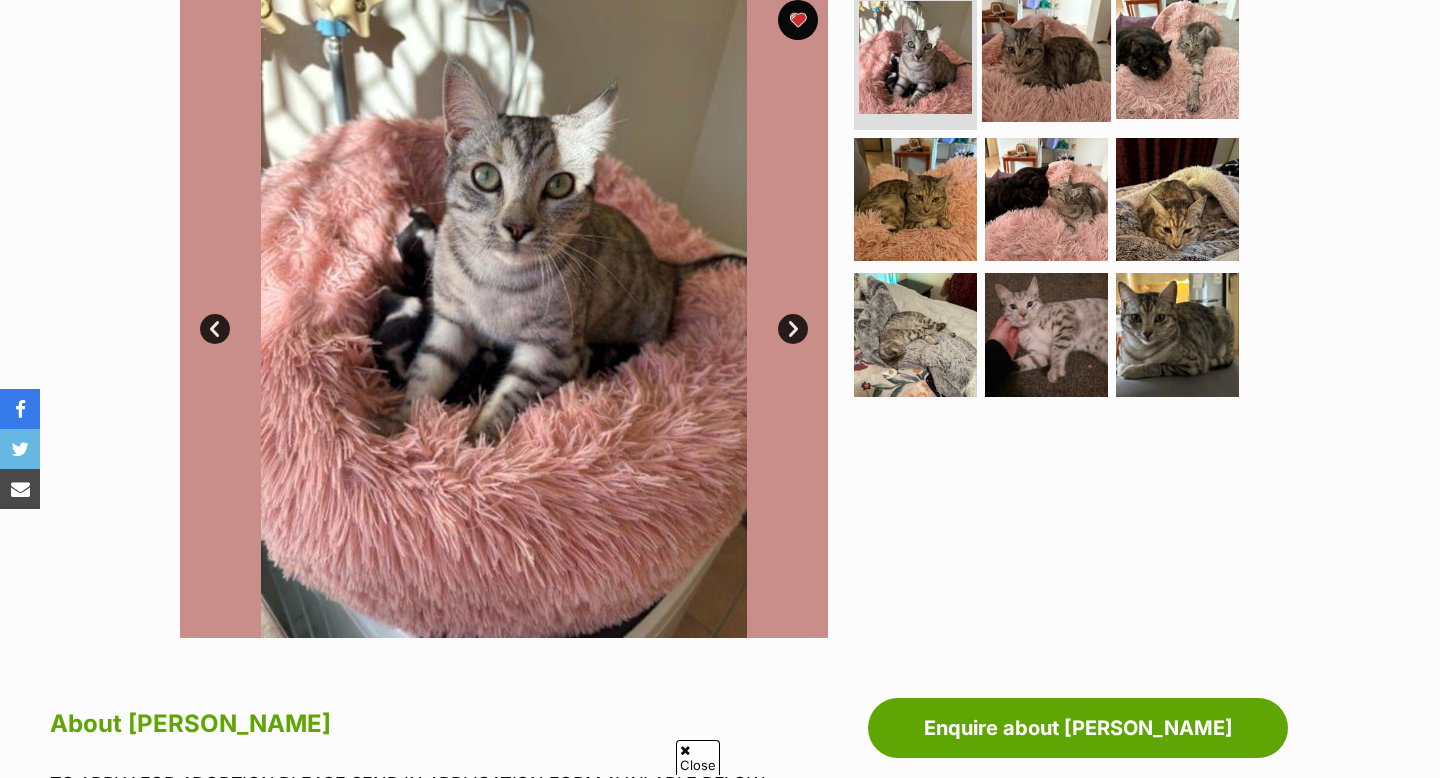
click at [1043, 78] on img at bounding box center [1046, 57] width 129 height 129
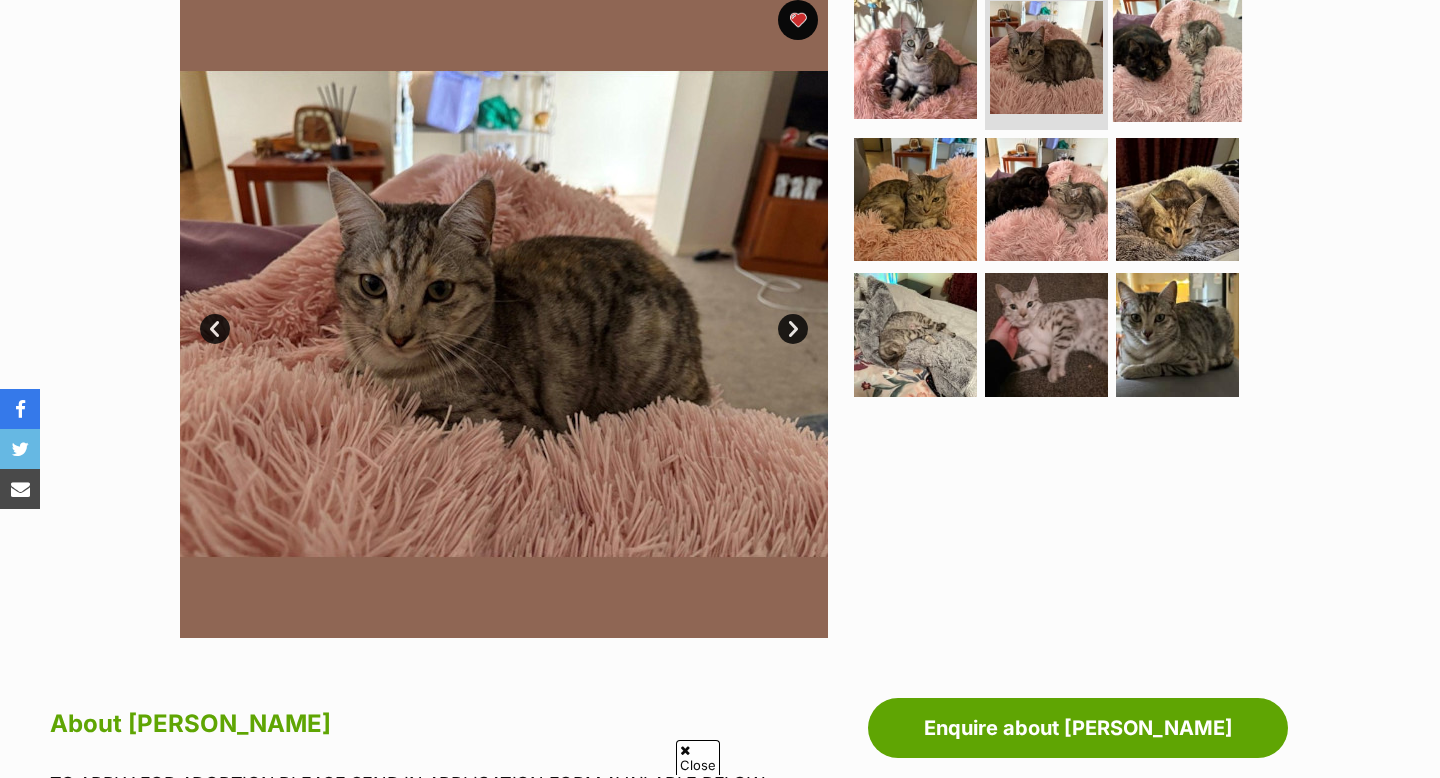
scroll to position [0, 0]
drag, startPoint x: 1181, startPoint y: 70, endPoint x: 1024, endPoint y: 177, distance: 190.0
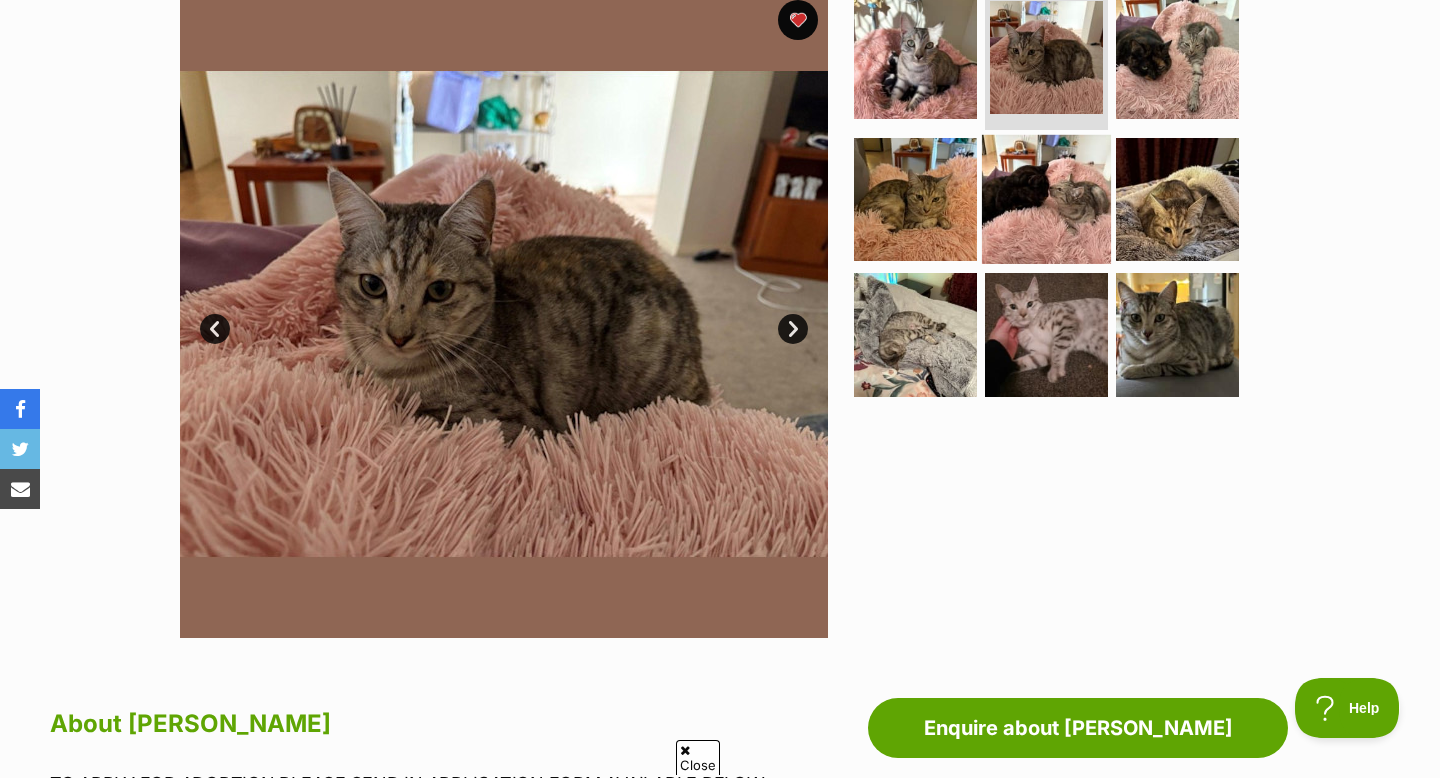
click at [1181, 70] on img at bounding box center [1177, 57] width 123 height 123
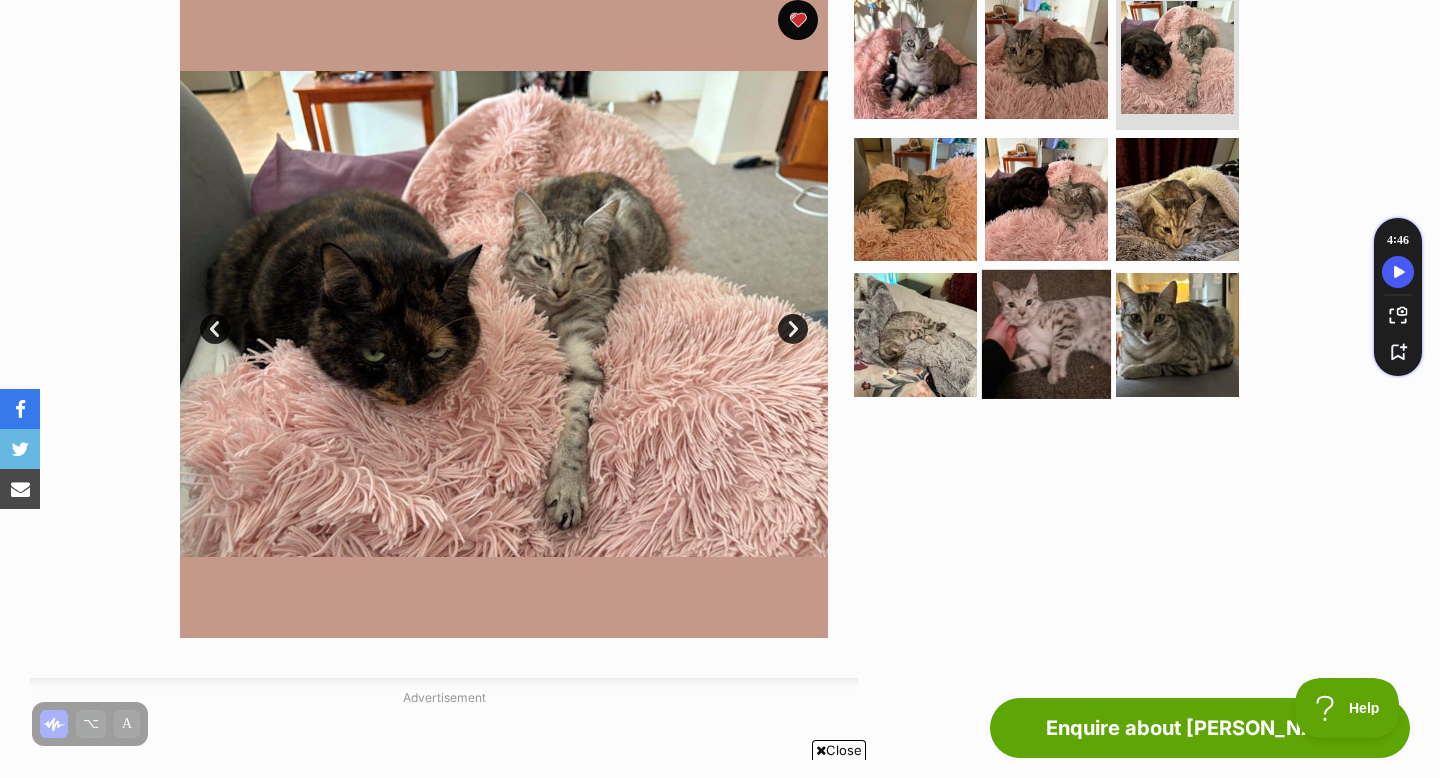
click at [1015, 315] on img at bounding box center [1046, 334] width 129 height 129
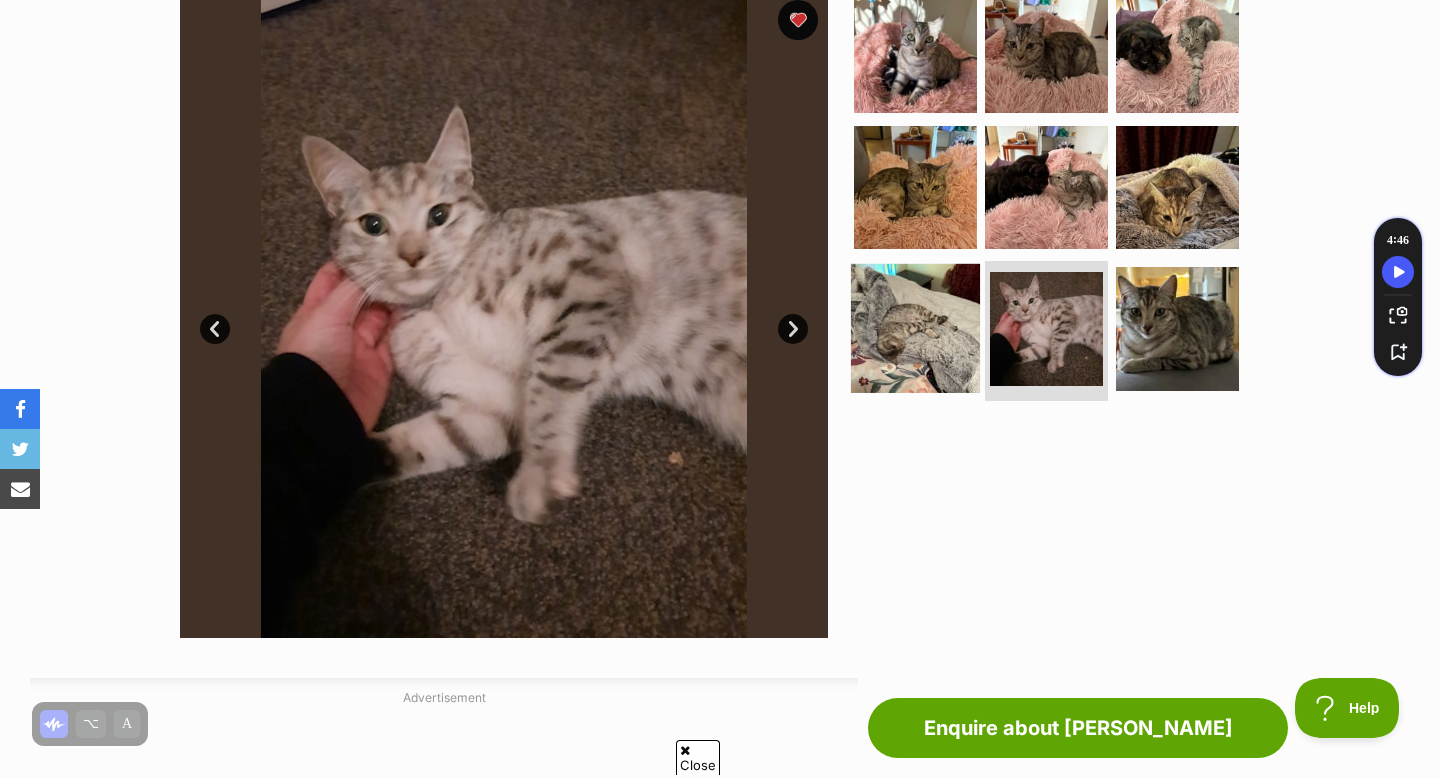
click at [902, 343] on img at bounding box center [915, 328] width 129 height 129
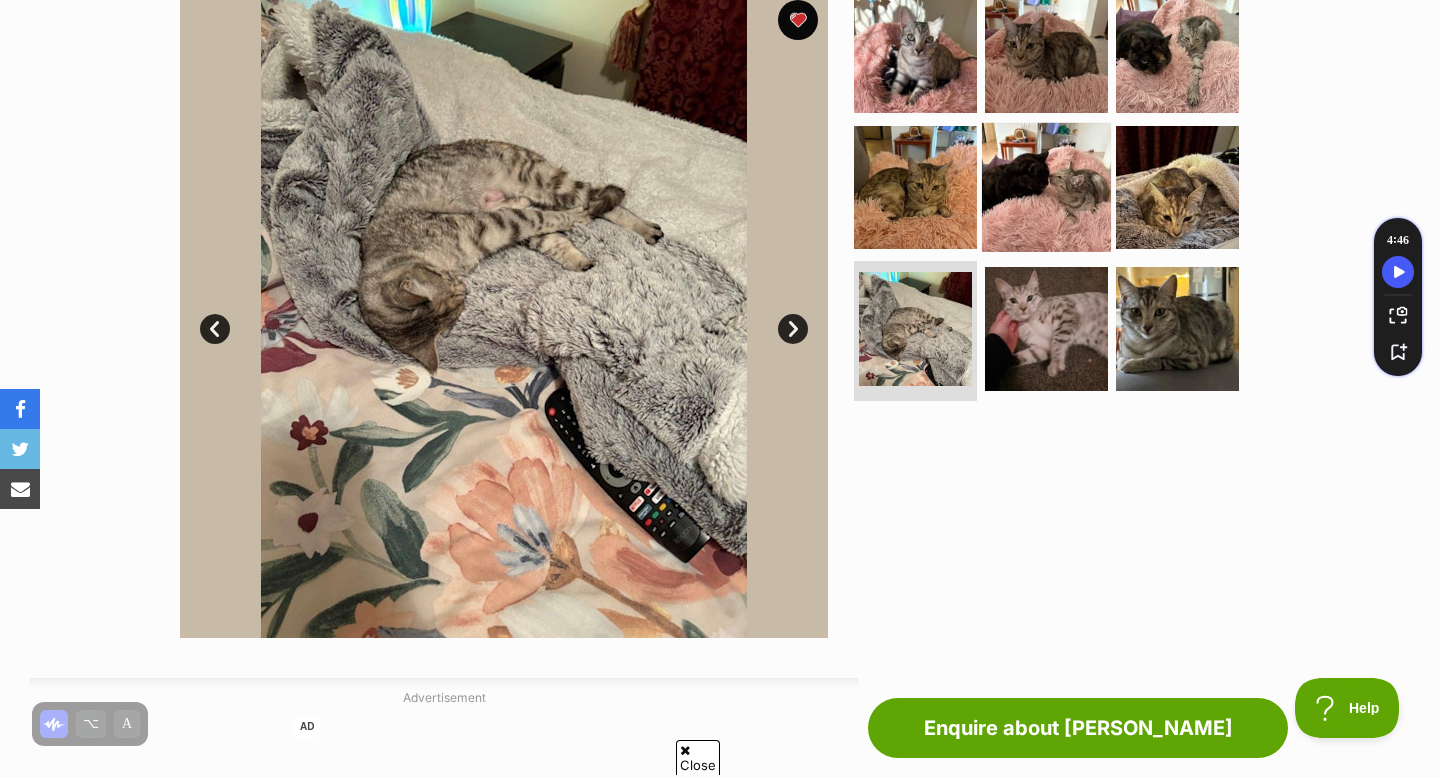
click at [1068, 201] on img at bounding box center [1046, 186] width 129 height 129
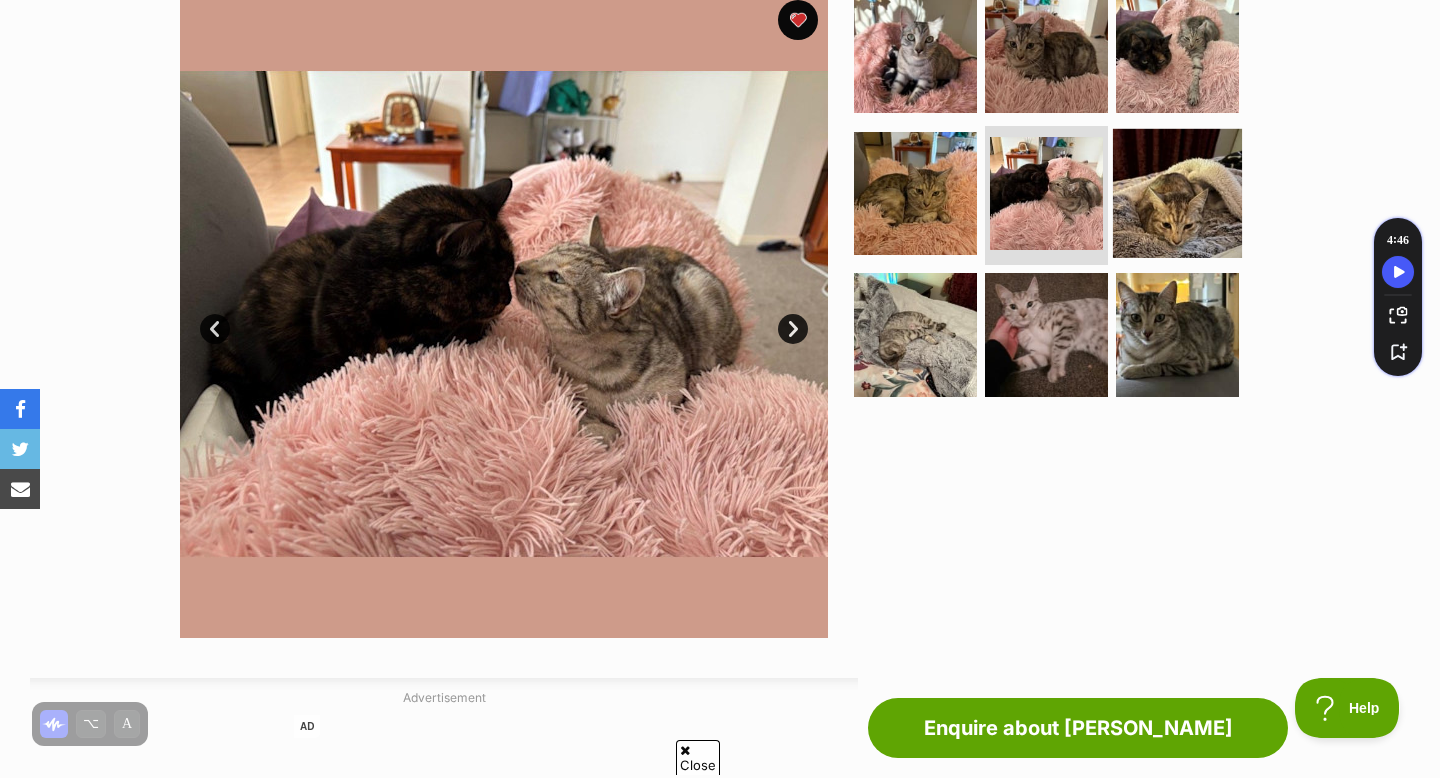
click at [1197, 190] on img at bounding box center [1177, 192] width 129 height 129
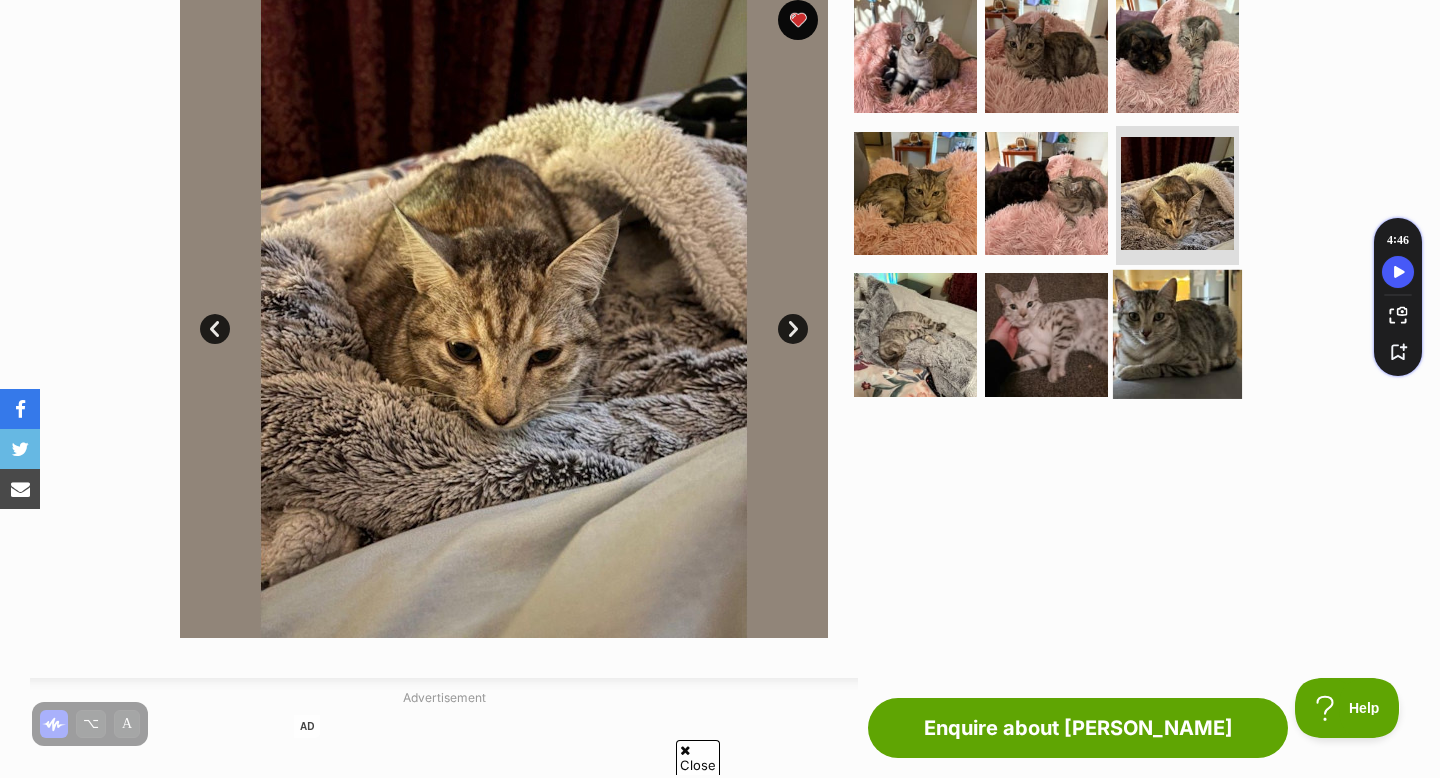
click at [1177, 305] on img at bounding box center [1177, 334] width 129 height 129
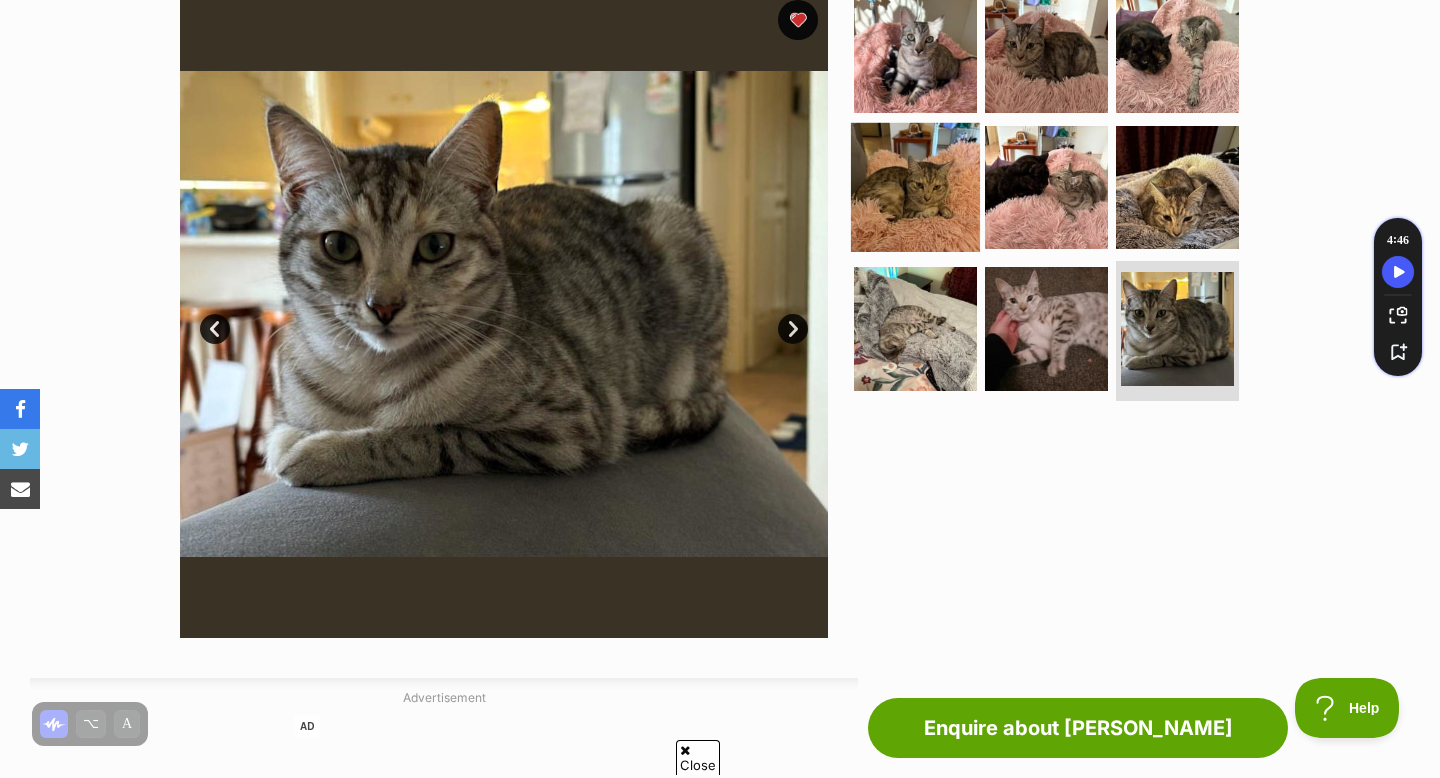
click at [890, 191] on img at bounding box center [915, 186] width 129 height 129
